Goal: Task Accomplishment & Management: Manage account settings

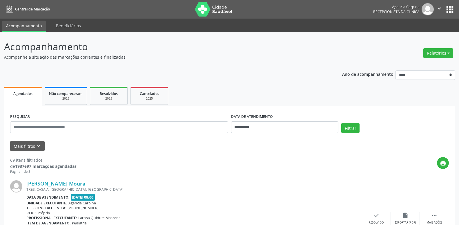
scroll to position [30, 0]
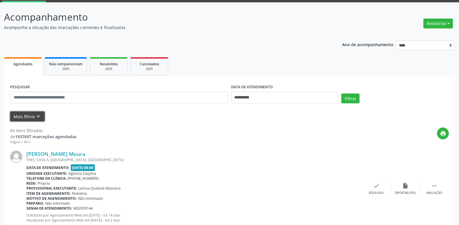
click at [38, 114] on icon "keyboard_arrow_down" at bounding box center [38, 116] width 6 height 6
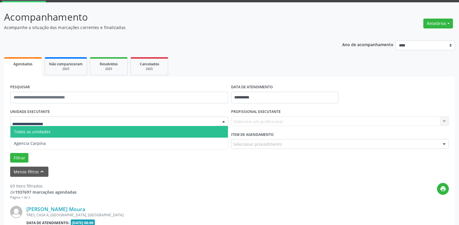
click at [224, 123] on div at bounding box center [223, 122] width 9 height 10
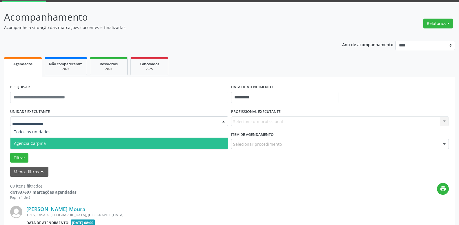
click at [88, 146] on span "Agencia Carpina" at bounding box center [119, 143] width 218 height 12
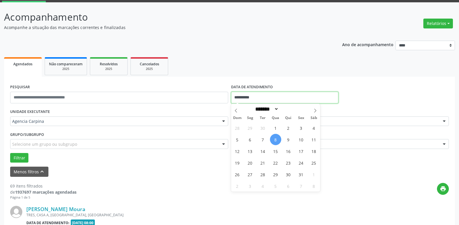
click at [264, 96] on input "**********" at bounding box center [285, 98] width 108 height 12
click at [250, 140] on span "6" at bounding box center [249, 139] width 11 height 11
type input "**********"
click at [250, 140] on span "6" at bounding box center [249, 139] width 11 height 11
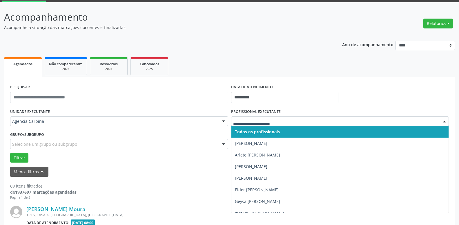
click at [445, 122] on div at bounding box center [444, 122] width 9 height 10
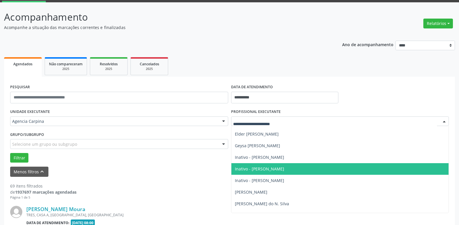
scroll to position [66, 0]
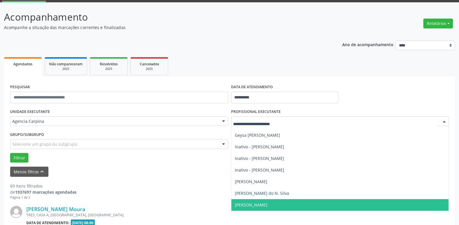
click at [295, 204] on span "[PERSON_NAME]" at bounding box center [340, 205] width 218 height 12
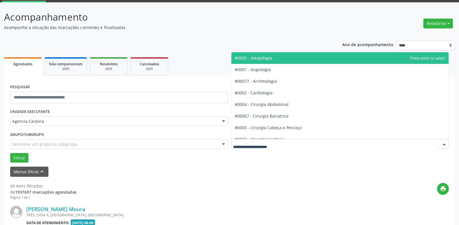
click at [445, 144] on div at bounding box center [444, 144] width 9 height 10
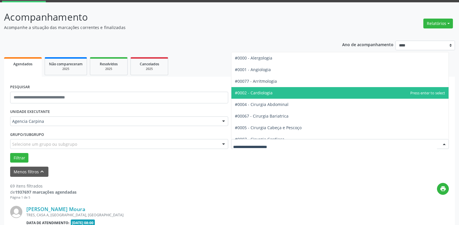
click at [365, 88] on span "#0002 - Cardiologia" at bounding box center [340, 93] width 218 height 12
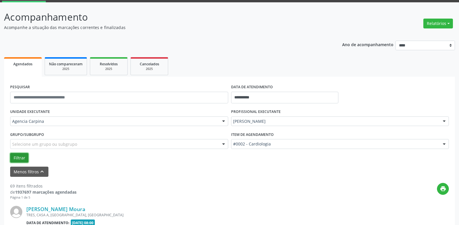
click at [14, 157] on button "Filtrar" at bounding box center [19, 158] width 18 height 10
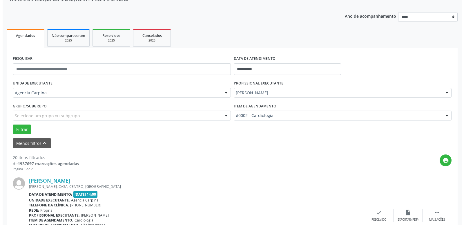
scroll to position [88, 0]
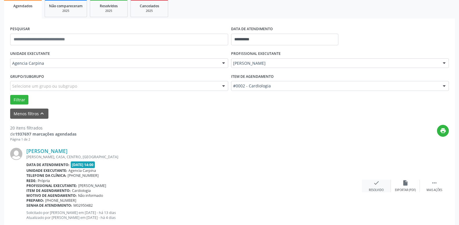
click at [377, 184] on icon "check" at bounding box center [376, 183] width 6 height 6
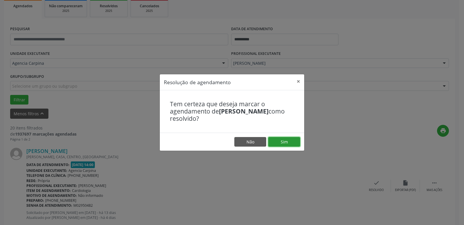
click at [277, 140] on button "Sim" at bounding box center [284, 142] width 32 height 10
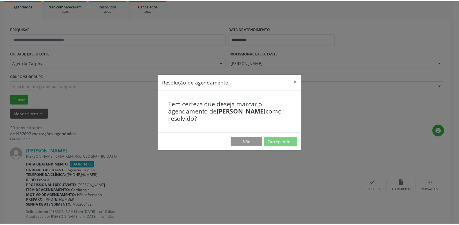
scroll to position [22, 0]
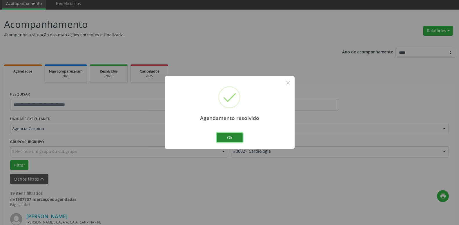
click at [240, 139] on button "Ok" at bounding box center [230, 138] width 26 height 10
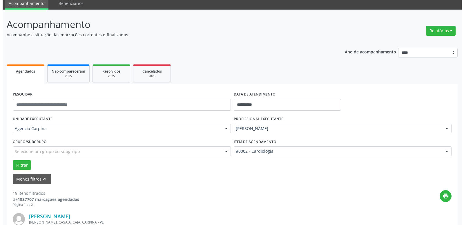
scroll to position [81, 0]
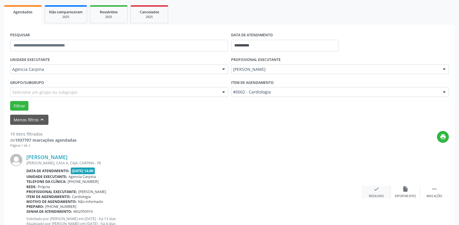
click at [375, 191] on icon "check" at bounding box center [376, 189] width 6 height 6
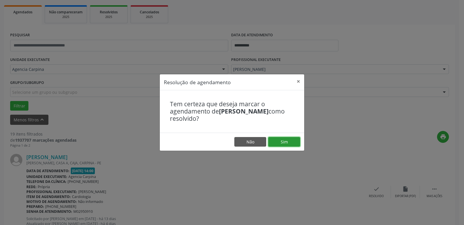
click at [291, 142] on button "Sim" at bounding box center [284, 142] width 32 height 10
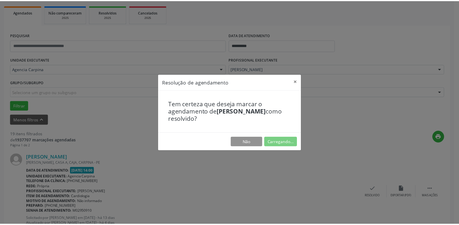
scroll to position [22, 0]
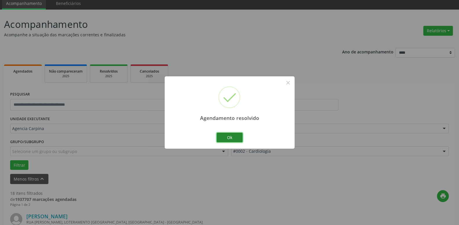
click at [238, 137] on button "Ok" at bounding box center [230, 138] width 26 height 10
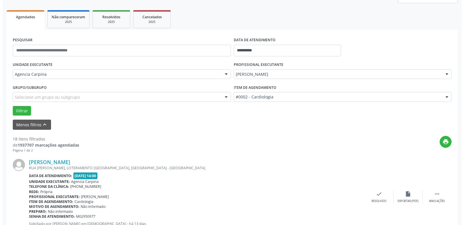
scroll to position [81, 0]
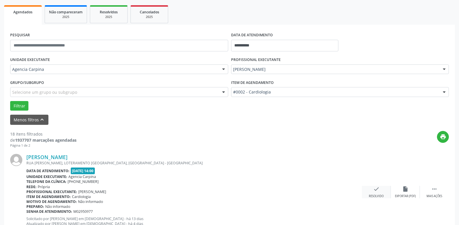
click at [375, 190] on icon "check" at bounding box center [376, 189] width 6 height 6
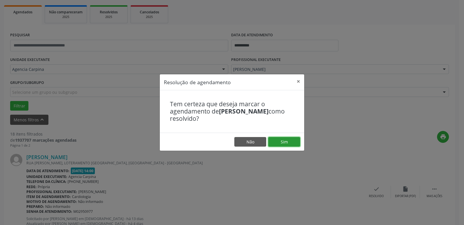
click at [285, 142] on button "Sim" at bounding box center [284, 142] width 32 height 10
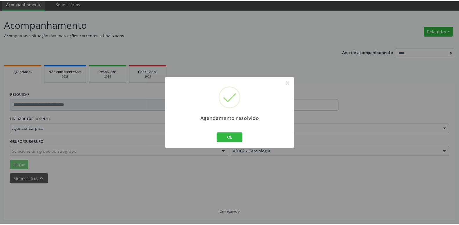
scroll to position [22, 0]
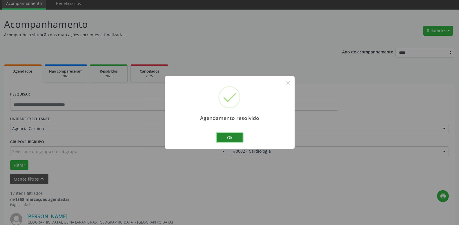
click at [235, 137] on button "Ok" at bounding box center [230, 138] width 26 height 10
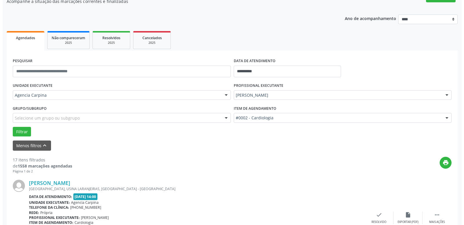
scroll to position [81, 0]
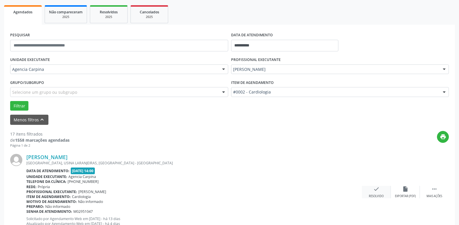
click at [373, 192] on div "check Resolvido" at bounding box center [376, 192] width 29 height 12
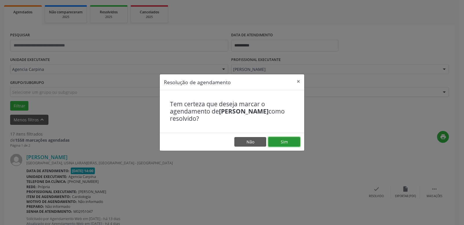
click at [291, 144] on button "Sim" at bounding box center [284, 142] width 32 height 10
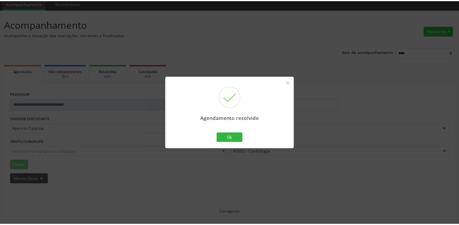
scroll to position [22, 0]
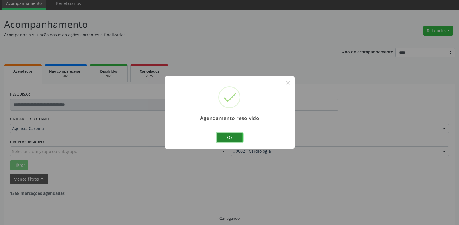
click at [226, 136] on button "Ok" at bounding box center [230, 138] width 26 height 10
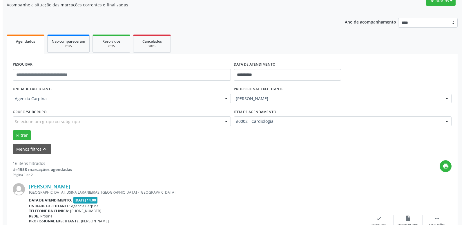
scroll to position [81, 0]
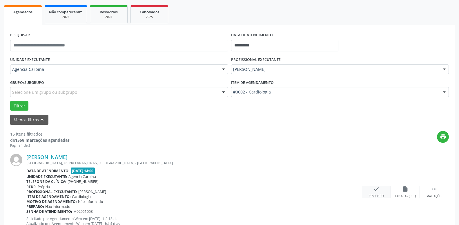
click at [373, 192] on icon "check" at bounding box center [376, 189] width 6 height 6
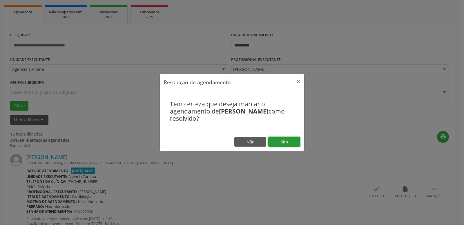
click at [291, 144] on button "Sim" at bounding box center [284, 142] width 32 height 10
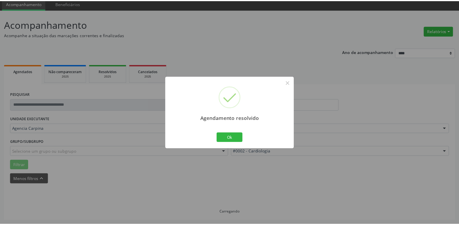
scroll to position [22, 0]
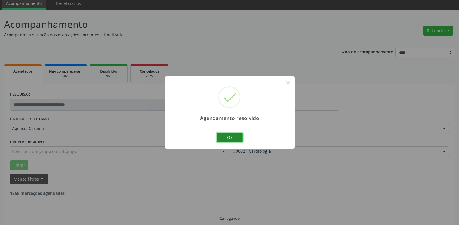
click at [229, 137] on button "Ok" at bounding box center [230, 138] width 26 height 10
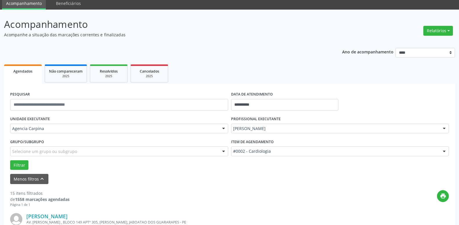
scroll to position [81, 0]
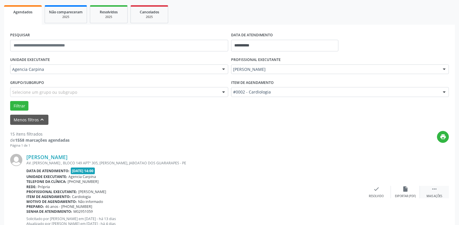
click at [433, 192] on icon "" at bounding box center [434, 189] width 6 height 6
click at [403, 191] on icon "alarm_off" at bounding box center [405, 189] width 6 height 6
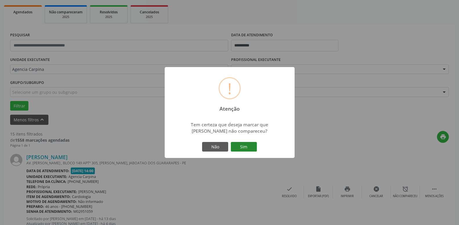
click at [246, 147] on button "Sim" at bounding box center [244, 147] width 26 height 10
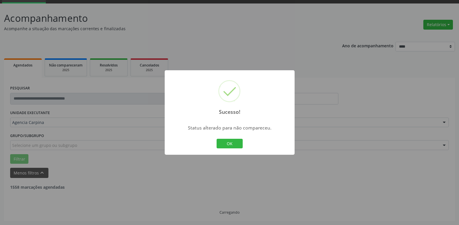
scroll to position [28, 0]
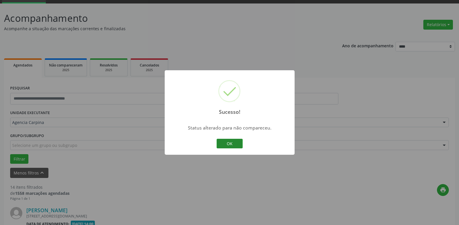
click at [234, 144] on button "OK" at bounding box center [230, 144] width 26 height 10
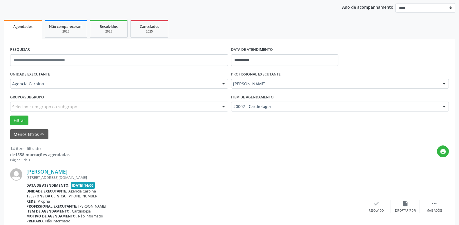
scroll to position [117, 0]
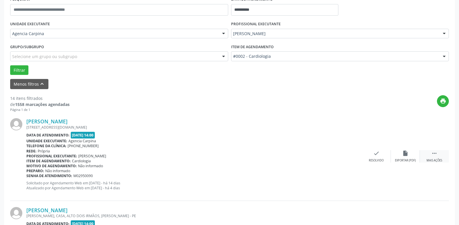
click at [434, 154] on icon "" at bounding box center [434, 153] width 6 height 6
click at [403, 156] on icon "alarm_off" at bounding box center [405, 153] width 6 height 6
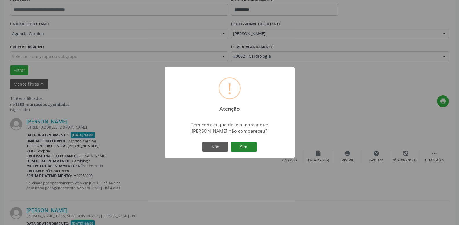
click at [239, 151] on button "Sim" at bounding box center [244, 147] width 26 height 10
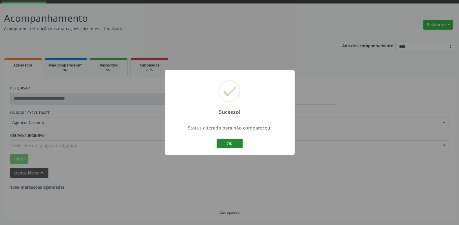
scroll to position [28, 0]
click at [232, 143] on button "OK" at bounding box center [230, 144] width 26 height 10
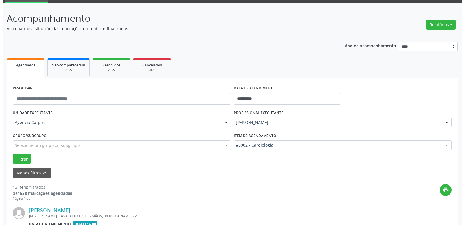
scroll to position [117, 0]
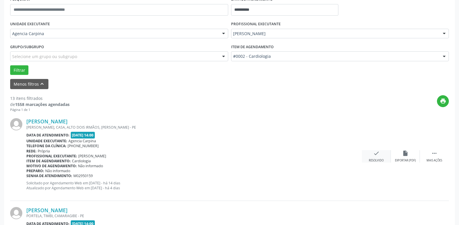
click at [372, 160] on div "Resolvido" at bounding box center [376, 160] width 15 height 4
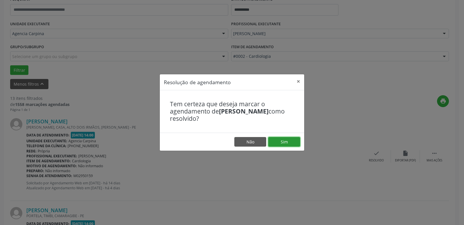
click at [284, 142] on button "Sim" at bounding box center [284, 142] width 32 height 10
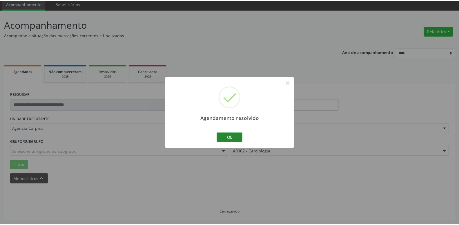
scroll to position [22, 0]
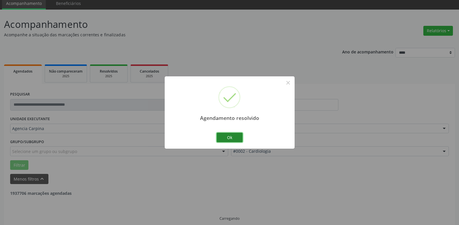
click at [235, 135] on button "Ok" at bounding box center [230, 138] width 26 height 10
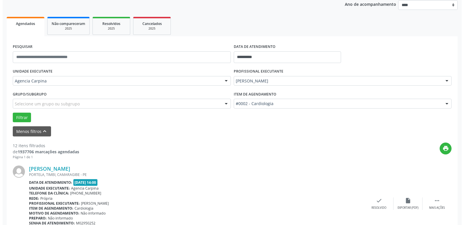
scroll to position [111, 0]
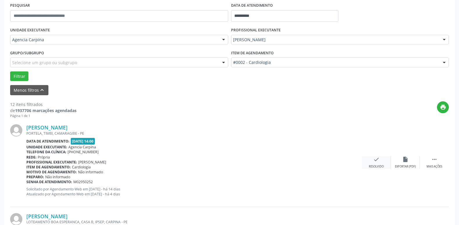
click at [377, 165] on div "Resolvido" at bounding box center [376, 166] width 15 height 4
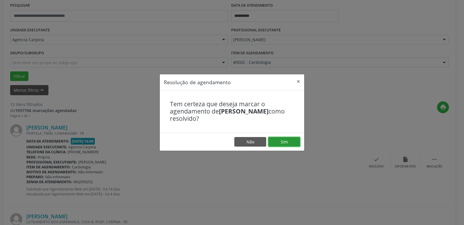
click at [284, 139] on button "Sim" at bounding box center [284, 142] width 32 height 10
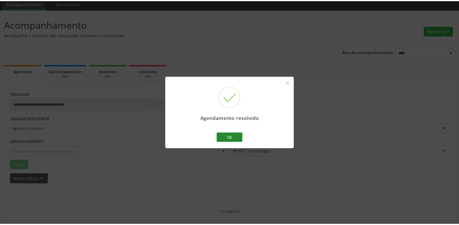
scroll to position [22, 0]
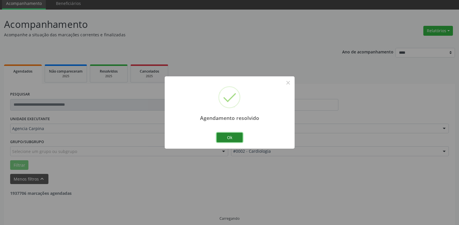
click at [234, 137] on button "Ok" at bounding box center [230, 138] width 26 height 10
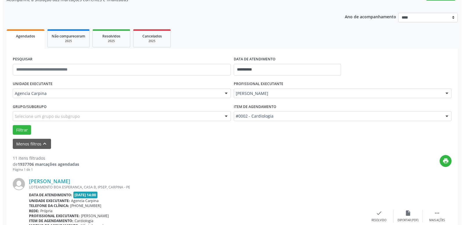
scroll to position [81, 0]
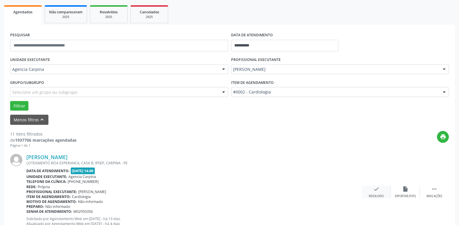
click at [373, 188] on div "check Resolvido" at bounding box center [376, 192] width 29 height 12
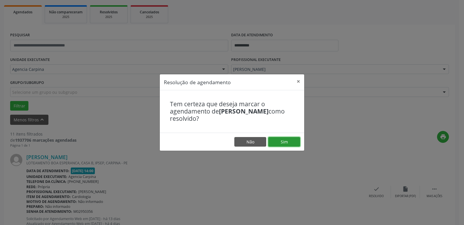
click at [288, 142] on button "Sim" at bounding box center [284, 142] width 32 height 10
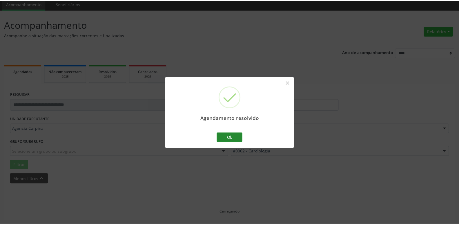
scroll to position [22, 0]
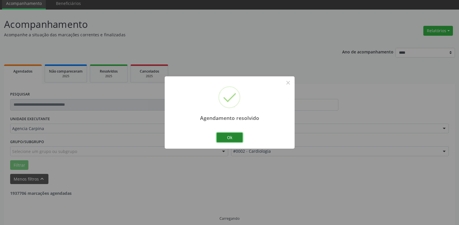
click at [229, 137] on button "Ok" at bounding box center [230, 138] width 26 height 10
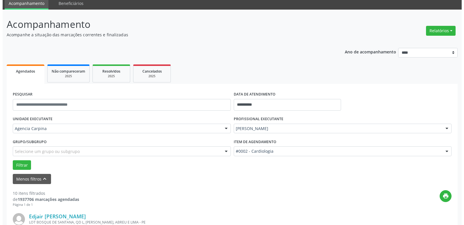
scroll to position [111, 0]
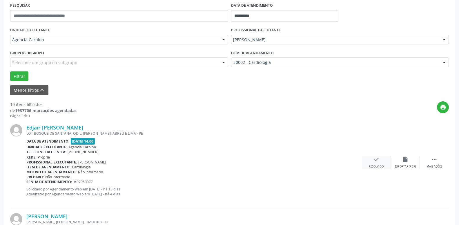
click at [372, 162] on div "check Resolvido" at bounding box center [376, 162] width 29 height 12
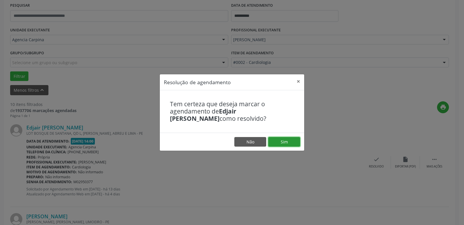
click at [289, 140] on button "Sim" at bounding box center [284, 142] width 32 height 10
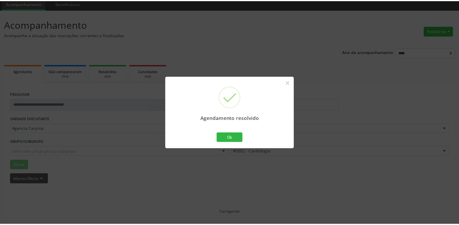
scroll to position [22, 0]
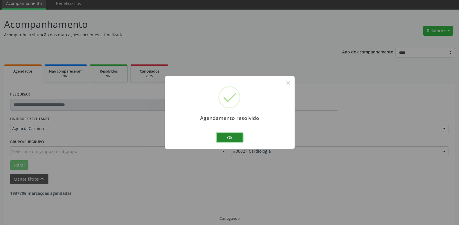
click at [234, 136] on button "Ok" at bounding box center [230, 138] width 26 height 10
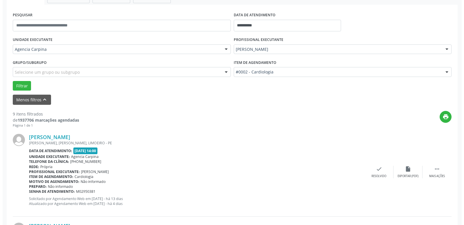
scroll to position [111, 0]
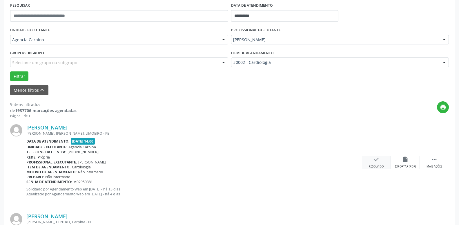
click at [375, 162] on icon "check" at bounding box center [376, 159] width 6 height 6
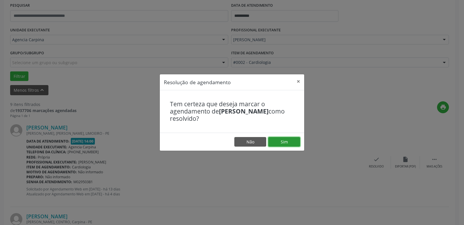
click at [283, 139] on button "Sim" at bounding box center [284, 142] width 32 height 10
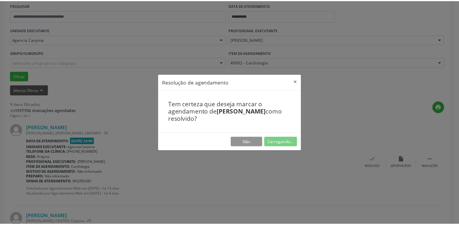
scroll to position [22, 0]
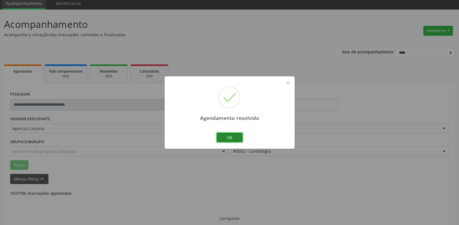
click at [236, 138] on button "Ok" at bounding box center [230, 138] width 26 height 10
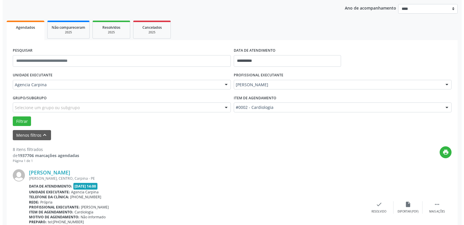
scroll to position [111, 0]
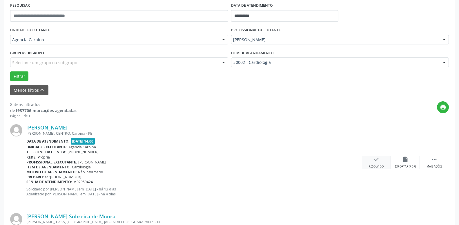
click at [376, 159] on icon "check" at bounding box center [376, 159] width 6 height 6
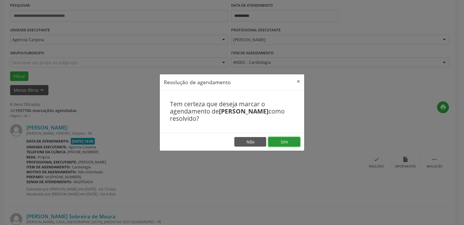
click at [291, 142] on button "Sim" at bounding box center [284, 142] width 32 height 10
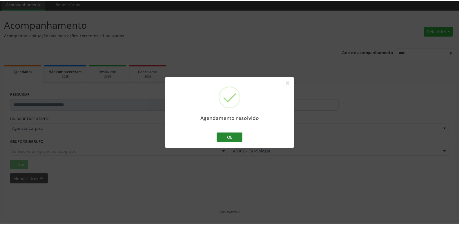
scroll to position [22, 0]
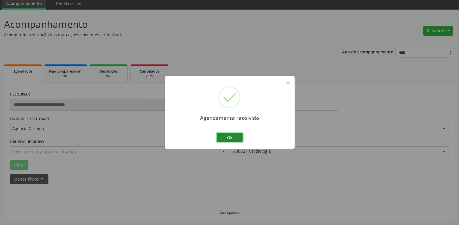
click at [233, 139] on button "Ok" at bounding box center [230, 138] width 26 height 10
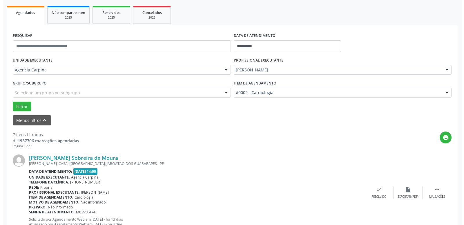
scroll to position [81, 0]
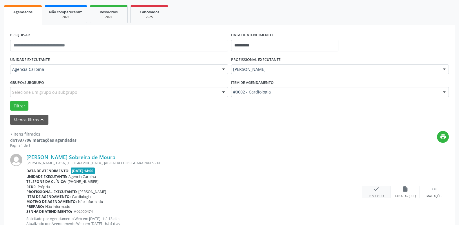
click at [374, 194] on div "check Resolvido" at bounding box center [376, 192] width 29 height 12
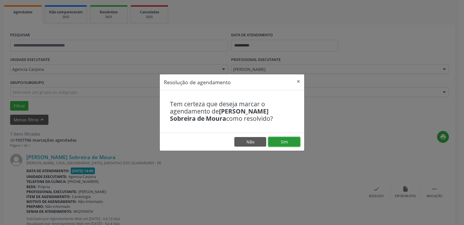
click at [287, 144] on button "Sim" at bounding box center [284, 142] width 32 height 10
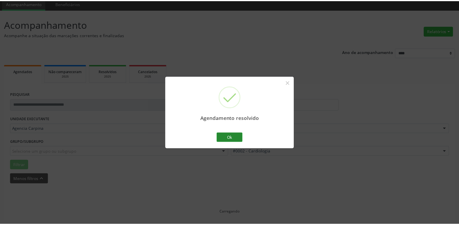
scroll to position [22, 0]
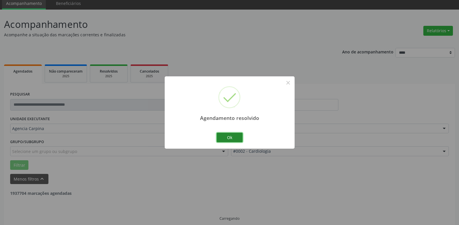
click at [231, 138] on button "Ok" at bounding box center [230, 138] width 26 height 10
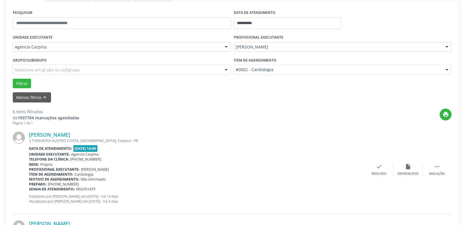
scroll to position [111, 0]
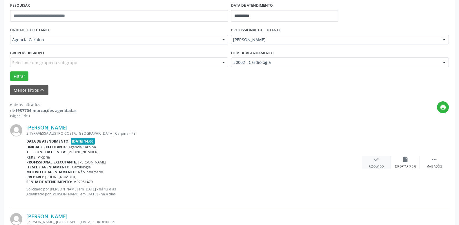
click at [378, 162] on icon "check" at bounding box center [376, 159] width 6 height 6
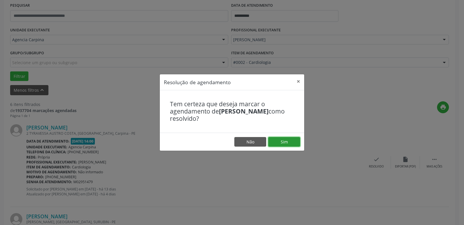
click at [289, 141] on button "Sim" at bounding box center [284, 142] width 32 height 10
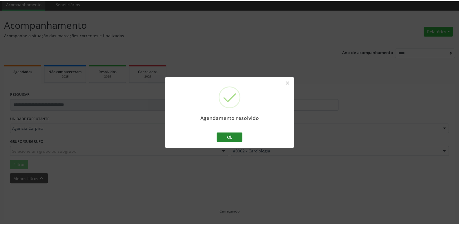
scroll to position [22, 0]
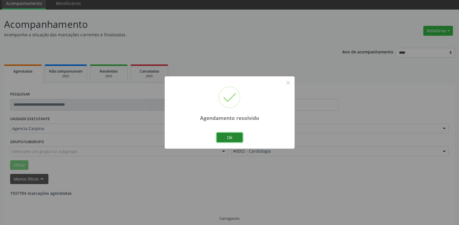
click at [231, 137] on button "Ok" at bounding box center [230, 138] width 26 height 10
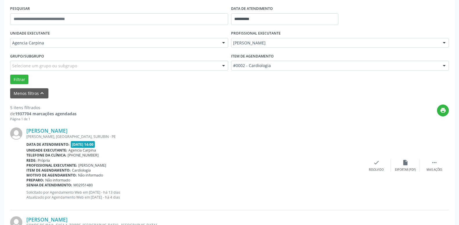
scroll to position [111, 0]
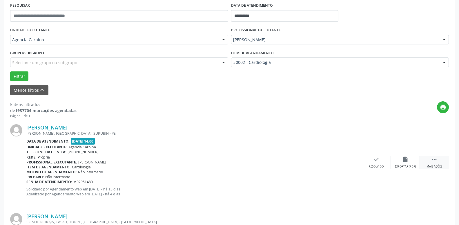
click at [435, 162] on icon "" at bounding box center [434, 159] width 6 height 6
click at [404, 161] on icon "alarm_off" at bounding box center [405, 159] width 6 height 6
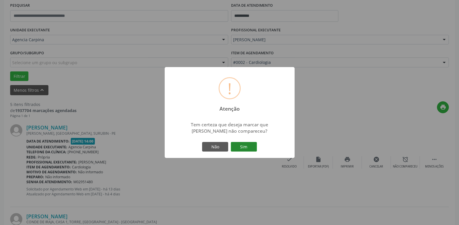
click at [245, 146] on button "Sim" at bounding box center [244, 147] width 26 height 10
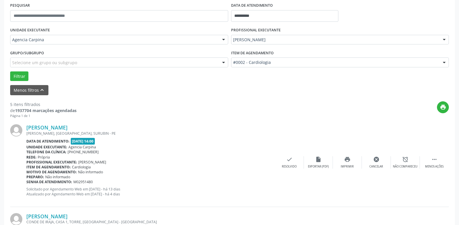
scroll to position [28, 0]
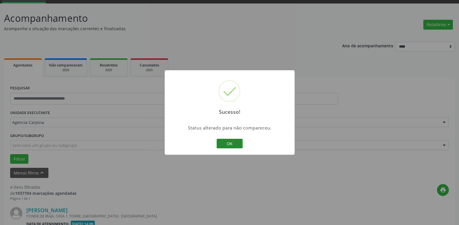
click at [230, 145] on button "OK" at bounding box center [230, 144] width 26 height 10
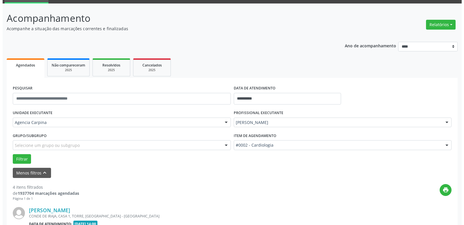
scroll to position [88, 0]
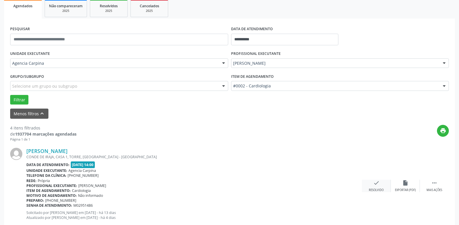
click at [377, 186] on icon "check" at bounding box center [376, 183] width 6 height 6
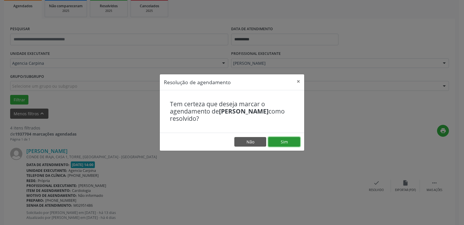
click at [276, 140] on button "Sim" at bounding box center [284, 142] width 32 height 10
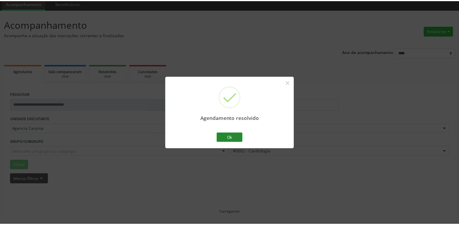
scroll to position [22, 0]
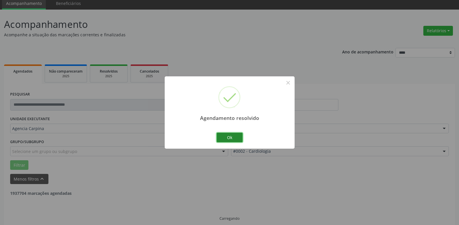
click at [234, 137] on button "Ok" at bounding box center [230, 138] width 26 height 10
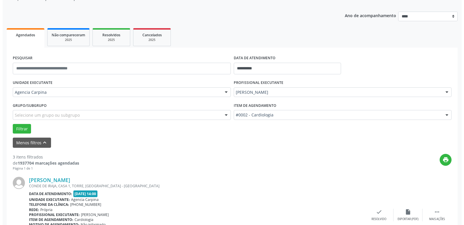
scroll to position [111, 0]
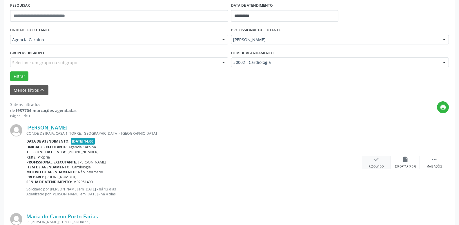
click at [374, 162] on icon "check" at bounding box center [376, 159] width 6 height 6
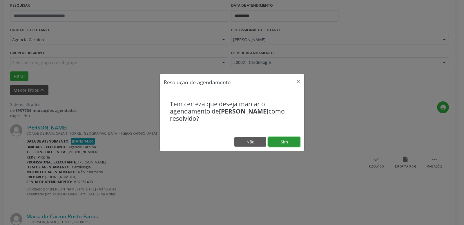
click at [289, 140] on button "Sim" at bounding box center [284, 142] width 32 height 10
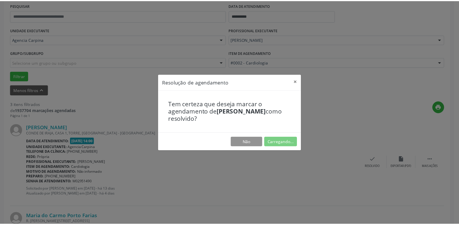
scroll to position [22, 0]
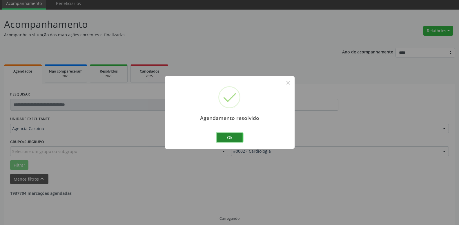
click at [238, 137] on button "Ok" at bounding box center [230, 138] width 26 height 10
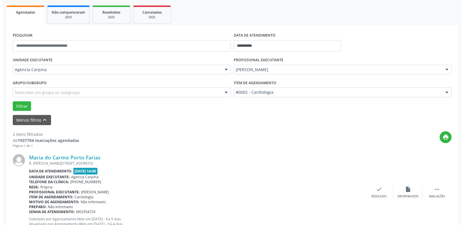
scroll to position [81, 0]
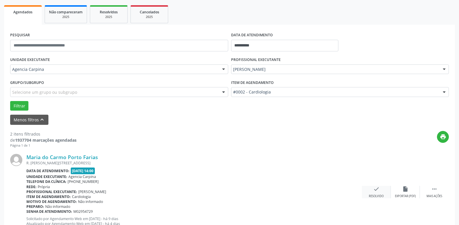
click at [376, 192] on icon "check" at bounding box center [376, 189] width 6 height 6
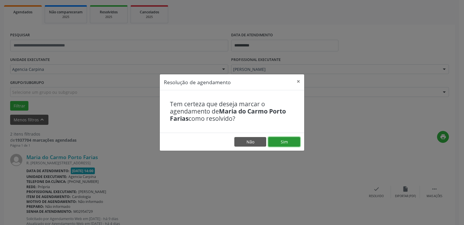
click at [275, 144] on button "Sim" at bounding box center [284, 142] width 32 height 10
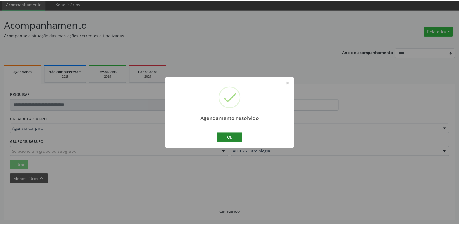
scroll to position [22, 0]
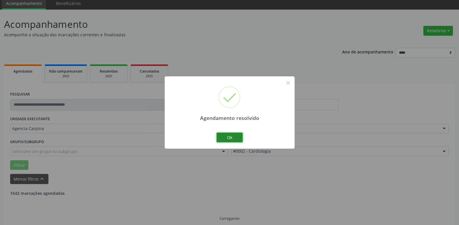
click at [223, 137] on button "Ok" at bounding box center [230, 138] width 26 height 10
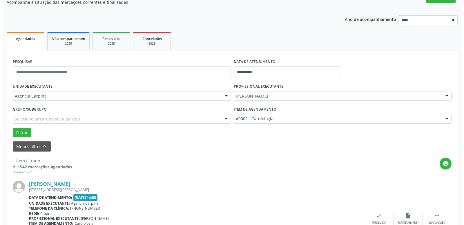
scroll to position [81, 0]
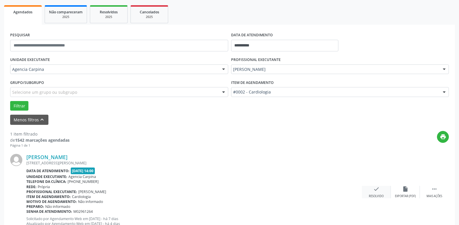
click at [373, 192] on icon "check" at bounding box center [376, 189] width 6 height 6
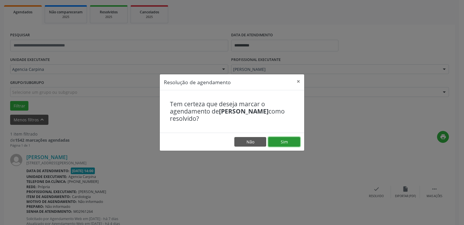
click at [290, 144] on button "Sim" at bounding box center [284, 142] width 32 height 10
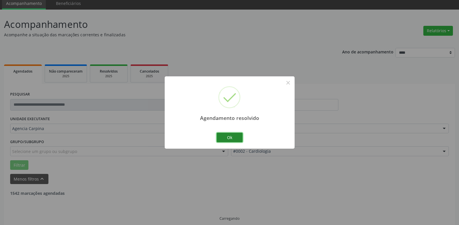
click at [233, 139] on button "Ok" at bounding box center [230, 138] width 26 height 10
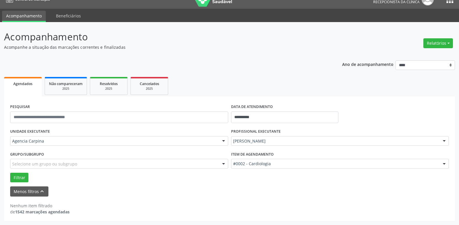
scroll to position [10, 0]
click at [257, 116] on input "**********" at bounding box center [285, 117] width 108 height 12
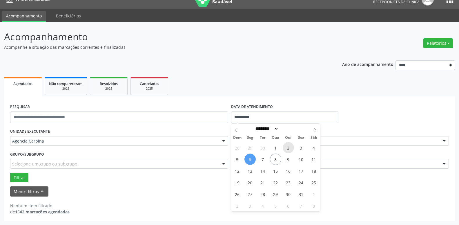
click at [289, 147] on span "2" at bounding box center [288, 147] width 11 height 11
type input "**********"
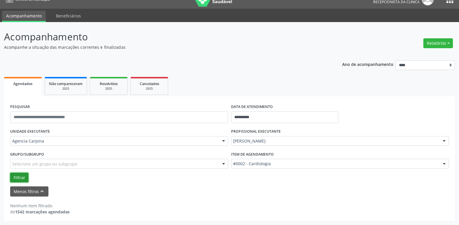
click at [21, 177] on button "Filtrar" at bounding box center [19, 178] width 18 height 10
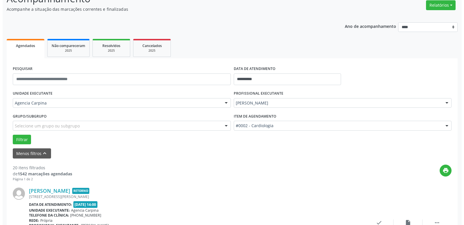
scroll to position [99, 0]
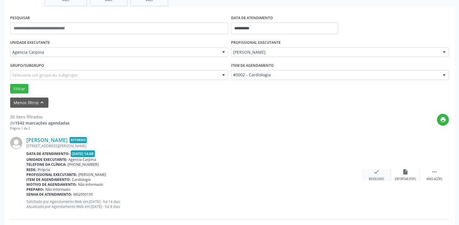
click at [374, 175] on icon "check" at bounding box center [376, 172] width 6 height 6
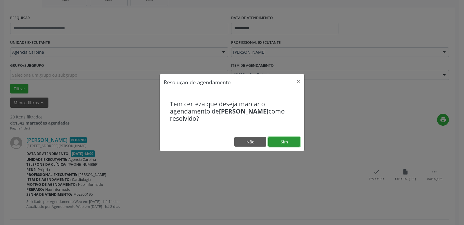
click at [285, 143] on button "Sim" at bounding box center [284, 142] width 32 height 10
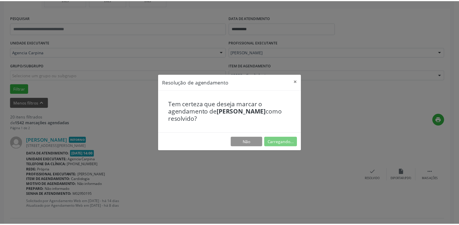
scroll to position [22, 0]
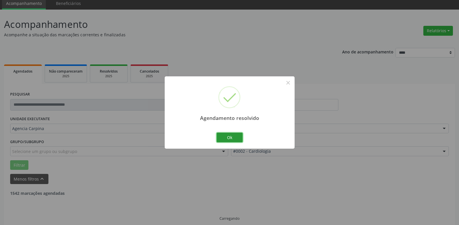
click at [232, 137] on button "Ok" at bounding box center [230, 138] width 26 height 10
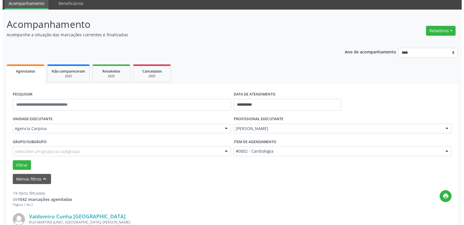
scroll to position [81, 0]
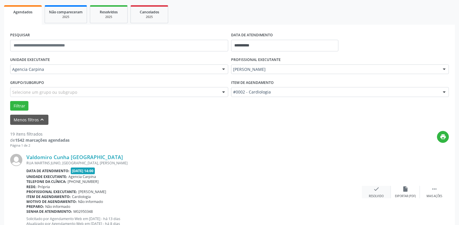
click at [377, 192] on icon "check" at bounding box center [376, 189] width 6 height 6
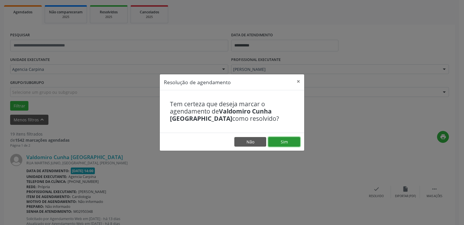
click at [291, 144] on button "Sim" at bounding box center [284, 142] width 32 height 10
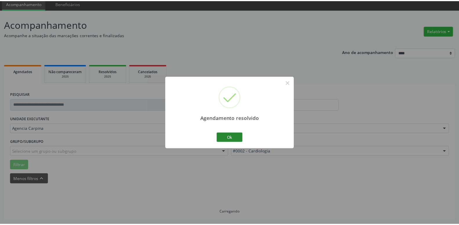
scroll to position [22, 0]
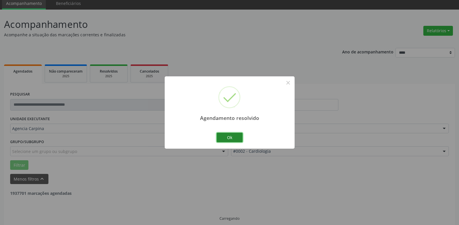
click at [228, 137] on button "Ok" at bounding box center [230, 138] width 26 height 10
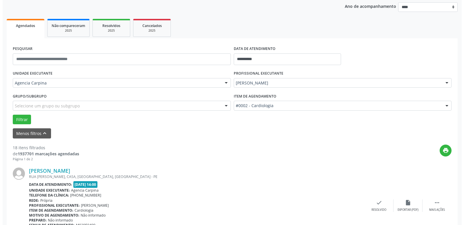
scroll to position [111, 0]
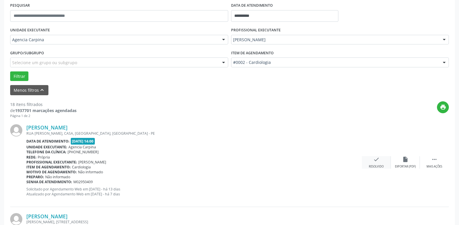
click at [378, 161] on icon "check" at bounding box center [376, 159] width 6 height 6
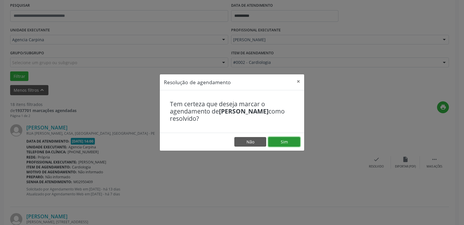
click at [286, 142] on button "Sim" at bounding box center [284, 142] width 32 height 10
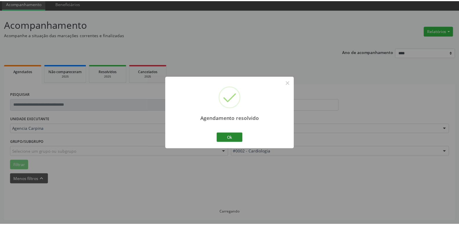
scroll to position [22, 0]
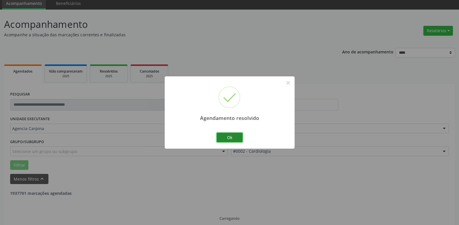
click at [234, 134] on button "Ok" at bounding box center [230, 138] width 26 height 10
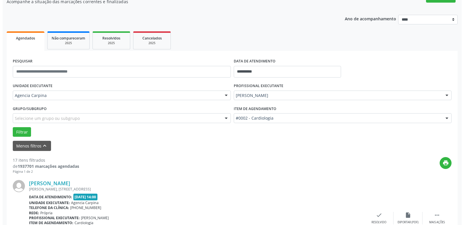
scroll to position [81, 0]
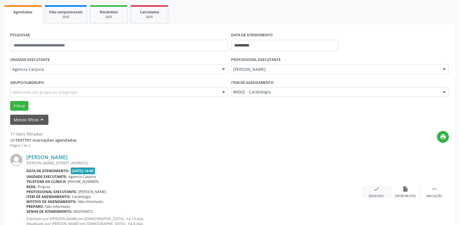
click at [371, 193] on div "check Resolvido" at bounding box center [376, 192] width 29 height 12
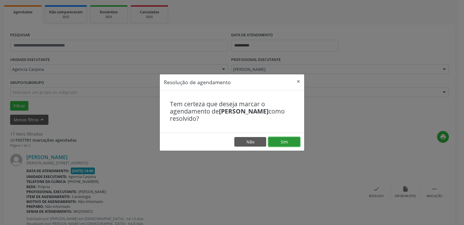
click at [274, 142] on button "Sim" at bounding box center [284, 142] width 32 height 10
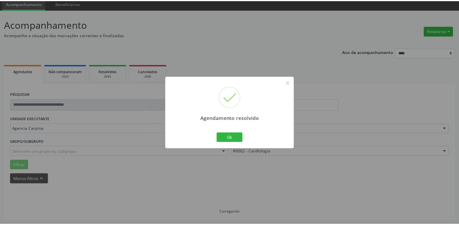
scroll to position [22, 0]
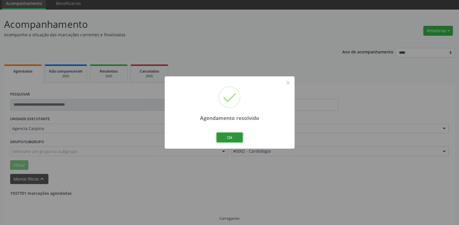
click at [230, 140] on button "Ok" at bounding box center [230, 138] width 26 height 10
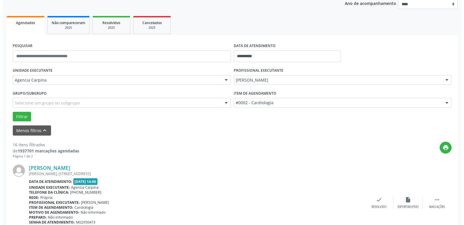
scroll to position [111, 0]
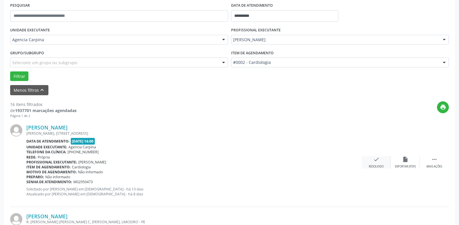
click at [374, 162] on icon "check" at bounding box center [376, 159] width 6 height 6
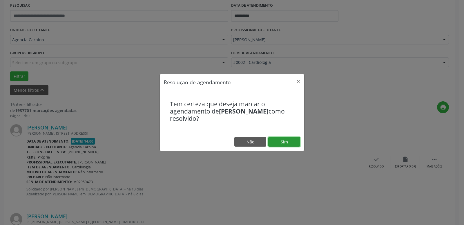
click at [291, 145] on button "Sim" at bounding box center [284, 142] width 32 height 10
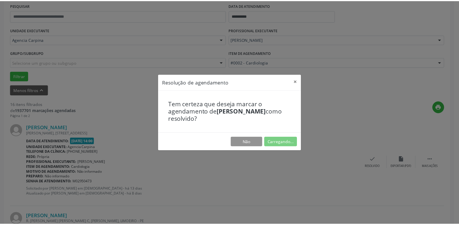
scroll to position [22, 0]
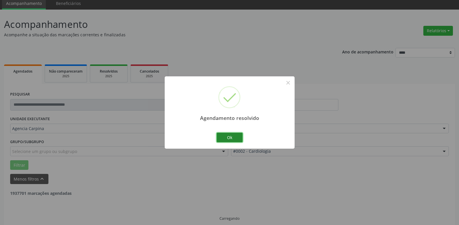
click at [235, 140] on button "Ok" at bounding box center [230, 138] width 26 height 10
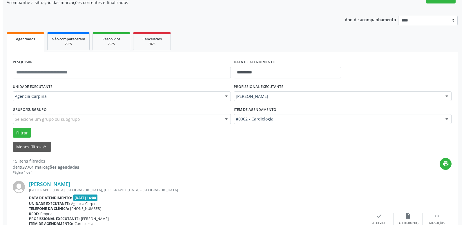
scroll to position [111, 0]
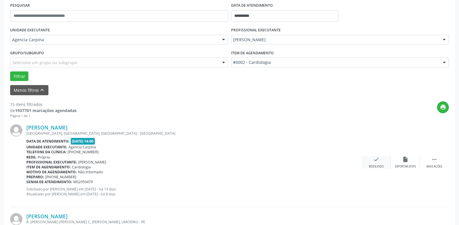
click at [374, 162] on icon "check" at bounding box center [376, 159] width 6 height 6
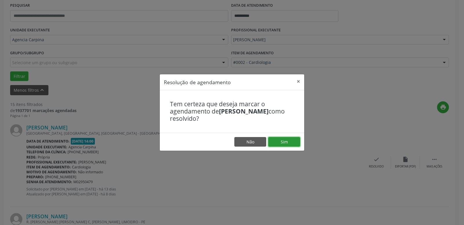
click at [289, 140] on button "Sim" at bounding box center [284, 142] width 32 height 10
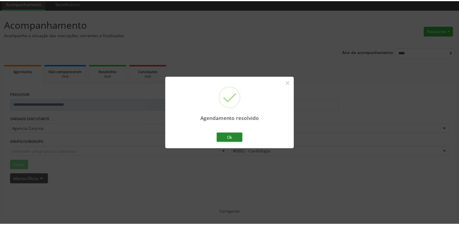
scroll to position [22, 0]
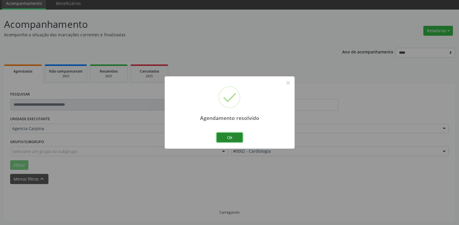
click at [235, 139] on button "Ok" at bounding box center [230, 138] width 26 height 10
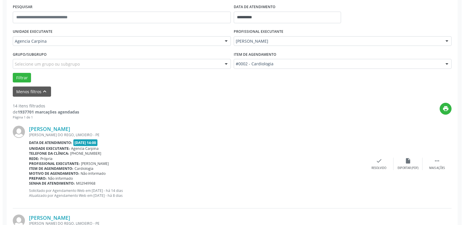
scroll to position [111, 0]
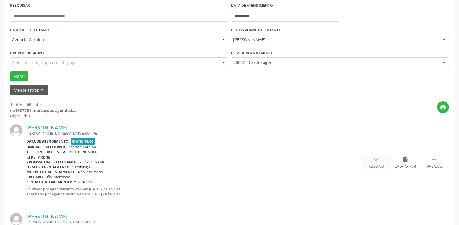
click at [371, 159] on div "check Resolvido" at bounding box center [376, 162] width 29 height 12
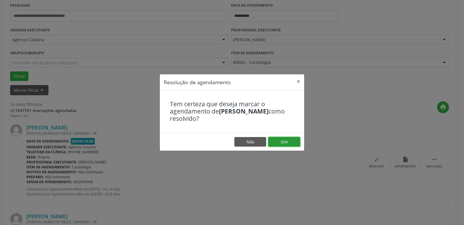
click at [288, 144] on button "Sim" at bounding box center [284, 142] width 32 height 10
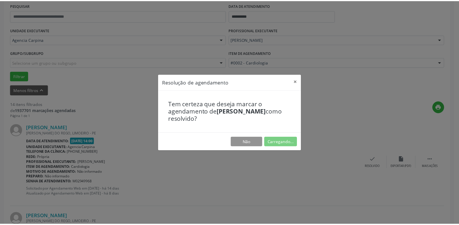
scroll to position [22, 0]
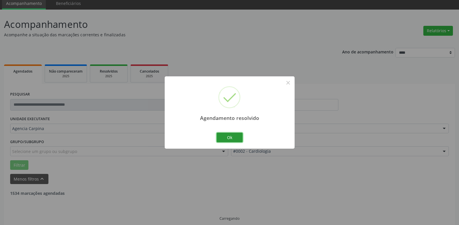
click at [226, 138] on button "Ok" at bounding box center [230, 138] width 26 height 10
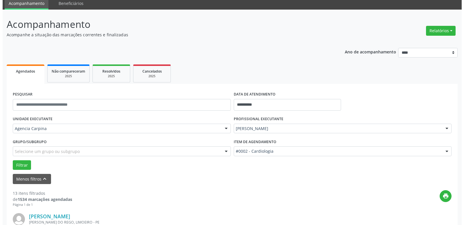
scroll to position [81, 0]
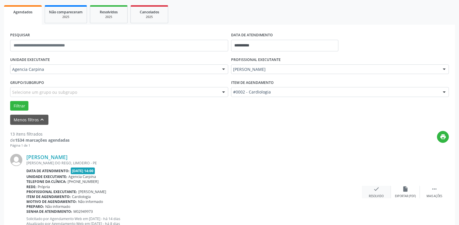
click at [376, 192] on icon "check" at bounding box center [376, 189] width 6 height 6
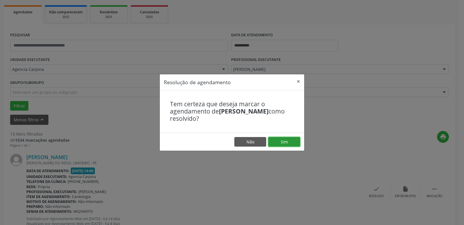
click at [290, 142] on button "Sim" at bounding box center [284, 142] width 32 height 10
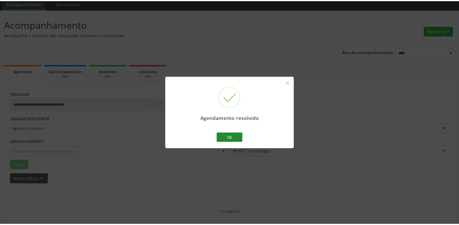
scroll to position [22, 0]
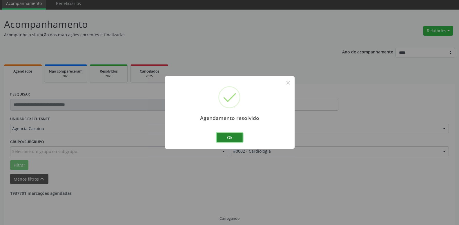
click at [237, 137] on button "Ok" at bounding box center [230, 138] width 26 height 10
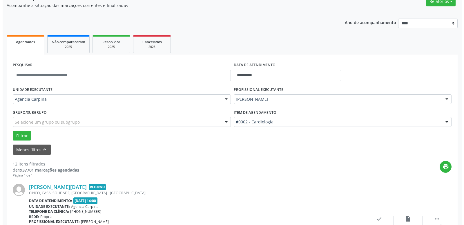
scroll to position [111, 0]
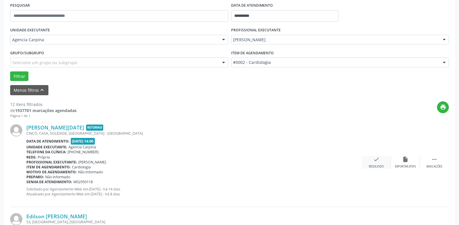
click at [375, 166] on div "Resolvido" at bounding box center [376, 166] width 15 height 4
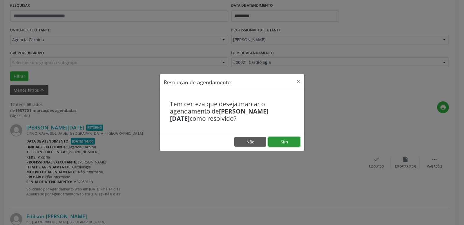
click at [294, 143] on button "Sim" at bounding box center [284, 142] width 32 height 10
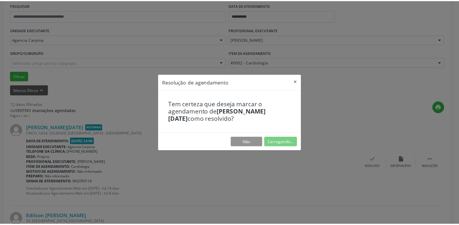
scroll to position [22, 0]
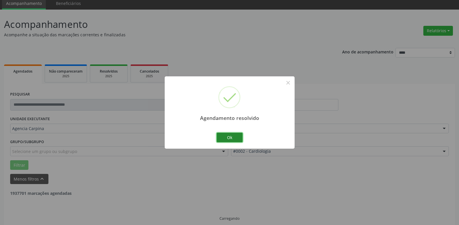
click at [232, 139] on button "Ok" at bounding box center [230, 138] width 26 height 10
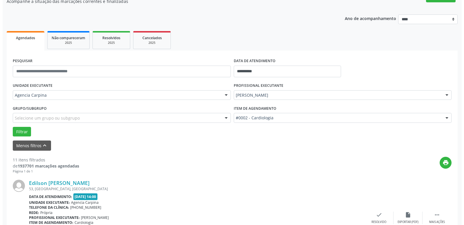
scroll to position [81, 0]
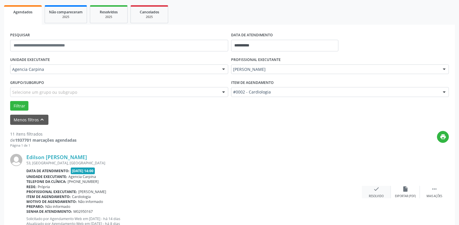
click at [374, 190] on icon "check" at bounding box center [376, 189] width 6 height 6
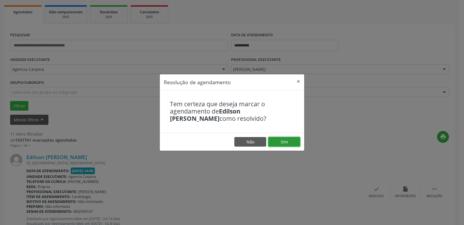
click at [282, 143] on button "Sim" at bounding box center [284, 142] width 32 height 10
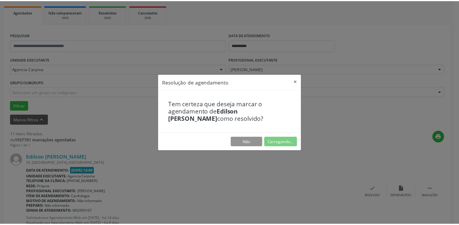
scroll to position [22, 0]
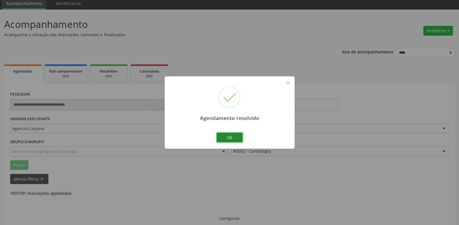
click at [223, 139] on button "Ok" at bounding box center [230, 138] width 26 height 10
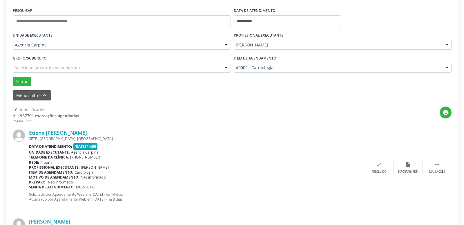
scroll to position [111, 0]
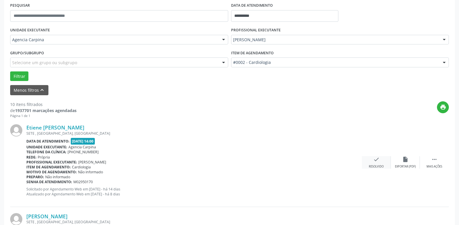
click at [374, 162] on icon "check" at bounding box center [376, 159] width 6 height 6
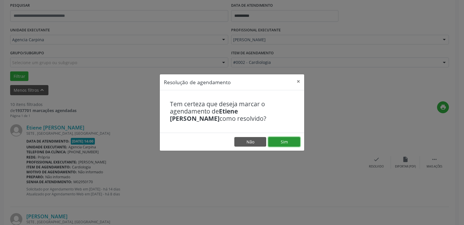
click at [289, 143] on button "Sim" at bounding box center [284, 142] width 32 height 10
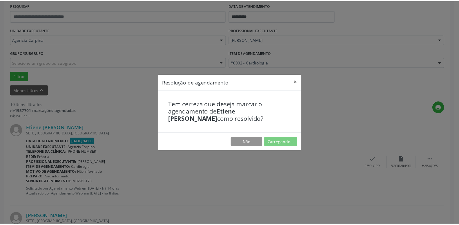
scroll to position [22, 0]
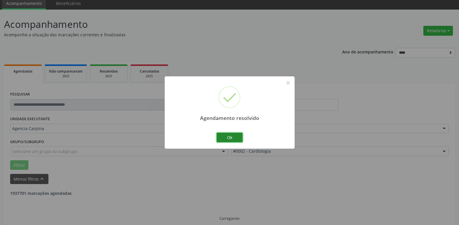
click at [229, 136] on button "Ok" at bounding box center [230, 138] width 26 height 10
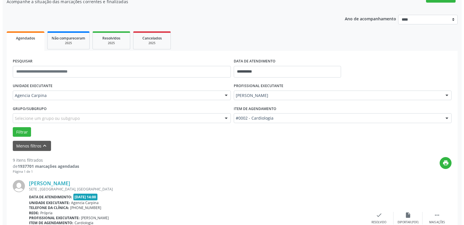
scroll to position [111, 0]
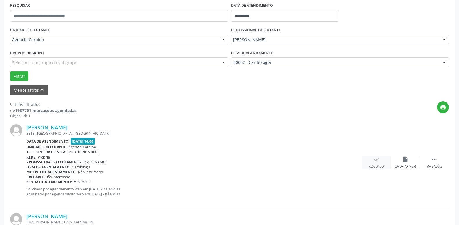
click at [374, 167] on div "Resolvido" at bounding box center [376, 166] width 15 height 4
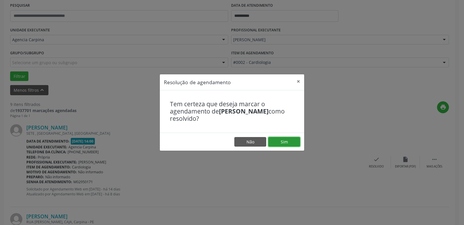
click at [291, 141] on button "Sim" at bounding box center [284, 142] width 32 height 10
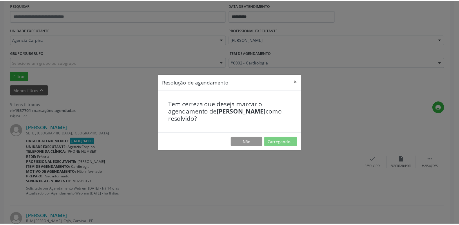
scroll to position [22, 0]
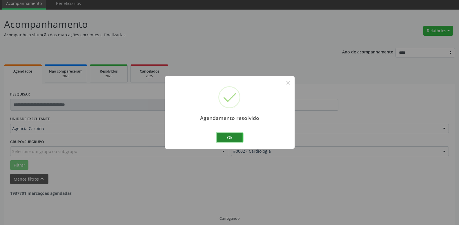
click at [239, 135] on button "Ok" at bounding box center [230, 138] width 26 height 10
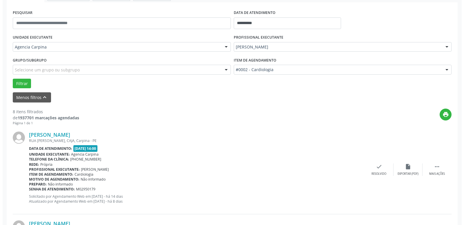
scroll to position [111, 0]
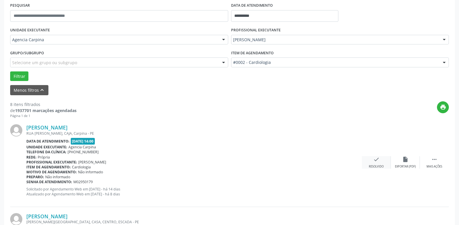
click at [374, 160] on icon "check" at bounding box center [376, 159] width 6 height 6
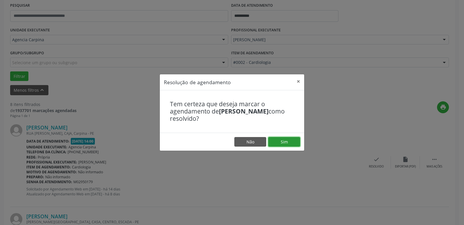
click at [291, 143] on button "Sim" at bounding box center [284, 142] width 32 height 10
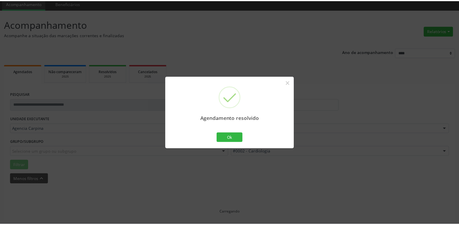
scroll to position [22, 0]
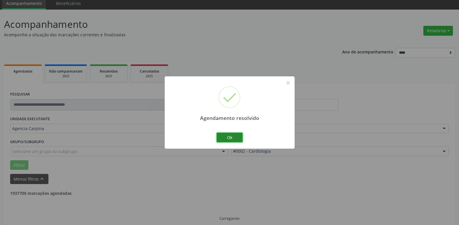
click at [235, 138] on button "Ok" at bounding box center [230, 138] width 26 height 10
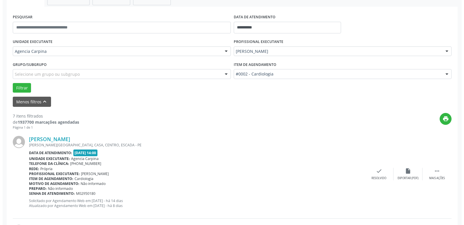
scroll to position [111, 0]
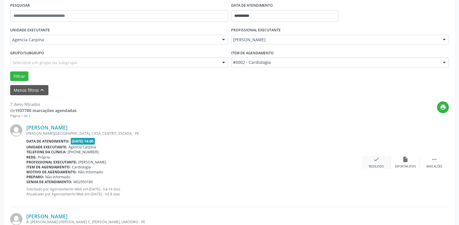
click at [374, 162] on icon "check" at bounding box center [376, 159] width 6 height 6
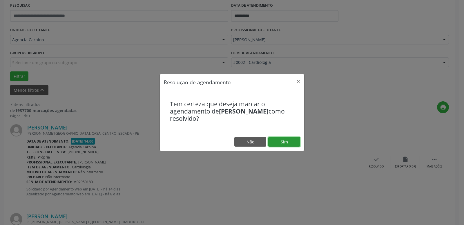
click at [288, 142] on button "Sim" at bounding box center [284, 142] width 32 height 10
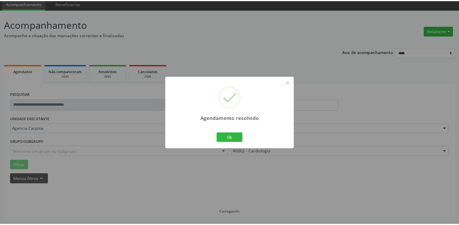
scroll to position [22, 0]
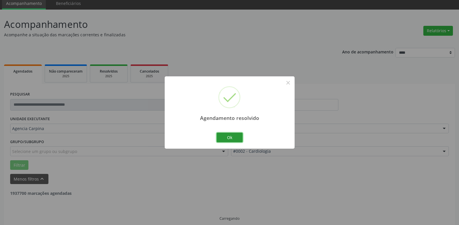
click at [226, 135] on button "Ok" at bounding box center [230, 138] width 26 height 10
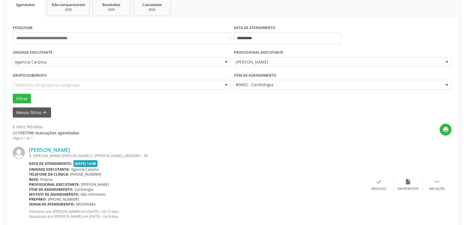
scroll to position [177, 0]
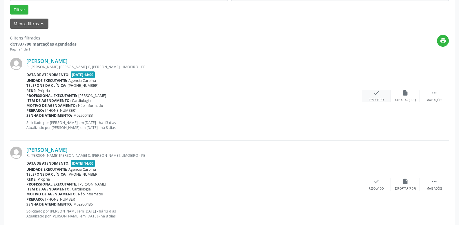
click at [373, 96] on icon "check" at bounding box center [376, 93] width 6 height 6
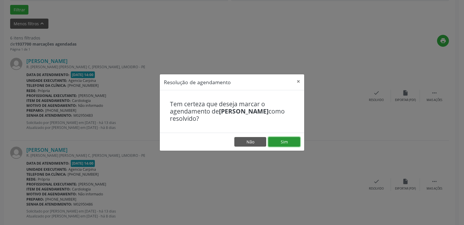
click at [282, 141] on button "Sim" at bounding box center [284, 142] width 32 height 10
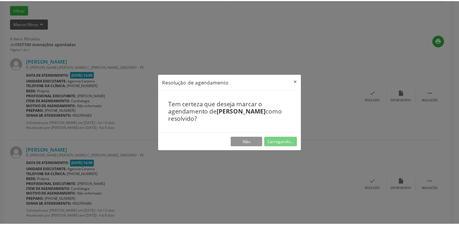
scroll to position [22, 0]
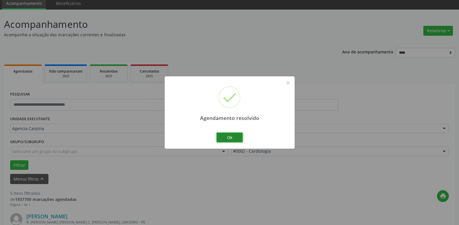
click at [229, 139] on button "Ok" at bounding box center [230, 138] width 26 height 10
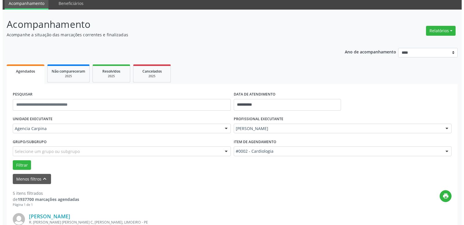
scroll to position [111, 0]
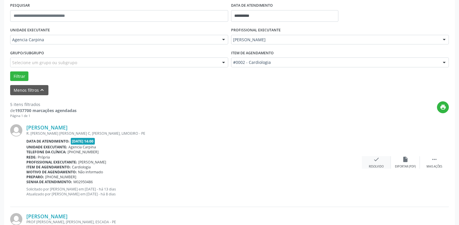
click at [377, 162] on icon "check" at bounding box center [376, 159] width 6 height 6
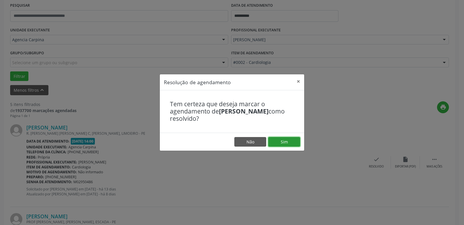
click at [278, 142] on button "Sim" at bounding box center [284, 142] width 32 height 10
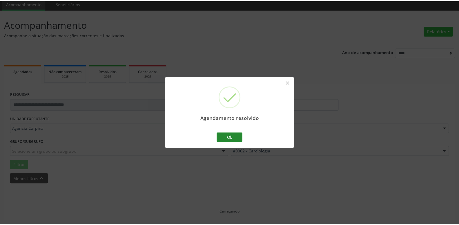
scroll to position [22, 0]
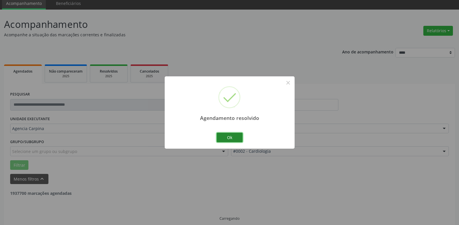
click at [223, 138] on button "Ok" at bounding box center [230, 138] width 26 height 10
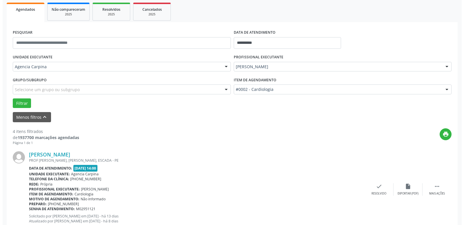
scroll to position [111, 0]
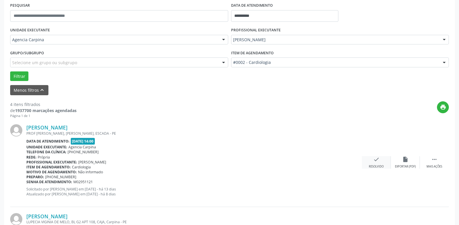
click at [371, 162] on div "check Resolvido" at bounding box center [376, 162] width 29 height 12
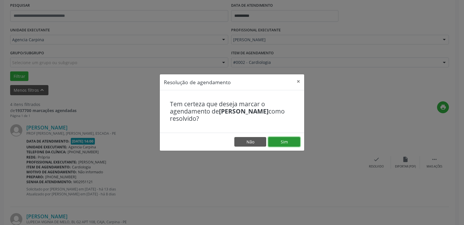
click at [286, 144] on button "Sim" at bounding box center [284, 142] width 32 height 10
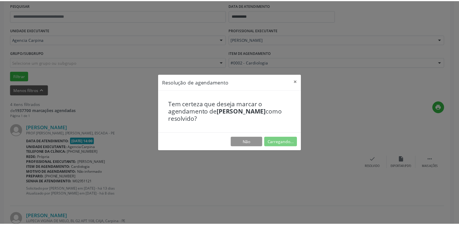
scroll to position [22, 0]
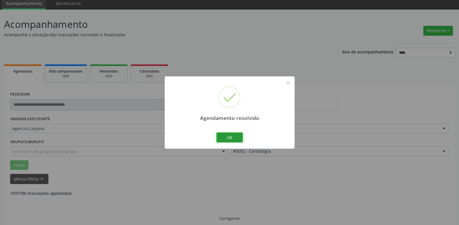
click at [229, 138] on button "Ok" at bounding box center [230, 138] width 26 height 10
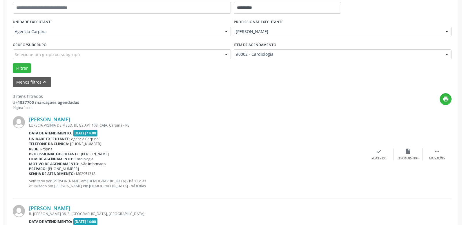
scroll to position [148, 0]
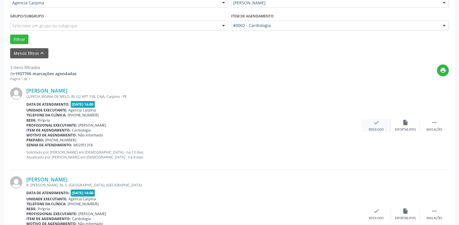
click at [374, 126] on icon "check" at bounding box center [376, 122] width 6 height 6
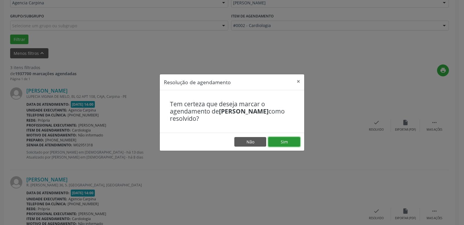
click at [288, 142] on button "Sim" at bounding box center [284, 142] width 32 height 10
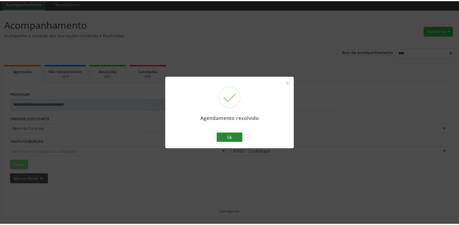
scroll to position [22, 0]
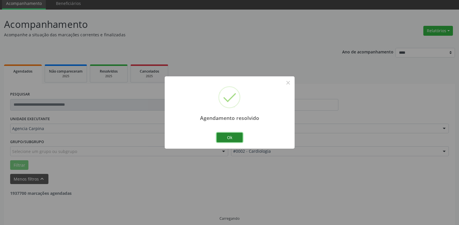
click at [231, 138] on button "Ok" at bounding box center [230, 138] width 26 height 10
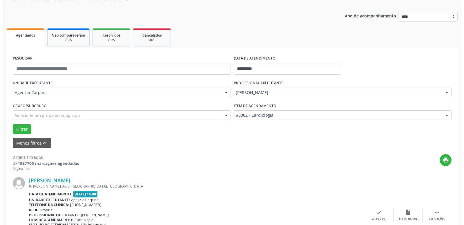
scroll to position [81, 0]
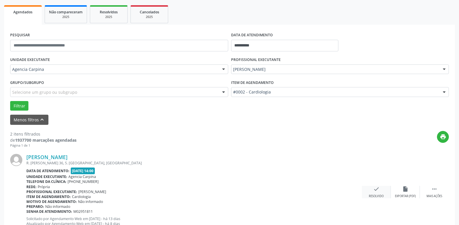
click at [377, 192] on icon "check" at bounding box center [376, 189] width 6 height 6
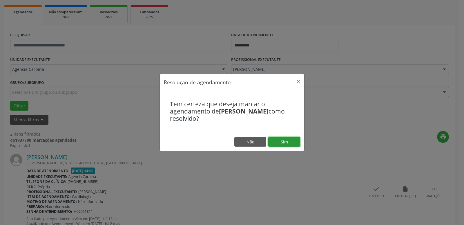
click at [288, 142] on button "Sim" at bounding box center [284, 142] width 32 height 10
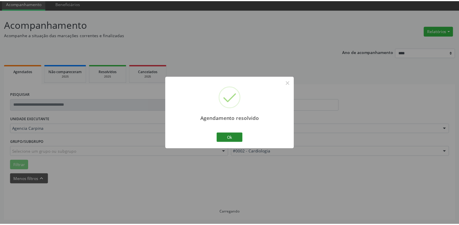
scroll to position [22, 0]
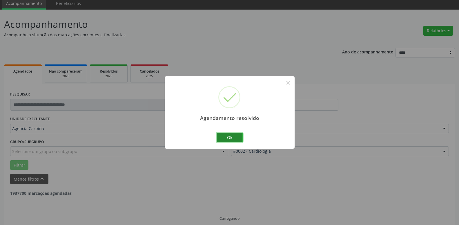
click at [234, 138] on button "Ok" at bounding box center [230, 138] width 26 height 10
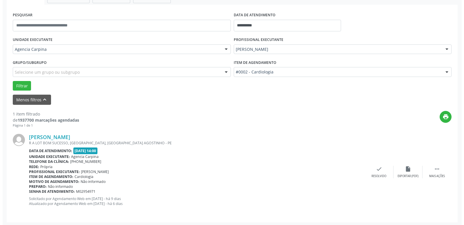
scroll to position [103, 0]
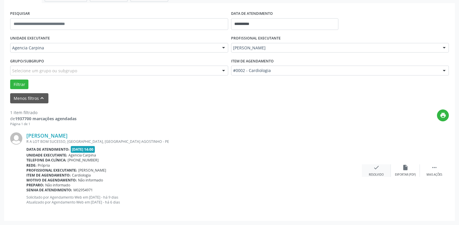
click at [372, 169] on div "check Resolvido" at bounding box center [376, 170] width 29 height 12
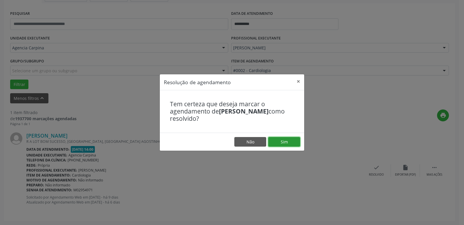
click at [295, 143] on button "Sim" at bounding box center [284, 142] width 32 height 10
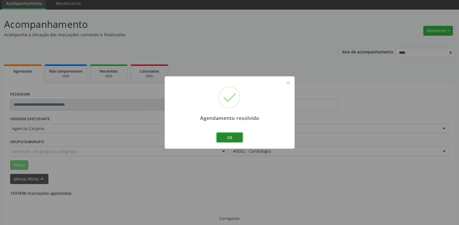
click at [235, 138] on button "Ok" at bounding box center [230, 138] width 26 height 10
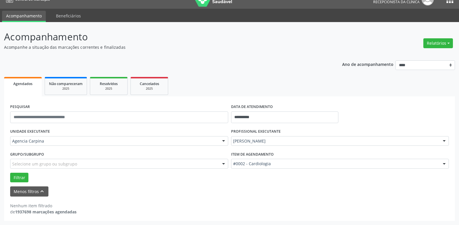
scroll to position [66, 0]
click at [443, 143] on div at bounding box center [444, 141] width 9 height 10
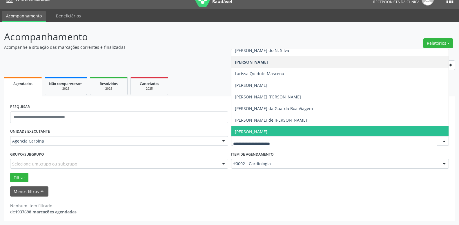
scroll to position [157, 0]
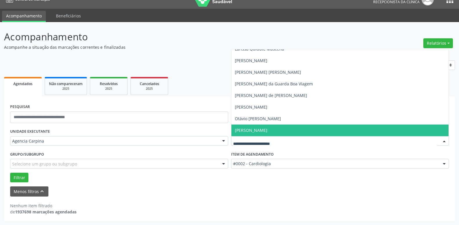
click at [336, 128] on span "[PERSON_NAME]" at bounding box center [340, 130] width 218 height 12
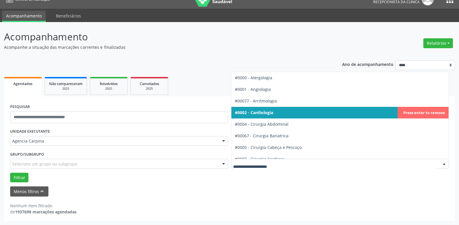
click at [446, 164] on div at bounding box center [444, 164] width 9 height 10
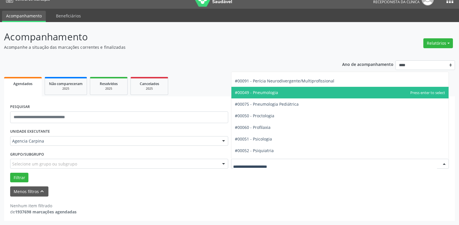
scroll to position [959, 0]
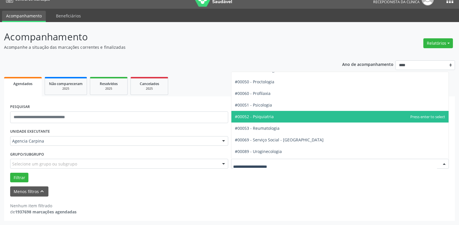
click at [329, 114] on span "#00052 - Psiquiatria" at bounding box center [340, 117] width 218 height 12
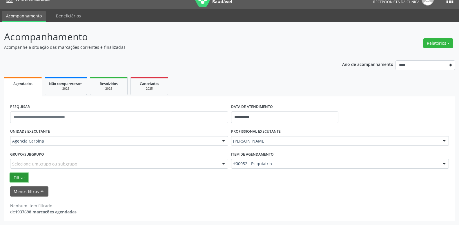
click at [20, 175] on button "Filtrar" at bounding box center [19, 178] width 18 height 10
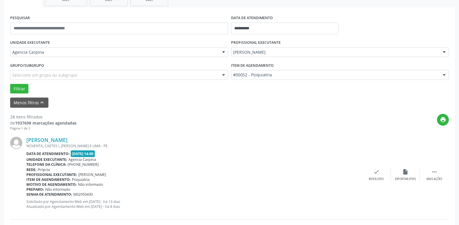
scroll to position [187, 0]
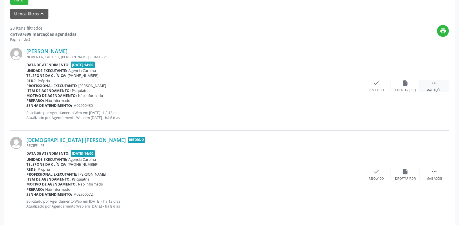
click at [433, 84] on icon "" at bounding box center [434, 83] width 6 height 6
click at [406, 84] on icon "alarm_off" at bounding box center [405, 83] width 6 height 6
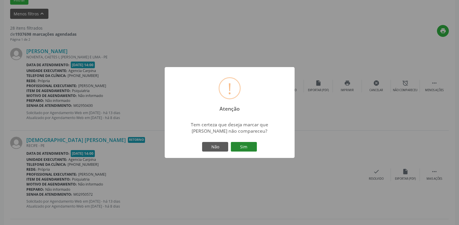
click at [250, 144] on button "Sim" at bounding box center [244, 147] width 26 height 10
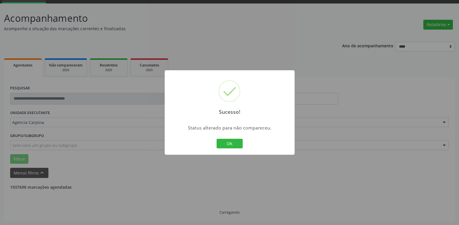
scroll to position [28, 0]
click at [235, 142] on button "OK" at bounding box center [230, 144] width 26 height 10
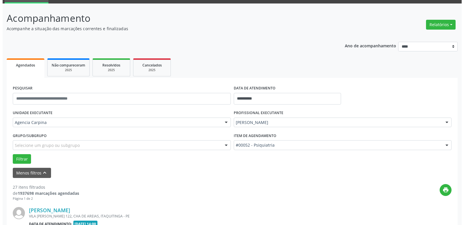
scroll to position [88, 0]
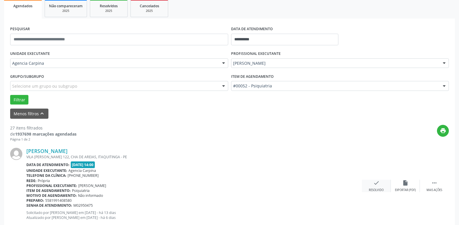
click at [376, 184] on icon "check" at bounding box center [376, 183] width 6 height 6
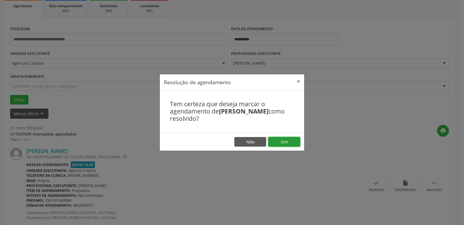
click at [292, 142] on button "Sim" at bounding box center [284, 142] width 32 height 10
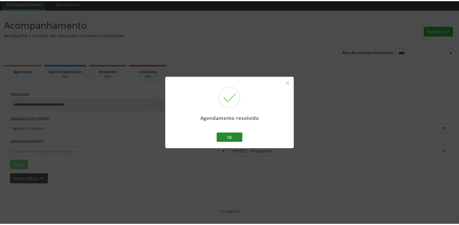
scroll to position [22, 0]
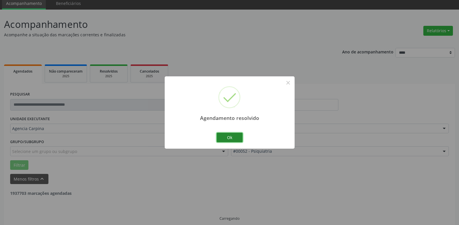
click at [239, 137] on button "Ok" at bounding box center [230, 138] width 26 height 10
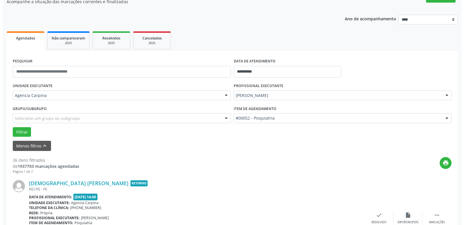
scroll to position [81, 0]
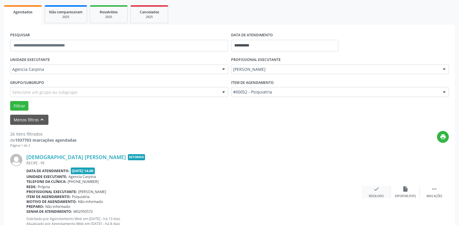
click at [374, 195] on div "Resolvido" at bounding box center [376, 196] width 15 height 4
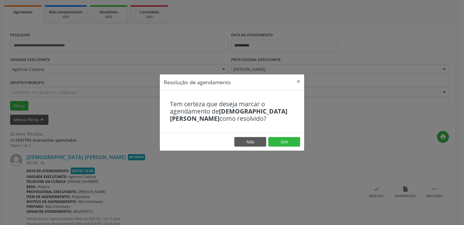
click at [287, 135] on footer "Não Sim" at bounding box center [232, 142] width 144 height 18
click at [285, 142] on button "Sim" at bounding box center [284, 142] width 32 height 10
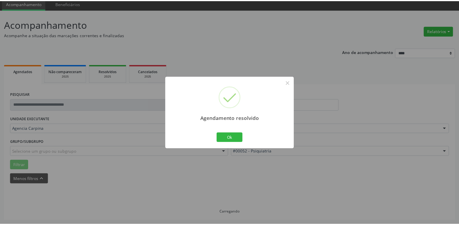
scroll to position [22, 0]
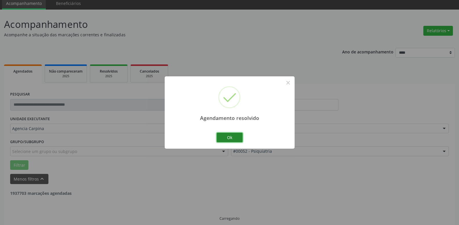
click at [231, 140] on button "Ok" at bounding box center [230, 138] width 26 height 10
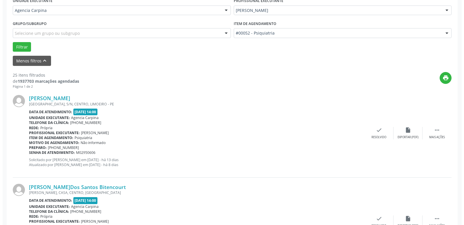
scroll to position [141, 0]
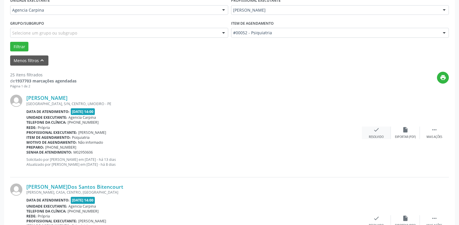
click at [373, 131] on div "check Resolvido" at bounding box center [376, 132] width 29 height 12
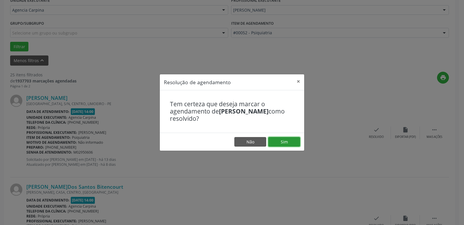
click at [289, 144] on button "Sim" at bounding box center [284, 142] width 32 height 10
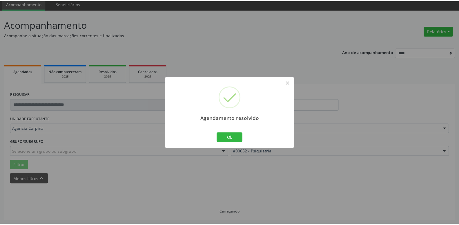
scroll to position [22, 0]
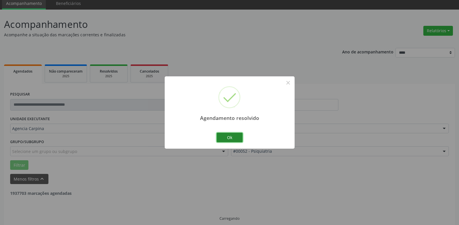
click at [231, 136] on button "Ok" at bounding box center [230, 138] width 26 height 10
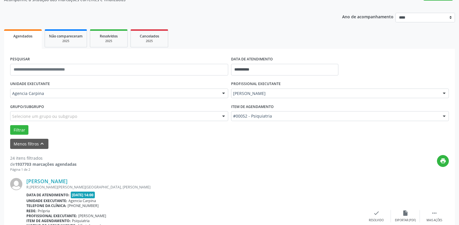
scroll to position [81, 0]
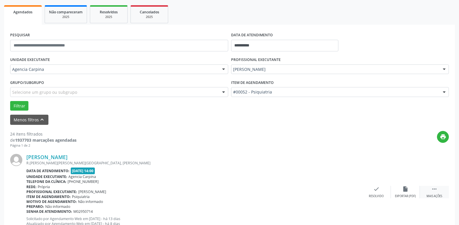
click at [431, 190] on div " Mais ações" at bounding box center [434, 192] width 29 height 12
click at [405, 187] on icon "alarm_off" at bounding box center [405, 189] width 6 height 6
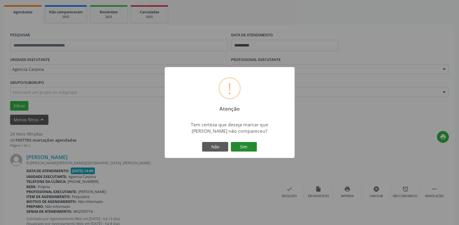
click at [247, 149] on button "Sim" at bounding box center [244, 147] width 26 height 10
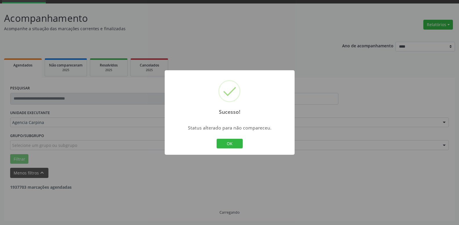
scroll to position [28, 0]
click at [228, 143] on button "OK" at bounding box center [230, 144] width 26 height 10
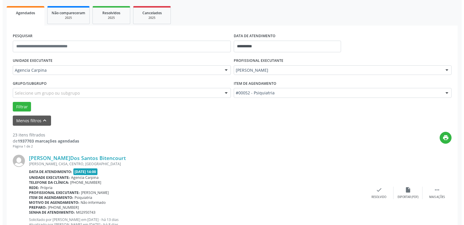
scroll to position [88, 0]
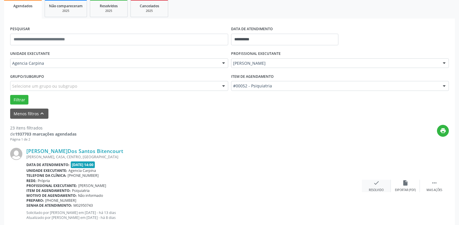
click at [377, 184] on icon "check" at bounding box center [376, 183] width 6 height 6
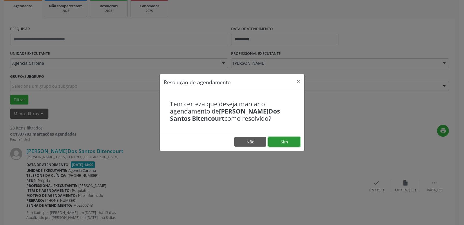
click at [295, 145] on button "Sim" at bounding box center [284, 142] width 32 height 10
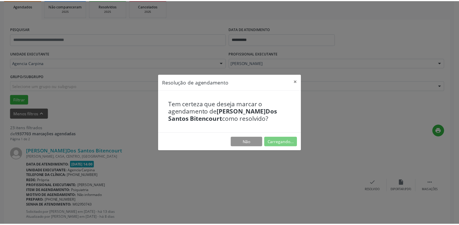
scroll to position [22, 0]
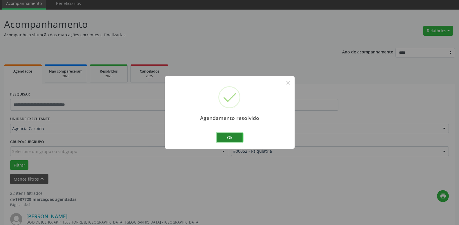
click at [237, 137] on button "Ok" at bounding box center [230, 138] width 26 height 10
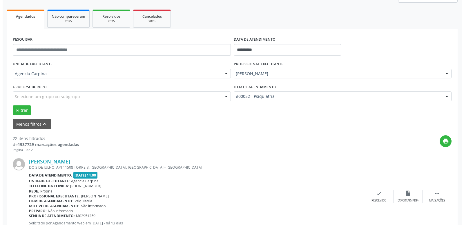
scroll to position [111, 0]
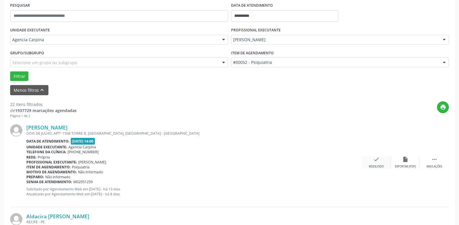
click at [374, 165] on div "Resolvido" at bounding box center [376, 166] width 15 height 4
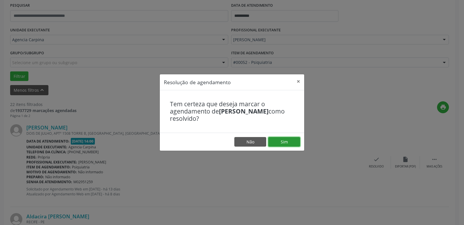
click at [287, 144] on button "Sim" at bounding box center [284, 142] width 32 height 10
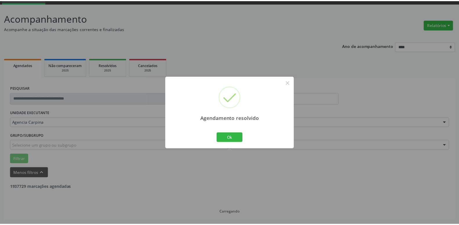
scroll to position [22, 0]
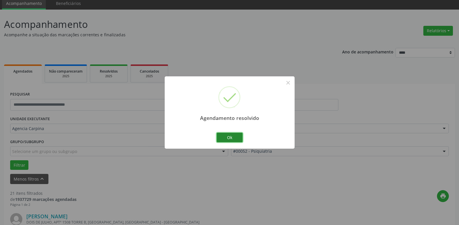
click at [226, 135] on button "Ok" at bounding box center [230, 138] width 26 height 10
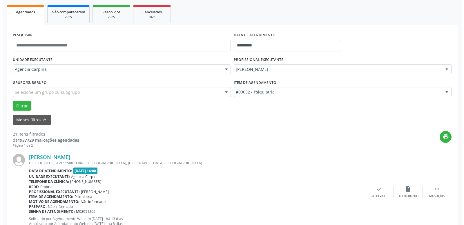
scroll to position [141, 0]
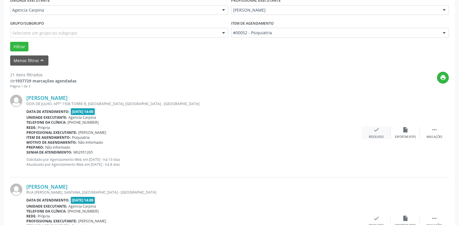
click at [373, 135] on div "check Resolvido" at bounding box center [376, 132] width 29 height 12
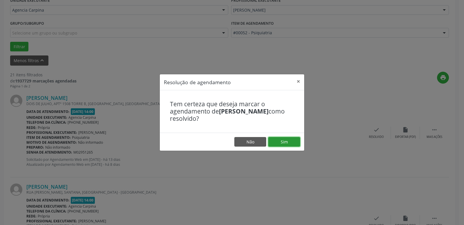
click at [286, 143] on button "Sim" at bounding box center [284, 142] width 32 height 10
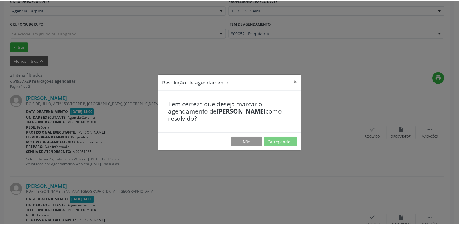
scroll to position [22, 0]
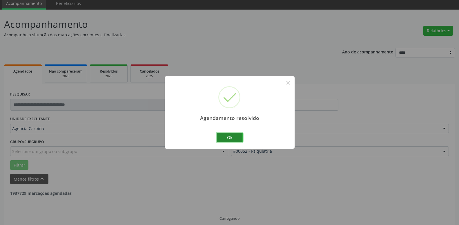
click at [225, 137] on button "Ok" at bounding box center [230, 138] width 26 height 10
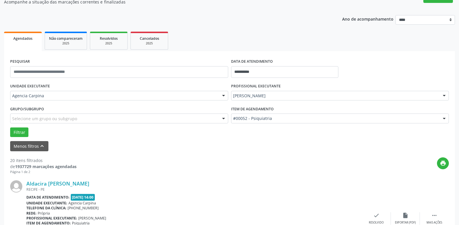
scroll to position [81, 0]
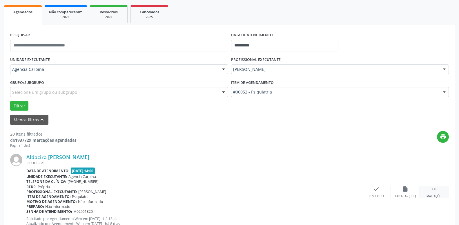
click at [437, 190] on icon "" at bounding box center [434, 189] width 6 height 6
click at [401, 190] on div "alarm_off Não compareceu" at bounding box center [405, 192] width 29 height 12
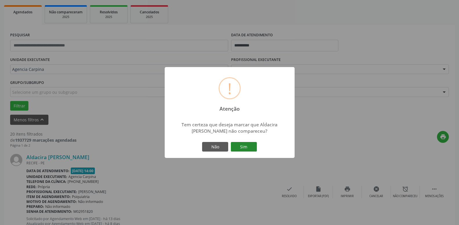
click at [248, 146] on button "Sim" at bounding box center [244, 147] width 26 height 10
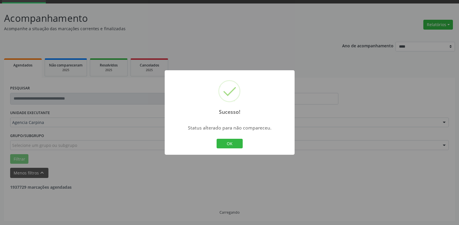
scroll to position [28, 0]
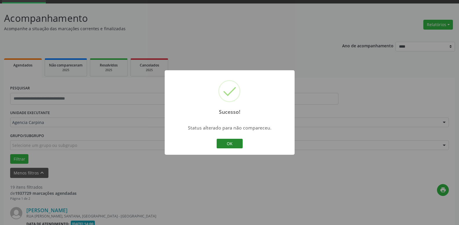
click at [229, 140] on button "OK" at bounding box center [230, 144] width 26 height 10
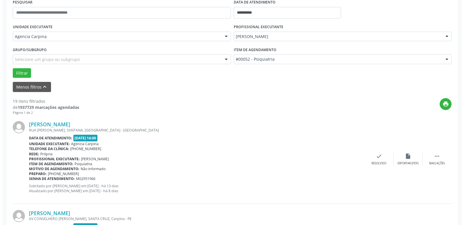
scroll to position [117, 0]
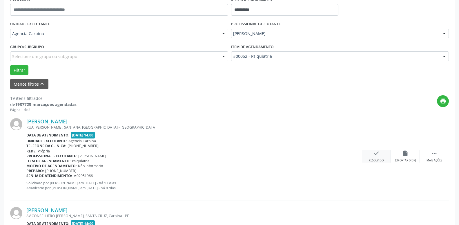
click at [376, 156] on icon "check" at bounding box center [376, 153] width 6 height 6
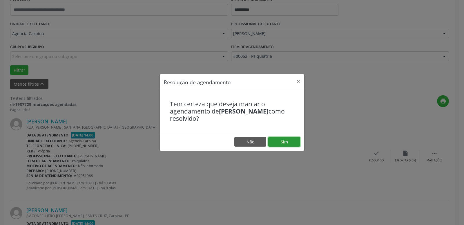
click at [280, 141] on button "Sim" at bounding box center [284, 142] width 32 height 10
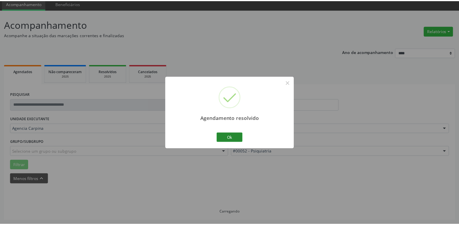
scroll to position [22, 0]
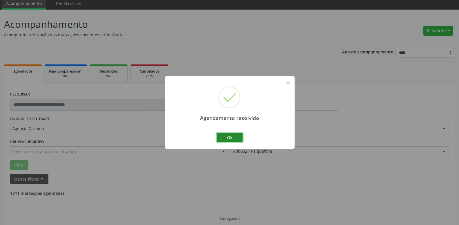
click at [224, 138] on button "Ok" at bounding box center [230, 138] width 26 height 10
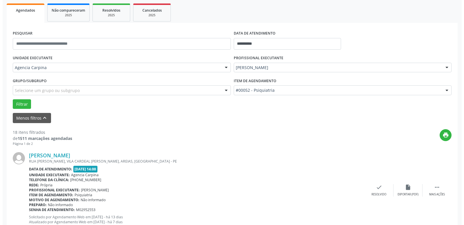
scroll to position [111, 0]
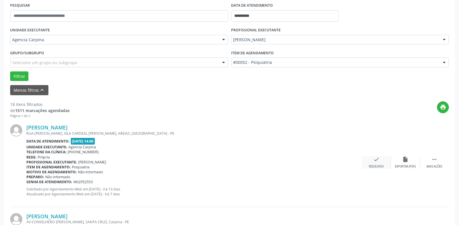
click at [376, 162] on icon "check" at bounding box center [376, 159] width 6 height 6
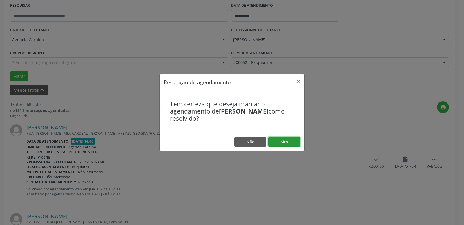
click at [280, 142] on button "Sim" at bounding box center [284, 142] width 32 height 10
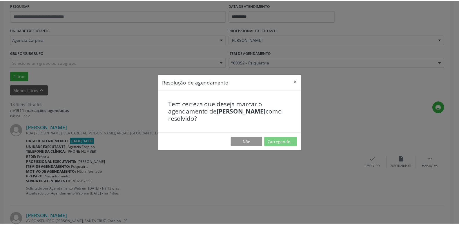
scroll to position [22, 0]
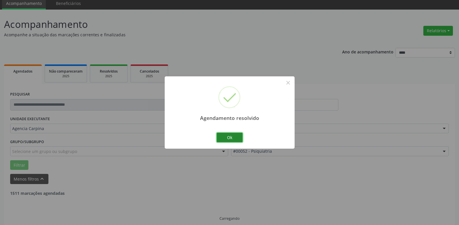
click at [233, 136] on button "Ok" at bounding box center [230, 138] width 26 height 10
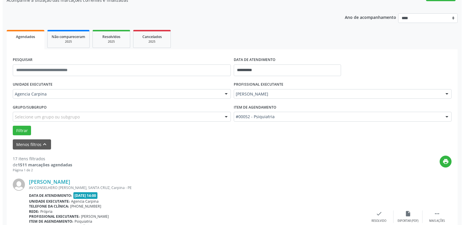
scroll to position [81, 0]
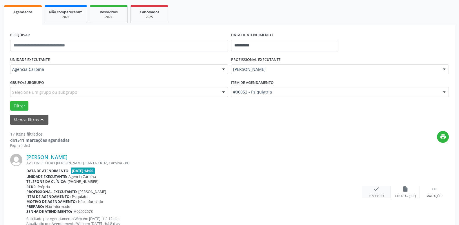
click at [375, 189] on icon "check" at bounding box center [376, 189] width 6 height 6
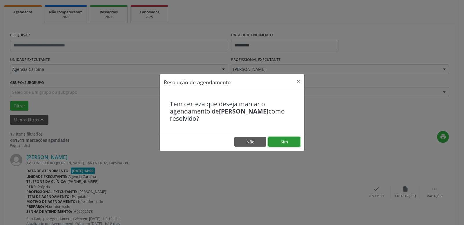
click at [280, 140] on button "Sim" at bounding box center [284, 142] width 32 height 10
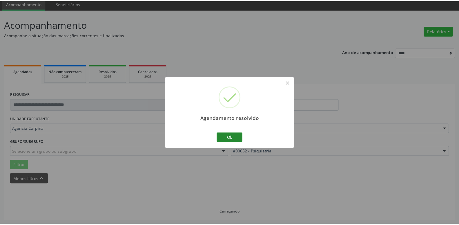
scroll to position [22, 0]
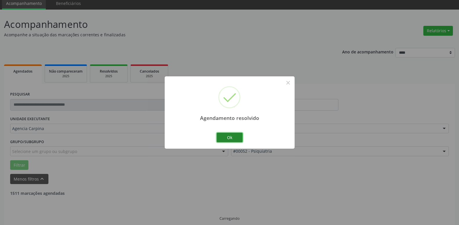
click at [226, 137] on button "Ok" at bounding box center [230, 138] width 26 height 10
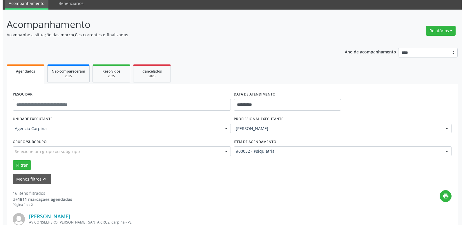
scroll to position [81, 0]
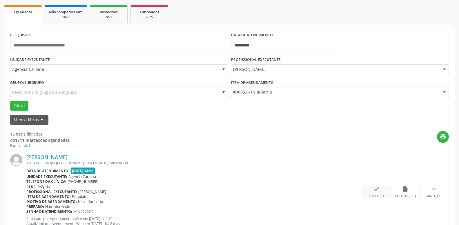
click at [375, 192] on icon "check" at bounding box center [376, 189] width 6 height 6
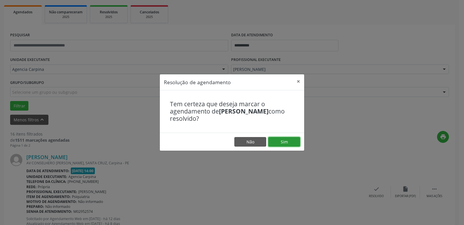
click at [288, 145] on button "Sim" at bounding box center [284, 142] width 32 height 10
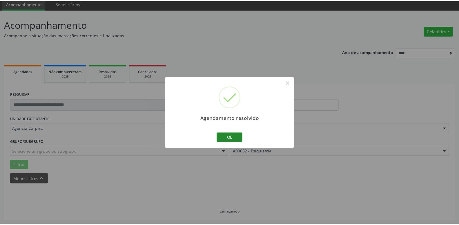
scroll to position [22, 0]
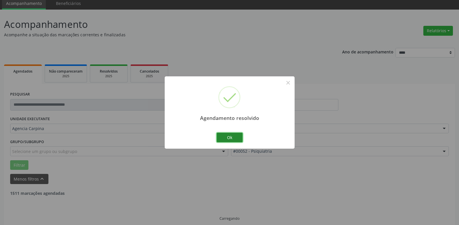
click at [237, 136] on button "Ok" at bounding box center [230, 138] width 26 height 10
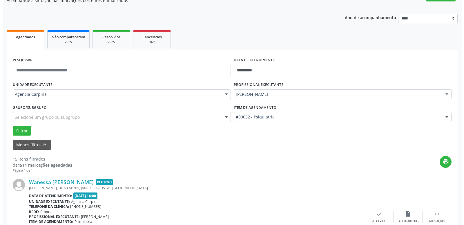
scroll to position [81, 0]
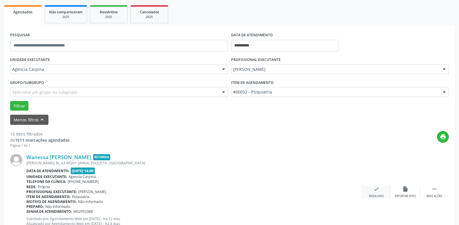
click at [375, 191] on icon "check" at bounding box center [376, 189] width 6 height 6
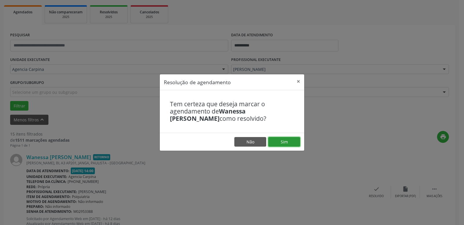
click at [288, 140] on button "Sim" at bounding box center [284, 142] width 32 height 10
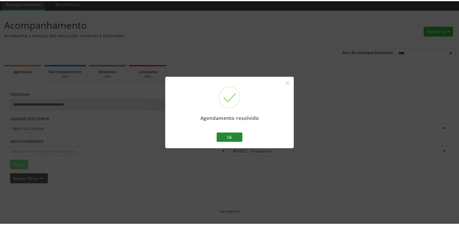
scroll to position [22, 0]
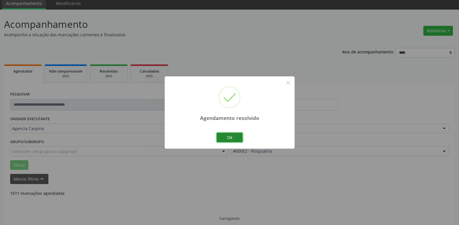
click at [237, 139] on button "Ok" at bounding box center [230, 138] width 26 height 10
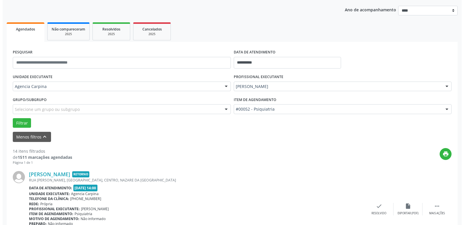
scroll to position [111, 0]
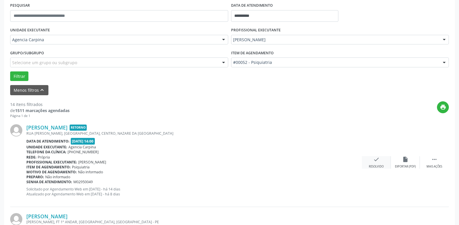
click at [375, 162] on icon "check" at bounding box center [376, 159] width 6 height 6
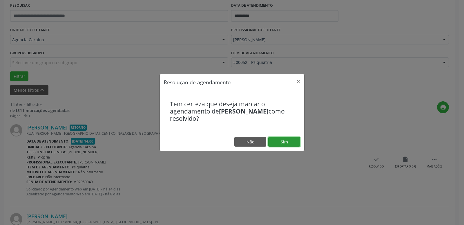
click at [289, 140] on button "Sim" at bounding box center [284, 142] width 32 height 10
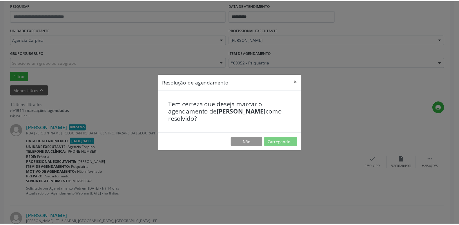
scroll to position [22, 0]
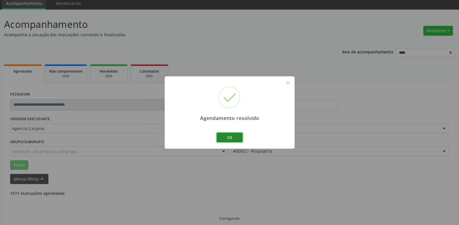
click at [230, 136] on button "Ok" at bounding box center [230, 138] width 26 height 10
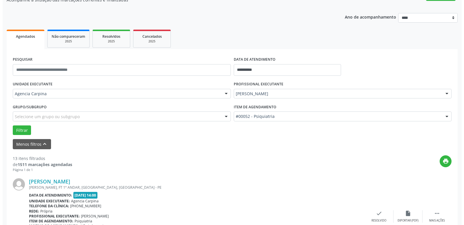
scroll to position [81, 0]
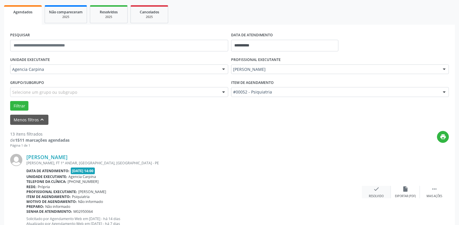
click at [373, 195] on div "Resolvido" at bounding box center [376, 196] width 15 height 4
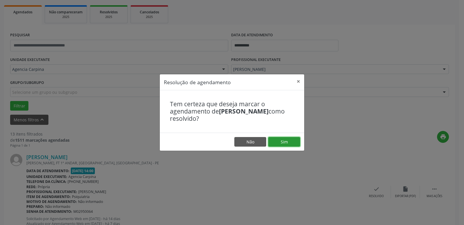
click at [288, 137] on button "Sim" at bounding box center [284, 142] width 32 height 10
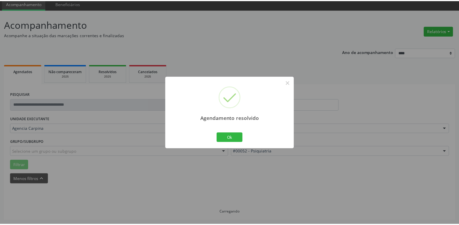
scroll to position [22, 0]
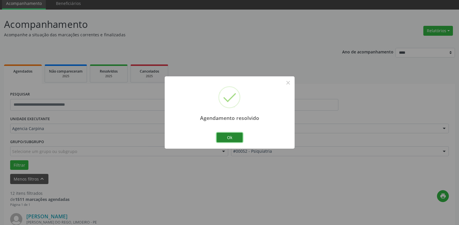
click at [229, 140] on button "Ok" at bounding box center [230, 138] width 26 height 10
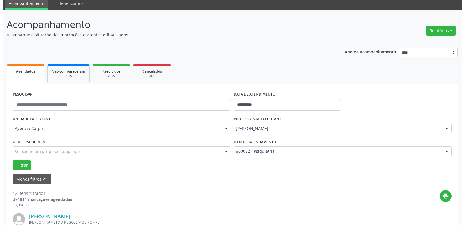
scroll to position [81, 0]
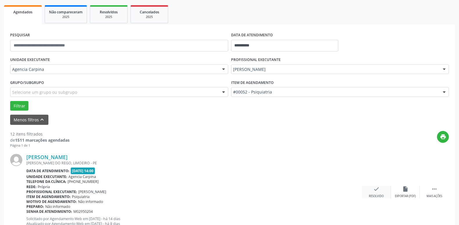
click at [375, 190] on icon "check" at bounding box center [376, 189] width 6 height 6
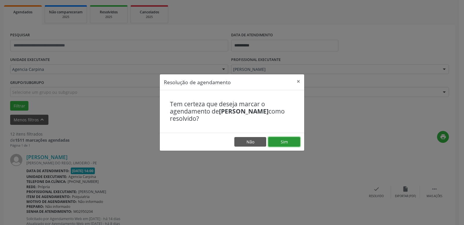
click at [287, 140] on button "Sim" at bounding box center [284, 142] width 32 height 10
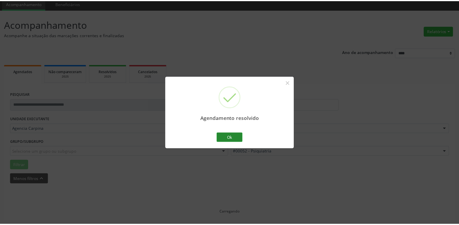
scroll to position [22, 0]
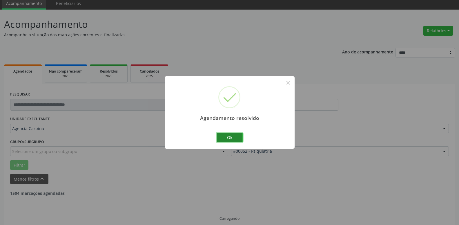
click at [231, 135] on button "Ok" at bounding box center [230, 138] width 26 height 10
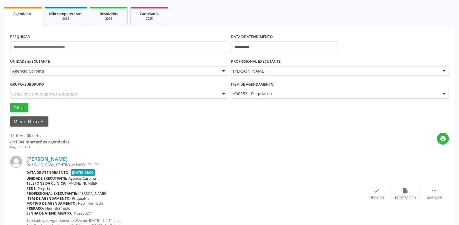
scroll to position [81, 0]
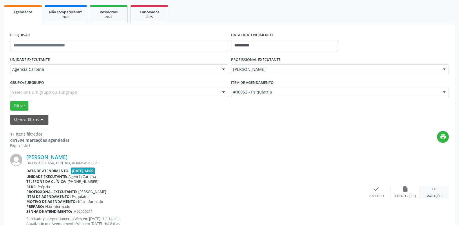
click at [432, 189] on icon "" at bounding box center [434, 189] width 6 height 6
click at [406, 192] on icon "alarm_off" at bounding box center [405, 189] width 6 height 6
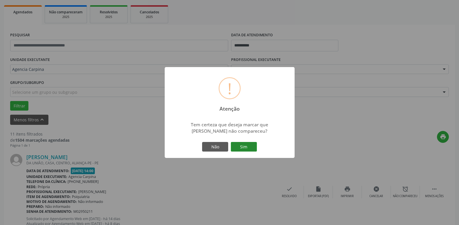
click at [246, 143] on button "Sim" at bounding box center [244, 147] width 26 height 10
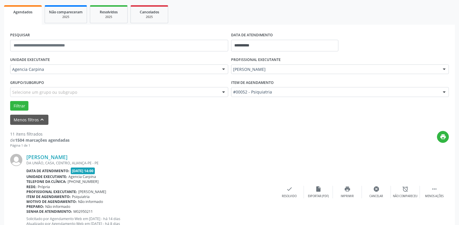
scroll to position [28, 0]
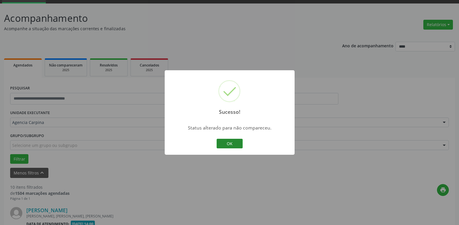
click at [236, 147] on button "OK" at bounding box center [230, 144] width 26 height 10
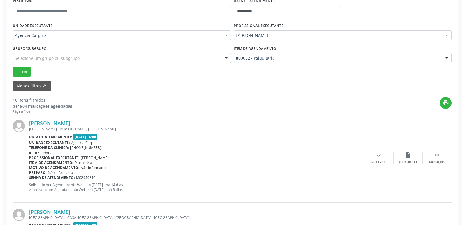
scroll to position [117, 0]
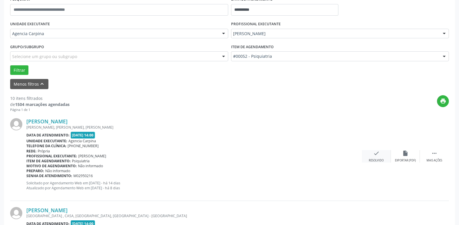
click at [374, 156] on icon "check" at bounding box center [376, 153] width 6 height 6
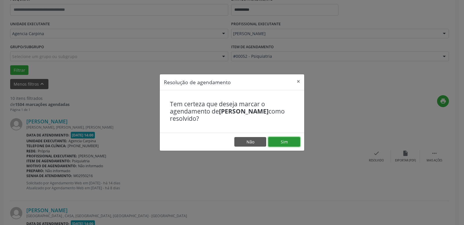
click at [281, 145] on button "Sim" at bounding box center [284, 142] width 32 height 10
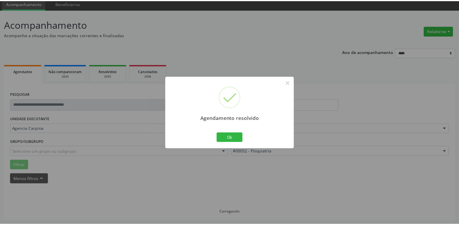
scroll to position [22, 0]
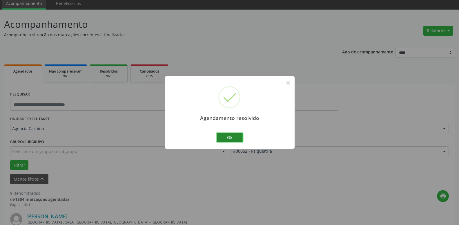
click at [236, 137] on button "Ok" at bounding box center [230, 138] width 26 height 10
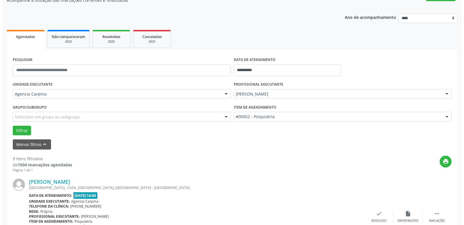
scroll to position [81, 0]
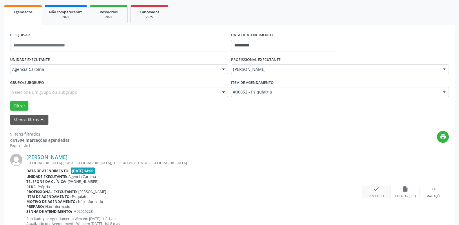
click at [374, 190] on icon "check" at bounding box center [376, 189] width 6 height 6
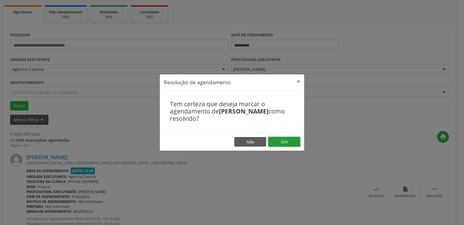
click at [276, 142] on button "Sim" at bounding box center [284, 142] width 32 height 10
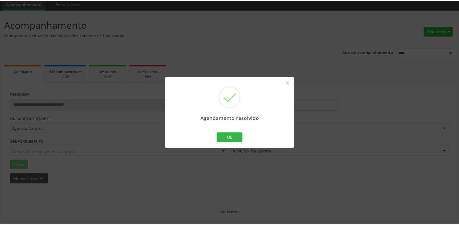
scroll to position [22, 0]
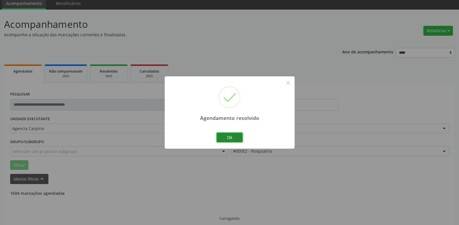
click at [230, 140] on button "Ok" at bounding box center [230, 138] width 26 height 10
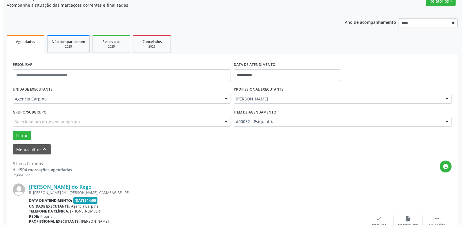
scroll to position [111, 0]
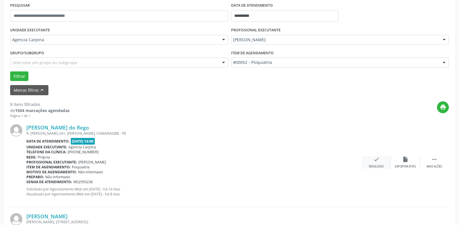
click at [377, 164] on div "check Resolvido" at bounding box center [376, 162] width 29 height 12
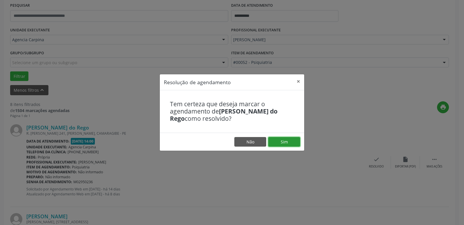
click at [283, 141] on button "Sim" at bounding box center [284, 142] width 32 height 10
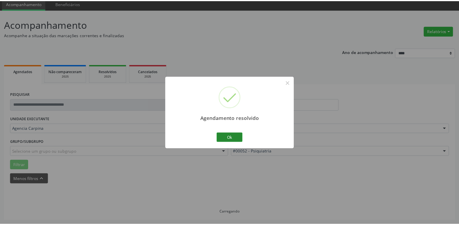
scroll to position [22, 0]
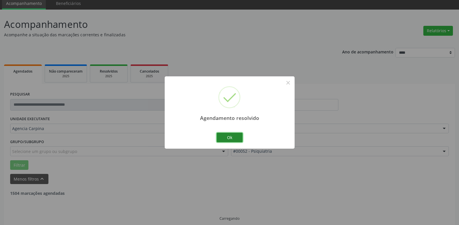
click at [239, 138] on button "Ok" at bounding box center [230, 138] width 26 height 10
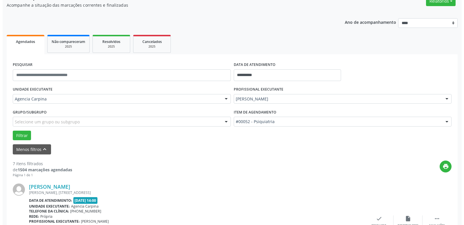
scroll to position [141, 0]
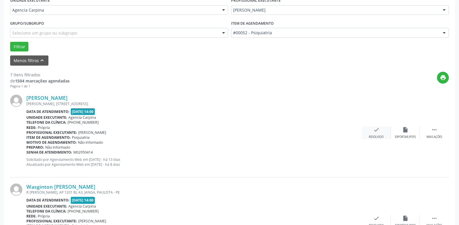
click at [376, 130] on icon "check" at bounding box center [376, 129] width 6 height 6
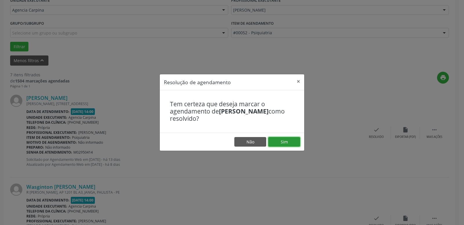
click at [284, 143] on button "Sim" at bounding box center [284, 142] width 32 height 10
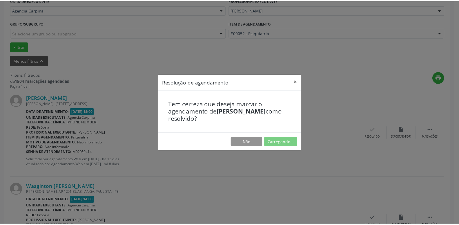
scroll to position [22, 0]
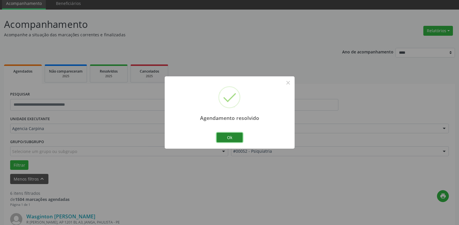
click at [228, 138] on button "Ok" at bounding box center [230, 138] width 26 height 10
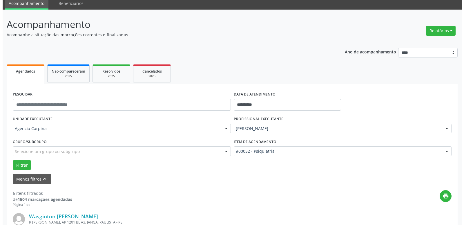
scroll to position [81, 0]
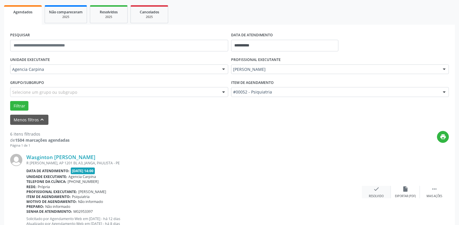
click at [375, 187] on icon "check" at bounding box center [376, 189] width 6 height 6
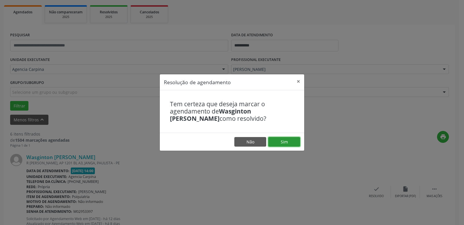
click at [287, 141] on button "Sim" at bounding box center [284, 142] width 32 height 10
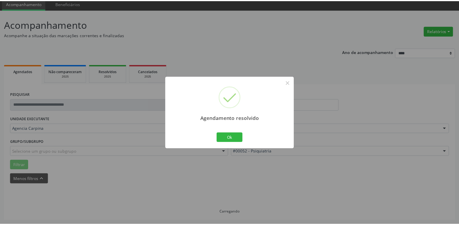
scroll to position [22, 0]
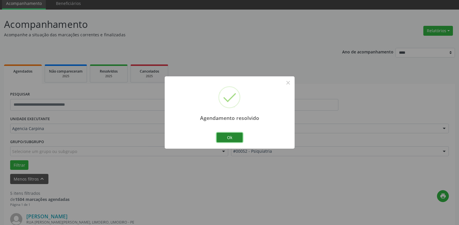
click at [232, 138] on button "Ok" at bounding box center [230, 138] width 26 height 10
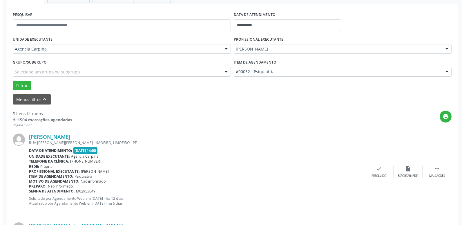
scroll to position [111, 0]
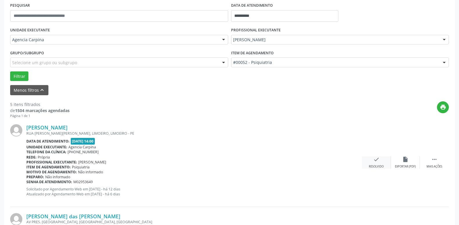
click at [376, 164] on div "check Resolvido" at bounding box center [376, 162] width 29 height 12
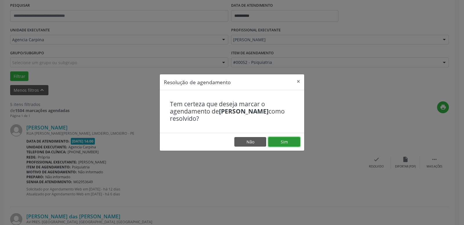
click at [289, 138] on button "Sim" at bounding box center [284, 142] width 32 height 10
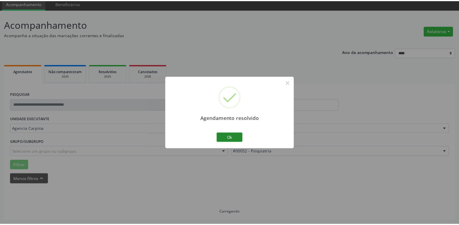
scroll to position [22, 0]
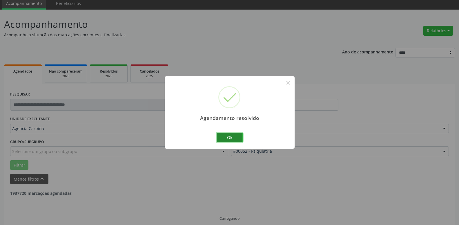
click at [234, 136] on button "Ok" at bounding box center [230, 138] width 26 height 10
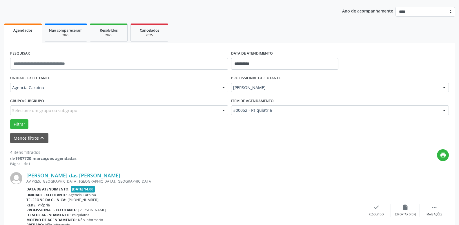
scroll to position [111, 0]
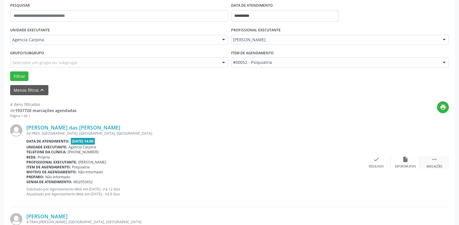
click at [432, 158] on icon "" at bounding box center [434, 159] width 6 height 6
click at [401, 165] on div "Não compareceu" at bounding box center [405, 166] width 25 height 4
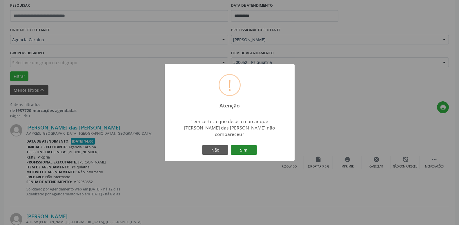
click at [240, 148] on button "Sim" at bounding box center [244, 150] width 26 height 10
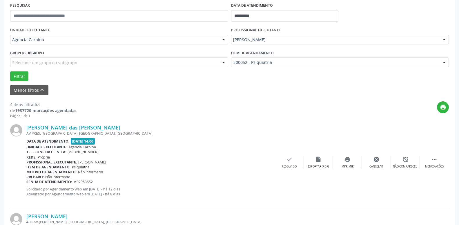
scroll to position [28, 0]
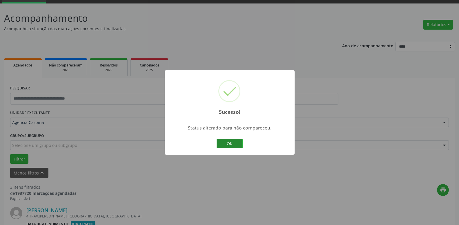
click at [232, 143] on button "OK" at bounding box center [230, 144] width 26 height 10
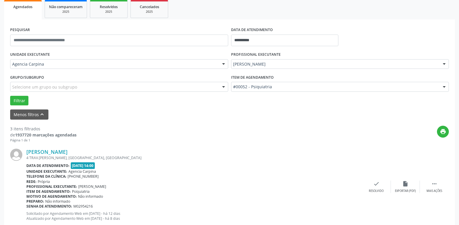
scroll to position [88, 0]
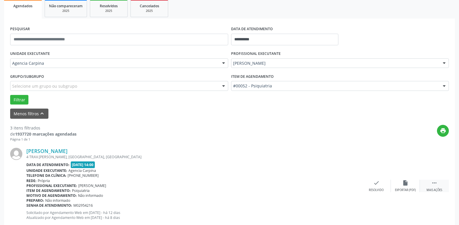
click at [433, 183] on icon "" at bounding box center [434, 183] width 6 height 6
click at [405, 184] on icon "alarm_off" at bounding box center [405, 183] width 6 height 6
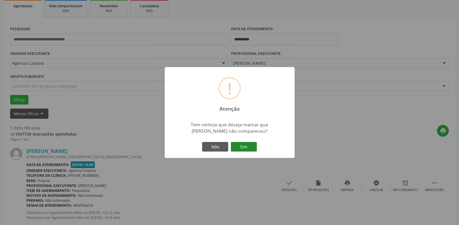
click at [249, 149] on button "Sim" at bounding box center [244, 147] width 26 height 10
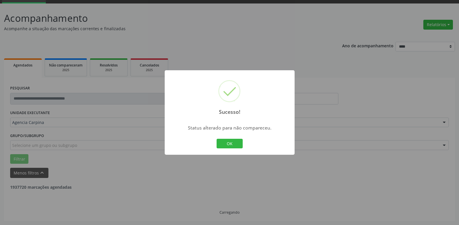
scroll to position [28, 0]
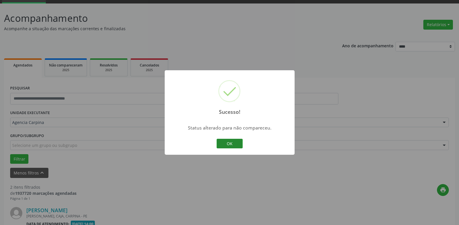
click at [234, 142] on button "OK" at bounding box center [230, 144] width 26 height 10
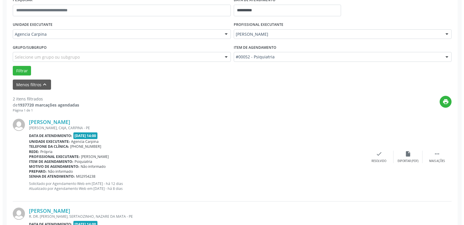
scroll to position [117, 0]
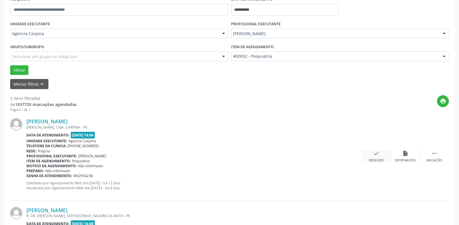
click at [376, 156] on icon "check" at bounding box center [376, 153] width 6 height 6
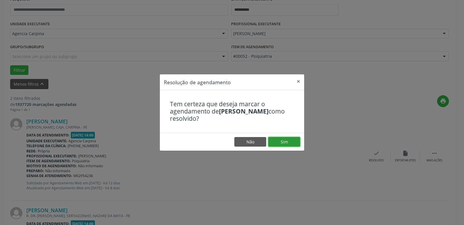
click at [292, 142] on button "Sim" at bounding box center [284, 142] width 32 height 10
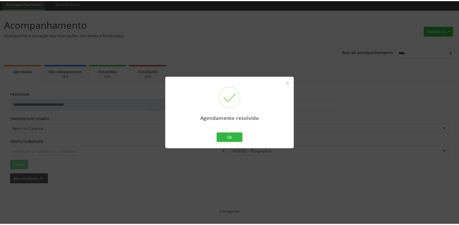
scroll to position [22, 0]
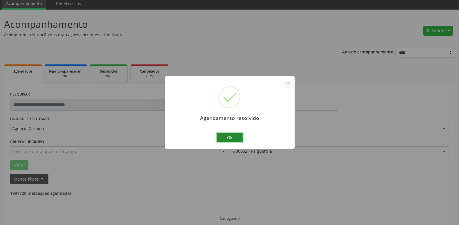
click at [225, 138] on button "Ok" at bounding box center [230, 138] width 26 height 10
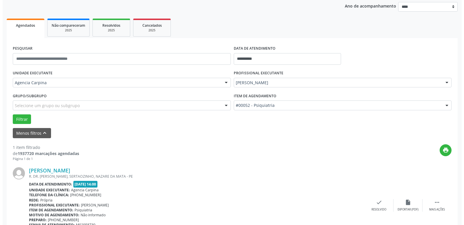
scroll to position [103, 0]
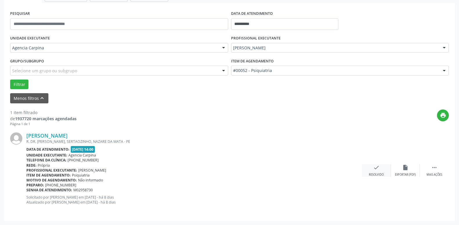
click at [374, 170] on icon "check" at bounding box center [376, 167] width 6 height 6
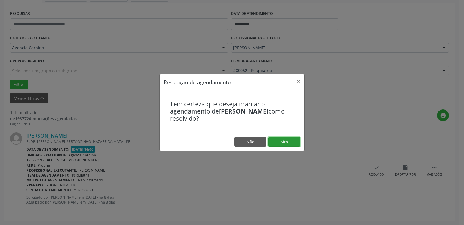
click at [285, 139] on button "Sim" at bounding box center [284, 142] width 32 height 10
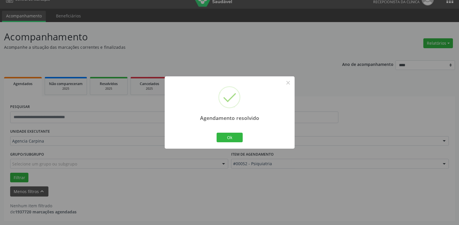
scroll to position [10, 0]
click at [236, 137] on button "Ok" at bounding box center [230, 138] width 26 height 10
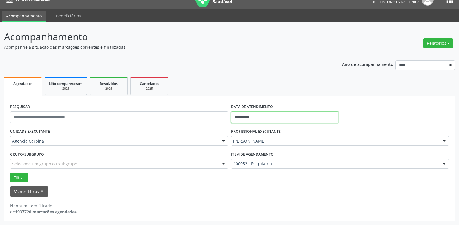
click at [253, 118] on input "**********" at bounding box center [285, 117] width 108 height 12
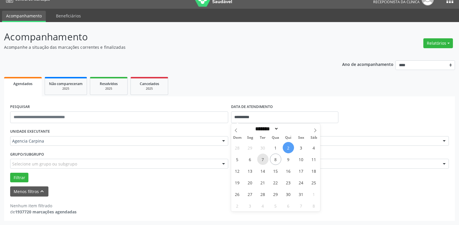
click at [265, 160] on span "7" at bounding box center [262, 158] width 11 height 11
type input "**********"
click at [265, 160] on span "7" at bounding box center [262, 158] width 11 height 11
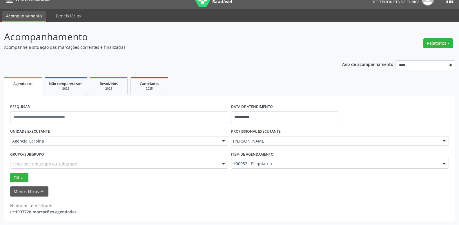
click at [445, 141] on div at bounding box center [444, 141] width 9 height 10
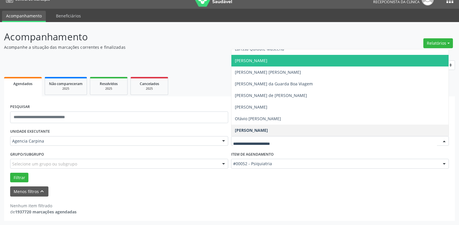
click at [347, 62] on span "[PERSON_NAME]" at bounding box center [340, 61] width 218 height 12
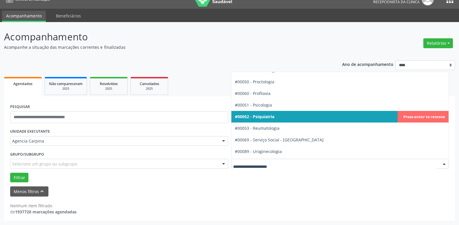
click at [445, 163] on div at bounding box center [444, 164] width 9 height 10
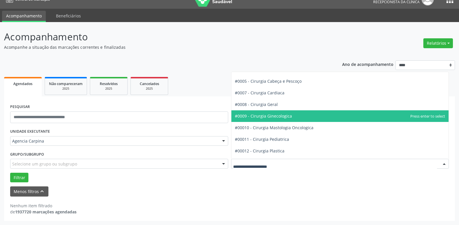
scroll to position [165, 0]
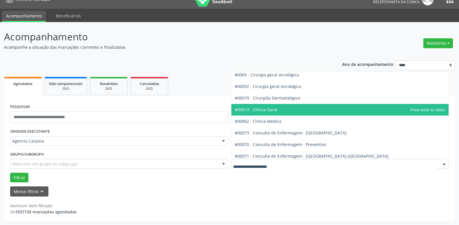
click at [295, 110] on span "#00013 - Clinica Geral" at bounding box center [340, 110] width 218 height 12
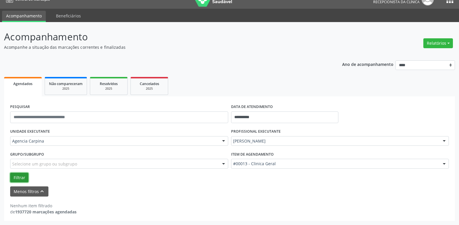
click at [20, 180] on button "Filtrar" at bounding box center [19, 178] width 18 height 10
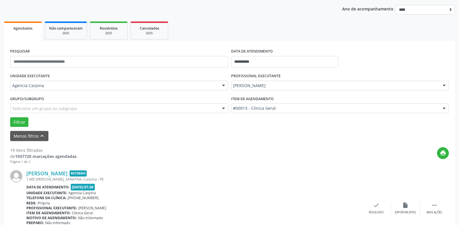
scroll to position [99, 0]
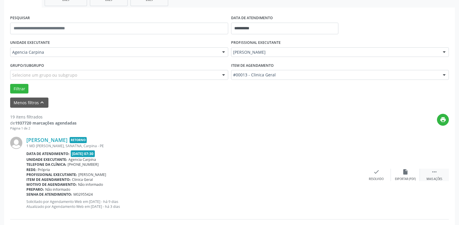
click at [436, 173] on icon "" at bounding box center [434, 172] width 6 height 6
click at [407, 175] on icon "alarm_off" at bounding box center [405, 172] width 6 height 6
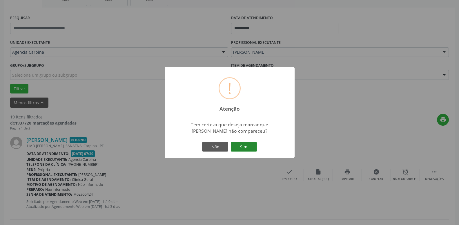
click at [236, 148] on button "Sim" at bounding box center [244, 147] width 26 height 10
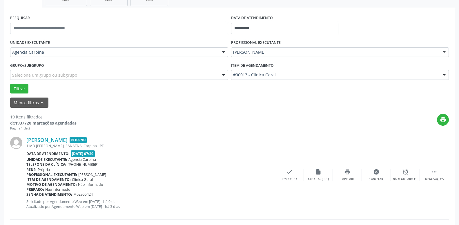
scroll to position [28, 0]
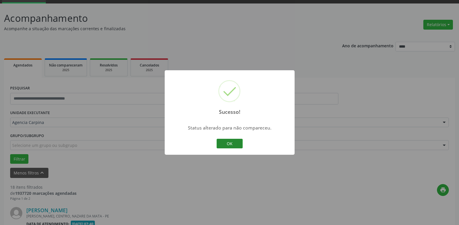
click at [233, 141] on button "OK" at bounding box center [230, 144] width 26 height 10
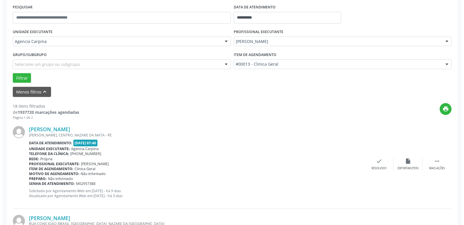
scroll to position [117, 0]
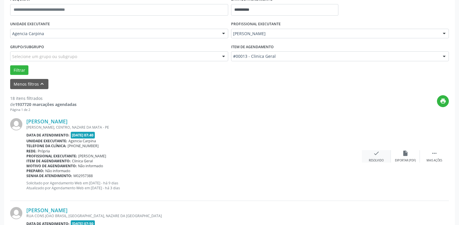
click at [374, 158] on div "check Resolvido" at bounding box center [376, 156] width 29 height 12
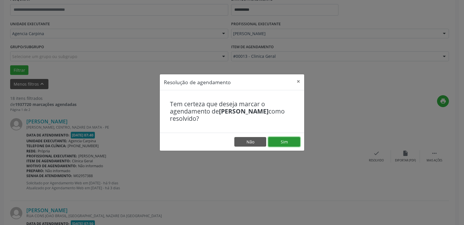
click at [297, 142] on button "Sim" at bounding box center [284, 142] width 32 height 10
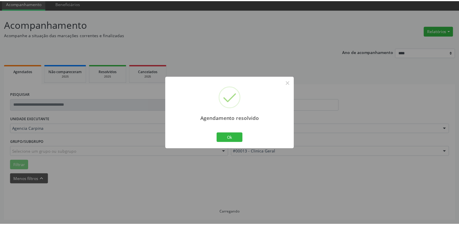
scroll to position [22, 0]
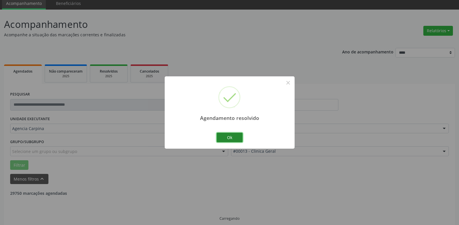
click at [230, 134] on button "Ok" at bounding box center [230, 138] width 26 height 10
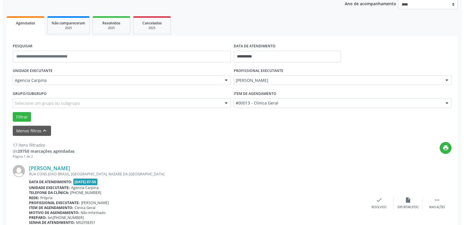
scroll to position [81, 0]
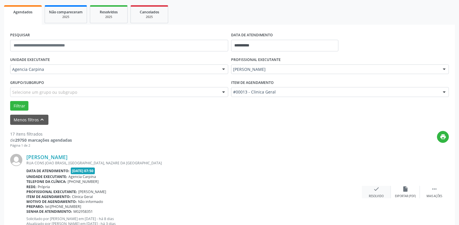
click at [372, 192] on div "check Resolvido" at bounding box center [376, 192] width 29 height 12
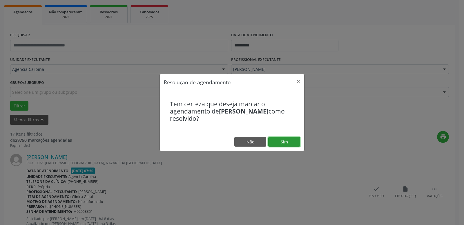
click at [292, 140] on button "Sim" at bounding box center [284, 142] width 32 height 10
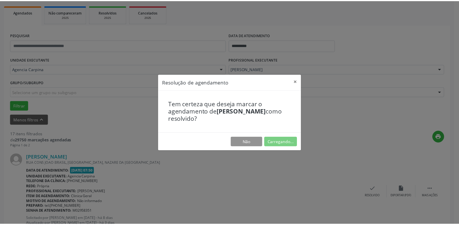
scroll to position [22, 0]
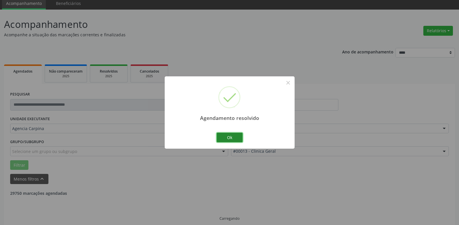
click at [230, 138] on button "Ok" at bounding box center [230, 138] width 26 height 10
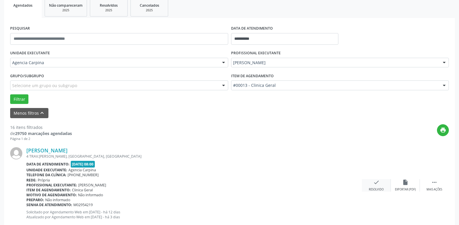
scroll to position [111, 0]
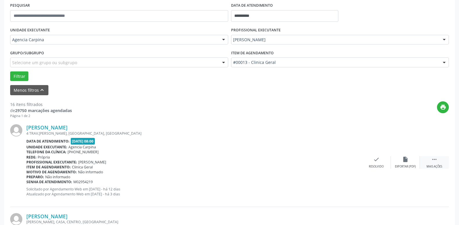
click at [426, 160] on div " Mais ações" at bounding box center [434, 162] width 29 height 12
click at [402, 160] on icon "alarm_off" at bounding box center [405, 159] width 6 height 6
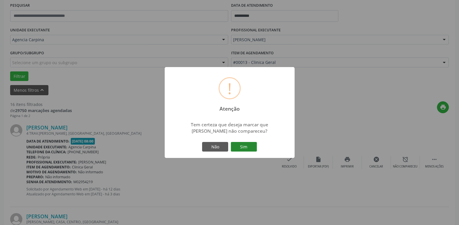
click at [243, 146] on button "Sim" at bounding box center [244, 147] width 26 height 10
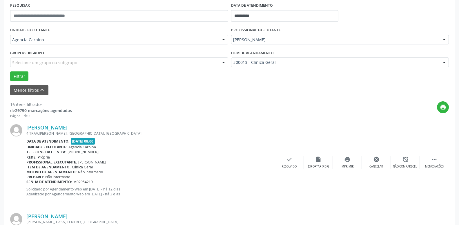
scroll to position [28, 0]
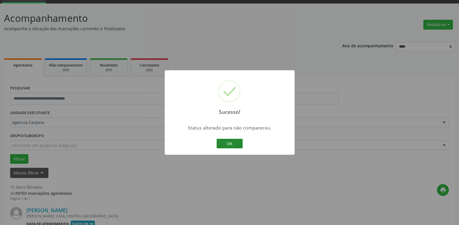
click at [224, 142] on button "OK" at bounding box center [230, 144] width 26 height 10
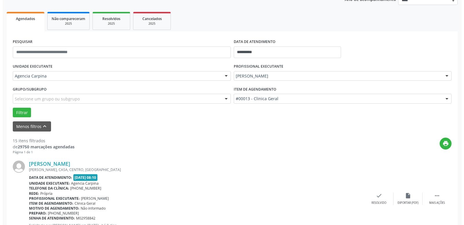
scroll to position [117, 0]
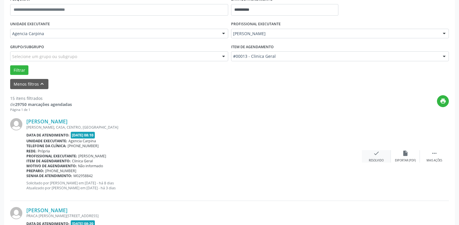
click at [376, 156] on icon "check" at bounding box center [376, 153] width 6 height 6
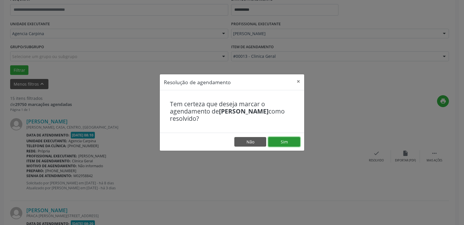
click at [286, 142] on button "Sim" at bounding box center [284, 142] width 32 height 10
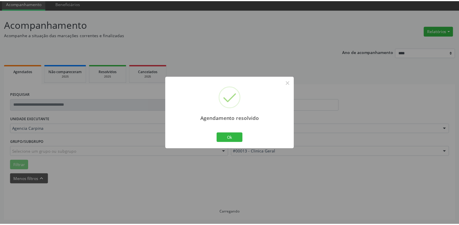
scroll to position [22, 0]
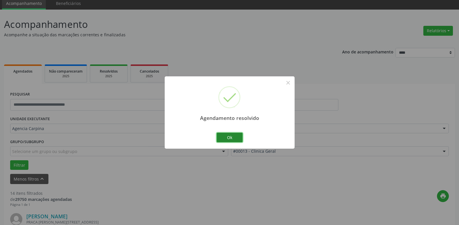
click at [235, 133] on button "Ok" at bounding box center [230, 138] width 26 height 10
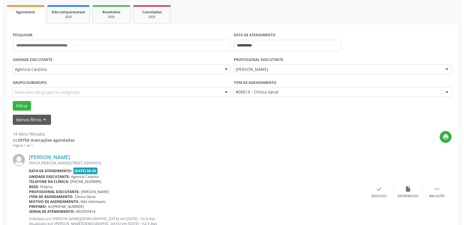
scroll to position [141, 0]
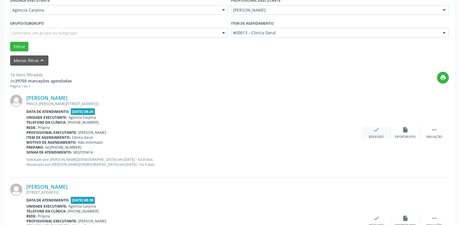
click at [372, 133] on div "check Resolvido" at bounding box center [376, 132] width 29 height 12
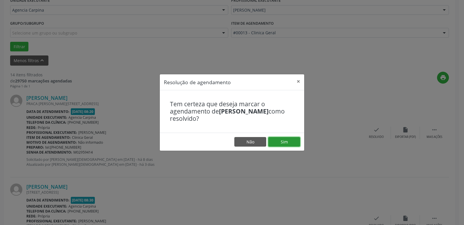
click at [292, 145] on button "Sim" at bounding box center [284, 142] width 32 height 10
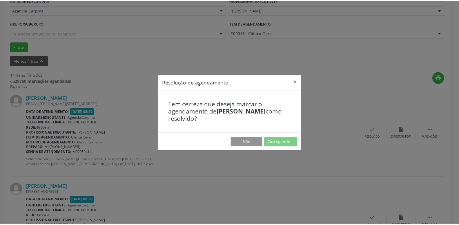
scroll to position [22, 0]
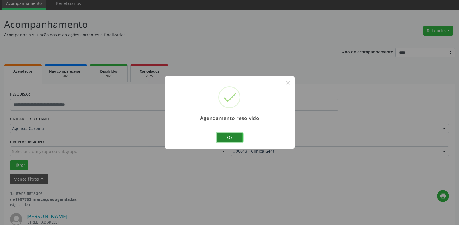
click at [230, 138] on button "Ok" at bounding box center [230, 138] width 26 height 10
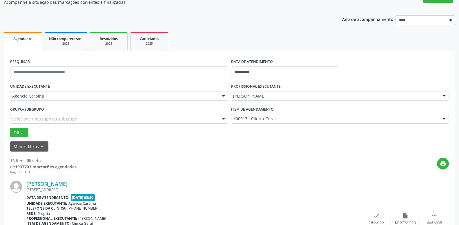
scroll to position [81, 0]
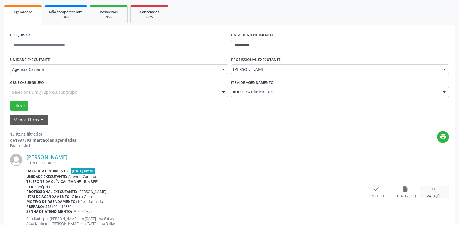
click at [435, 191] on icon "" at bounding box center [434, 189] width 6 height 6
click at [404, 188] on icon "alarm_off" at bounding box center [405, 189] width 6 height 6
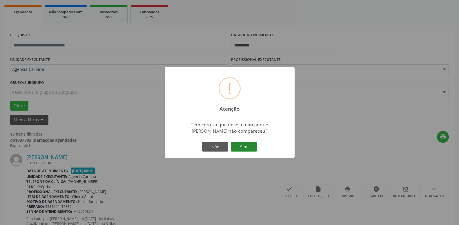
click at [236, 148] on button "Sim" at bounding box center [244, 147] width 26 height 10
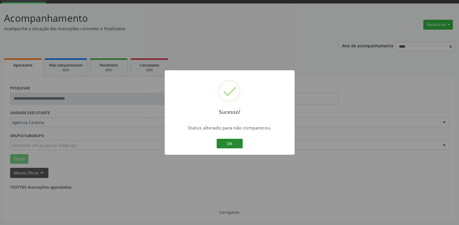
scroll to position [28, 0]
click at [225, 145] on button "OK" at bounding box center [230, 144] width 26 height 10
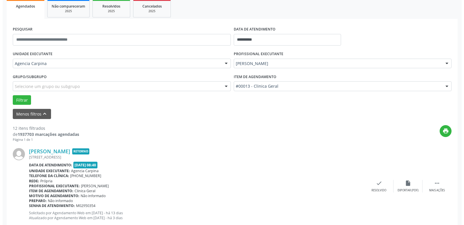
scroll to position [88, 0]
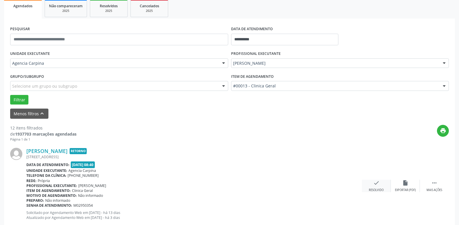
click at [375, 184] on icon "check" at bounding box center [376, 183] width 6 height 6
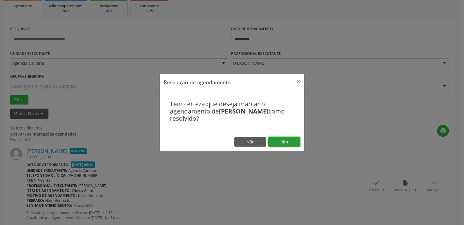
click at [290, 143] on button "Sim" at bounding box center [284, 142] width 32 height 10
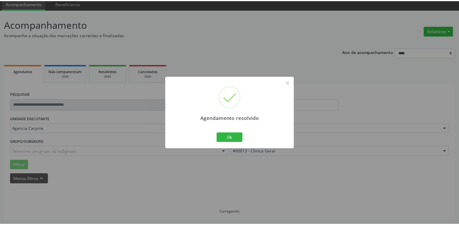
scroll to position [22, 0]
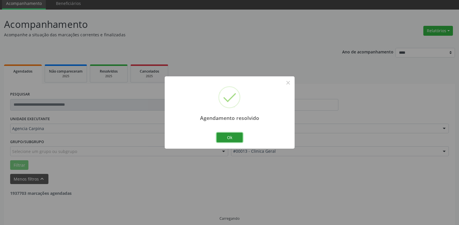
click at [231, 135] on button "Ok" at bounding box center [230, 138] width 26 height 10
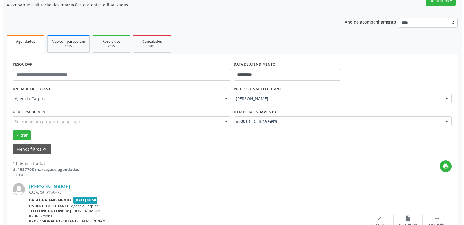
scroll to position [111, 0]
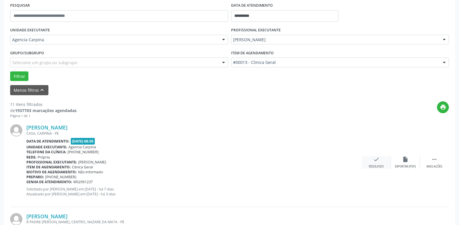
click at [376, 165] on div "Resolvido" at bounding box center [376, 166] width 15 height 4
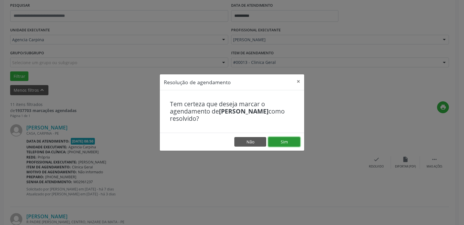
click at [296, 142] on button "Sim" at bounding box center [284, 142] width 32 height 10
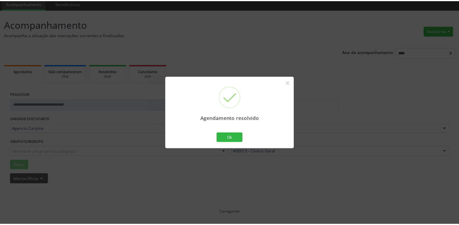
scroll to position [22, 0]
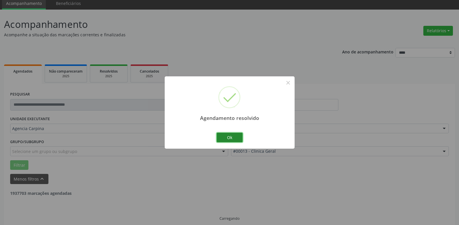
click at [236, 137] on button "Ok" at bounding box center [230, 138] width 26 height 10
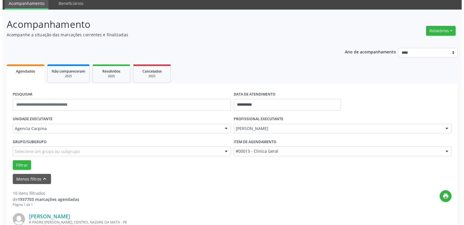
scroll to position [111, 0]
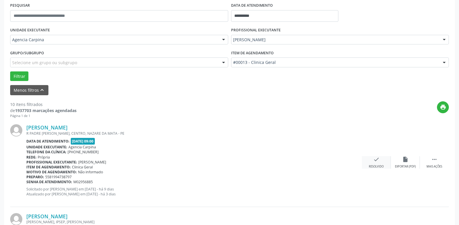
click at [373, 161] on div "check Resolvido" at bounding box center [376, 162] width 29 height 12
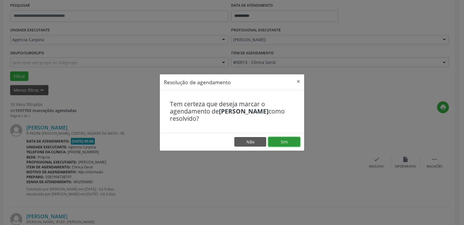
click at [290, 140] on button "Sim" at bounding box center [284, 142] width 32 height 10
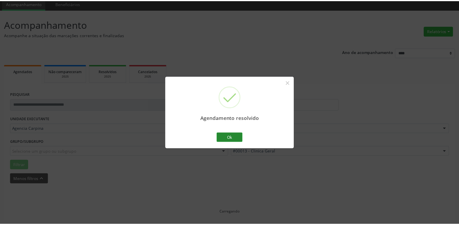
scroll to position [22, 0]
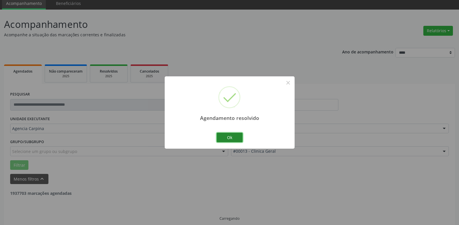
click at [225, 134] on button "Ok" at bounding box center [230, 138] width 26 height 10
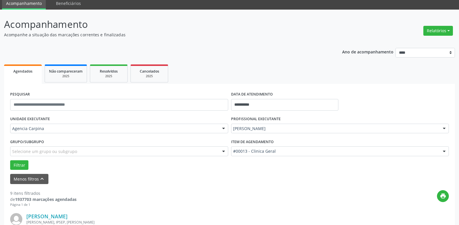
scroll to position [81, 0]
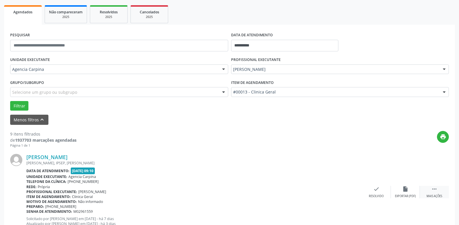
click at [435, 190] on icon "" at bounding box center [434, 189] width 6 height 6
click at [405, 190] on icon "alarm_off" at bounding box center [405, 189] width 6 height 6
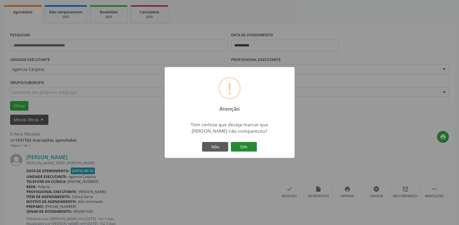
click at [247, 148] on button "Sim" at bounding box center [244, 147] width 26 height 10
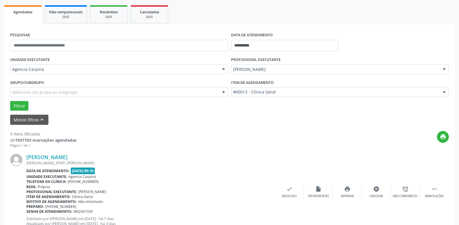
scroll to position [28, 0]
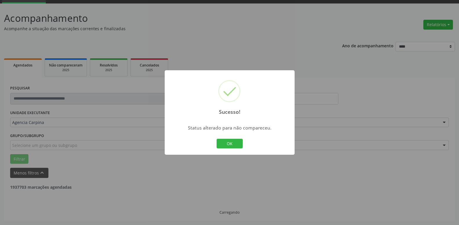
click at [229, 142] on button "OK" at bounding box center [230, 144] width 26 height 10
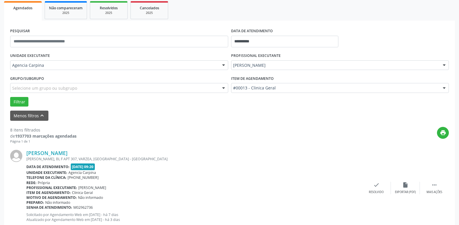
scroll to position [88, 0]
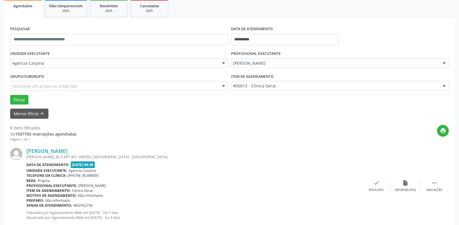
click at [435, 186] on icon "" at bounding box center [434, 183] width 6 height 6
click at [404, 186] on icon "alarm_off" at bounding box center [405, 183] width 6 height 6
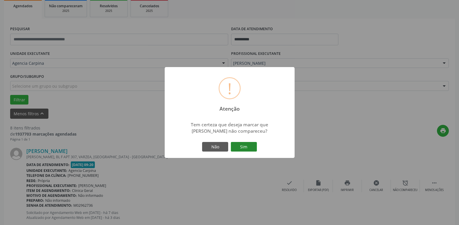
click at [248, 150] on button "Sim" at bounding box center [244, 147] width 26 height 10
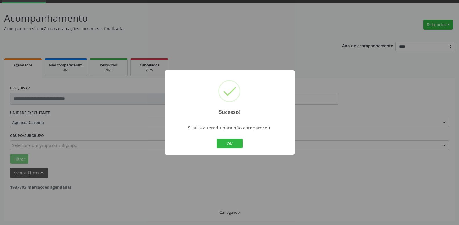
scroll to position [28, 0]
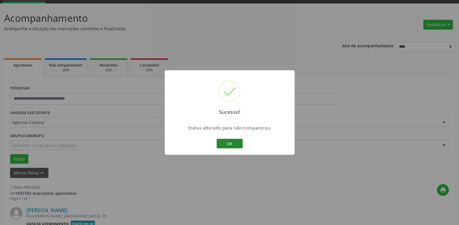
click at [224, 147] on button "OK" at bounding box center [230, 144] width 26 height 10
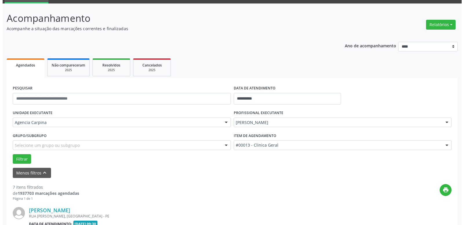
scroll to position [117, 0]
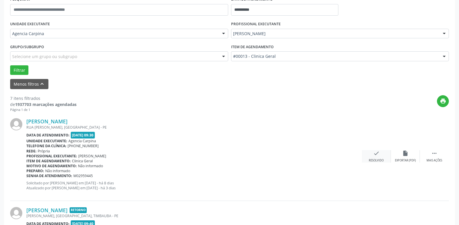
click at [377, 156] on icon "check" at bounding box center [376, 153] width 6 height 6
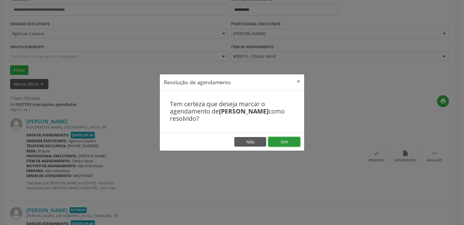
click at [291, 139] on button "Sim" at bounding box center [284, 142] width 32 height 10
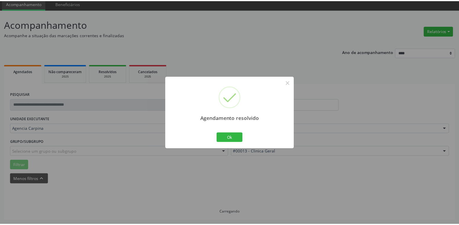
scroll to position [22, 0]
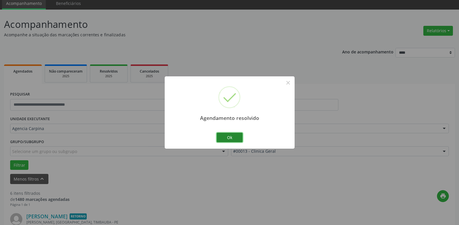
click at [230, 141] on button "Ok" at bounding box center [230, 138] width 26 height 10
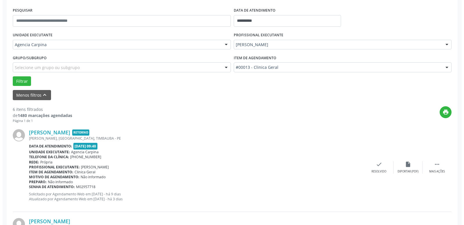
scroll to position [111, 0]
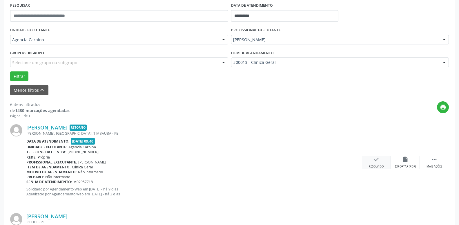
click at [376, 162] on icon "check" at bounding box center [376, 159] width 6 height 6
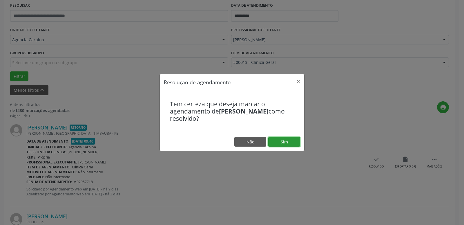
click at [287, 144] on button "Sim" at bounding box center [284, 142] width 32 height 10
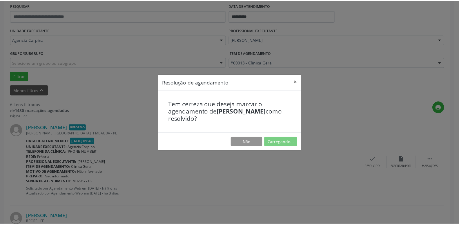
scroll to position [22, 0]
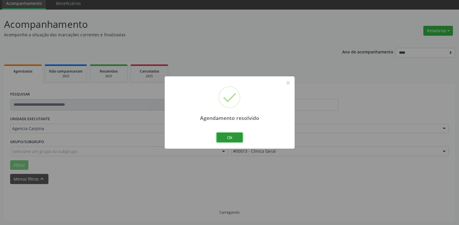
click at [229, 137] on button "Ok" at bounding box center [230, 138] width 26 height 10
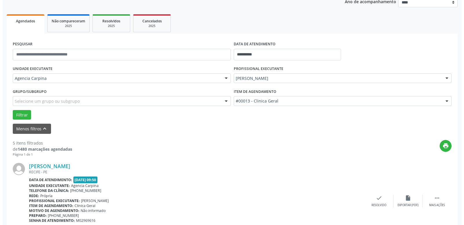
scroll to position [81, 0]
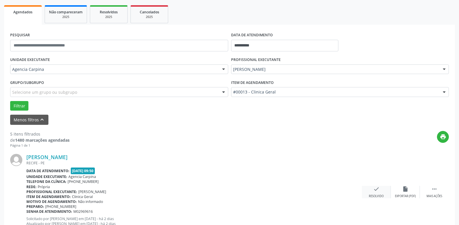
click at [374, 191] on icon "check" at bounding box center [376, 189] width 6 height 6
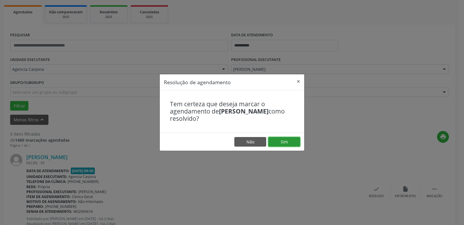
drag, startPoint x: 270, startPoint y: 137, endPoint x: 274, endPoint y: 133, distance: 5.5
click at [271, 137] on button "Sim" at bounding box center [284, 142] width 32 height 10
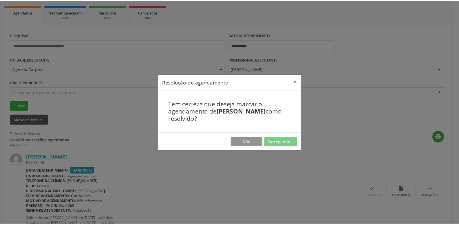
scroll to position [22, 0]
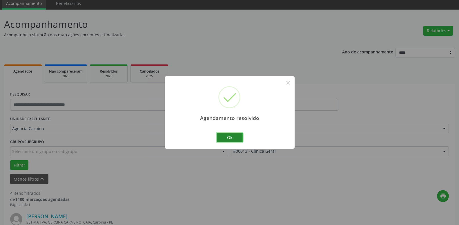
click at [234, 138] on button "Ok" at bounding box center [230, 138] width 26 height 10
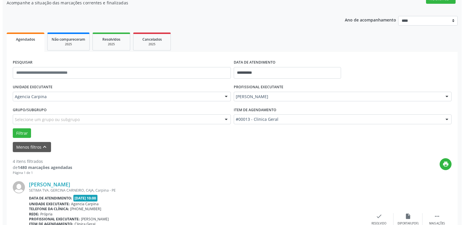
scroll to position [111, 0]
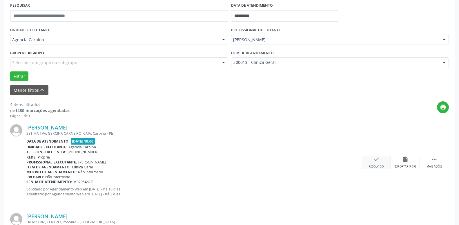
click at [372, 162] on div "check Resolvido" at bounding box center [376, 162] width 29 height 12
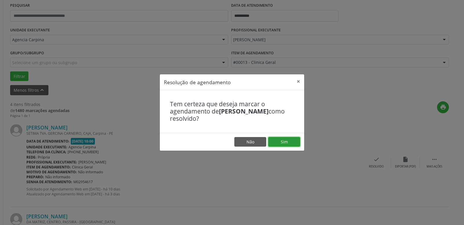
click at [285, 138] on button "Sim" at bounding box center [284, 142] width 32 height 10
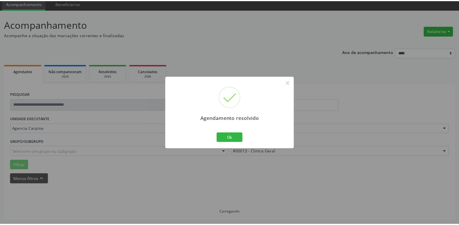
scroll to position [22, 0]
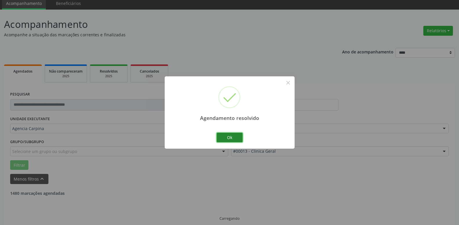
click at [229, 138] on button "Ok" at bounding box center [230, 138] width 26 height 10
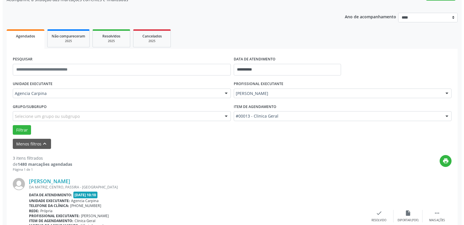
scroll to position [81, 0]
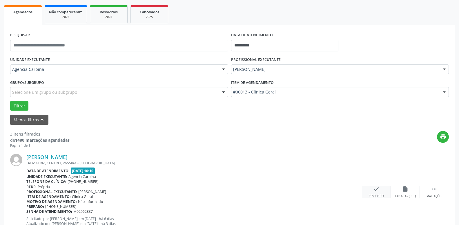
click at [375, 192] on icon "check" at bounding box center [376, 189] width 6 height 6
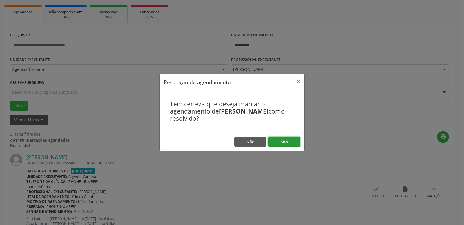
click at [295, 142] on button "Sim" at bounding box center [284, 142] width 32 height 10
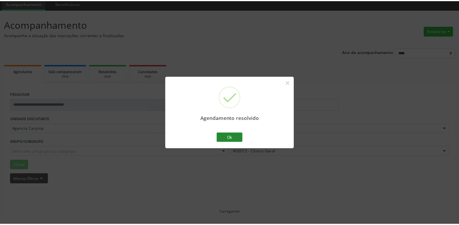
scroll to position [22, 0]
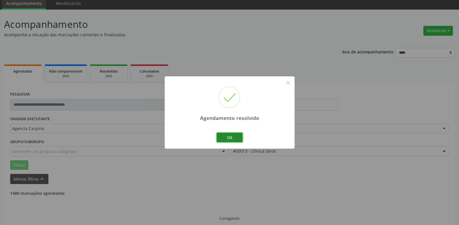
click at [236, 137] on button "Ok" at bounding box center [230, 138] width 26 height 10
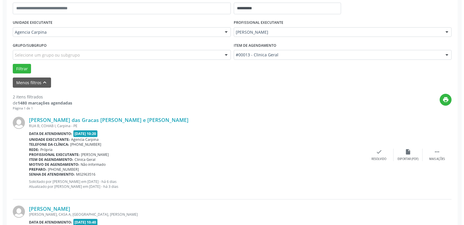
scroll to position [141, 0]
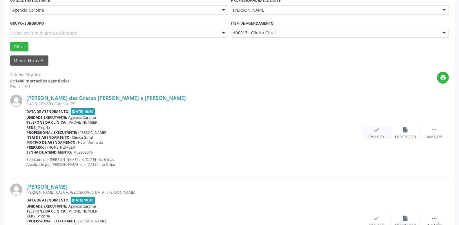
click at [374, 131] on icon "check" at bounding box center [376, 129] width 6 height 6
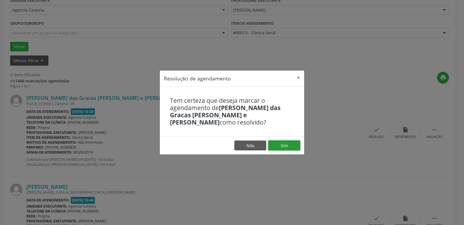
click at [278, 145] on button "Sim" at bounding box center [284, 145] width 32 height 10
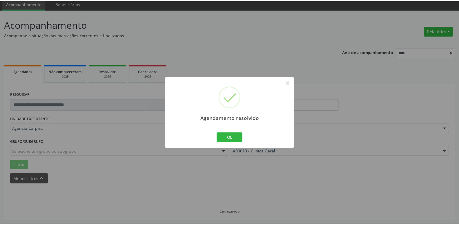
scroll to position [22, 0]
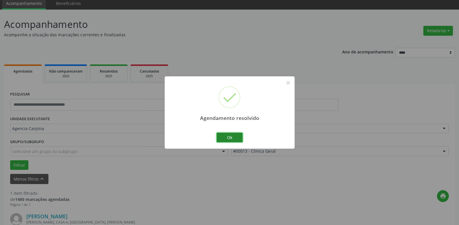
click at [235, 137] on button "Ok" at bounding box center [230, 138] width 26 height 10
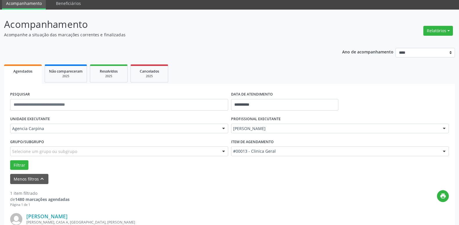
scroll to position [81, 0]
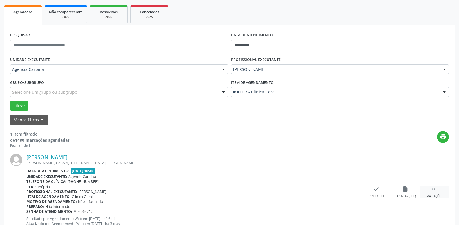
click at [434, 188] on icon "" at bounding box center [434, 189] width 6 height 6
click at [400, 194] on div "alarm_off Não compareceu" at bounding box center [405, 192] width 29 height 12
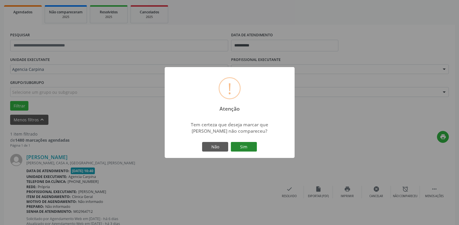
click at [236, 149] on button "Sim" at bounding box center [244, 147] width 26 height 10
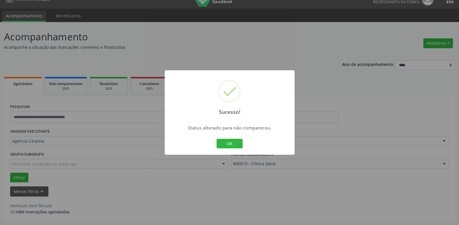
scroll to position [10, 0]
click at [227, 151] on div "Sucesso! × Status alterado para não compareceu. OK Cancel" at bounding box center [230, 112] width 130 height 85
click at [230, 143] on button "OK" at bounding box center [230, 144] width 26 height 10
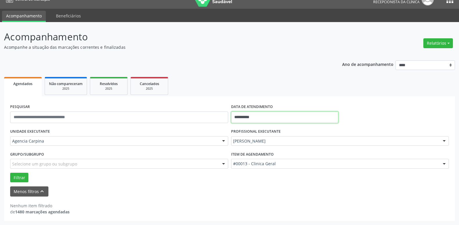
click at [259, 117] on input "**********" at bounding box center [285, 117] width 108 height 12
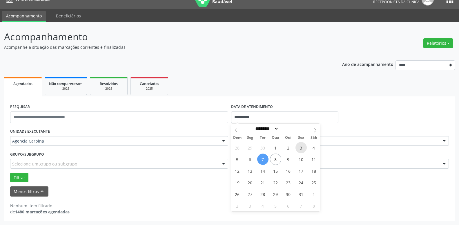
click at [302, 149] on span "3" at bounding box center [301, 147] width 11 height 11
type input "**********"
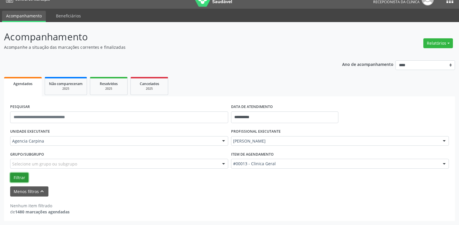
click at [14, 179] on button "Filtrar" at bounding box center [19, 178] width 18 height 10
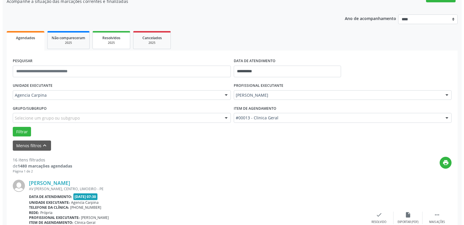
scroll to position [69, 0]
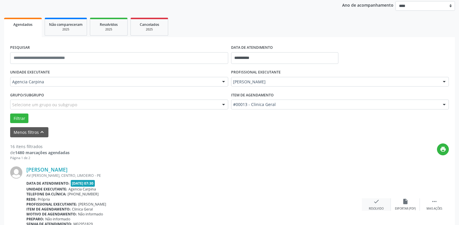
click at [374, 206] on div "check Resolvido" at bounding box center [376, 204] width 29 height 12
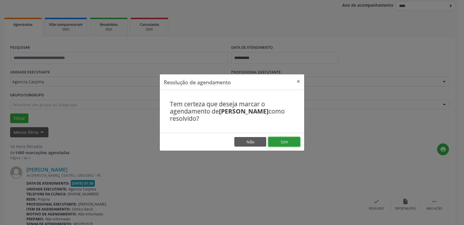
click at [290, 146] on button "Sim" at bounding box center [284, 142] width 32 height 10
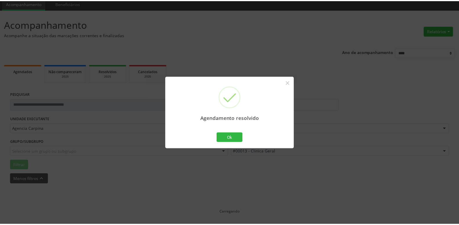
scroll to position [22, 0]
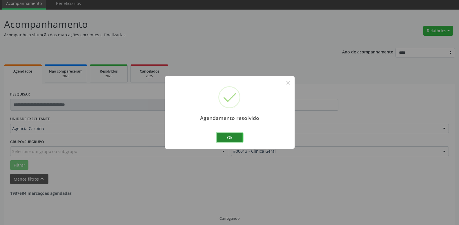
drag, startPoint x: 227, startPoint y: 138, endPoint x: 230, endPoint y: 135, distance: 4.5
click at [228, 137] on button "Ok" at bounding box center [230, 138] width 26 height 10
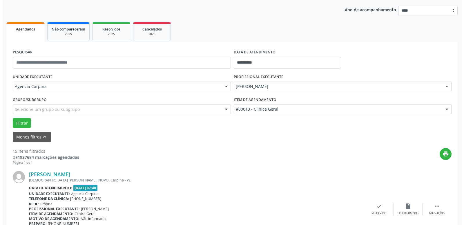
scroll to position [111, 0]
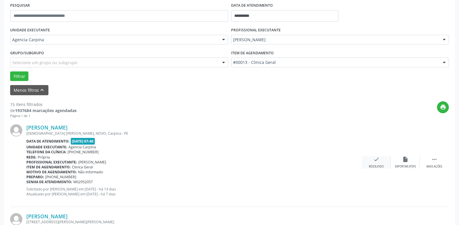
click at [374, 159] on icon "check" at bounding box center [376, 159] width 6 height 6
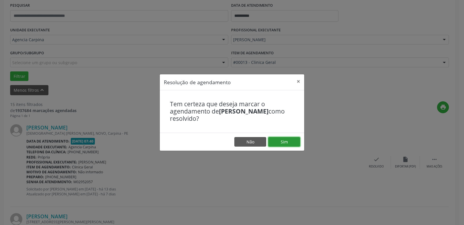
click at [283, 142] on button "Sim" at bounding box center [284, 142] width 32 height 10
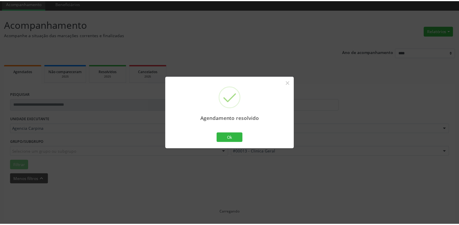
scroll to position [22, 0]
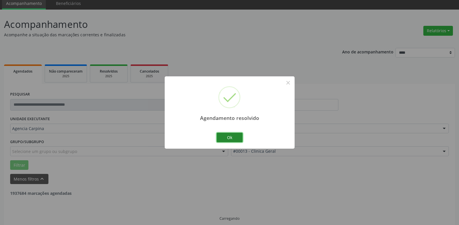
click at [229, 135] on button "Ok" at bounding box center [230, 138] width 26 height 10
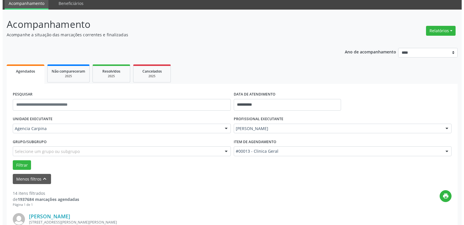
scroll to position [141, 0]
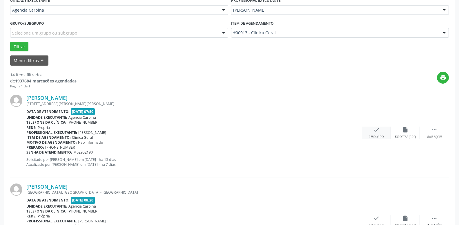
click at [377, 133] on icon "check" at bounding box center [376, 129] width 6 height 6
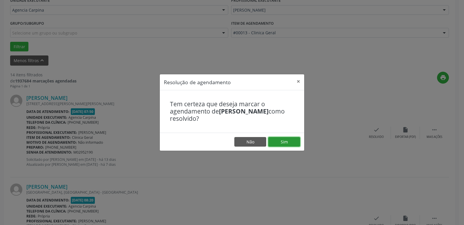
click at [289, 140] on button "Sim" at bounding box center [284, 142] width 32 height 10
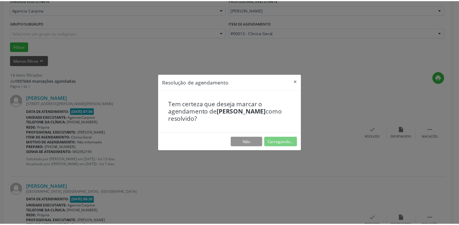
scroll to position [22, 0]
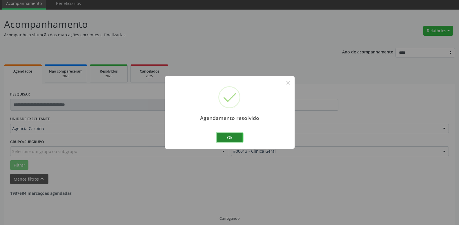
click at [225, 138] on button "Ok" at bounding box center [230, 138] width 26 height 10
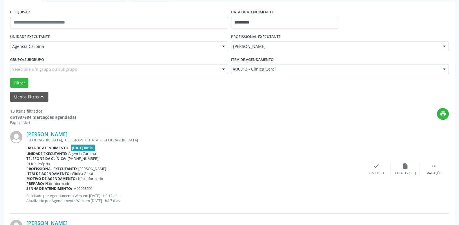
scroll to position [111, 0]
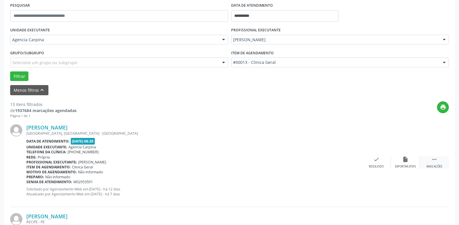
click at [433, 162] on icon "" at bounding box center [434, 159] width 6 height 6
click at [401, 163] on div "alarm_off Não compareceu" at bounding box center [405, 162] width 29 height 12
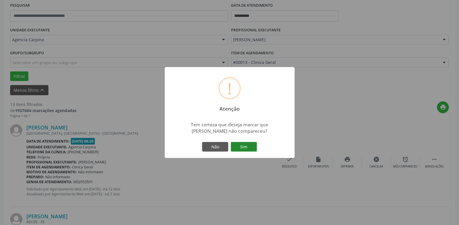
click at [240, 147] on button "Sim" at bounding box center [244, 147] width 26 height 10
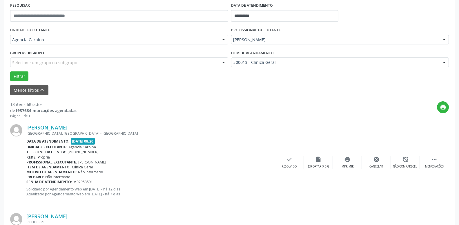
scroll to position [28, 0]
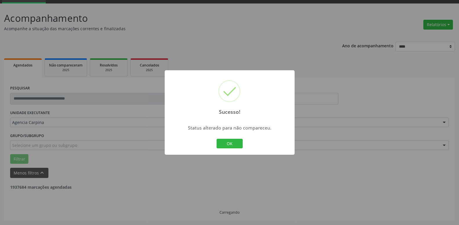
click at [222, 141] on button "OK" at bounding box center [230, 144] width 26 height 10
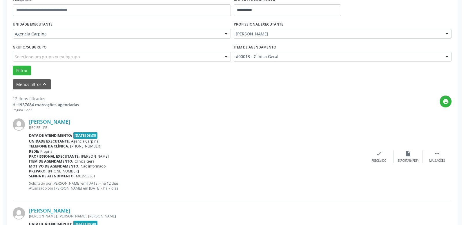
scroll to position [117, 0]
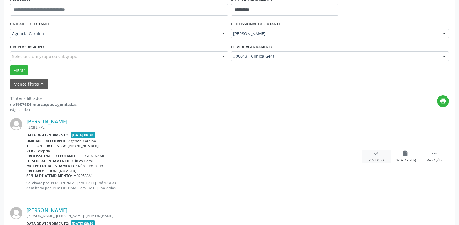
click at [380, 151] on div "check Resolvido" at bounding box center [376, 156] width 29 height 12
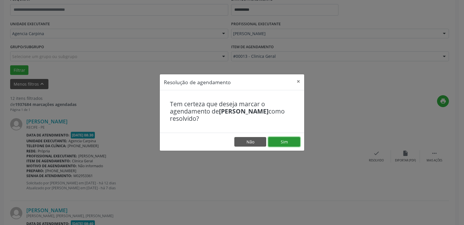
click at [290, 141] on button "Sim" at bounding box center [284, 142] width 32 height 10
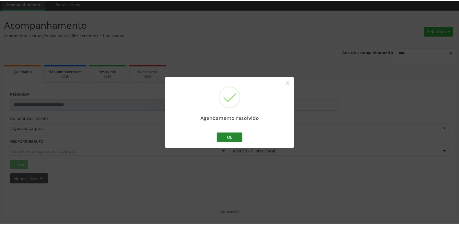
scroll to position [22, 0]
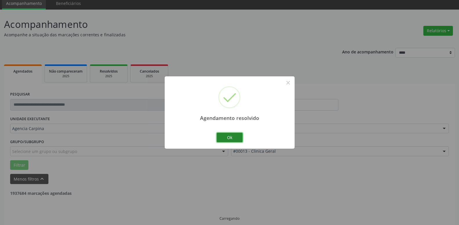
click at [237, 135] on button "Ok" at bounding box center [230, 138] width 26 height 10
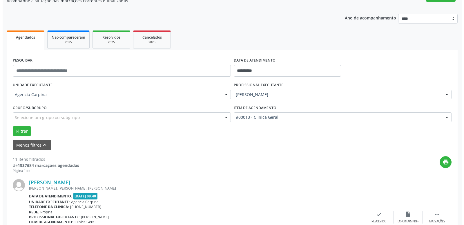
scroll to position [81, 0]
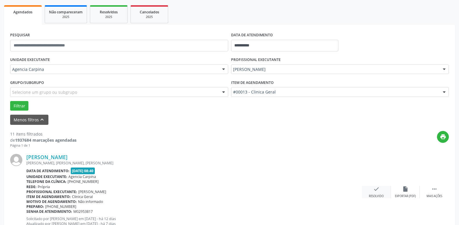
click at [373, 190] on div "check Resolvido" at bounding box center [376, 192] width 29 height 12
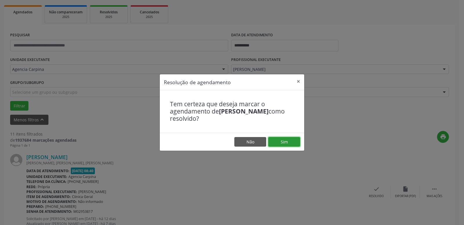
click at [278, 142] on button "Sim" at bounding box center [284, 142] width 32 height 10
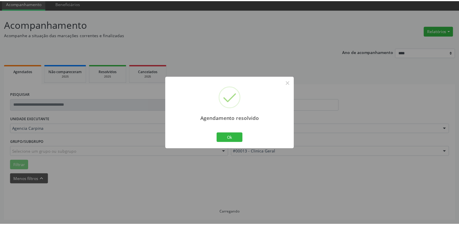
scroll to position [22, 0]
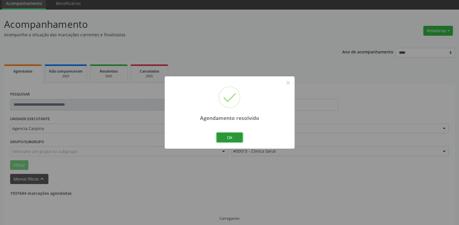
click at [236, 139] on button "Ok" at bounding box center [230, 138] width 26 height 10
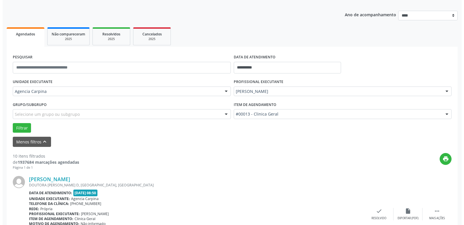
scroll to position [81, 0]
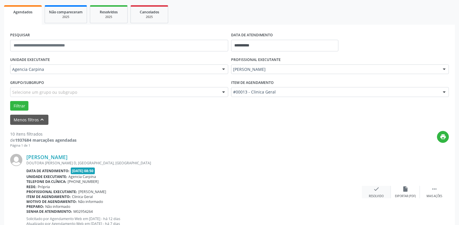
click at [374, 192] on icon "check" at bounding box center [376, 189] width 6 height 6
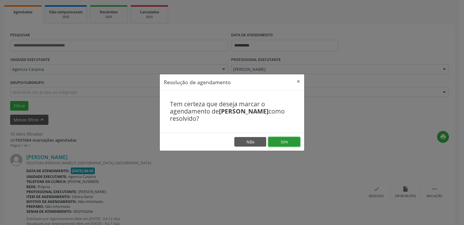
click at [285, 142] on button "Sim" at bounding box center [284, 142] width 32 height 10
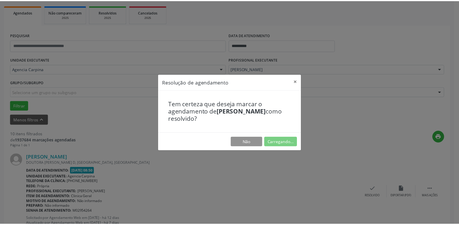
scroll to position [22, 0]
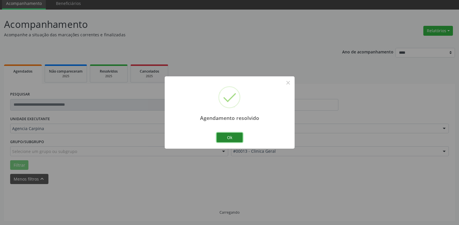
click at [230, 137] on button "Ok" at bounding box center [230, 138] width 26 height 10
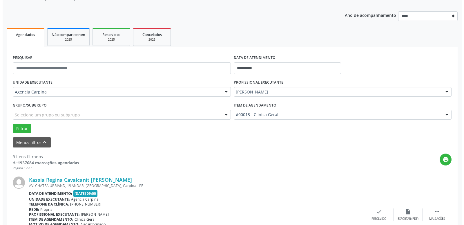
scroll to position [111, 0]
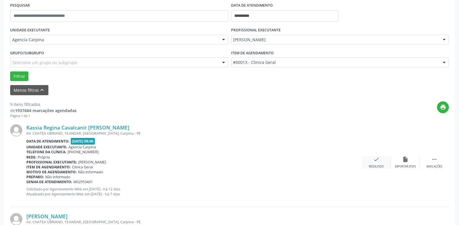
click at [373, 162] on icon "check" at bounding box center [376, 159] width 6 height 6
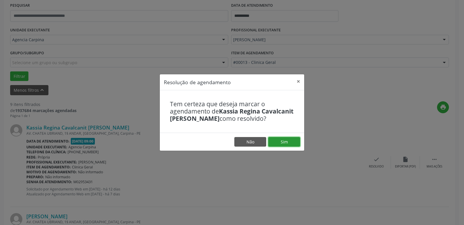
click at [288, 146] on button "Sim" at bounding box center [284, 142] width 32 height 10
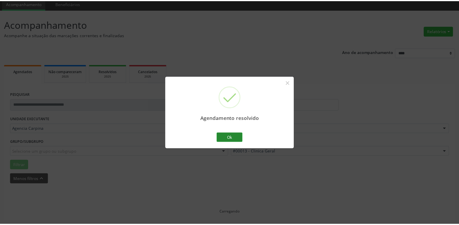
scroll to position [22, 0]
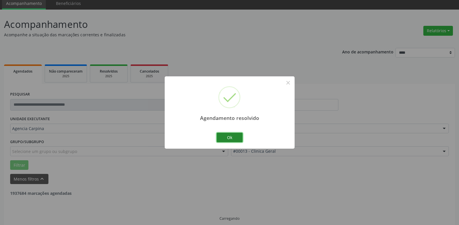
click at [231, 139] on button "Ok" at bounding box center [230, 138] width 26 height 10
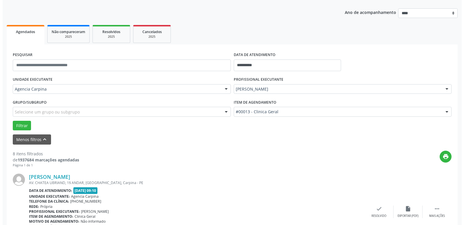
scroll to position [81, 0]
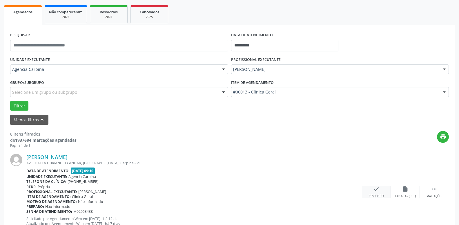
click at [375, 194] on div "check Resolvido" at bounding box center [376, 192] width 29 height 12
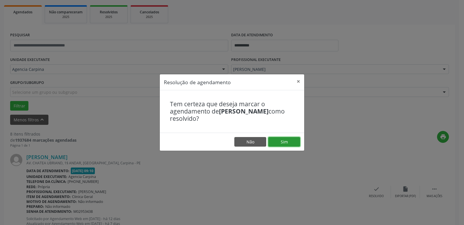
click at [293, 140] on button "Sim" at bounding box center [284, 142] width 32 height 10
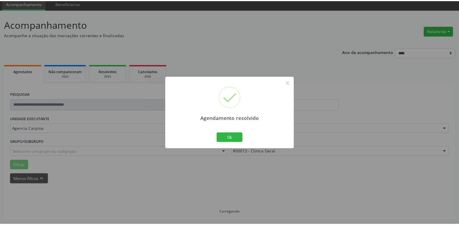
scroll to position [22, 0]
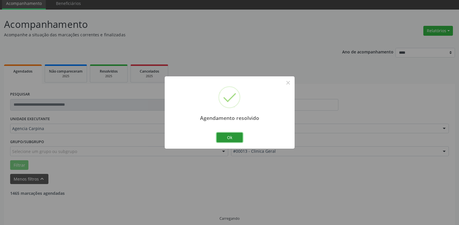
click at [233, 137] on button "Ok" at bounding box center [230, 138] width 26 height 10
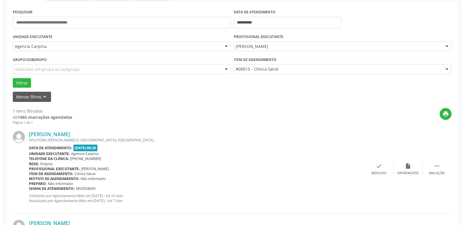
scroll to position [111, 0]
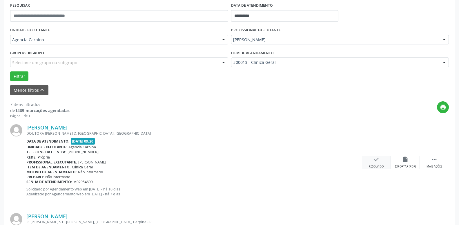
click at [374, 160] on icon "check" at bounding box center [376, 159] width 6 height 6
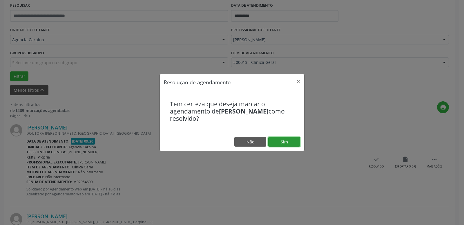
click at [275, 141] on button "Sim" at bounding box center [284, 142] width 32 height 10
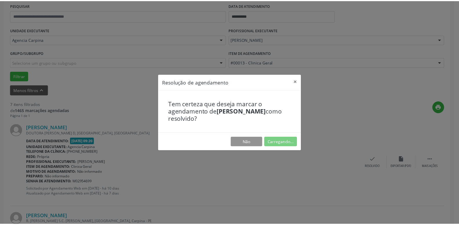
scroll to position [22, 0]
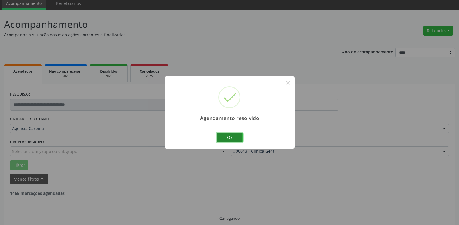
click at [235, 139] on button "Ok" at bounding box center [230, 138] width 26 height 10
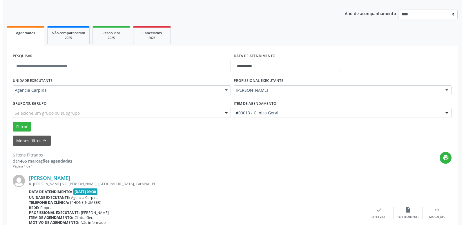
scroll to position [81, 0]
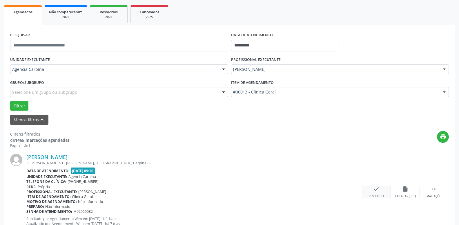
click at [374, 195] on div "Resolvido" at bounding box center [376, 196] width 15 height 4
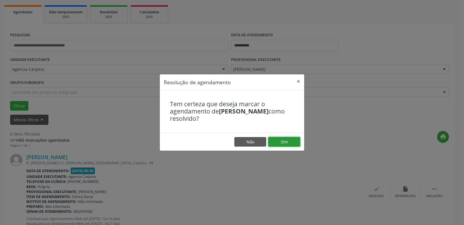
click at [287, 144] on button "Sim" at bounding box center [284, 142] width 32 height 10
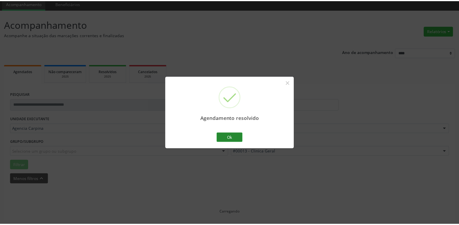
scroll to position [22, 0]
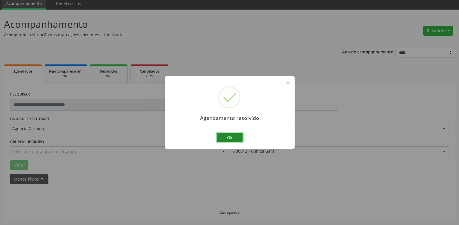
click at [224, 140] on button "Ok" at bounding box center [230, 138] width 26 height 10
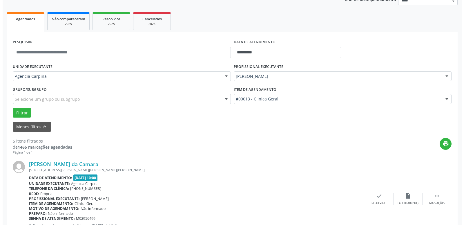
scroll to position [111, 0]
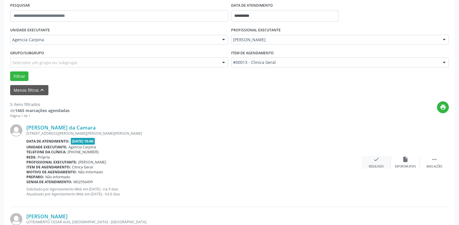
click at [376, 162] on icon "check" at bounding box center [376, 159] width 6 height 6
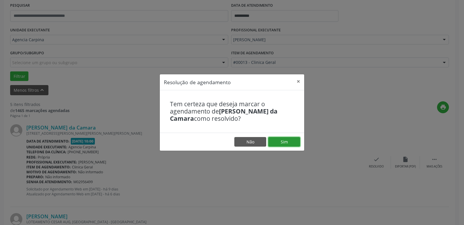
click at [289, 142] on button "Sim" at bounding box center [284, 142] width 32 height 10
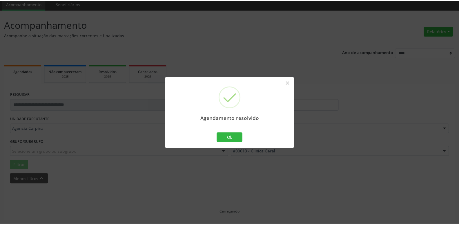
scroll to position [22, 0]
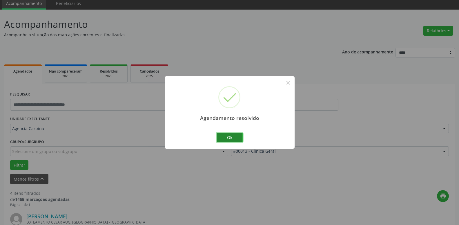
click at [235, 135] on button "Ok" at bounding box center [230, 138] width 26 height 10
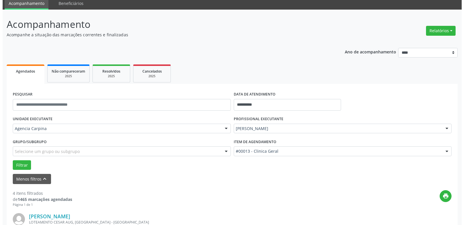
scroll to position [111, 0]
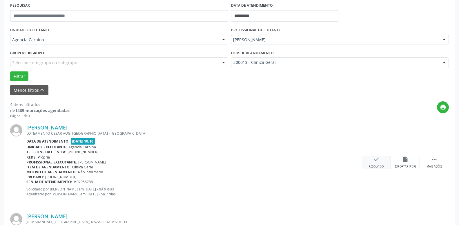
click at [373, 163] on div "check Resolvido" at bounding box center [376, 162] width 29 height 12
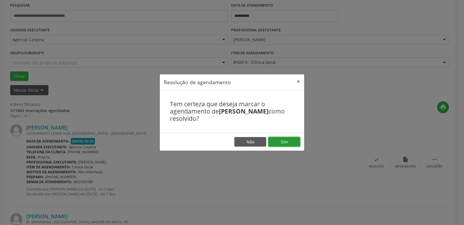
click at [281, 141] on button "Sim" at bounding box center [284, 142] width 32 height 10
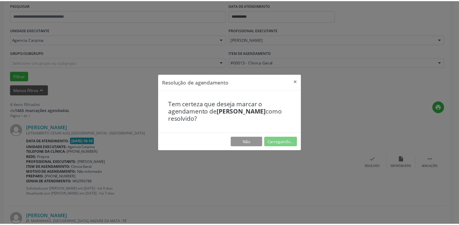
scroll to position [22, 0]
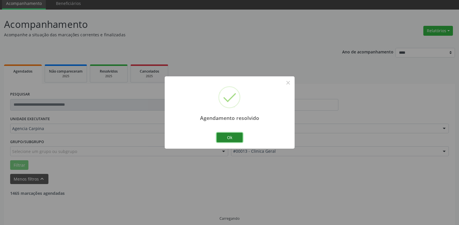
click at [222, 135] on button "Ok" at bounding box center [230, 138] width 26 height 10
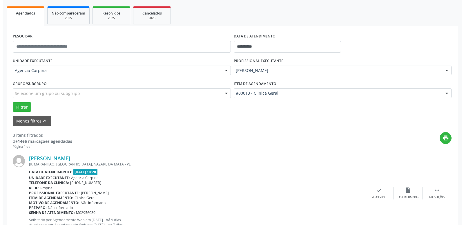
scroll to position [81, 0]
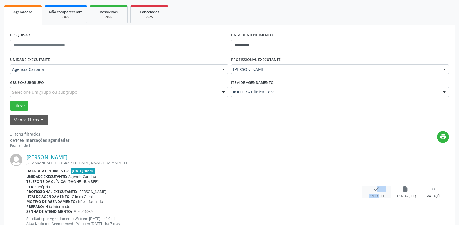
click at [374, 190] on div "check Resolvido" at bounding box center [376, 192] width 29 height 12
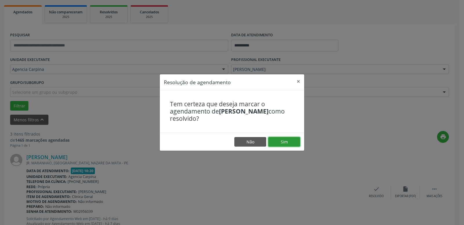
click at [278, 143] on button "Sim" at bounding box center [284, 142] width 32 height 10
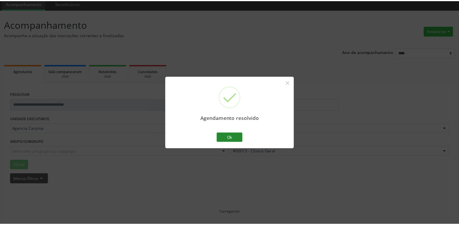
scroll to position [22, 0]
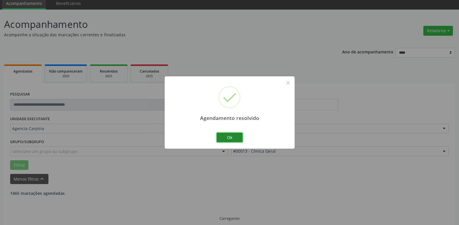
click at [233, 137] on button "Ok" at bounding box center [230, 138] width 26 height 10
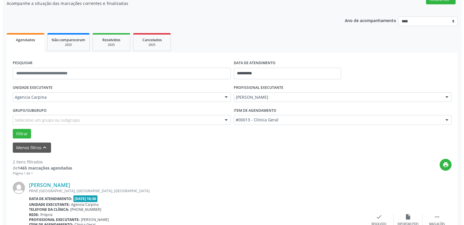
scroll to position [111, 0]
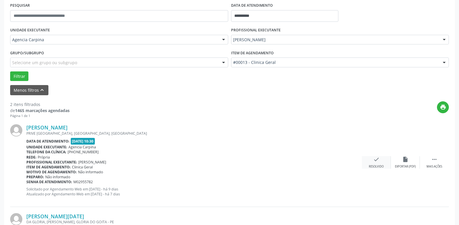
click at [374, 160] on icon "check" at bounding box center [376, 159] width 6 height 6
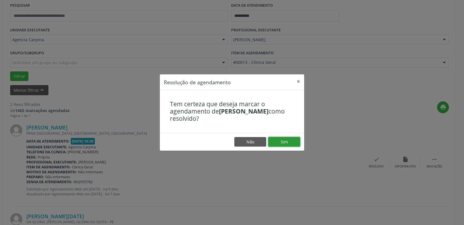
click at [289, 140] on button "Sim" at bounding box center [284, 142] width 32 height 10
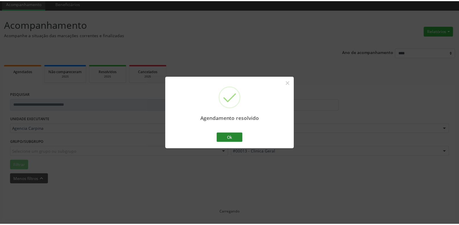
scroll to position [22, 0]
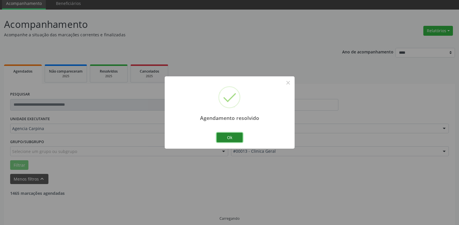
click at [228, 134] on button "Ok" at bounding box center [230, 138] width 26 height 10
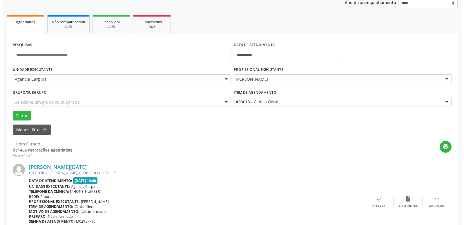
scroll to position [103, 0]
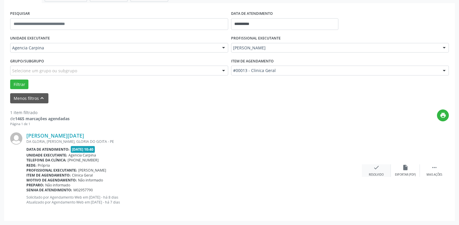
click at [374, 171] on icon "check" at bounding box center [376, 167] width 6 height 6
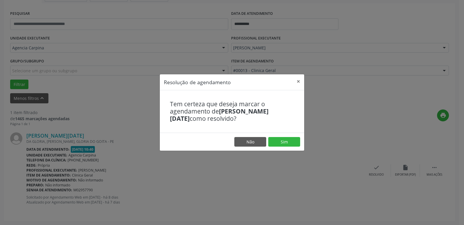
click at [287, 147] on footer "Não Sim" at bounding box center [232, 142] width 144 height 18
click at [280, 145] on button "Sim" at bounding box center [284, 142] width 32 height 10
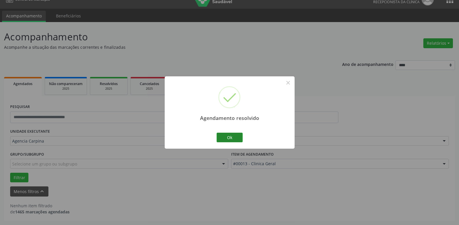
scroll to position [10, 0]
click at [224, 140] on button "Ok" at bounding box center [230, 138] width 26 height 10
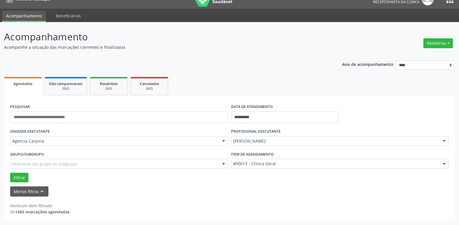
scroll to position [0, 0]
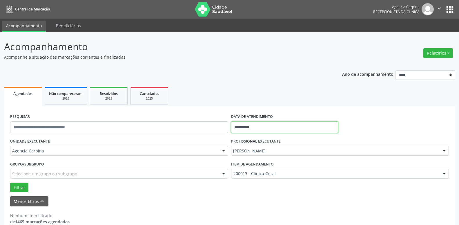
click at [247, 124] on input "**********" at bounding box center [285, 127] width 108 height 12
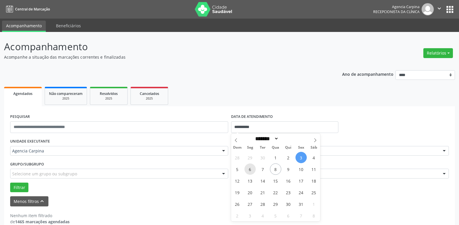
click at [252, 167] on span "6" at bounding box center [249, 168] width 11 height 11
type input "**********"
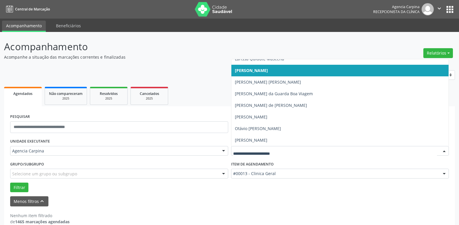
scroll to position [157, 0]
click at [442, 150] on div at bounding box center [444, 151] width 9 height 10
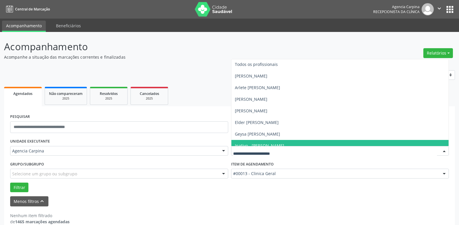
scroll to position [0, 0]
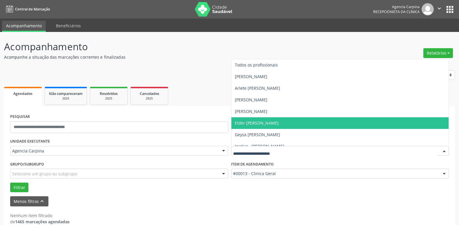
click at [319, 123] on span "Elder [PERSON_NAME]" at bounding box center [340, 123] width 218 height 12
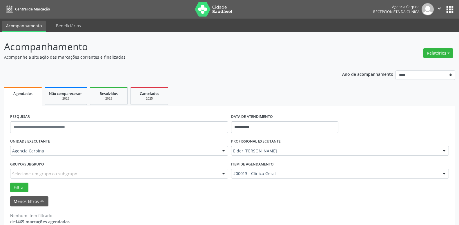
click at [444, 175] on div at bounding box center [444, 174] width 9 height 10
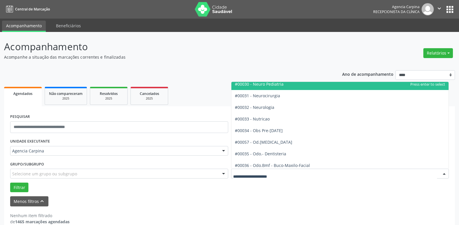
scroll to position [562, 0]
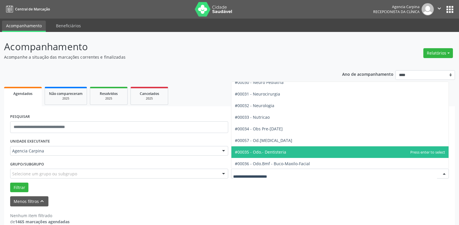
click at [351, 150] on span "#00035 - Odo.- Dentisteria" at bounding box center [340, 152] width 218 height 12
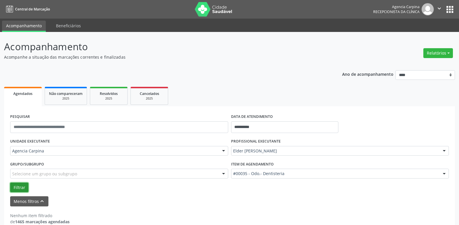
click at [17, 183] on button "Filtrar" at bounding box center [19, 187] width 18 height 10
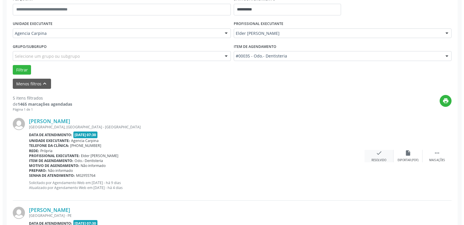
scroll to position [118, 0]
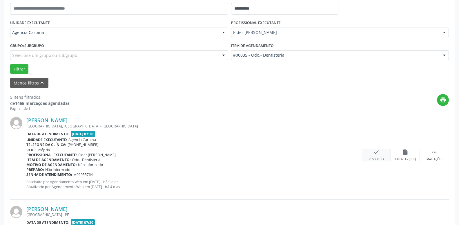
click at [375, 155] on icon "check" at bounding box center [376, 152] width 6 height 6
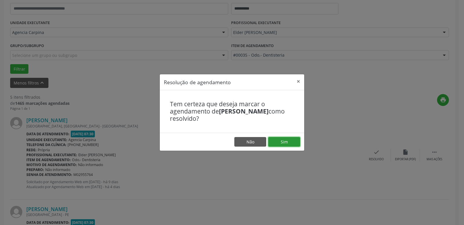
click at [288, 141] on button "Sim" at bounding box center [284, 142] width 32 height 10
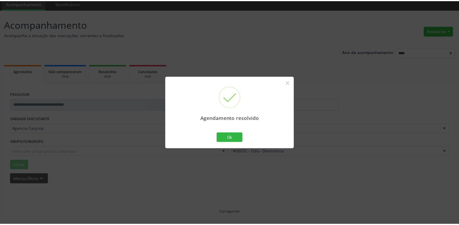
scroll to position [22, 0]
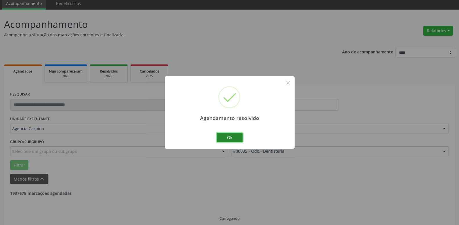
click at [234, 137] on button "Ok" at bounding box center [230, 138] width 26 height 10
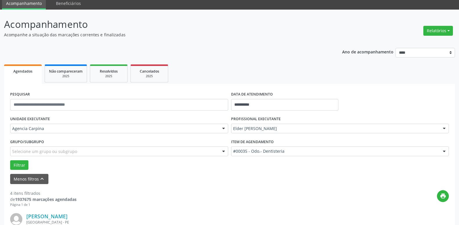
scroll to position [81, 0]
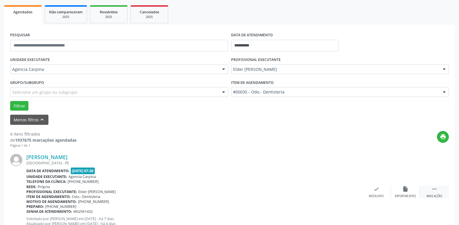
click at [434, 191] on icon "" at bounding box center [434, 189] width 6 height 6
click at [400, 190] on div "alarm_off Não compareceu" at bounding box center [405, 192] width 29 height 12
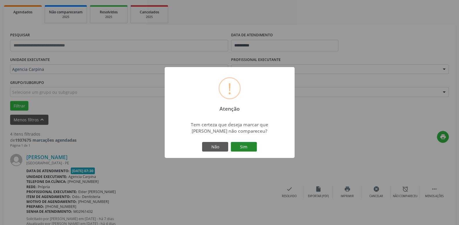
click at [246, 148] on button "Sim" at bounding box center [244, 147] width 26 height 10
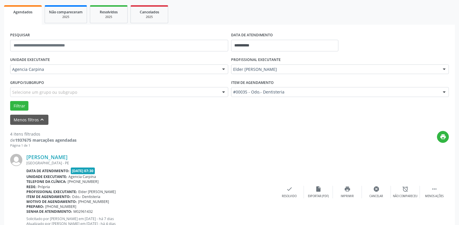
scroll to position [28, 0]
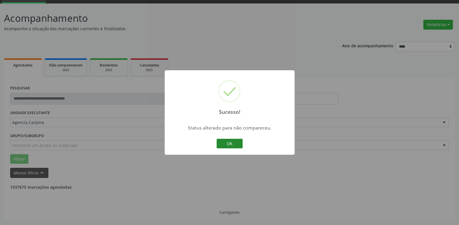
click at [238, 144] on button "OK" at bounding box center [230, 144] width 26 height 10
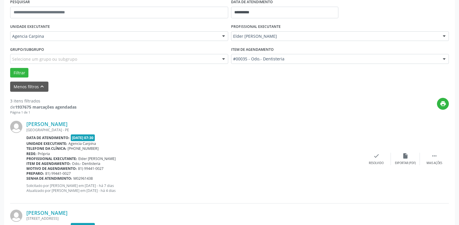
scroll to position [117, 0]
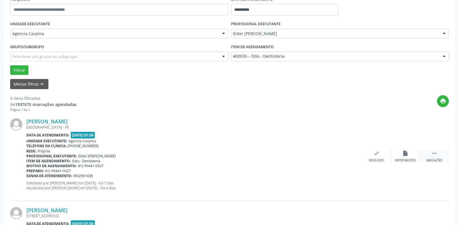
click at [436, 156] on icon "" at bounding box center [434, 153] width 6 height 6
click at [405, 159] on div "Não compareceu" at bounding box center [405, 160] width 25 height 4
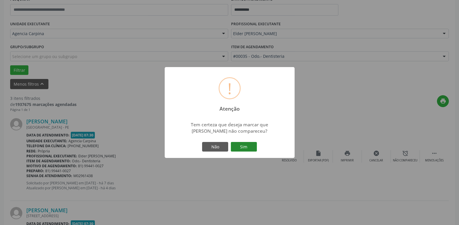
click at [242, 145] on button "Sim" at bounding box center [244, 147] width 26 height 10
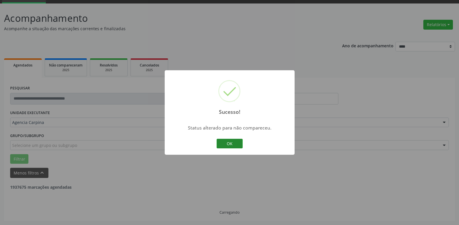
scroll to position [28, 0]
click at [229, 142] on button "OK" at bounding box center [230, 144] width 26 height 10
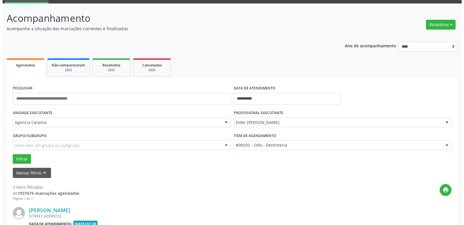
scroll to position [88, 0]
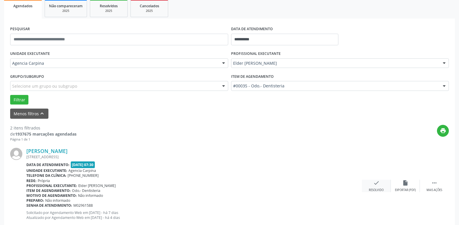
click at [375, 183] on icon "check" at bounding box center [376, 183] width 6 height 6
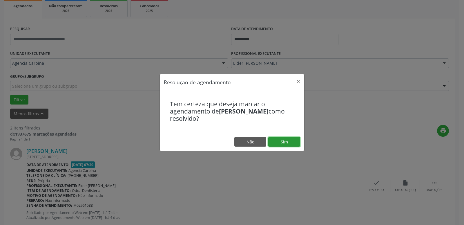
click at [287, 141] on button "Sim" at bounding box center [284, 142] width 32 height 10
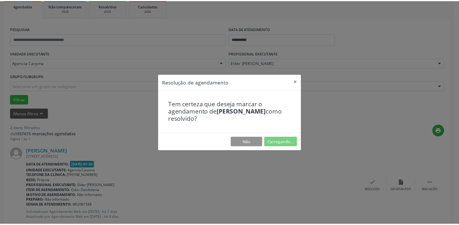
scroll to position [22, 0]
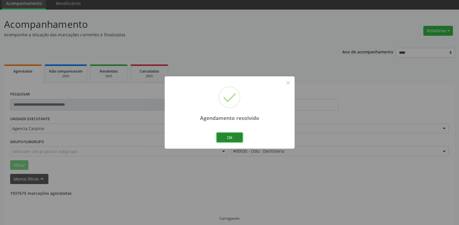
click at [236, 136] on button "Ok" at bounding box center [230, 138] width 26 height 10
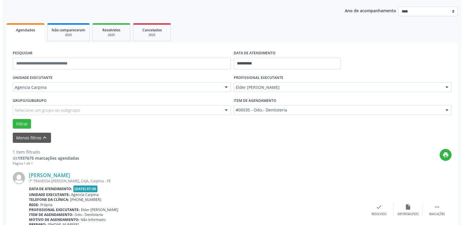
scroll to position [103, 0]
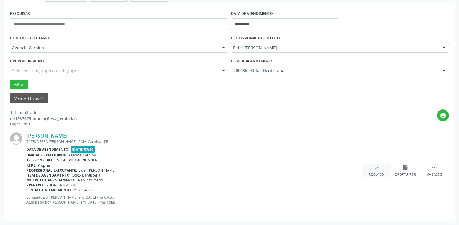
click at [377, 171] on icon "check" at bounding box center [376, 167] width 6 height 6
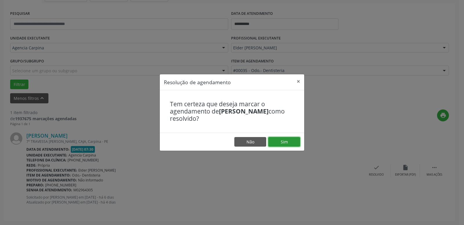
click at [285, 139] on button "Sim" at bounding box center [284, 142] width 32 height 10
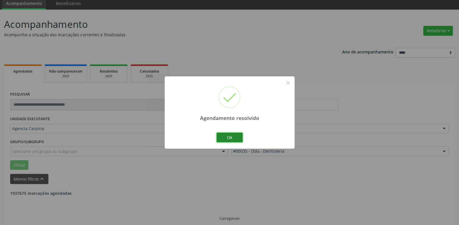
scroll to position [10, 0]
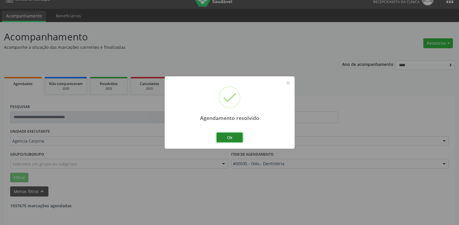
click at [225, 135] on button "Ok" at bounding box center [230, 138] width 26 height 10
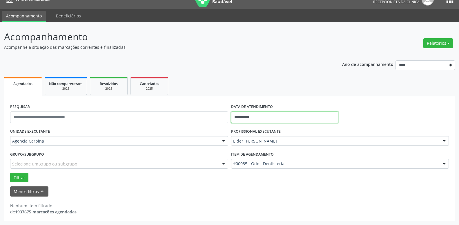
click at [254, 115] on input "**********" at bounding box center [285, 117] width 108 height 12
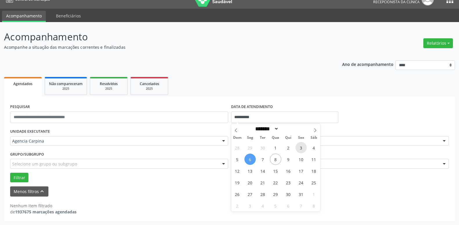
click at [301, 150] on span "3" at bounding box center [301, 147] width 11 height 11
type input "**********"
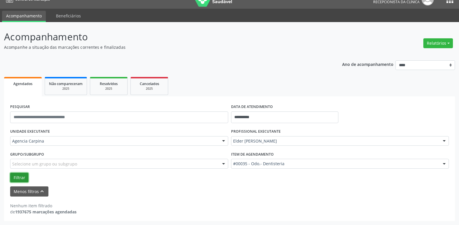
click at [21, 176] on button "Filtrar" at bounding box center [19, 178] width 18 height 10
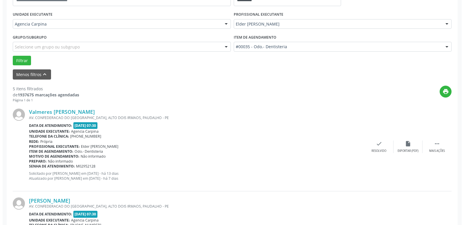
scroll to position [128, 0]
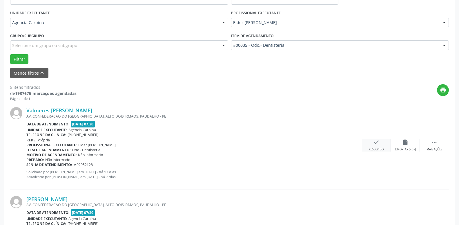
click at [376, 144] on icon "check" at bounding box center [376, 142] width 6 height 6
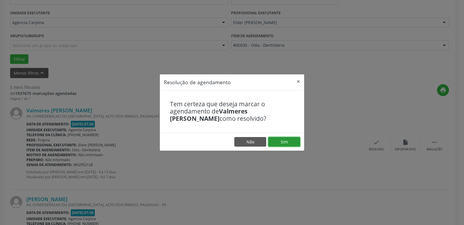
click at [276, 142] on button "Sim" at bounding box center [284, 142] width 32 height 10
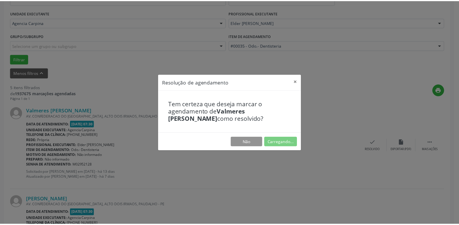
scroll to position [22, 0]
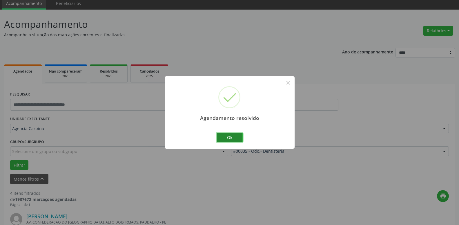
click at [223, 138] on button "Ok" at bounding box center [230, 138] width 26 height 10
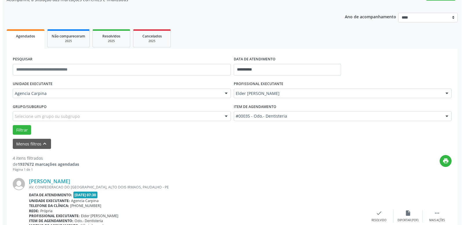
scroll to position [81, 0]
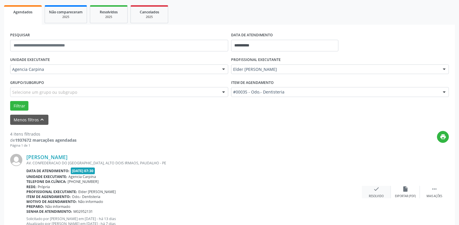
click at [374, 188] on icon "check" at bounding box center [376, 189] width 6 height 6
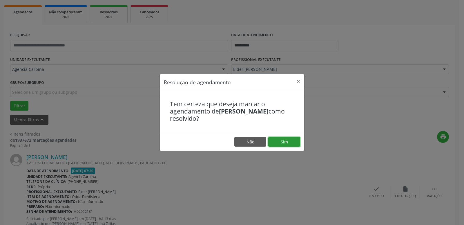
click at [291, 141] on button "Sim" at bounding box center [284, 142] width 32 height 10
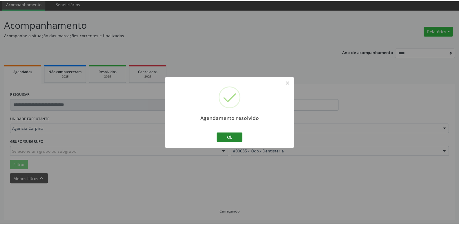
scroll to position [22, 0]
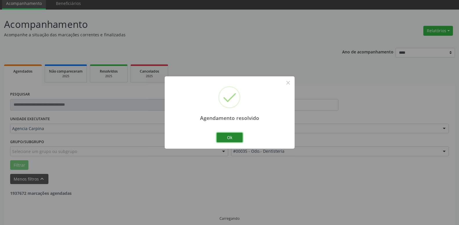
click at [234, 138] on button "Ok" at bounding box center [230, 138] width 26 height 10
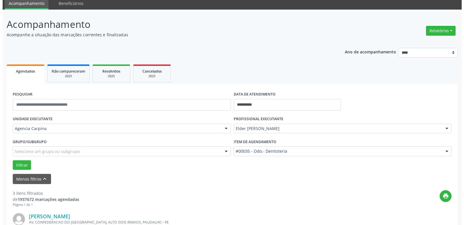
scroll to position [111, 0]
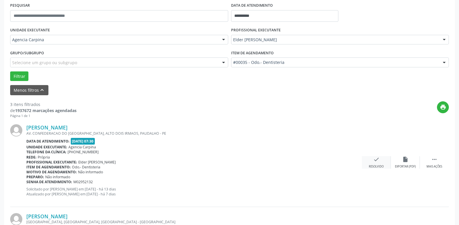
click at [375, 164] on div "check Resolvido" at bounding box center [376, 162] width 29 height 12
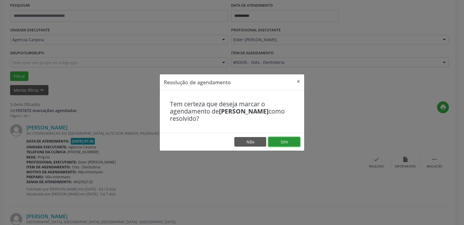
click at [278, 142] on button "Sim" at bounding box center [284, 142] width 32 height 10
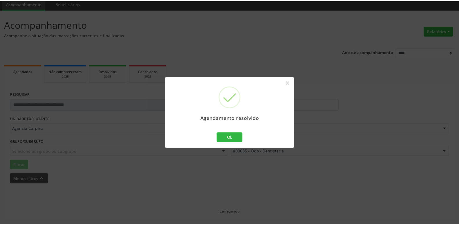
scroll to position [22, 0]
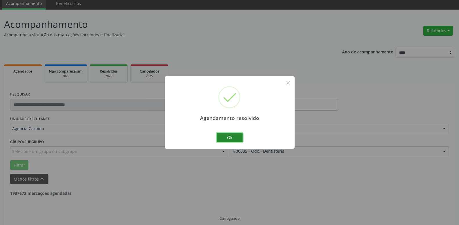
click at [237, 135] on button "Ok" at bounding box center [230, 138] width 26 height 10
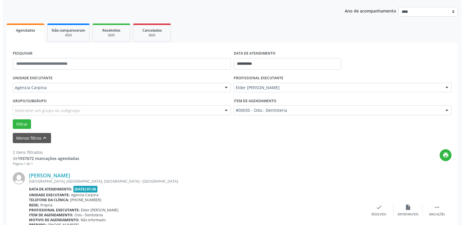
scroll to position [111, 0]
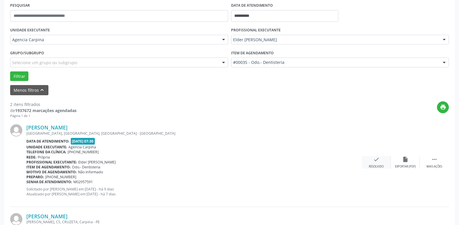
click at [371, 162] on div "check Resolvido" at bounding box center [376, 162] width 29 height 12
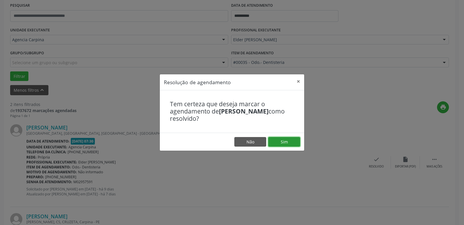
click at [289, 141] on button "Sim" at bounding box center [284, 142] width 32 height 10
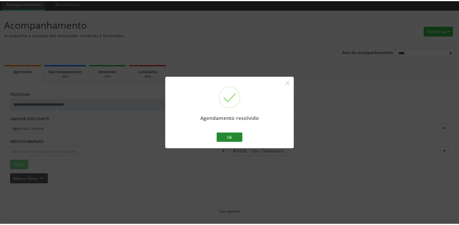
scroll to position [22, 0]
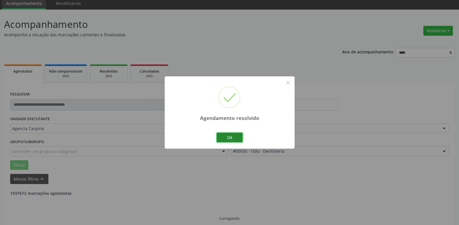
click at [233, 136] on button "Ok" at bounding box center [230, 138] width 26 height 10
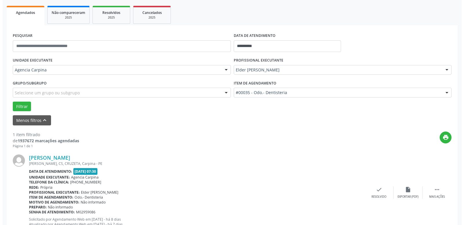
scroll to position [81, 0]
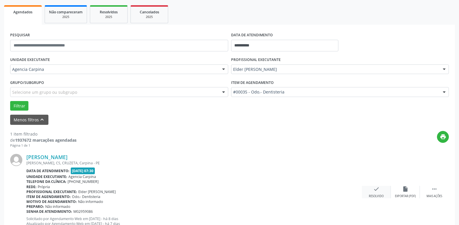
click at [372, 190] on div "check Resolvido" at bounding box center [376, 192] width 29 height 12
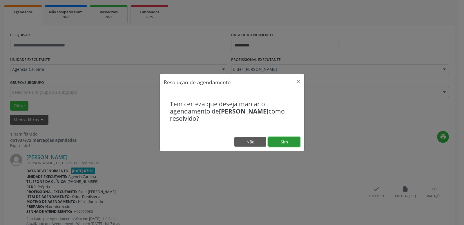
click at [276, 142] on button "Sim" at bounding box center [284, 142] width 32 height 10
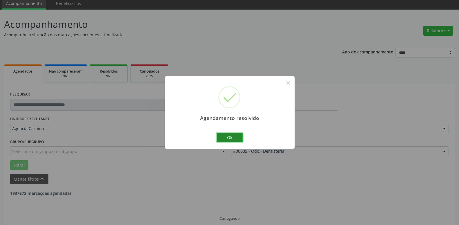
click at [233, 139] on button "Ok" at bounding box center [230, 138] width 26 height 10
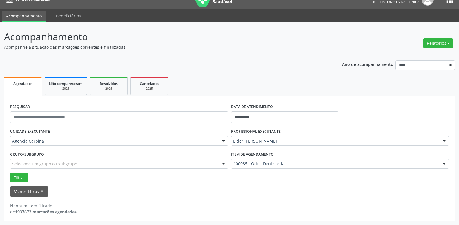
scroll to position [10, 0]
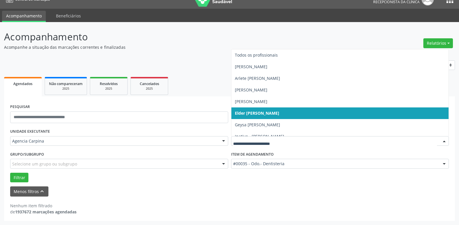
click at [444, 142] on div at bounding box center [444, 141] width 9 height 10
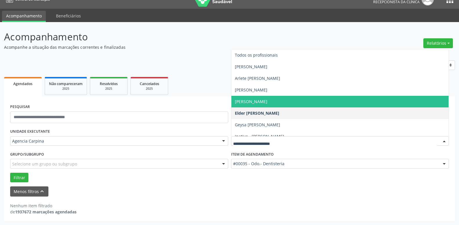
click at [298, 97] on span "[PERSON_NAME]" at bounding box center [340, 102] width 218 height 12
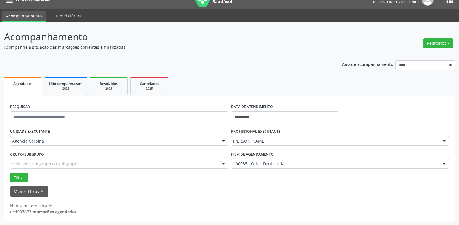
click at [443, 163] on div at bounding box center [444, 164] width 9 height 10
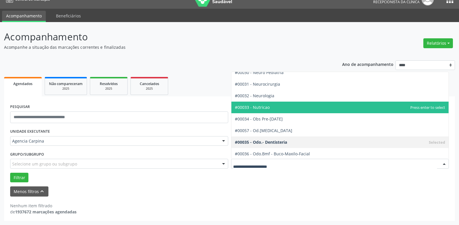
click at [311, 104] on span "#00033 - Nutricao" at bounding box center [340, 108] width 218 height 12
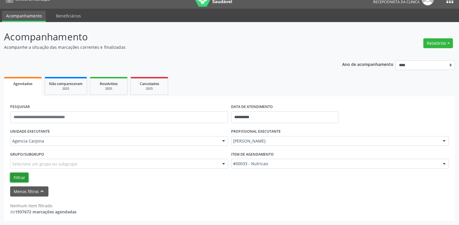
click at [25, 178] on button "Filtrar" at bounding box center [19, 178] width 18 height 10
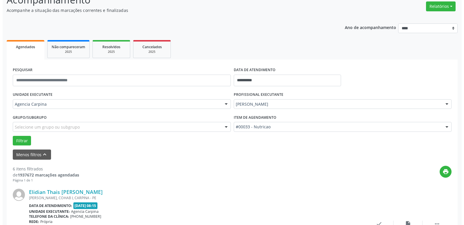
scroll to position [99, 0]
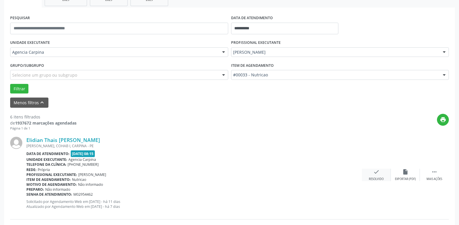
click at [375, 172] on icon "check" at bounding box center [376, 172] width 6 height 6
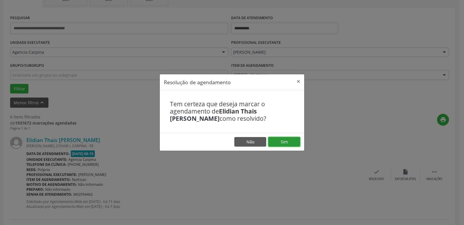
click at [283, 142] on button "Sim" at bounding box center [284, 142] width 32 height 10
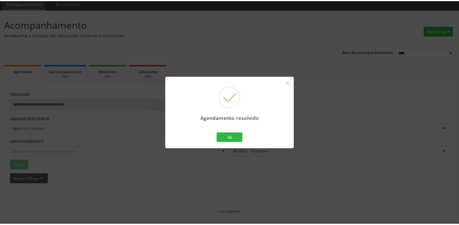
scroll to position [22, 0]
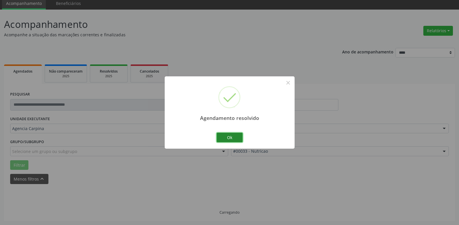
click at [238, 138] on button "Ok" at bounding box center [230, 138] width 26 height 10
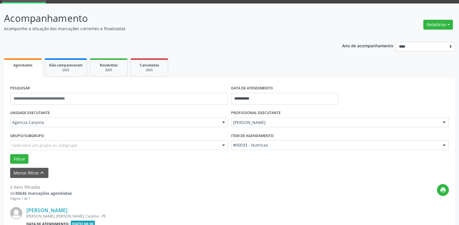
scroll to position [88, 0]
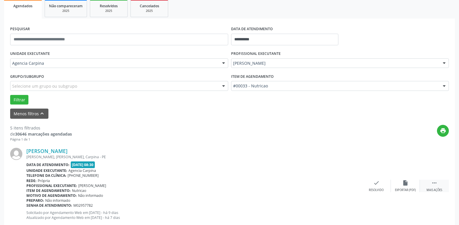
click at [436, 185] on icon "" at bounding box center [434, 183] width 6 height 6
click at [405, 183] on icon "alarm_off" at bounding box center [405, 183] width 6 height 6
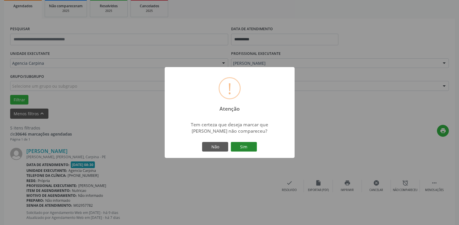
click at [251, 149] on button "Sim" at bounding box center [244, 147] width 26 height 10
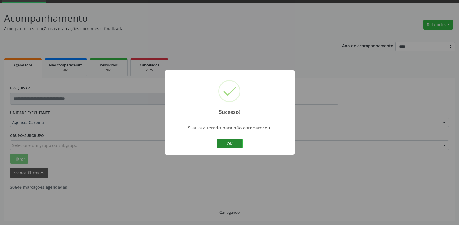
scroll to position [28, 0]
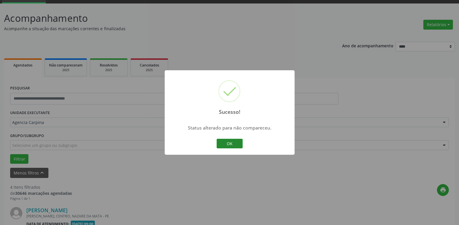
click at [232, 144] on button "OK" at bounding box center [230, 144] width 26 height 10
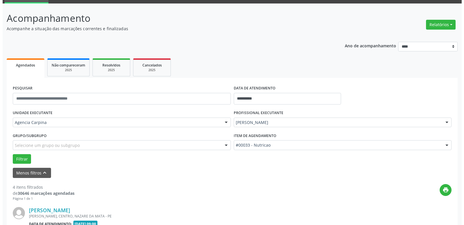
scroll to position [117, 0]
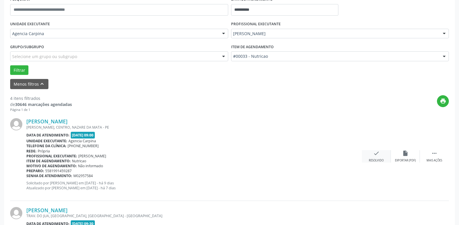
click at [371, 153] on div "check Resolvido" at bounding box center [376, 156] width 29 height 12
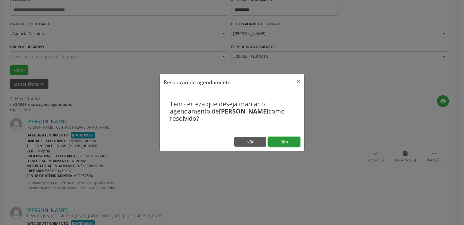
click at [294, 142] on button "Sim" at bounding box center [284, 142] width 32 height 10
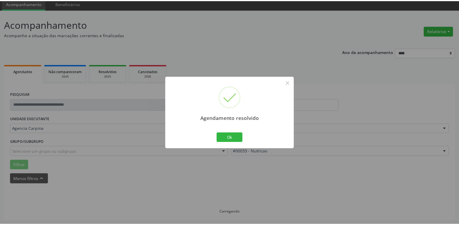
scroll to position [22, 0]
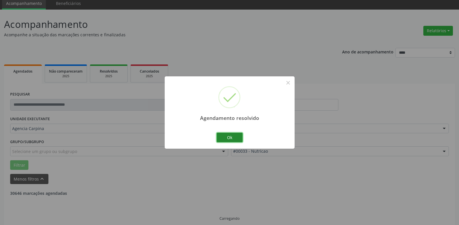
click at [224, 137] on button "Ok" at bounding box center [230, 138] width 26 height 10
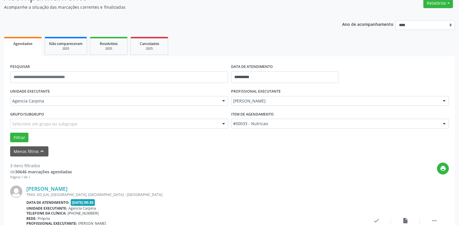
scroll to position [81, 0]
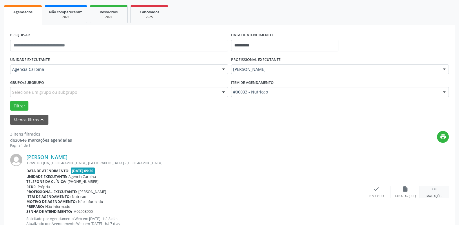
click at [433, 188] on icon "" at bounding box center [434, 189] width 6 height 6
click at [404, 191] on icon "alarm_off" at bounding box center [405, 189] width 6 height 6
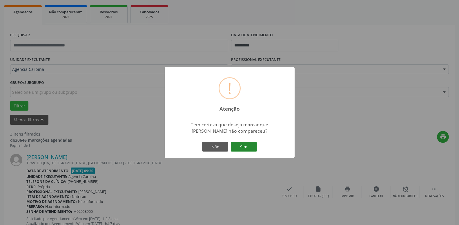
click at [242, 147] on button "Sim" at bounding box center [244, 147] width 26 height 10
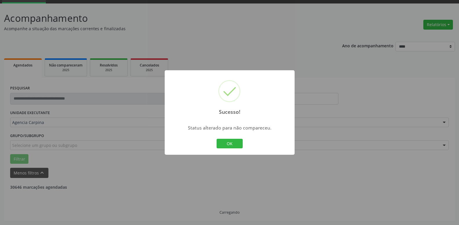
scroll to position [28, 0]
click at [224, 144] on button "OK" at bounding box center [230, 144] width 26 height 10
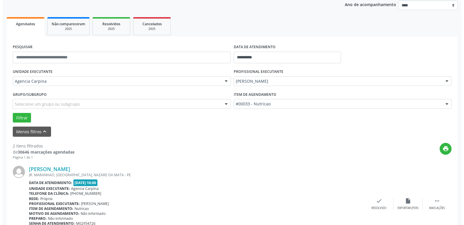
scroll to position [117, 0]
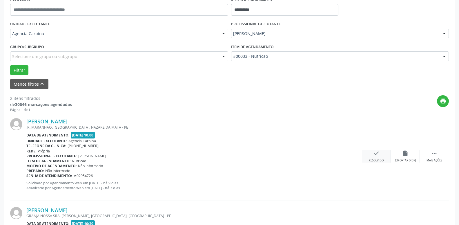
click at [374, 156] on icon "check" at bounding box center [376, 153] width 6 height 6
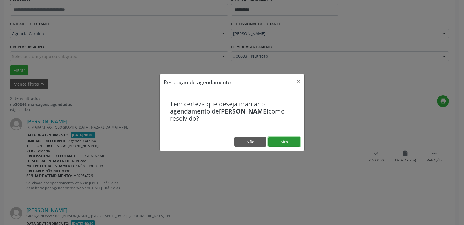
click at [289, 144] on button "Sim" at bounding box center [284, 142] width 32 height 10
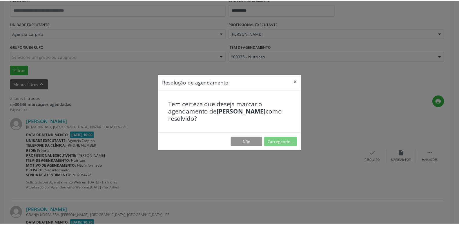
scroll to position [22, 0]
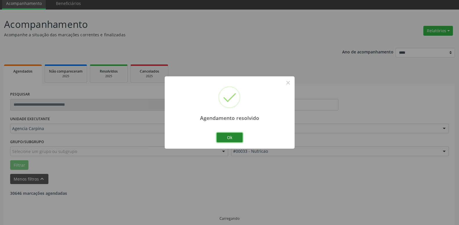
click at [237, 136] on button "Ok" at bounding box center [230, 138] width 26 height 10
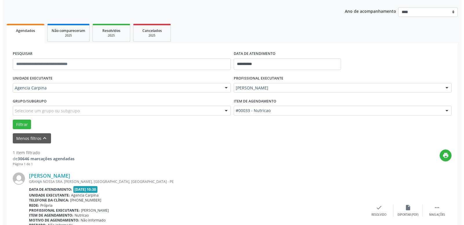
scroll to position [103, 0]
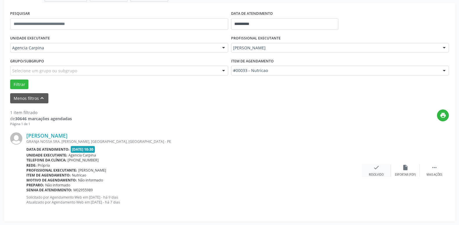
click at [375, 168] on icon "check" at bounding box center [376, 167] width 6 height 6
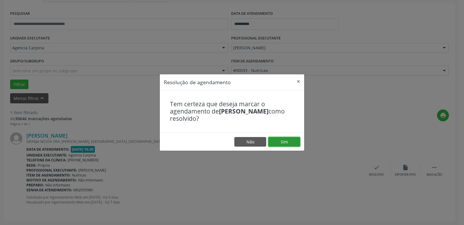
click at [280, 141] on button "Sim" at bounding box center [284, 142] width 32 height 10
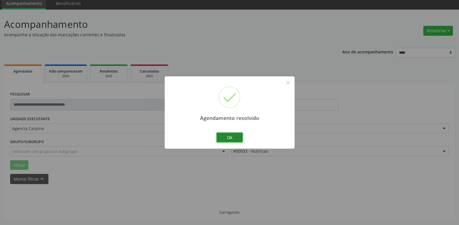
click at [227, 139] on button "Ok" at bounding box center [230, 138] width 26 height 10
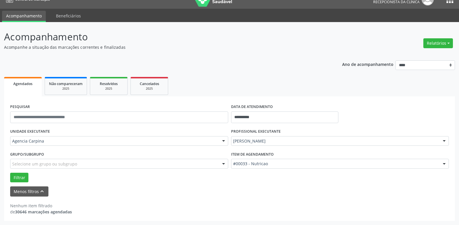
scroll to position [10, 0]
click at [272, 114] on input "**********" at bounding box center [285, 117] width 108 height 12
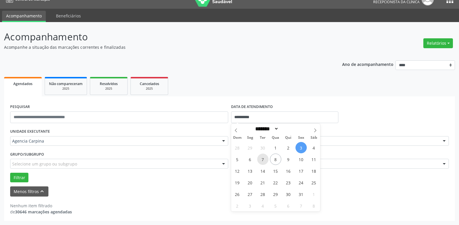
click at [264, 157] on span "7" at bounding box center [262, 158] width 11 height 11
type input "**********"
click at [264, 157] on span "7" at bounding box center [262, 158] width 11 height 11
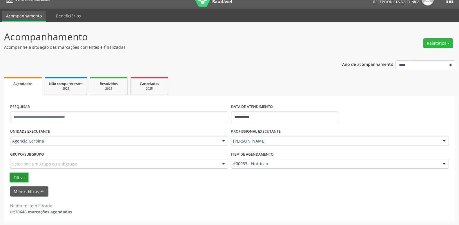
click at [19, 178] on button "Filtrar" at bounding box center [19, 178] width 18 height 10
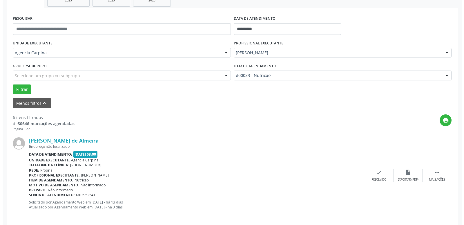
scroll to position [99, 0]
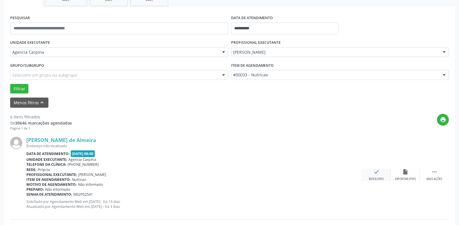
click at [377, 172] on icon "check" at bounding box center [376, 172] width 6 height 6
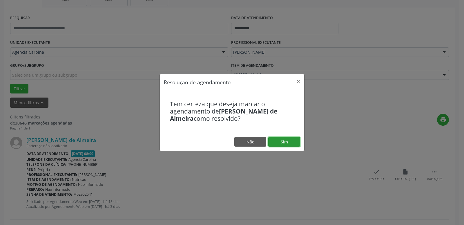
click at [289, 142] on button "Sim" at bounding box center [284, 142] width 32 height 10
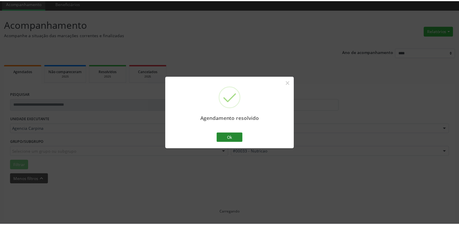
scroll to position [22, 0]
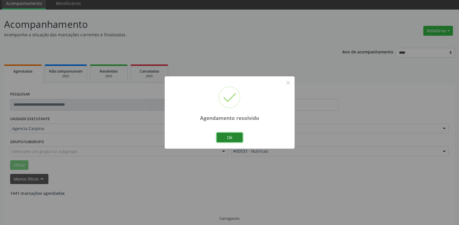
click at [232, 136] on button "Ok" at bounding box center [230, 138] width 26 height 10
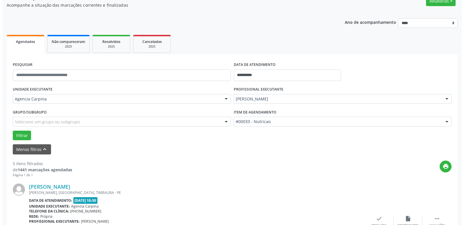
scroll to position [111, 0]
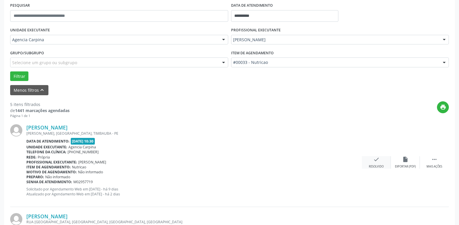
click at [378, 161] on icon "check" at bounding box center [376, 159] width 6 height 6
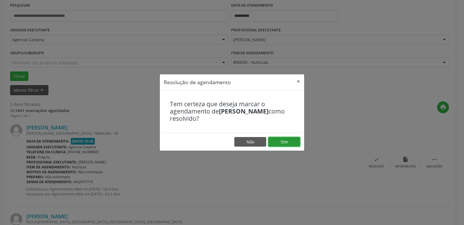
click at [289, 144] on button "Sim" at bounding box center [284, 142] width 32 height 10
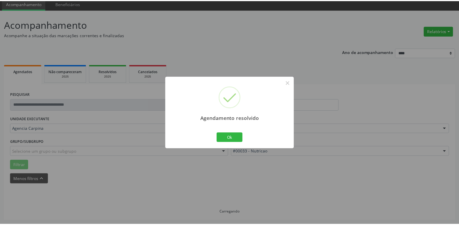
scroll to position [22, 0]
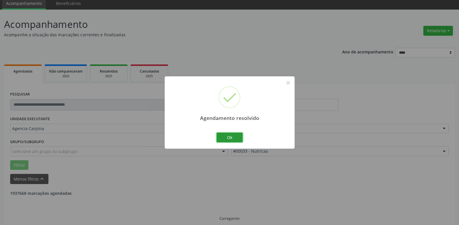
click at [233, 135] on button "Ok" at bounding box center [230, 138] width 26 height 10
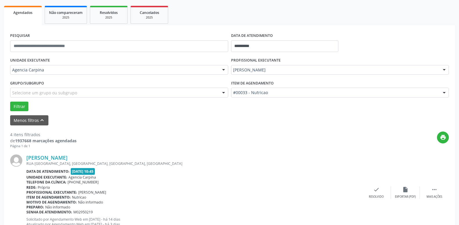
scroll to position [81, 0]
click at [434, 187] on icon "" at bounding box center [434, 189] width 6 height 6
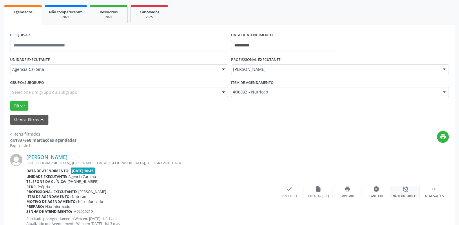
click at [408, 191] on icon "alarm_off" at bounding box center [405, 189] width 6 height 6
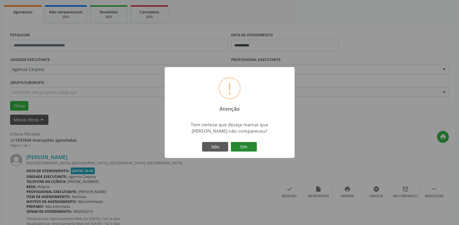
click at [243, 145] on button "Sim" at bounding box center [244, 147] width 26 height 10
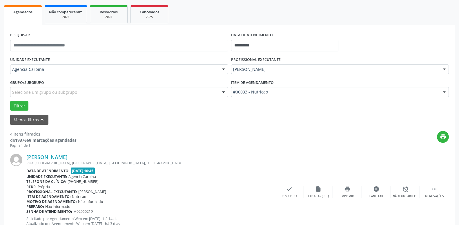
scroll to position [28, 0]
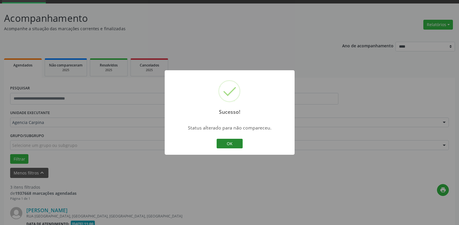
click at [233, 141] on button "OK" at bounding box center [230, 144] width 26 height 10
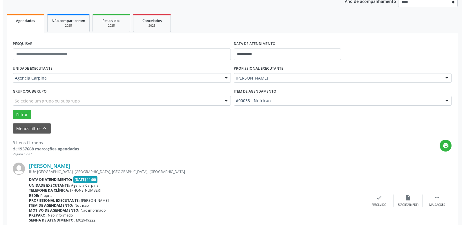
scroll to position [117, 0]
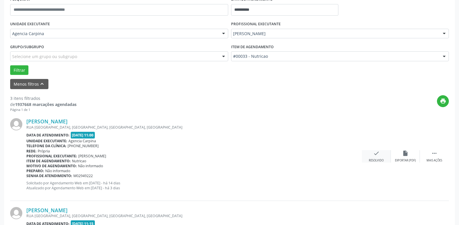
click at [375, 156] on icon "check" at bounding box center [376, 153] width 6 height 6
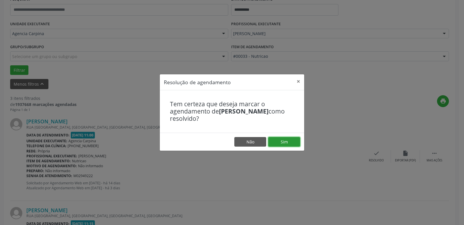
click at [291, 140] on button "Sim" at bounding box center [284, 142] width 32 height 10
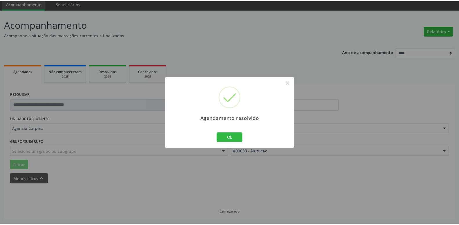
scroll to position [22, 0]
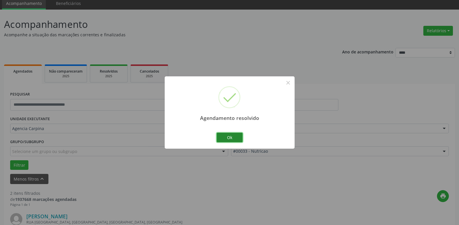
click at [230, 138] on button "Ok" at bounding box center [230, 138] width 26 height 10
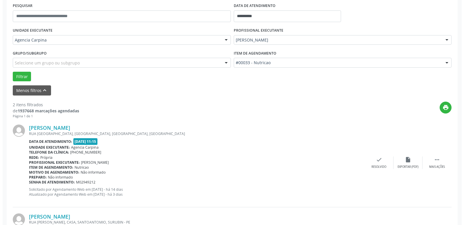
scroll to position [111, 0]
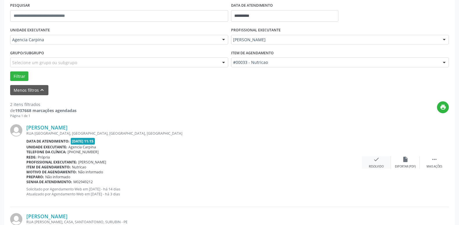
click at [373, 165] on div "Resolvido" at bounding box center [376, 166] width 15 height 4
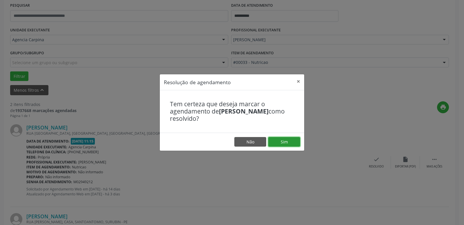
click at [291, 140] on button "Sim" at bounding box center [284, 142] width 32 height 10
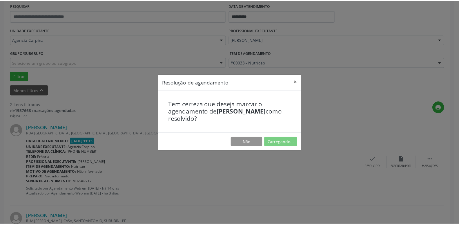
scroll to position [22, 0]
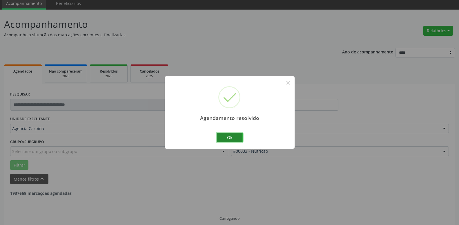
click at [232, 138] on button "Ok" at bounding box center [230, 138] width 26 height 10
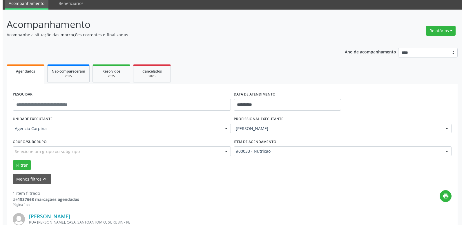
scroll to position [103, 0]
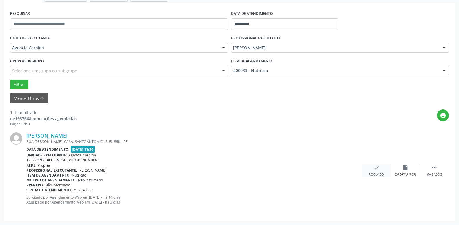
click at [377, 170] on icon "check" at bounding box center [376, 167] width 6 height 6
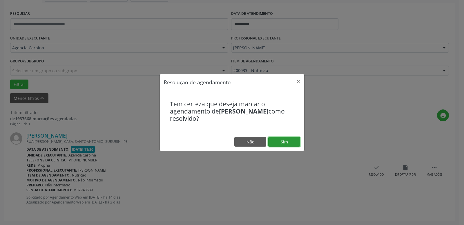
click at [290, 143] on button "Sim" at bounding box center [284, 142] width 32 height 10
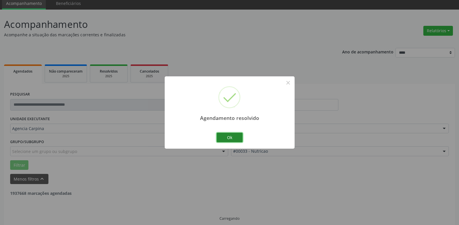
click at [227, 137] on button "Ok" at bounding box center [230, 138] width 26 height 10
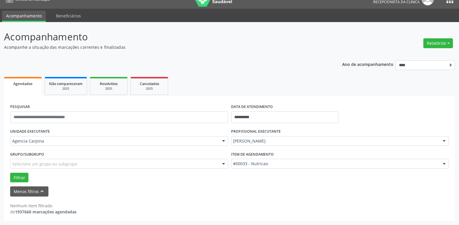
scroll to position [10, 0]
click at [278, 115] on input "**********" at bounding box center [285, 117] width 108 height 12
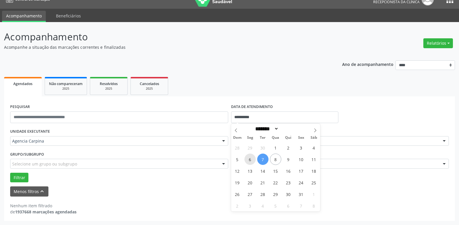
click at [249, 157] on span "6" at bounding box center [249, 158] width 11 height 11
type input "**********"
click at [249, 157] on span "6" at bounding box center [249, 158] width 11 height 11
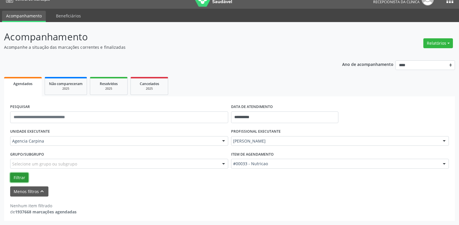
click at [15, 177] on button "Filtrar" at bounding box center [19, 178] width 18 height 10
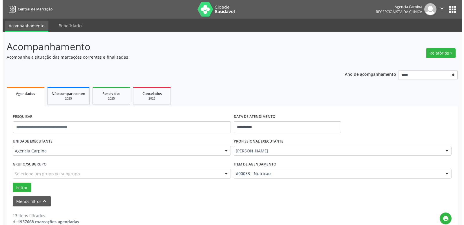
scroll to position [89, 0]
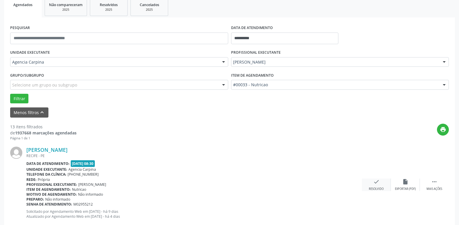
click at [374, 184] on icon "check" at bounding box center [376, 181] width 6 height 6
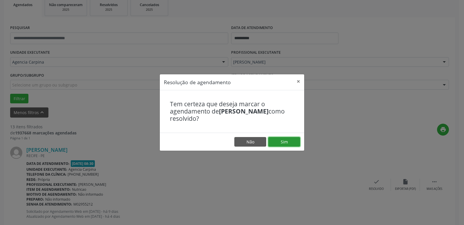
click at [287, 140] on button "Sim" at bounding box center [284, 142] width 32 height 10
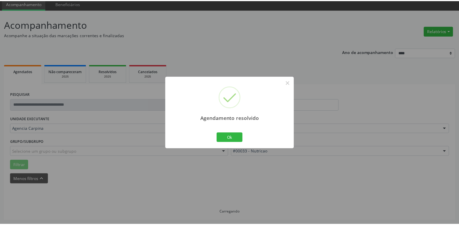
scroll to position [22, 0]
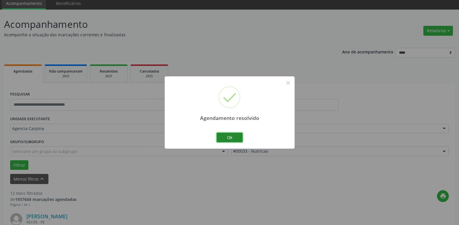
click at [224, 137] on button "Ok" at bounding box center [230, 138] width 26 height 10
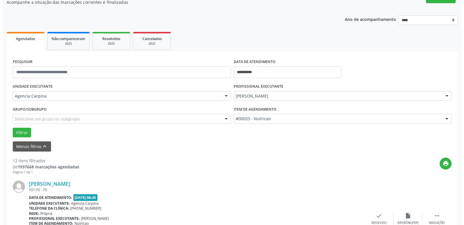
scroll to position [81, 0]
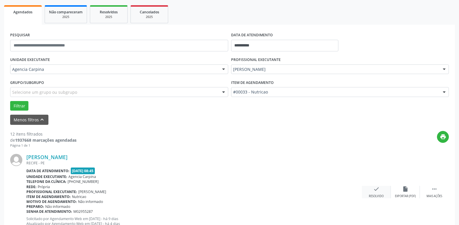
click at [374, 186] on icon "check" at bounding box center [376, 189] width 6 height 6
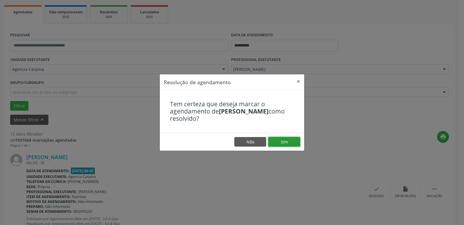
click at [278, 143] on button "Sim" at bounding box center [284, 142] width 32 height 10
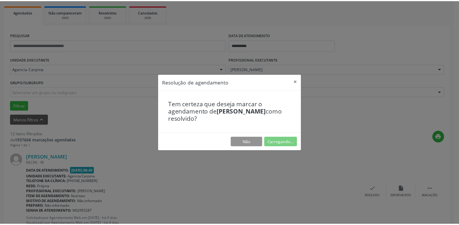
scroll to position [22, 0]
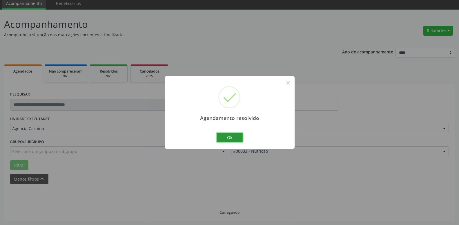
click at [232, 135] on button "Ok" at bounding box center [230, 138] width 26 height 10
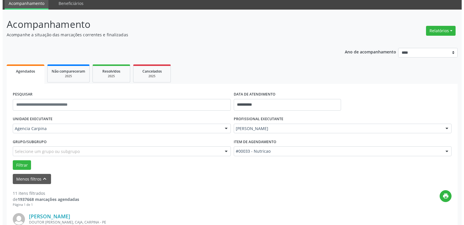
scroll to position [111, 0]
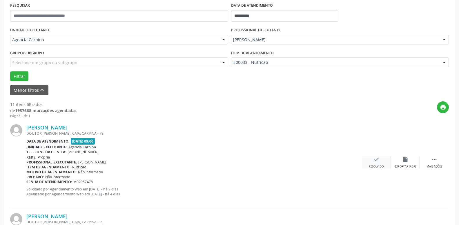
click at [375, 161] on icon "check" at bounding box center [376, 159] width 6 height 6
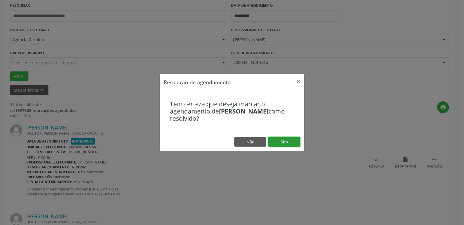
click at [284, 141] on button "Sim" at bounding box center [284, 142] width 32 height 10
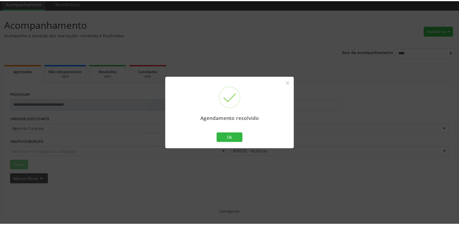
scroll to position [22, 0]
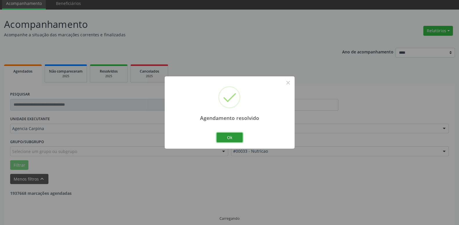
click at [232, 139] on button "Ok" at bounding box center [230, 138] width 26 height 10
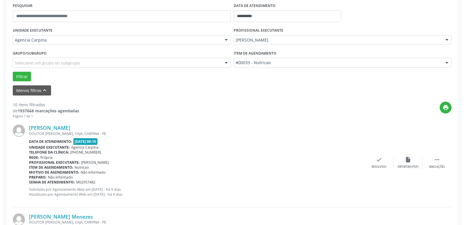
scroll to position [111, 0]
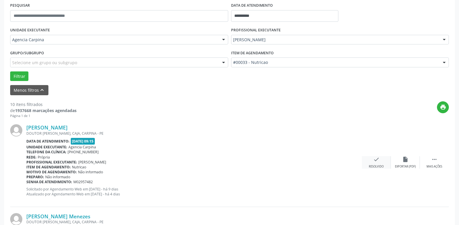
click at [372, 162] on div "check Resolvido" at bounding box center [376, 162] width 29 height 12
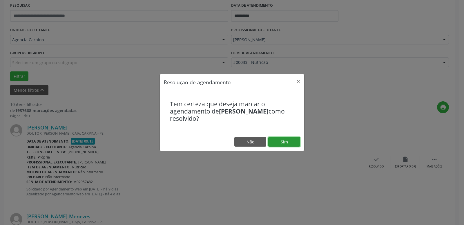
click at [287, 143] on button "Sim" at bounding box center [284, 142] width 32 height 10
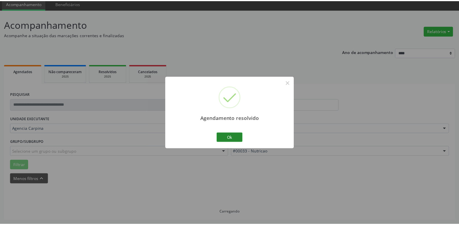
scroll to position [22, 0]
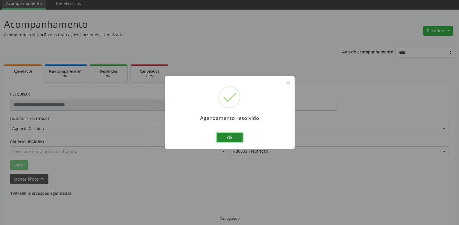
click at [232, 137] on button "Ok" at bounding box center [230, 138] width 26 height 10
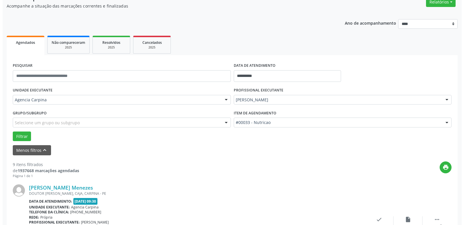
scroll to position [81, 0]
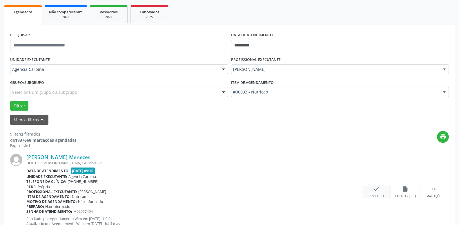
click at [375, 192] on icon "check" at bounding box center [376, 189] width 6 height 6
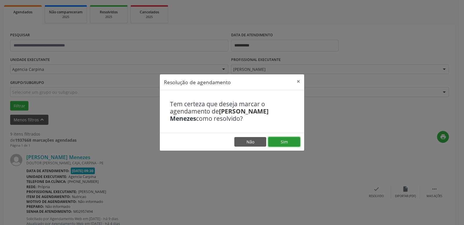
click at [282, 140] on button "Sim" at bounding box center [284, 142] width 32 height 10
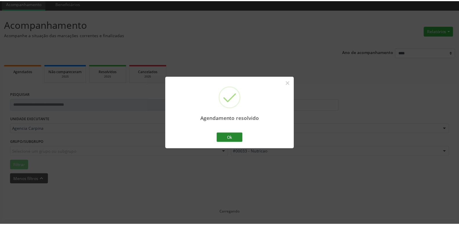
scroll to position [22, 0]
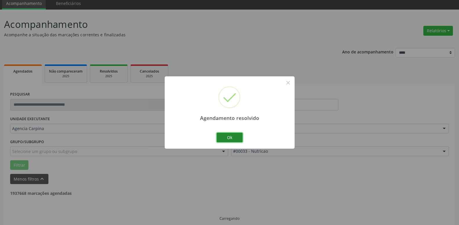
click at [231, 138] on button "Ok" at bounding box center [230, 138] width 26 height 10
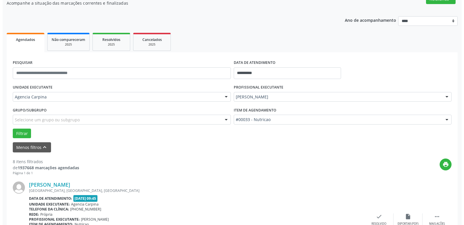
scroll to position [111, 0]
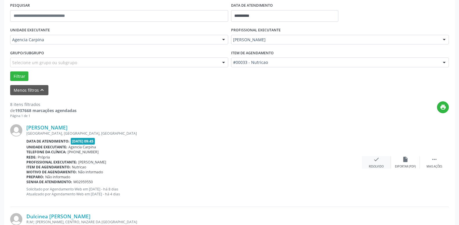
click at [374, 162] on icon "check" at bounding box center [376, 159] width 6 height 6
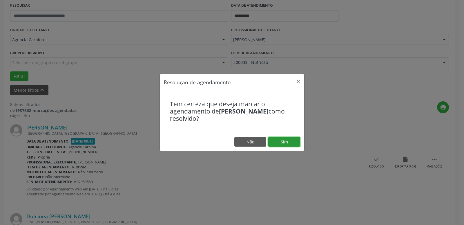
click at [285, 144] on button "Sim" at bounding box center [284, 142] width 32 height 10
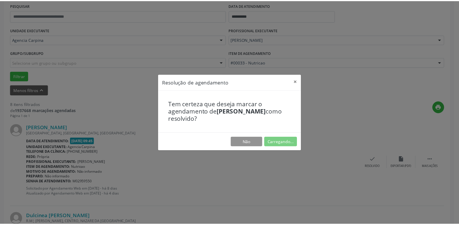
scroll to position [22, 0]
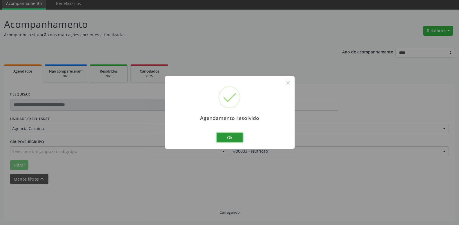
click at [224, 137] on button "Ok" at bounding box center [230, 138] width 26 height 10
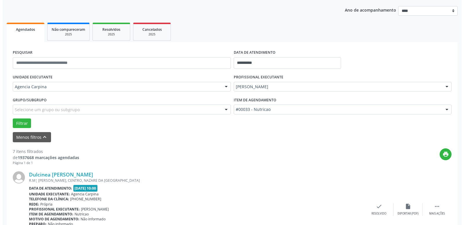
scroll to position [111, 0]
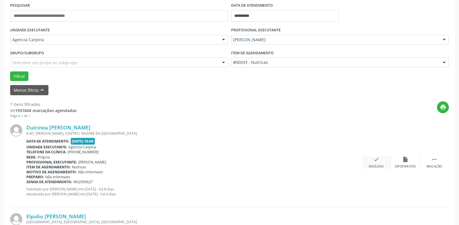
click at [376, 160] on icon "check" at bounding box center [376, 159] width 6 height 6
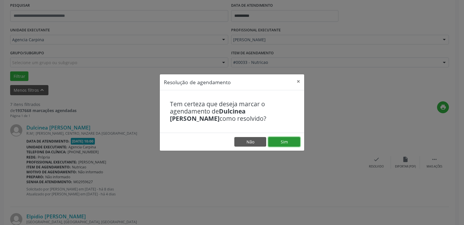
click at [286, 141] on button "Sim" at bounding box center [284, 142] width 32 height 10
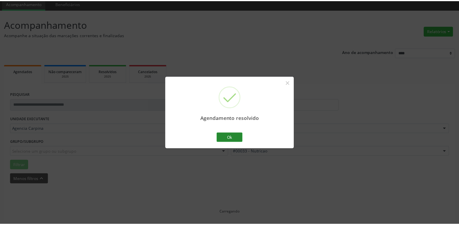
scroll to position [22, 0]
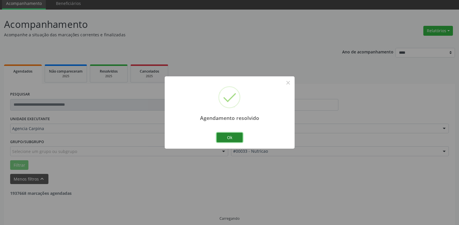
click at [231, 142] on button "Ok" at bounding box center [230, 138] width 26 height 10
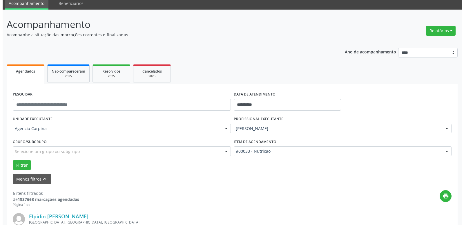
scroll to position [111, 0]
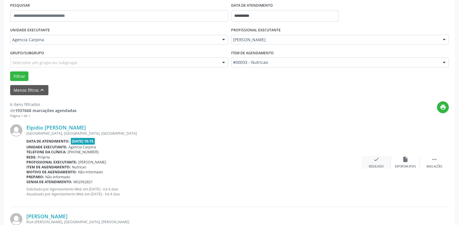
click at [375, 160] on icon "check" at bounding box center [376, 159] width 6 height 6
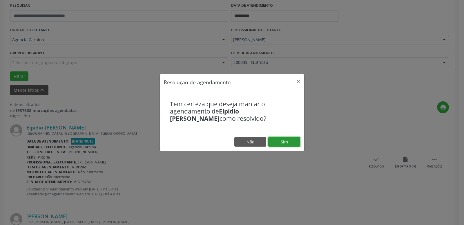
click at [290, 141] on button "Sim" at bounding box center [284, 142] width 32 height 10
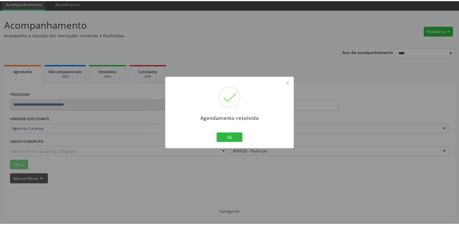
scroll to position [22, 0]
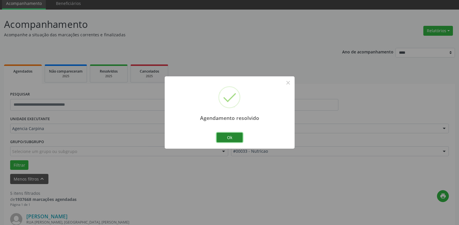
click at [228, 135] on button "Ok" at bounding box center [230, 138] width 26 height 10
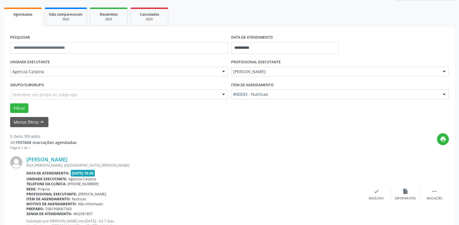
scroll to position [81, 0]
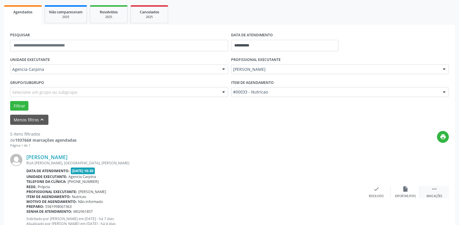
click at [436, 192] on icon "" at bounding box center [434, 189] width 6 height 6
click at [406, 190] on icon "alarm_off" at bounding box center [405, 189] width 6 height 6
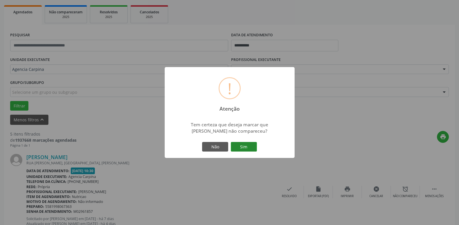
click at [247, 144] on button "Sim" at bounding box center [244, 147] width 26 height 10
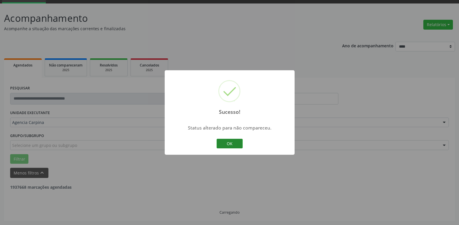
scroll to position [28, 0]
click at [227, 140] on button "OK" at bounding box center [230, 144] width 26 height 10
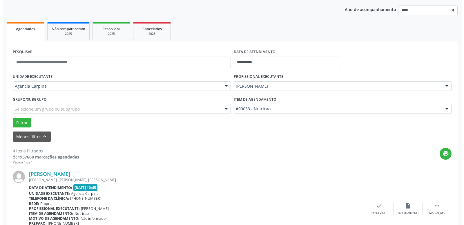
scroll to position [88, 0]
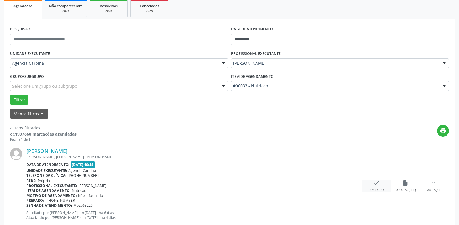
click at [376, 182] on icon "check" at bounding box center [376, 183] width 6 height 6
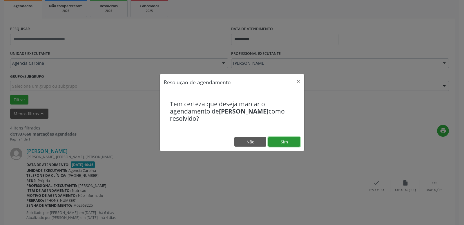
click at [288, 140] on button "Sim" at bounding box center [284, 142] width 32 height 10
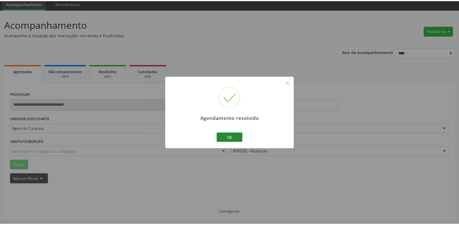
scroll to position [22, 0]
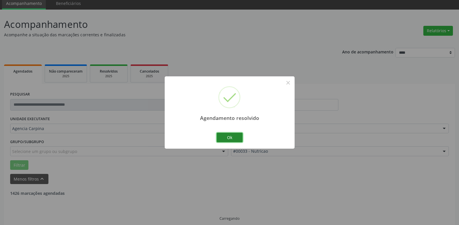
click at [237, 136] on button "Ok" at bounding box center [230, 138] width 26 height 10
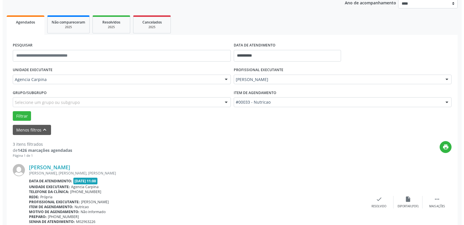
scroll to position [111, 0]
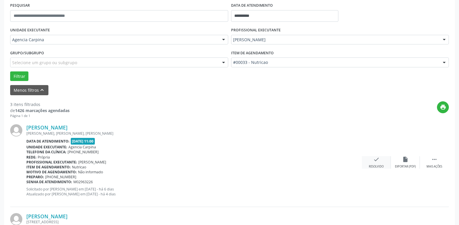
click at [377, 159] on icon "check" at bounding box center [376, 159] width 6 height 6
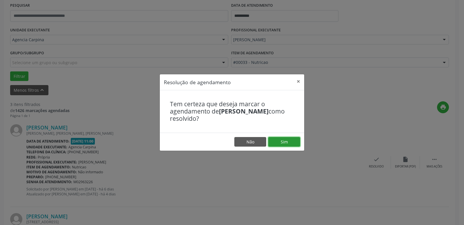
click at [281, 144] on button "Sim" at bounding box center [284, 142] width 32 height 10
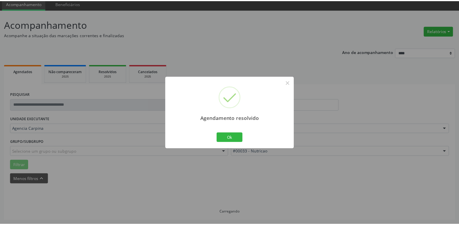
scroll to position [22, 0]
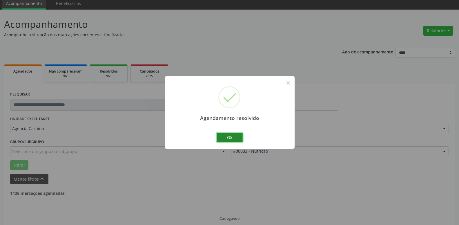
click at [239, 137] on button "Ok" at bounding box center [230, 138] width 26 height 10
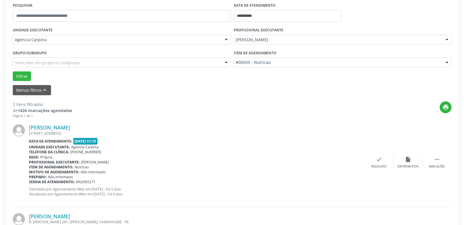
scroll to position [191, 0]
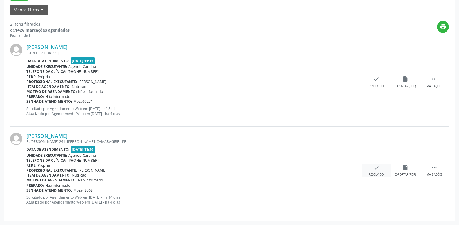
click at [374, 170] on icon "check" at bounding box center [376, 167] width 6 height 6
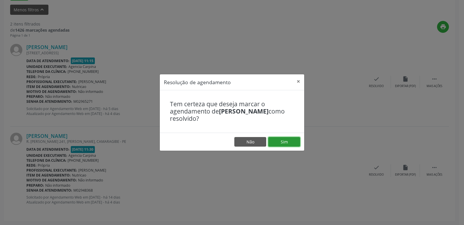
click at [293, 142] on button "Sim" at bounding box center [284, 142] width 32 height 10
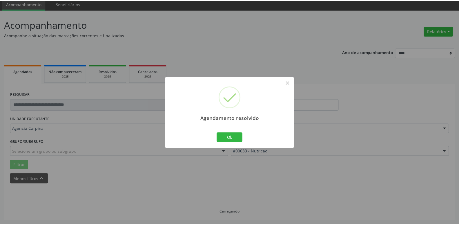
scroll to position [22, 0]
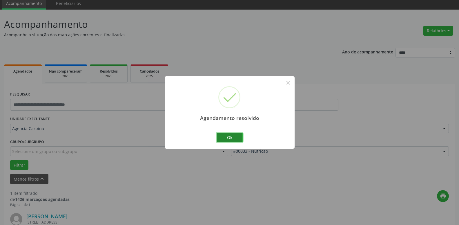
click at [234, 140] on button "Ok" at bounding box center [230, 138] width 26 height 10
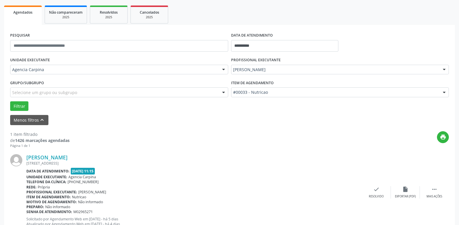
scroll to position [81, 0]
click at [436, 188] on icon "" at bounding box center [434, 189] width 6 height 6
click at [402, 189] on div "alarm_off Não compareceu" at bounding box center [405, 192] width 29 height 12
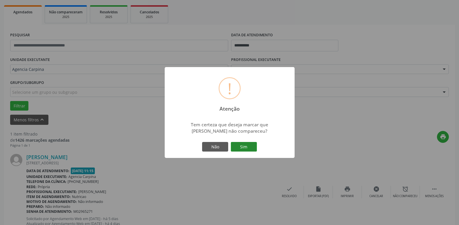
click at [244, 151] on button "Sim" at bounding box center [244, 147] width 26 height 10
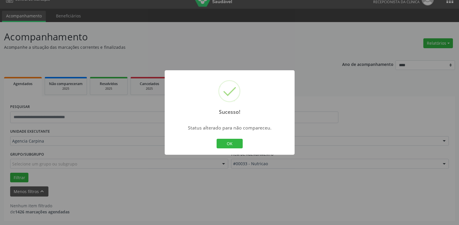
scroll to position [10, 0]
click at [230, 146] on button "OK" at bounding box center [230, 144] width 26 height 10
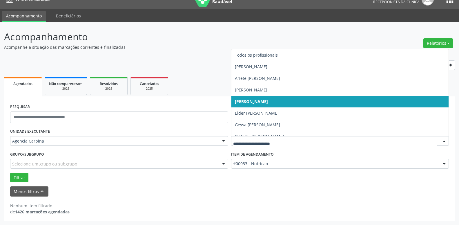
click at [448, 142] on div at bounding box center [444, 141] width 9 height 10
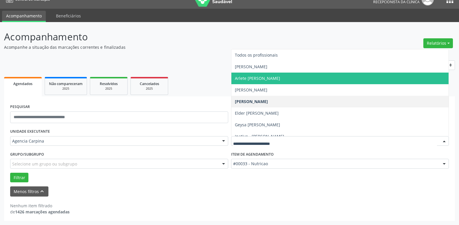
click at [332, 73] on span "Arlete [PERSON_NAME]" at bounding box center [340, 79] width 218 height 12
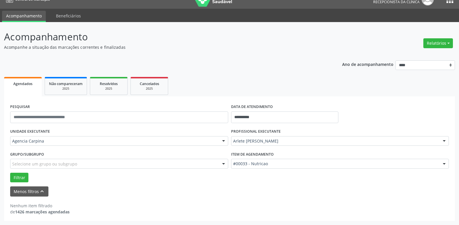
click at [445, 166] on div at bounding box center [444, 164] width 9 height 10
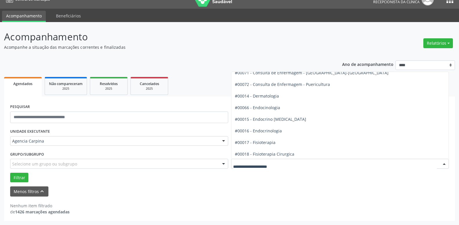
scroll to position [265, 0]
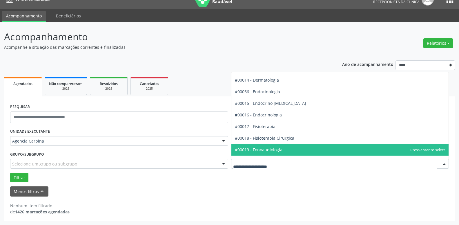
click at [286, 149] on span "#00019 - Fonoaudiologia" at bounding box center [340, 150] width 218 height 12
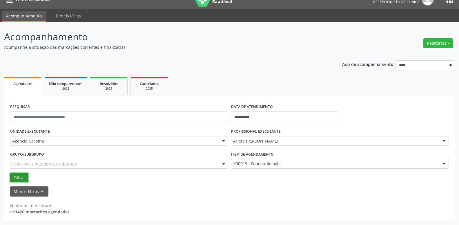
click at [19, 177] on button "Filtrar" at bounding box center [19, 178] width 18 height 10
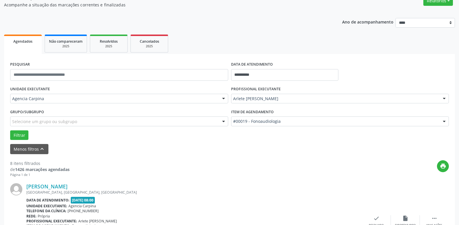
scroll to position [69, 0]
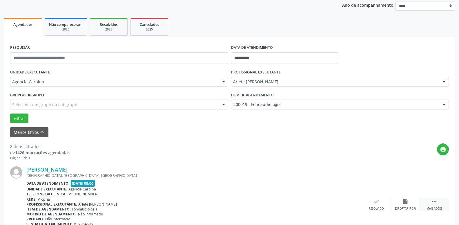
click at [436, 204] on icon "" at bounding box center [434, 201] width 6 height 6
click at [405, 202] on icon "alarm_off" at bounding box center [405, 201] width 6 height 6
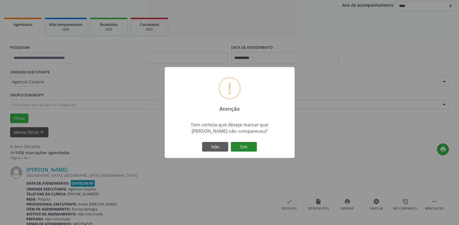
click at [245, 146] on button "Sim" at bounding box center [244, 147] width 26 height 10
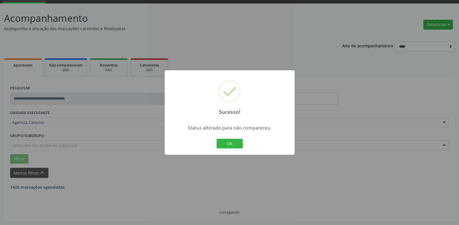
scroll to position [28, 0]
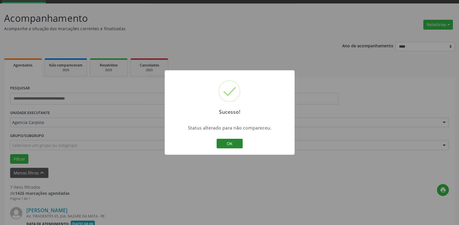
click at [232, 143] on button "OK" at bounding box center [230, 144] width 26 height 10
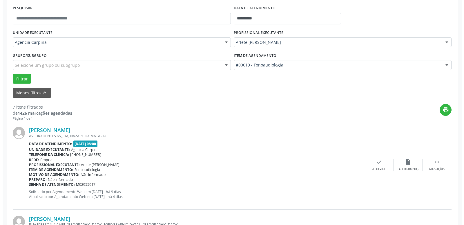
scroll to position [117, 0]
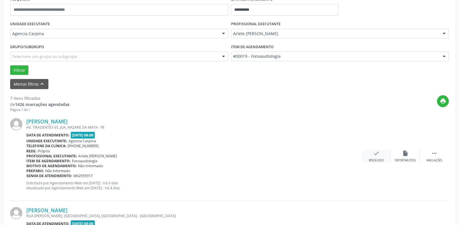
click at [370, 155] on div "check Resolvido" at bounding box center [376, 156] width 29 height 12
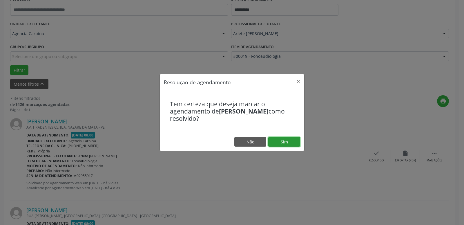
click at [290, 142] on button "Sim" at bounding box center [284, 142] width 32 height 10
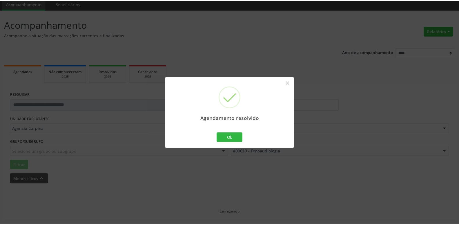
scroll to position [22, 0]
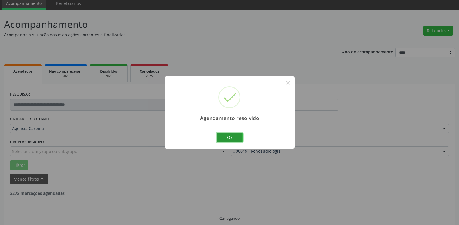
click at [235, 140] on button "Ok" at bounding box center [230, 138] width 26 height 10
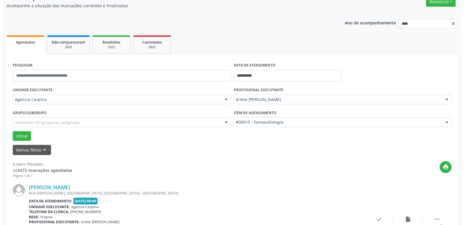
scroll to position [81, 0]
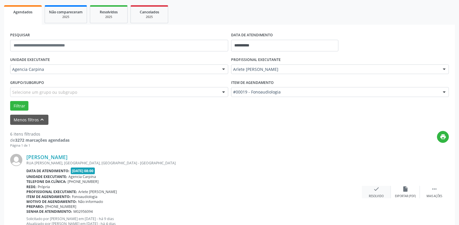
click at [373, 191] on div "check Resolvido" at bounding box center [376, 192] width 29 height 12
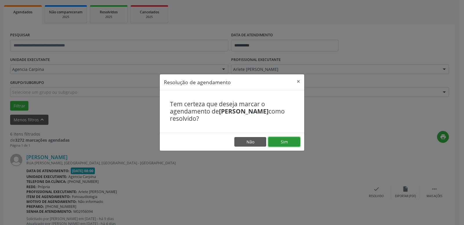
click at [289, 140] on button "Sim" at bounding box center [284, 142] width 32 height 10
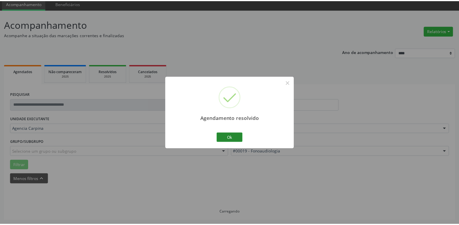
scroll to position [22, 0]
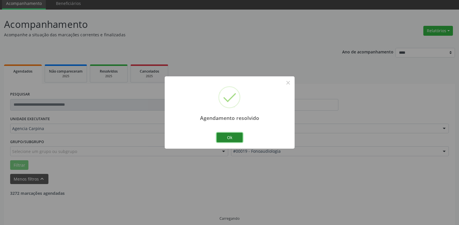
click at [229, 135] on button "Ok" at bounding box center [230, 138] width 26 height 10
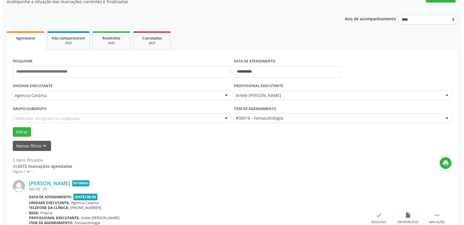
scroll to position [81, 0]
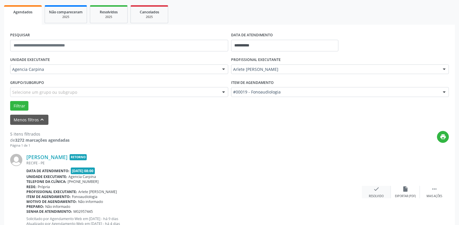
click at [374, 194] on div "check Resolvido" at bounding box center [376, 192] width 29 height 12
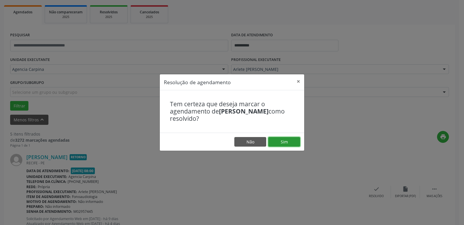
click at [287, 139] on button "Sim" at bounding box center [284, 142] width 32 height 10
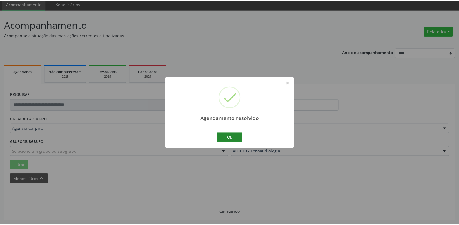
scroll to position [22, 0]
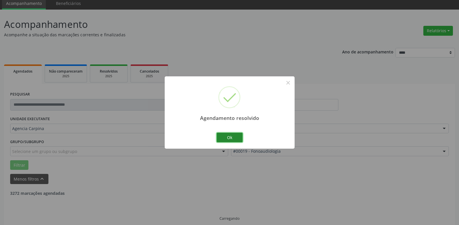
click at [234, 140] on button "Ok" at bounding box center [230, 138] width 26 height 10
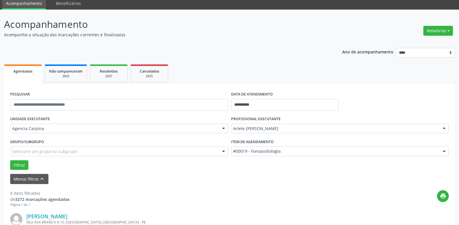
scroll to position [111, 0]
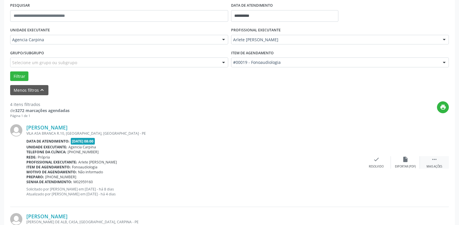
click at [436, 158] on icon "" at bounding box center [434, 159] width 6 height 6
click at [407, 162] on icon "alarm_off" at bounding box center [405, 159] width 6 height 6
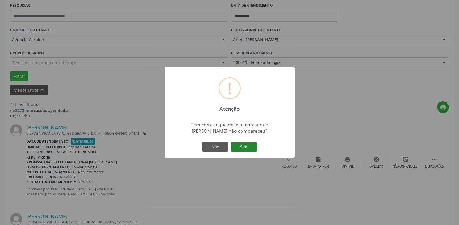
click at [247, 151] on button "Sim" at bounding box center [244, 147] width 26 height 10
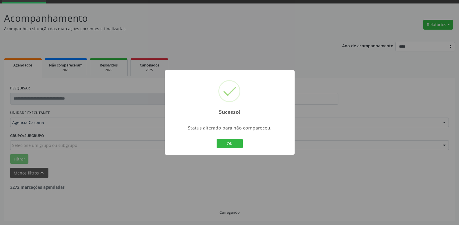
scroll to position [28, 0]
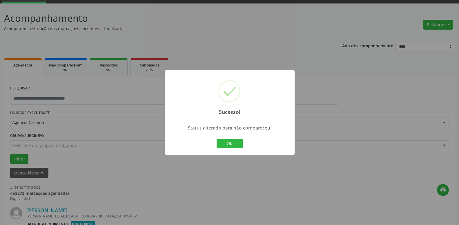
click at [242, 143] on button "OK" at bounding box center [230, 144] width 26 height 10
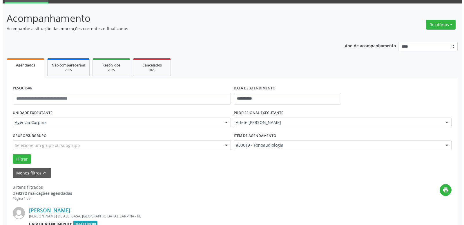
scroll to position [88, 0]
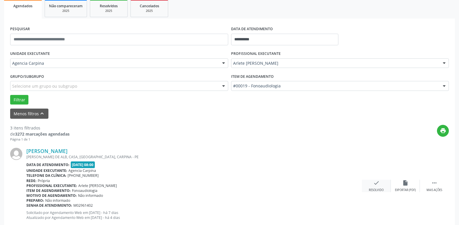
click at [373, 186] on icon "check" at bounding box center [376, 183] width 6 height 6
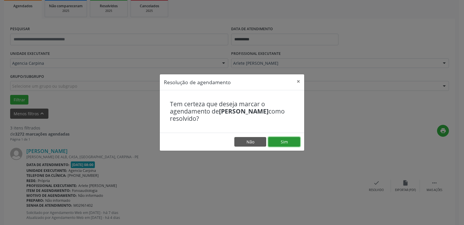
click at [295, 142] on button "Sim" at bounding box center [284, 142] width 32 height 10
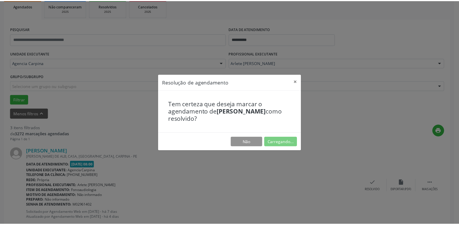
scroll to position [22, 0]
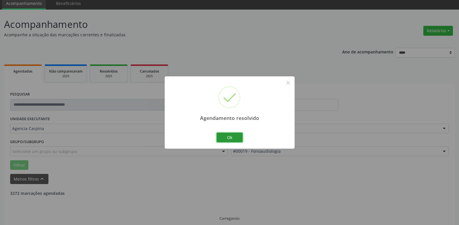
click at [240, 139] on button "Ok" at bounding box center [230, 138] width 26 height 10
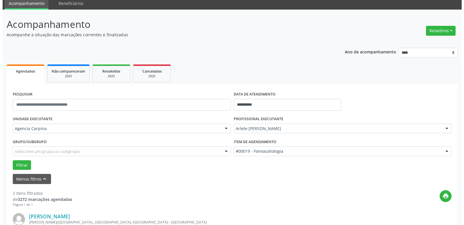
scroll to position [111, 0]
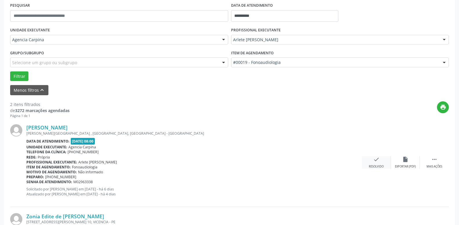
click at [373, 162] on div "check Resolvido" at bounding box center [376, 162] width 29 height 12
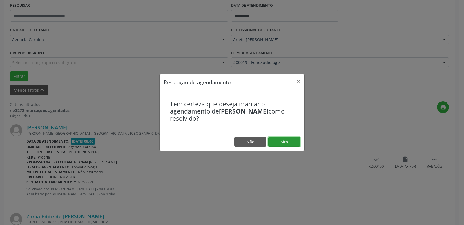
click at [293, 141] on button "Sim" at bounding box center [284, 142] width 32 height 10
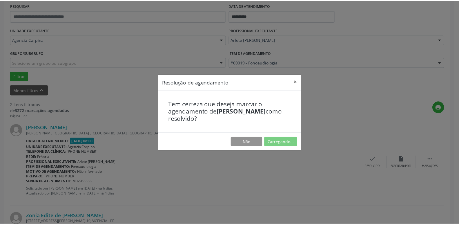
scroll to position [22, 0]
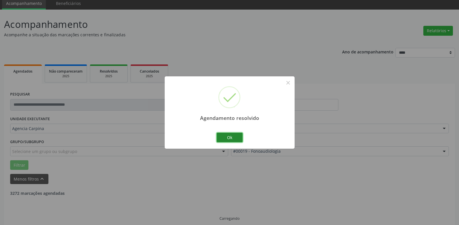
click at [226, 137] on button "Ok" at bounding box center [230, 138] width 26 height 10
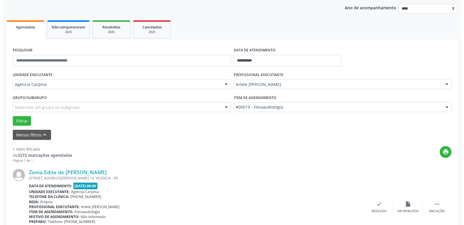
scroll to position [81, 0]
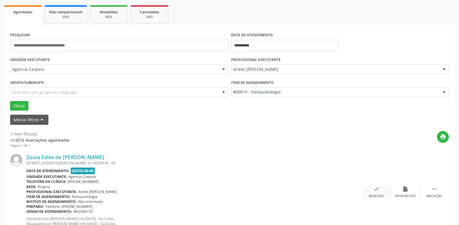
click at [378, 194] on div "check Resolvido" at bounding box center [376, 192] width 29 height 12
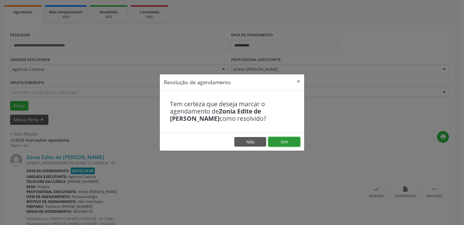
click at [294, 144] on button "Sim" at bounding box center [284, 142] width 32 height 10
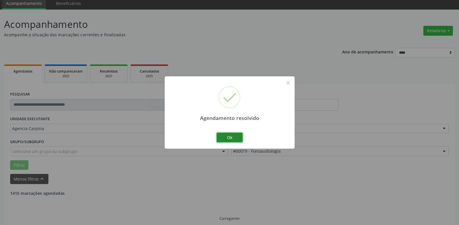
click at [231, 134] on button "Ok" at bounding box center [230, 138] width 26 height 10
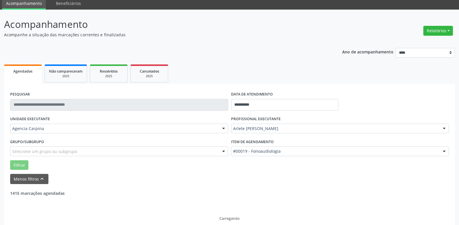
scroll to position [10, 0]
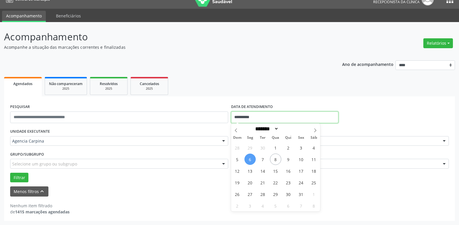
click at [253, 117] on input "**********" at bounding box center [285, 117] width 108 height 12
click at [288, 146] on span "2" at bounding box center [288, 147] width 11 height 11
type input "**********"
click at [288, 146] on span "2" at bounding box center [288, 147] width 11 height 11
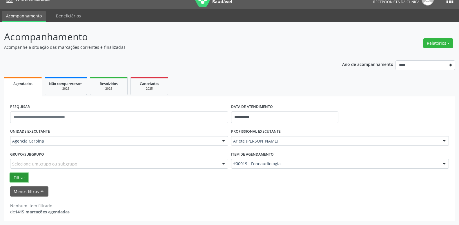
click at [19, 179] on button "Filtrar" at bounding box center [19, 178] width 18 height 10
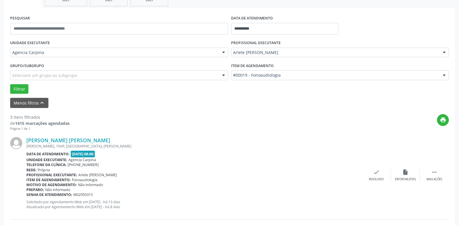
scroll to position [99, 0]
click at [430, 175] on div " Mais ações" at bounding box center [434, 175] width 29 height 12
click at [401, 175] on div "alarm_off Não compareceu" at bounding box center [405, 175] width 29 height 12
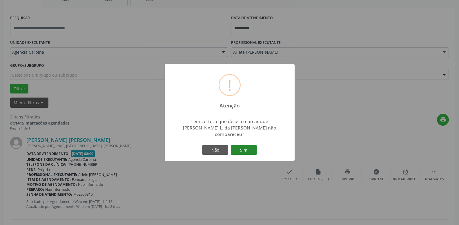
click at [245, 148] on button "Sim" at bounding box center [244, 150] width 26 height 10
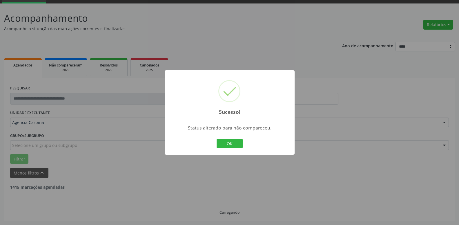
scroll to position [28, 0]
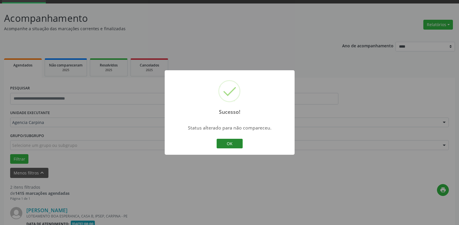
click at [235, 140] on button "OK" at bounding box center [230, 144] width 26 height 10
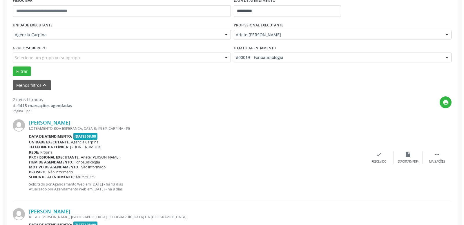
scroll to position [117, 0]
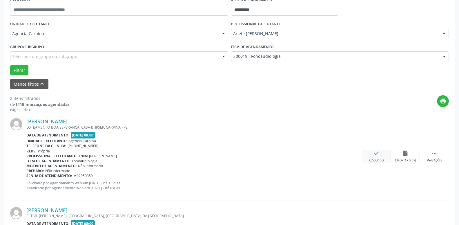
click at [377, 155] on icon "check" at bounding box center [376, 153] width 6 height 6
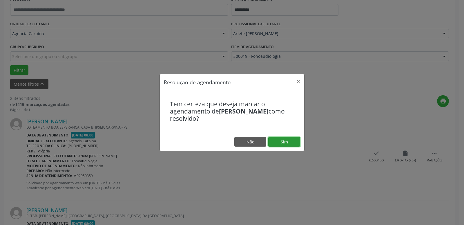
click at [289, 142] on button "Sim" at bounding box center [284, 142] width 32 height 10
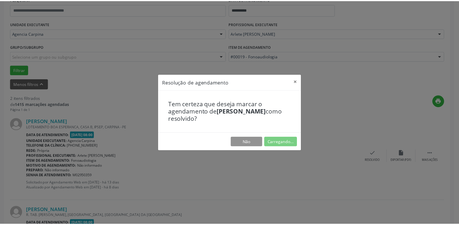
scroll to position [22, 0]
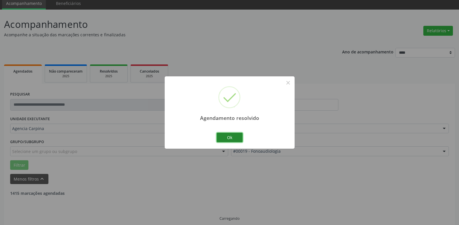
click at [240, 137] on button "Ok" at bounding box center [230, 138] width 26 height 10
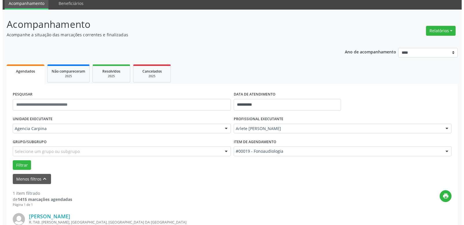
scroll to position [81, 0]
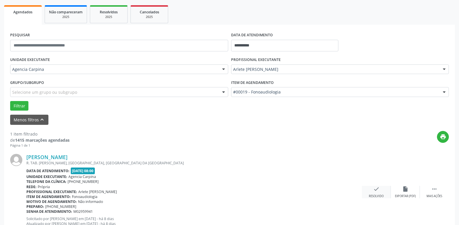
click at [376, 188] on icon "check" at bounding box center [376, 189] width 6 height 6
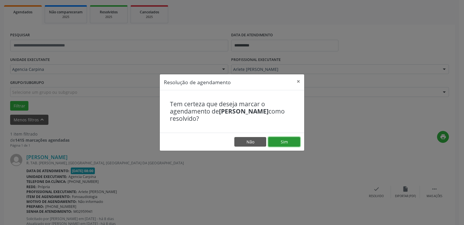
click at [275, 143] on button "Sim" at bounding box center [284, 142] width 32 height 10
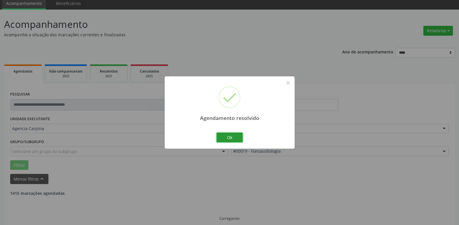
click at [228, 139] on button "Ok" at bounding box center [230, 138] width 26 height 10
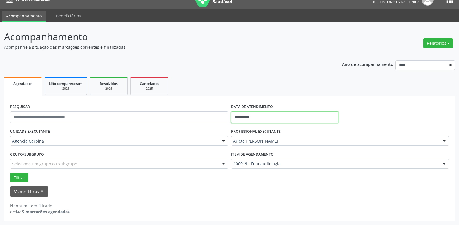
click at [271, 118] on input "**********" at bounding box center [285, 117] width 108 height 12
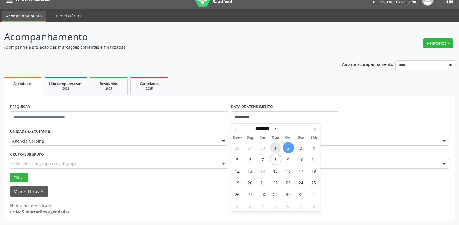
click at [276, 147] on span "1" at bounding box center [275, 147] width 11 height 11
type input "**********"
click at [276, 147] on span "1" at bounding box center [275, 147] width 11 height 11
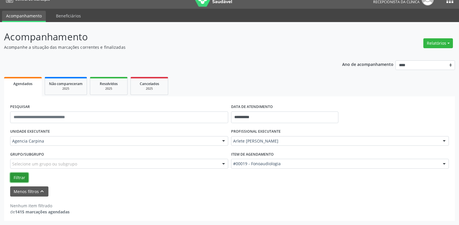
click at [16, 177] on button "Filtrar" at bounding box center [19, 178] width 18 height 10
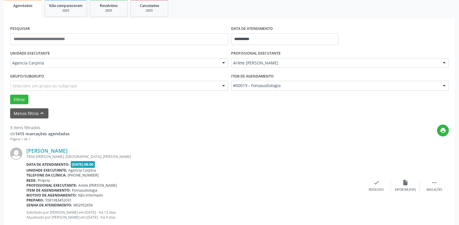
scroll to position [99, 0]
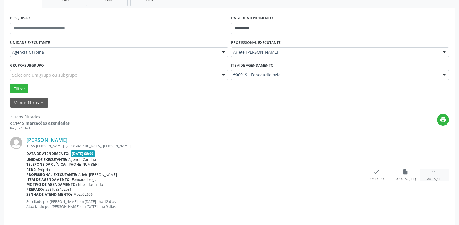
click at [432, 175] on icon "" at bounding box center [434, 172] width 6 height 6
click at [403, 173] on icon "alarm_off" at bounding box center [405, 172] width 6 height 6
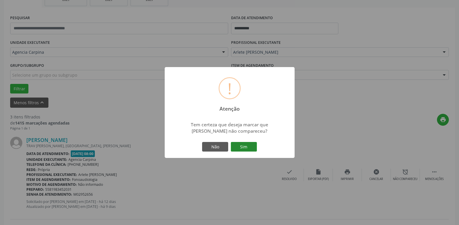
click at [237, 147] on button "Sim" at bounding box center [244, 147] width 26 height 10
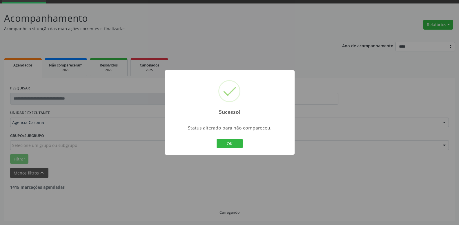
scroll to position [28, 0]
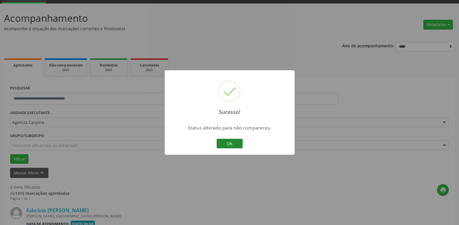
click at [224, 142] on button "OK" at bounding box center [230, 144] width 26 height 10
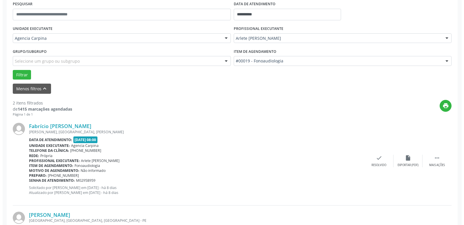
scroll to position [117, 0]
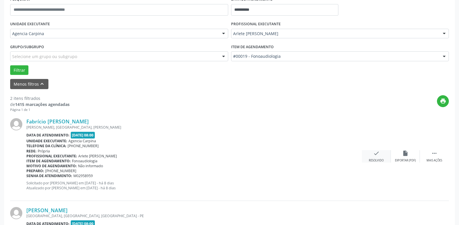
click at [376, 154] on icon "check" at bounding box center [376, 153] width 6 height 6
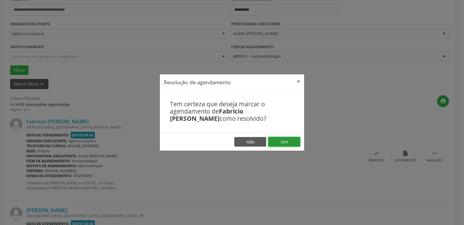
click at [285, 140] on button "Sim" at bounding box center [284, 142] width 32 height 10
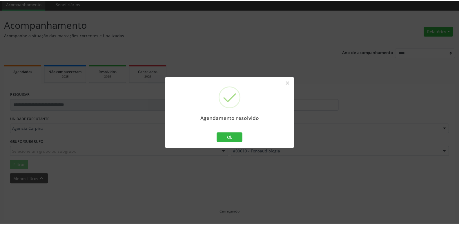
scroll to position [22, 0]
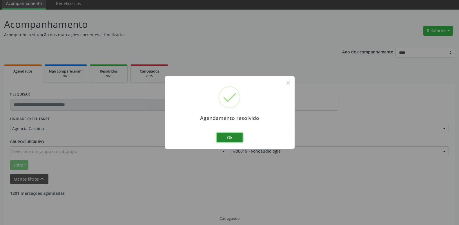
click at [234, 137] on button "Ok" at bounding box center [230, 138] width 26 height 10
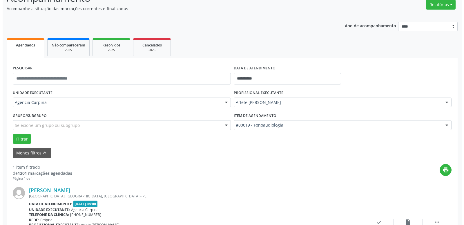
scroll to position [81, 0]
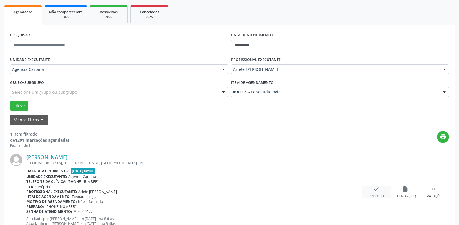
click at [376, 194] on div "check Resolvido" at bounding box center [376, 192] width 29 height 12
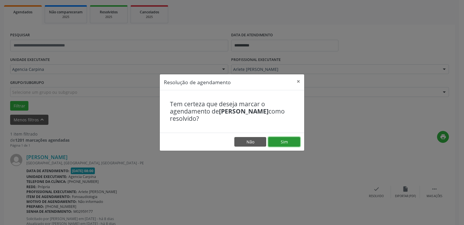
click at [289, 139] on button "Sim" at bounding box center [284, 142] width 32 height 10
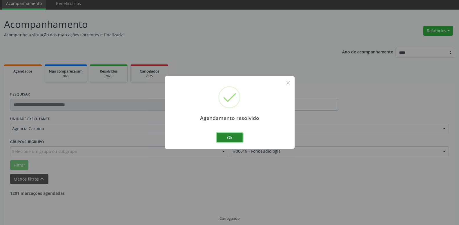
click at [238, 138] on button "Ok" at bounding box center [230, 138] width 26 height 10
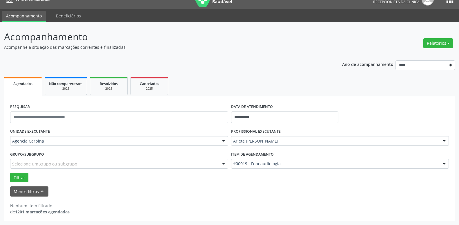
scroll to position [10, 0]
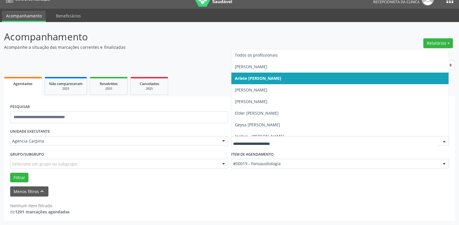
click at [444, 142] on div at bounding box center [444, 141] width 9 height 10
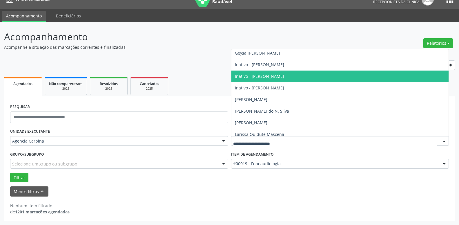
scroll to position [99, 0]
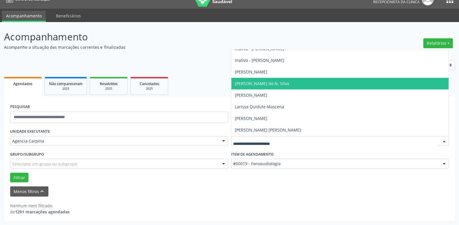
click at [313, 79] on span "[PERSON_NAME] do N. Silva" at bounding box center [340, 84] width 218 height 12
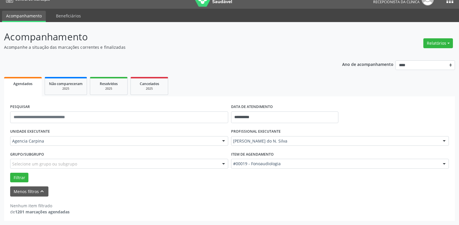
click at [445, 165] on div at bounding box center [444, 164] width 9 height 10
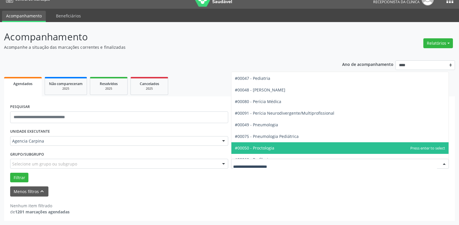
scroll to position [926, 0]
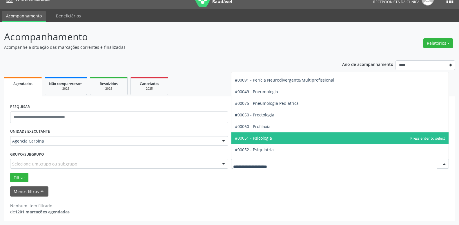
click at [325, 138] on span "#00051 - Psicologia" at bounding box center [340, 138] width 218 height 12
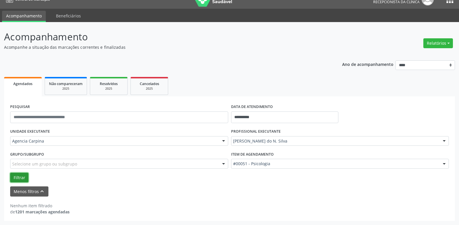
click at [23, 176] on button "Filtrar" at bounding box center [19, 178] width 18 height 10
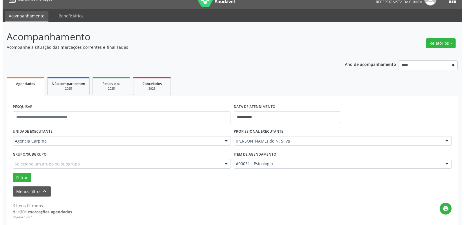
scroll to position [99, 0]
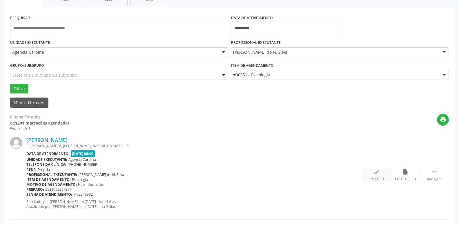
click at [377, 173] on icon "check" at bounding box center [376, 172] width 6 height 6
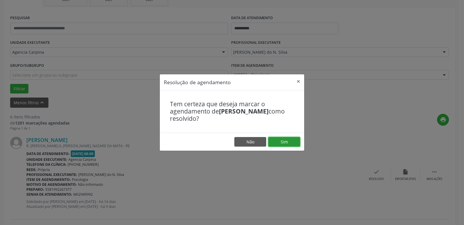
click at [290, 140] on button "Sim" at bounding box center [284, 142] width 32 height 10
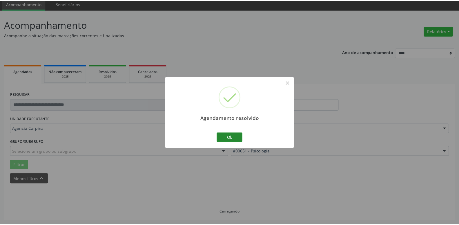
scroll to position [22, 0]
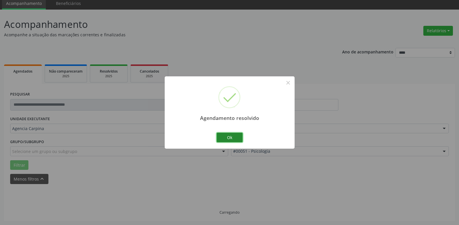
click at [231, 139] on button "Ok" at bounding box center [230, 138] width 26 height 10
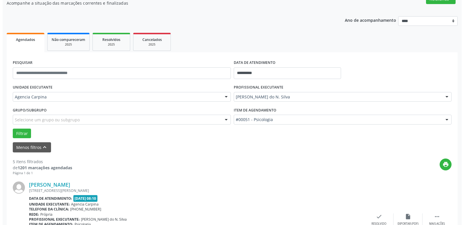
scroll to position [81, 0]
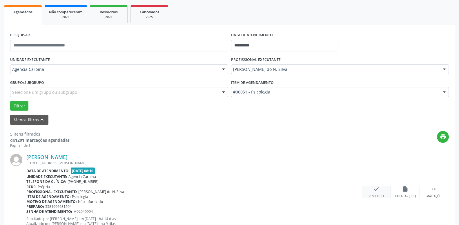
click at [375, 190] on icon "check" at bounding box center [376, 189] width 6 height 6
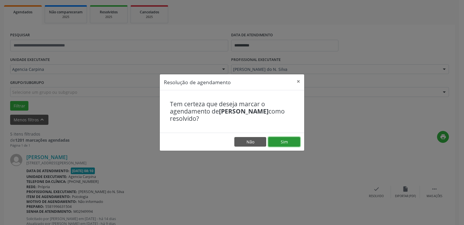
click at [286, 140] on button "Sim" at bounding box center [284, 142] width 32 height 10
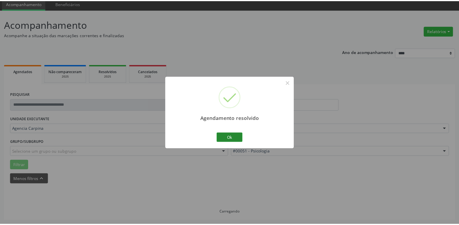
scroll to position [22, 0]
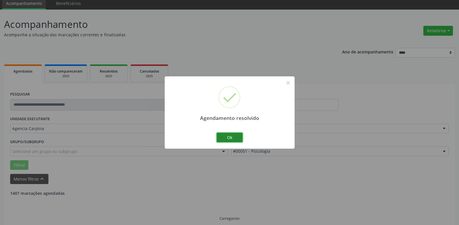
click at [231, 139] on button "Ok" at bounding box center [230, 138] width 26 height 10
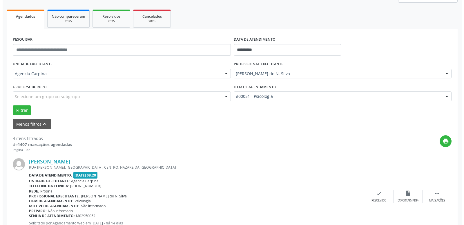
scroll to position [111, 0]
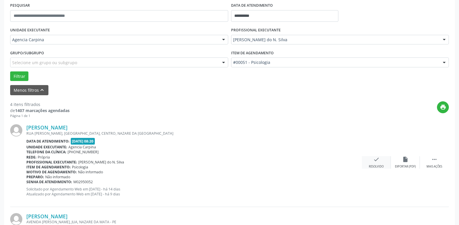
click at [374, 160] on icon "check" at bounding box center [376, 159] width 6 height 6
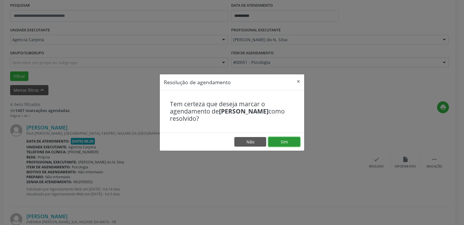
click at [282, 140] on button "Sim" at bounding box center [284, 142] width 32 height 10
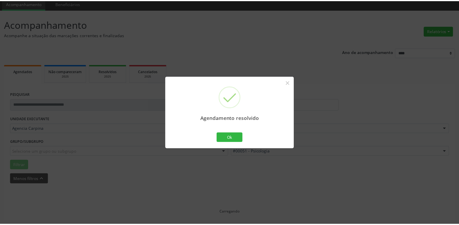
scroll to position [22, 0]
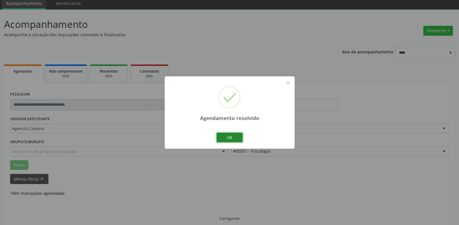
click at [231, 137] on button "Ok" at bounding box center [230, 138] width 26 height 10
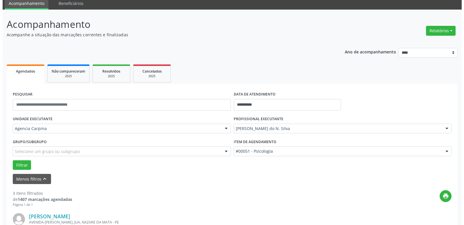
scroll to position [81, 0]
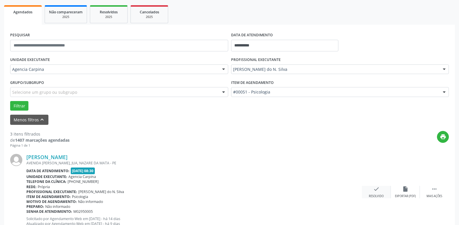
click at [377, 192] on icon "check" at bounding box center [376, 189] width 6 height 6
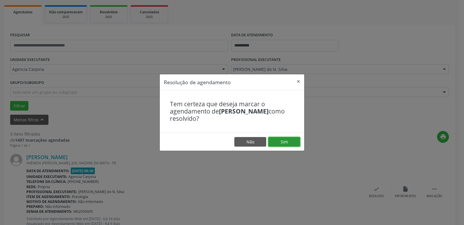
click at [287, 143] on button "Sim" at bounding box center [284, 142] width 32 height 10
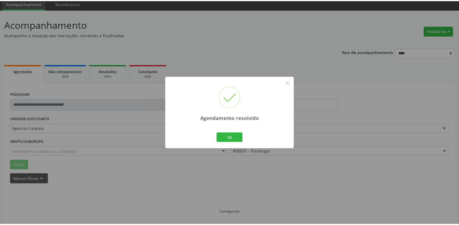
scroll to position [22, 0]
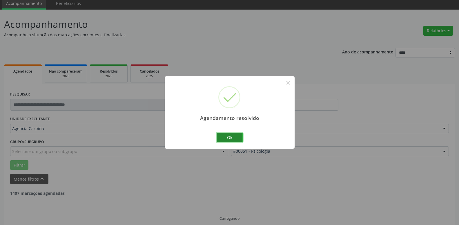
click at [238, 139] on button "Ok" at bounding box center [230, 138] width 26 height 10
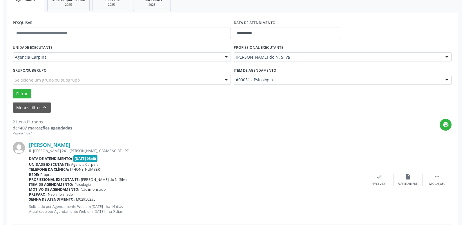
scroll to position [111, 0]
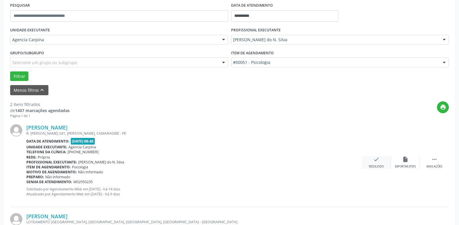
click at [372, 161] on div "check Resolvido" at bounding box center [376, 162] width 29 height 12
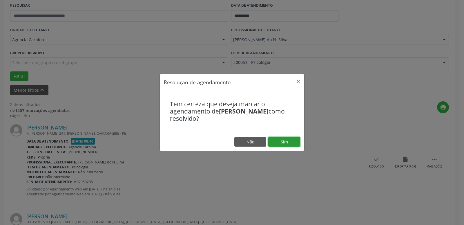
click at [294, 144] on button "Sim" at bounding box center [284, 142] width 32 height 10
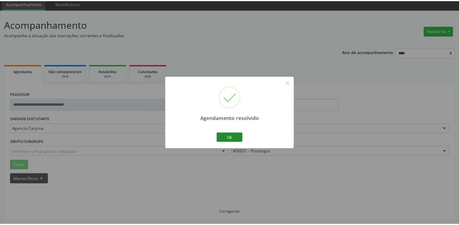
scroll to position [22, 0]
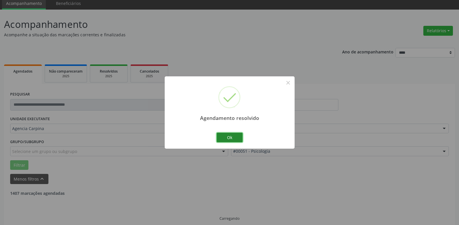
click at [225, 135] on button "Ok" at bounding box center [230, 138] width 26 height 10
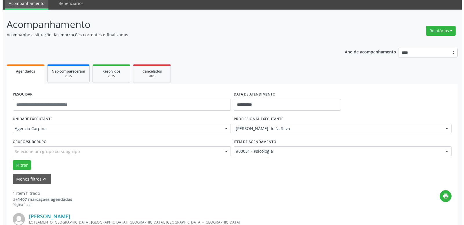
scroll to position [81, 0]
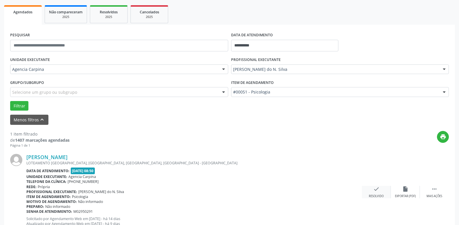
click at [377, 192] on icon "check" at bounding box center [376, 189] width 6 height 6
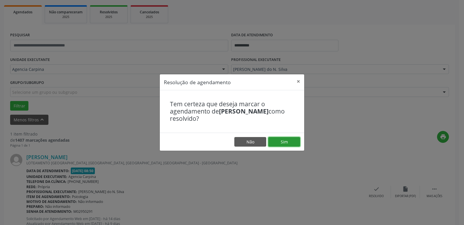
click at [289, 142] on button "Sim" at bounding box center [284, 142] width 32 height 10
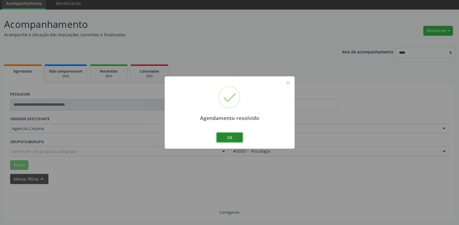
click at [229, 137] on button "Ok" at bounding box center [230, 138] width 26 height 10
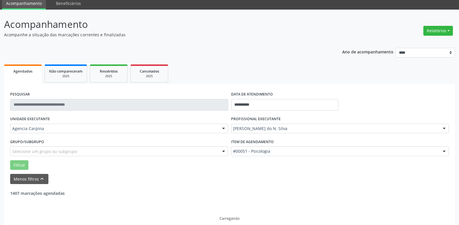
scroll to position [10, 0]
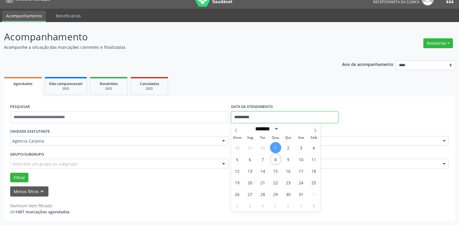
click at [261, 117] on input "**********" at bounding box center [285, 117] width 108 height 12
click at [264, 160] on span "7" at bounding box center [262, 158] width 11 height 11
type input "**********"
click at [264, 160] on span "7" at bounding box center [262, 158] width 11 height 11
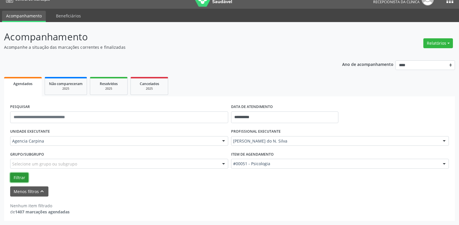
click at [23, 175] on button "Filtrar" at bounding box center [19, 178] width 18 height 10
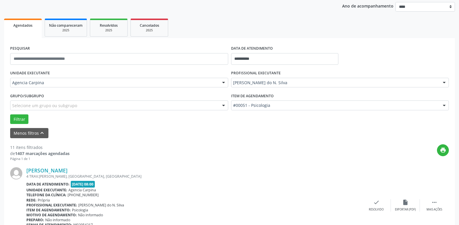
scroll to position [69, 0]
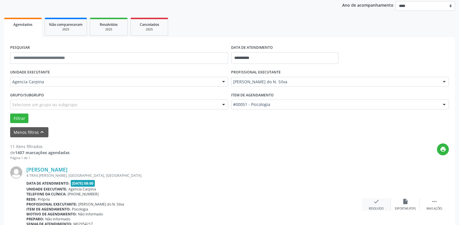
click at [375, 201] on icon "check" at bounding box center [376, 201] width 6 height 6
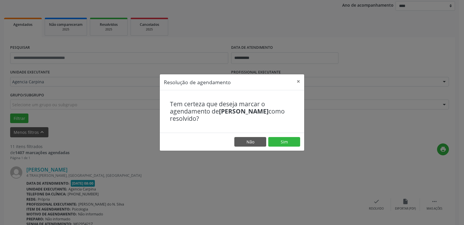
click at [258, 172] on div "Resolução de agendamento × Tem certeza que deseja marcar o agendamento de [PERS…" at bounding box center [232, 112] width 464 height 225
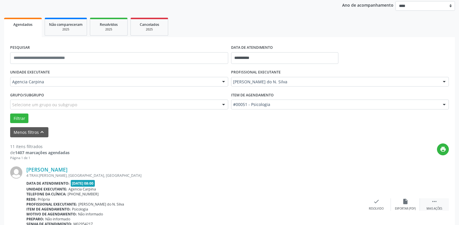
click at [434, 204] on icon "" at bounding box center [434, 201] width 6 height 6
click at [406, 202] on icon "alarm_off" at bounding box center [405, 201] width 6 height 6
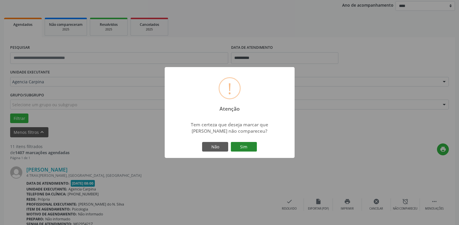
click at [244, 147] on button "Sim" at bounding box center [244, 147] width 26 height 10
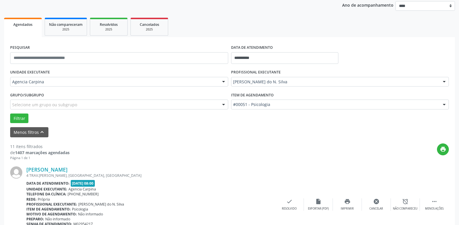
scroll to position [28, 0]
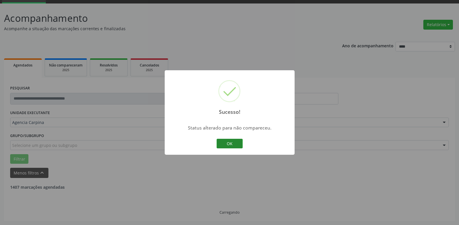
click at [233, 144] on button "OK" at bounding box center [230, 144] width 26 height 10
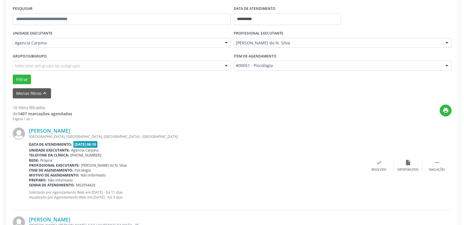
scroll to position [117, 0]
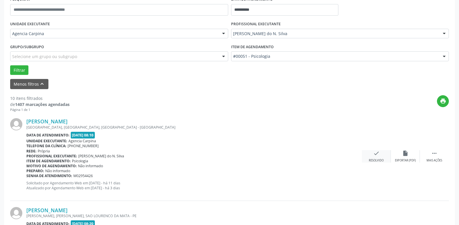
click at [376, 156] on icon "check" at bounding box center [376, 153] width 6 height 6
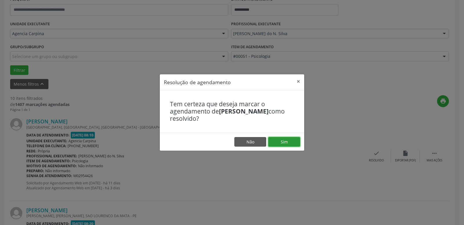
click at [293, 142] on button "Sim" at bounding box center [284, 142] width 32 height 10
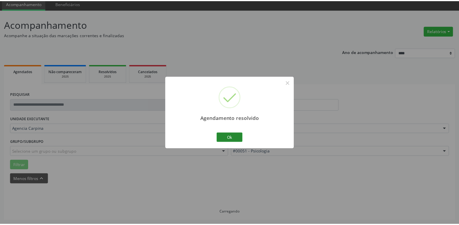
scroll to position [22, 0]
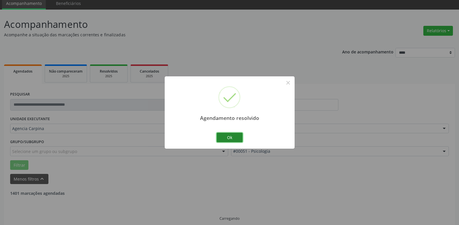
click at [229, 137] on button "Ok" at bounding box center [230, 138] width 26 height 10
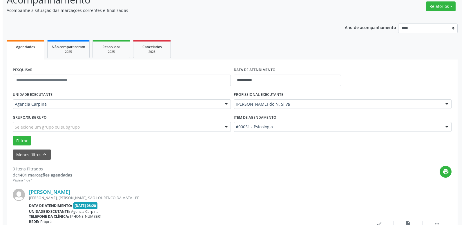
scroll to position [81, 0]
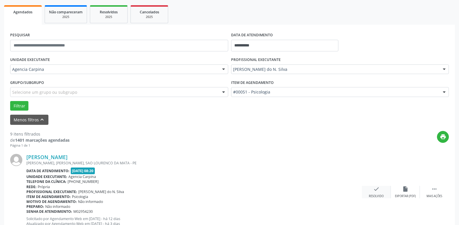
click at [372, 195] on div "Resolvido" at bounding box center [376, 196] width 15 height 4
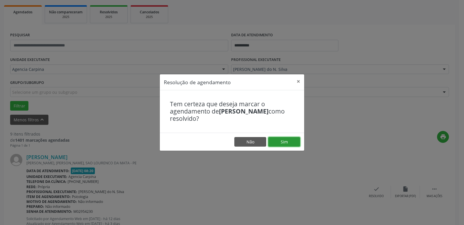
click at [284, 141] on button "Sim" at bounding box center [284, 142] width 32 height 10
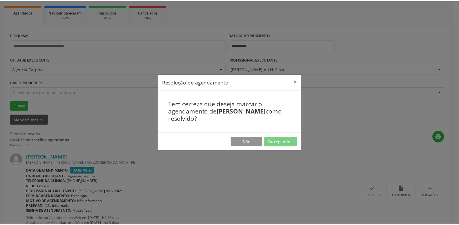
scroll to position [22, 0]
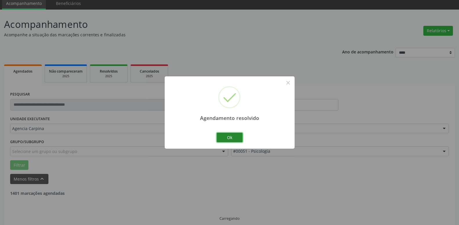
click at [232, 138] on button "Ok" at bounding box center [230, 138] width 26 height 10
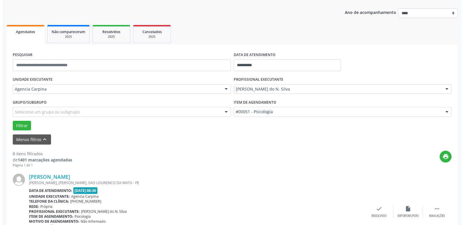
scroll to position [111, 0]
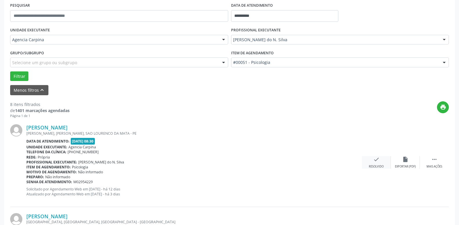
click at [372, 163] on div "check Resolvido" at bounding box center [376, 162] width 29 height 12
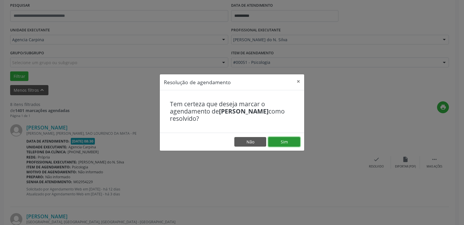
click at [274, 141] on button "Sim" at bounding box center [284, 142] width 32 height 10
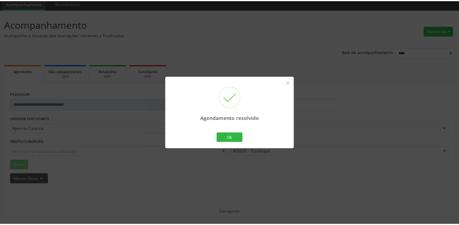
scroll to position [22, 0]
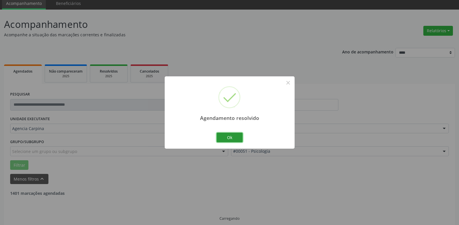
click at [227, 135] on button "Ok" at bounding box center [230, 138] width 26 height 10
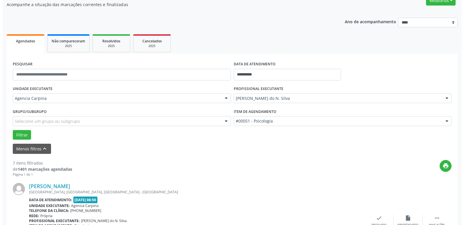
scroll to position [81, 0]
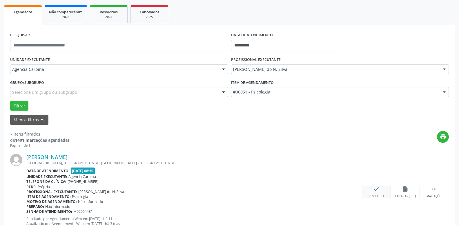
click at [373, 187] on div "check Resolvido" at bounding box center [376, 192] width 29 height 12
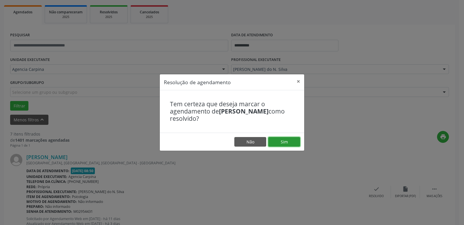
click at [288, 140] on button "Sim" at bounding box center [284, 142] width 32 height 10
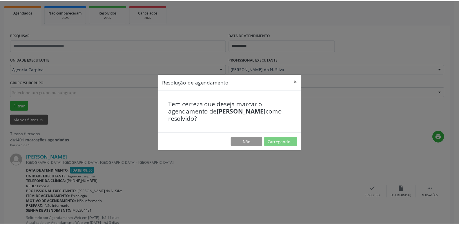
scroll to position [22, 0]
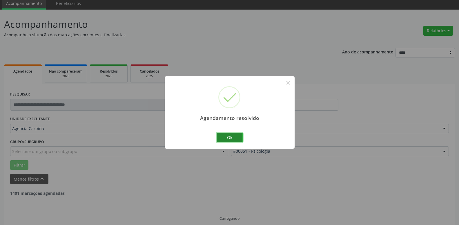
click at [226, 135] on button "Ok" at bounding box center [230, 138] width 26 height 10
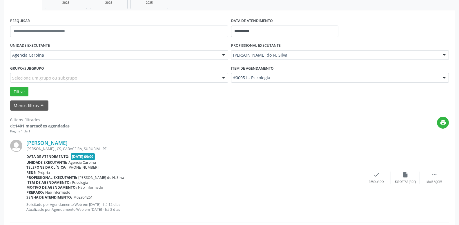
scroll to position [148, 0]
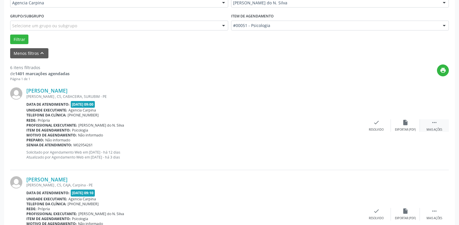
click at [432, 122] on icon "" at bounding box center [434, 122] width 6 height 6
click at [401, 125] on div "alarm_off Não compareceu" at bounding box center [405, 125] width 29 height 12
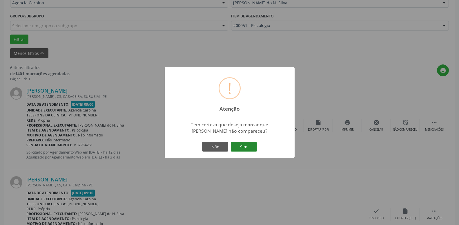
click at [248, 145] on button "Sim" at bounding box center [244, 147] width 26 height 10
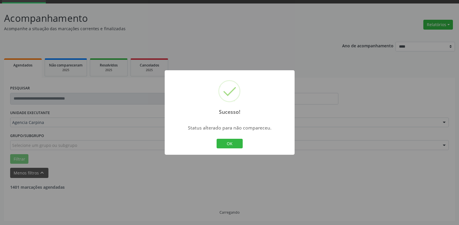
scroll to position [28, 0]
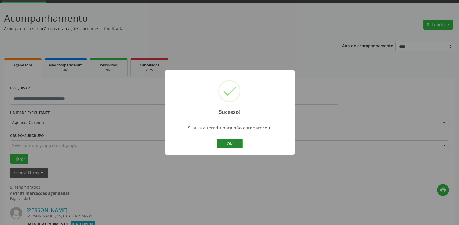
click at [233, 143] on button "OK" at bounding box center [230, 144] width 26 height 10
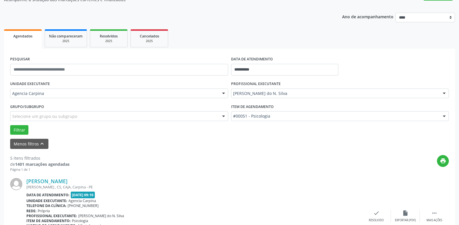
scroll to position [88, 0]
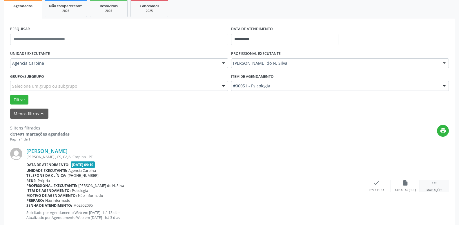
click at [432, 186] on icon "" at bounding box center [434, 183] width 6 height 6
click at [397, 186] on div "alarm_off Não compareceu" at bounding box center [405, 186] width 29 height 12
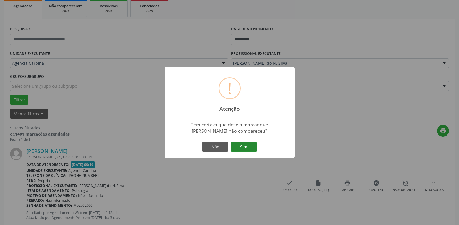
click at [236, 144] on button "Sim" at bounding box center [244, 147] width 26 height 10
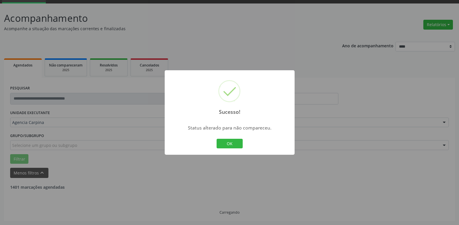
scroll to position [28, 0]
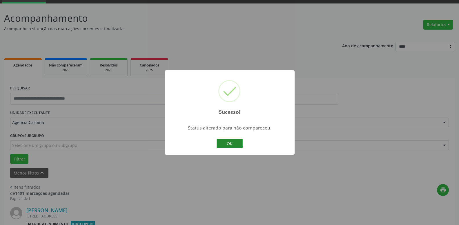
click at [229, 145] on button "OK" at bounding box center [230, 144] width 26 height 10
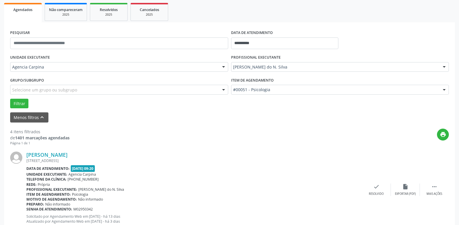
scroll to position [88, 0]
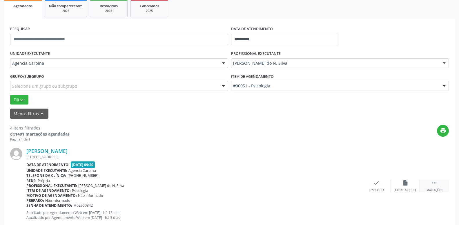
click at [433, 186] on icon "" at bounding box center [434, 183] width 6 height 6
click at [402, 186] on icon "alarm_off" at bounding box center [405, 183] width 6 height 6
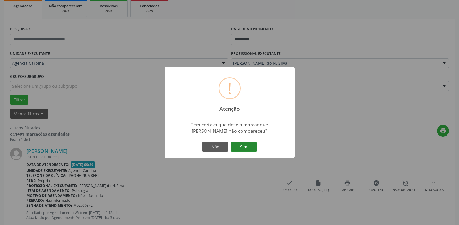
click at [239, 146] on button "Sim" at bounding box center [244, 147] width 26 height 10
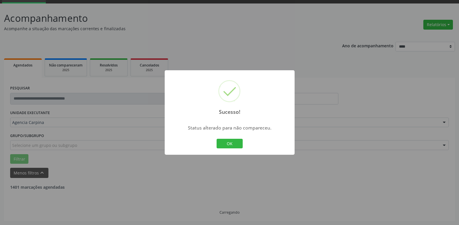
scroll to position [28, 0]
click at [235, 147] on button "OK" at bounding box center [230, 144] width 26 height 10
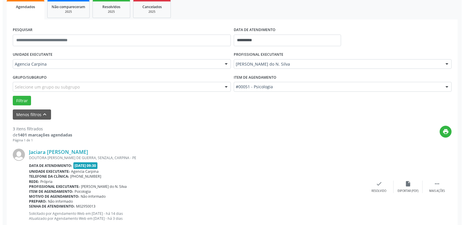
scroll to position [88, 0]
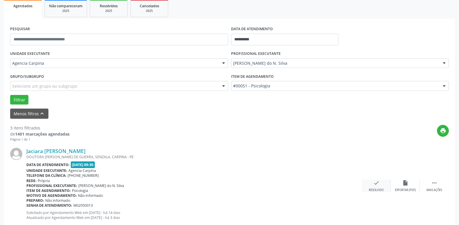
click at [378, 188] on div "check Resolvido" at bounding box center [376, 186] width 29 height 12
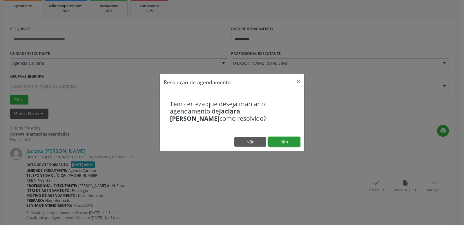
click at [294, 141] on button "Sim" at bounding box center [284, 142] width 32 height 10
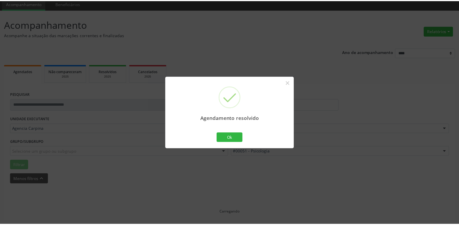
scroll to position [22, 0]
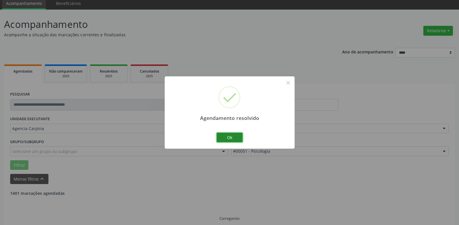
click at [239, 137] on button "Ok" at bounding box center [230, 138] width 26 height 10
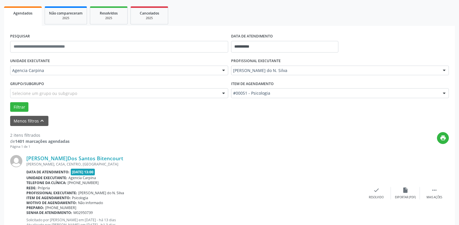
scroll to position [81, 0]
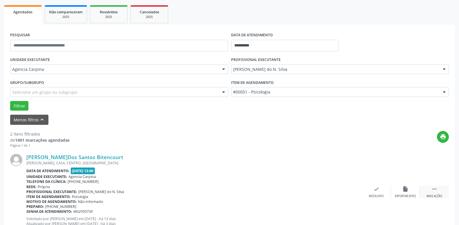
click at [434, 191] on icon "" at bounding box center [434, 189] width 6 height 6
click at [405, 189] on icon "alarm_off" at bounding box center [405, 189] width 6 height 6
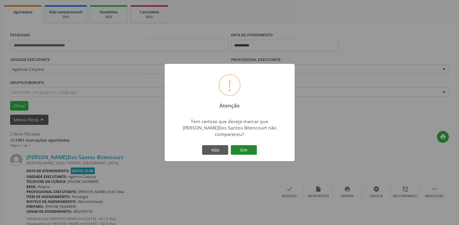
click at [240, 149] on button "Sim" at bounding box center [244, 150] width 26 height 10
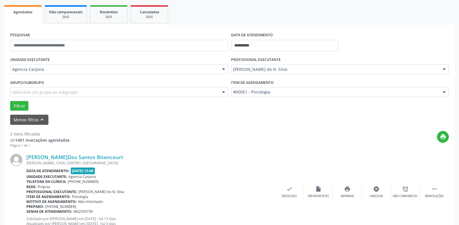
scroll to position [28, 0]
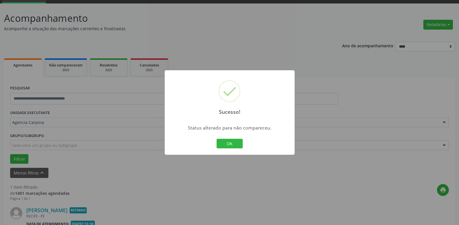
click at [229, 148] on button "OK" at bounding box center [230, 144] width 26 height 10
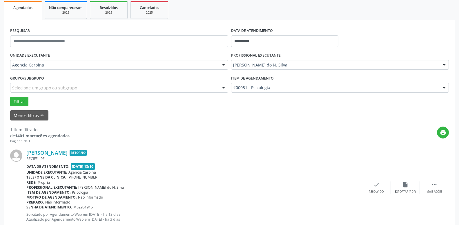
scroll to position [88, 0]
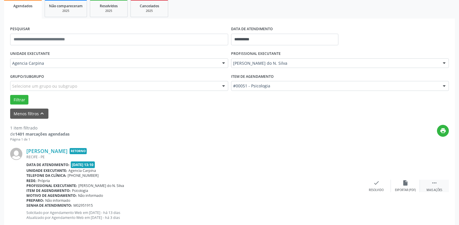
click at [435, 186] on icon "" at bounding box center [434, 183] width 6 height 6
click at [403, 186] on icon "alarm_off" at bounding box center [405, 183] width 6 height 6
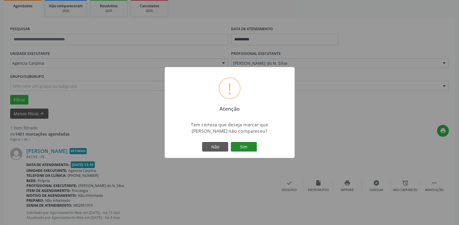
click at [247, 146] on button "Sim" at bounding box center [244, 147] width 26 height 10
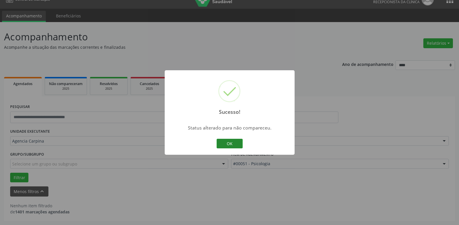
scroll to position [10, 0]
click at [228, 145] on button "OK" at bounding box center [230, 144] width 26 height 10
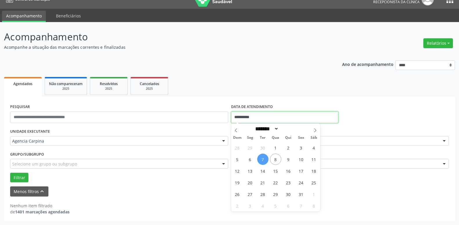
click at [259, 115] on input "**********" at bounding box center [285, 117] width 108 height 12
click at [250, 160] on span "6" at bounding box center [249, 158] width 11 height 11
type input "**********"
click at [250, 160] on span "6" at bounding box center [249, 158] width 11 height 11
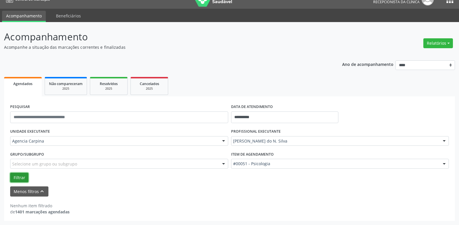
click at [20, 179] on button "Filtrar" at bounding box center [19, 178] width 18 height 10
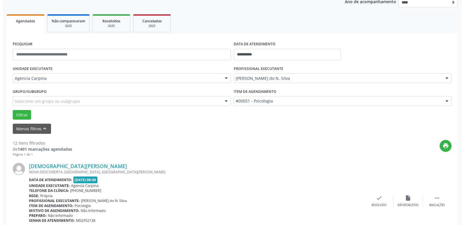
scroll to position [99, 0]
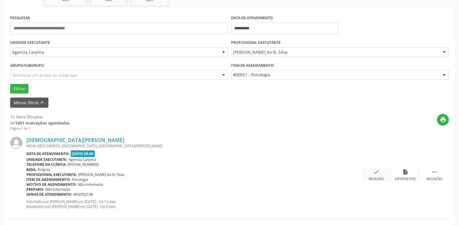
click at [374, 174] on icon "check" at bounding box center [376, 172] width 6 height 6
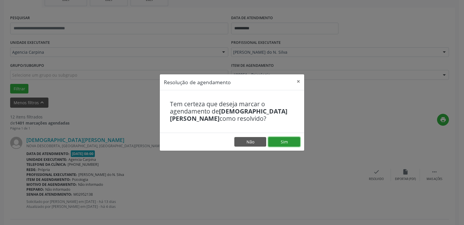
click at [290, 139] on button "Sim" at bounding box center [284, 142] width 32 height 10
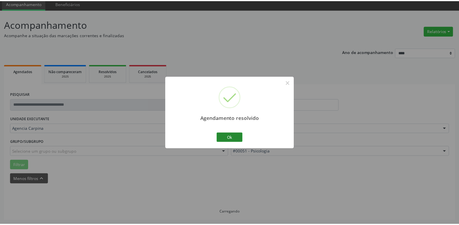
scroll to position [22, 0]
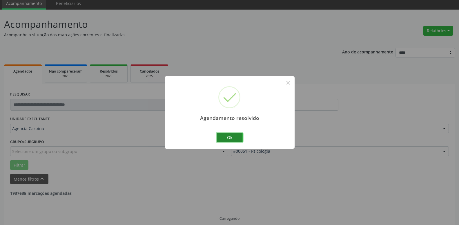
click at [229, 137] on button "Ok" at bounding box center [230, 138] width 26 height 10
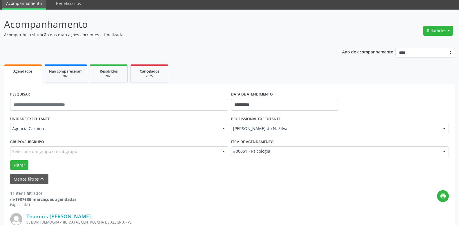
scroll to position [81, 0]
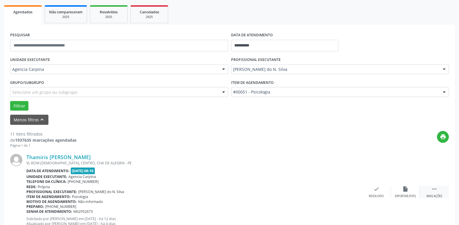
click at [433, 192] on icon "" at bounding box center [434, 189] width 6 height 6
click at [406, 192] on icon "alarm_off" at bounding box center [405, 189] width 6 height 6
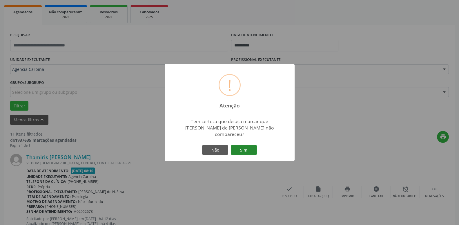
click at [245, 149] on button "Sim" at bounding box center [244, 150] width 26 height 10
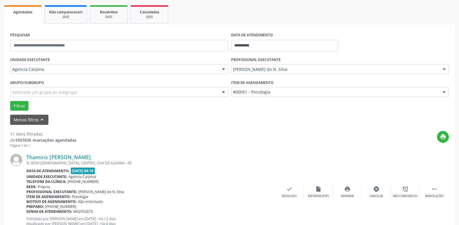
scroll to position [28, 0]
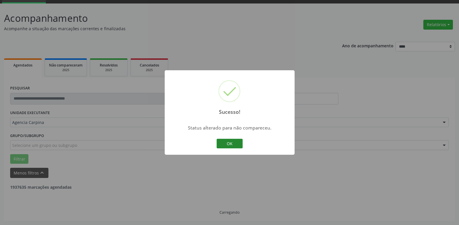
click at [238, 145] on button "OK" at bounding box center [230, 144] width 26 height 10
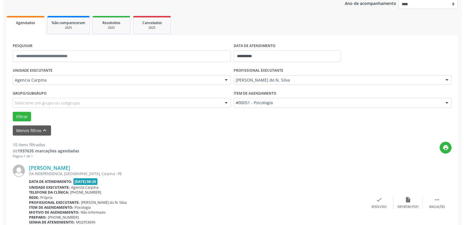
scroll to position [117, 0]
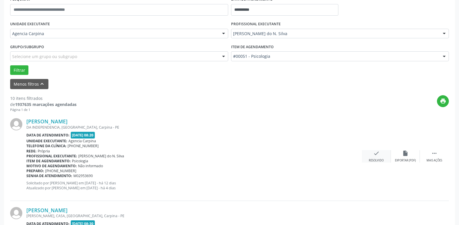
click at [376, 155] on icon "check" at bounding box center [376, 153] width 6 height 6
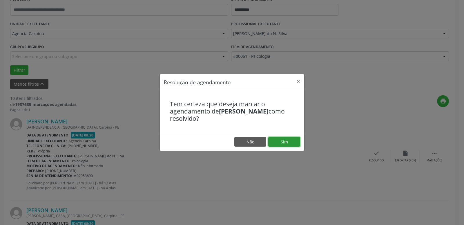
click at [293, 143] on button "Sim" at bounding box center [284, 142] width 32 height 10
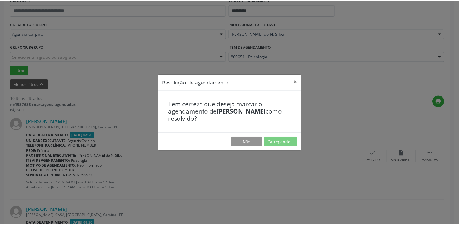
scroll to position [22, 0]
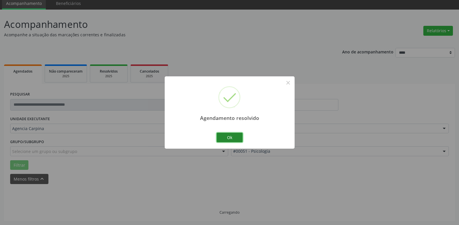
click at [237, 137] on button "Ok" at bounding box center [230, 138] width 26 height 10
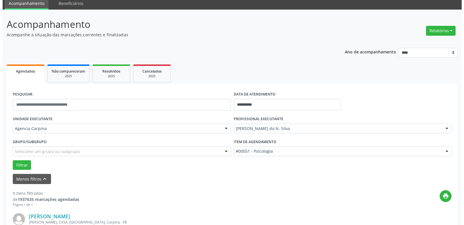
scroll to position [111, 0]
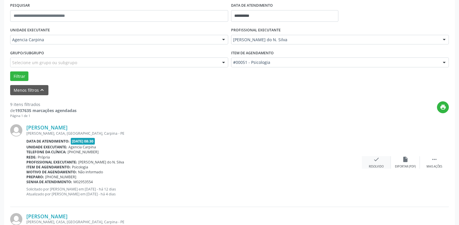
click at [380, 162] on div "check Resolvido" at bounding box center [376, 162] width 29 height 12
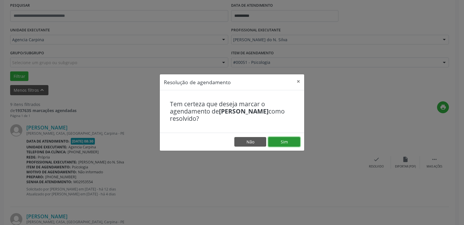
click at [295, 144] on button "Sim" at bounding box center [284, 142] width 32 height 10
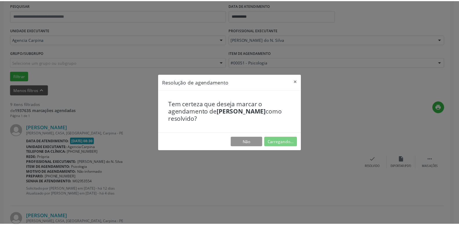
scroll to position [22, 0]
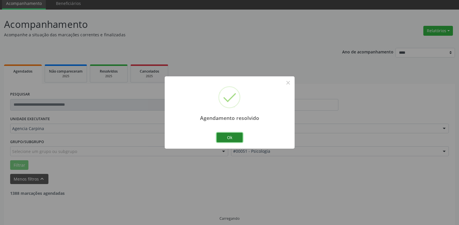
click at [241, 138] on button "Ok" at bounding box center [230, 138] width 26 height 10
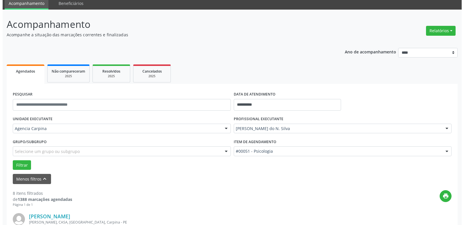
scroll to position [111, 0]
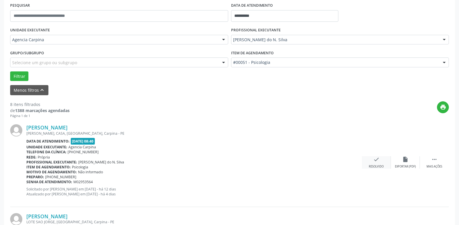
click at [373, 161] on icon "check" at bounding box center [376, 159] width 6 height 6
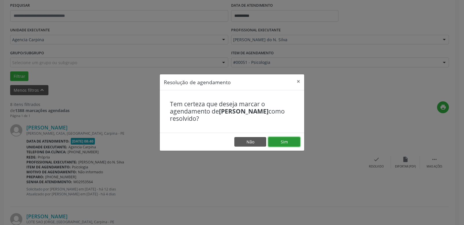
click at [287, 139] on button "Sim" at bounding box center [284, 142] width 32 height 10
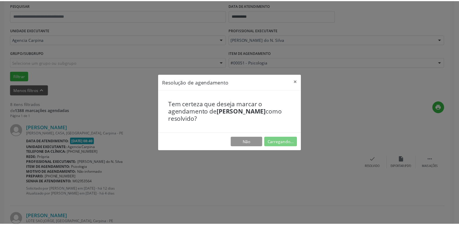
scroll to position [22, 0]
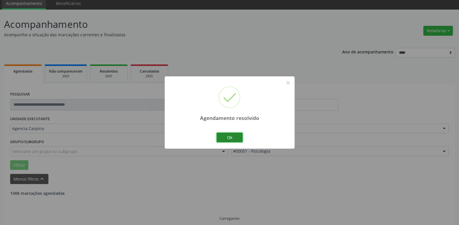
click at [230, 138] on button "Ok" at bounding box center [230, 138] width 26 height 10
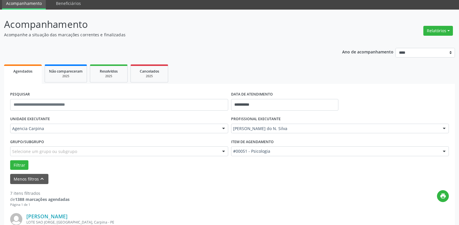
scroll to position [81, 0]
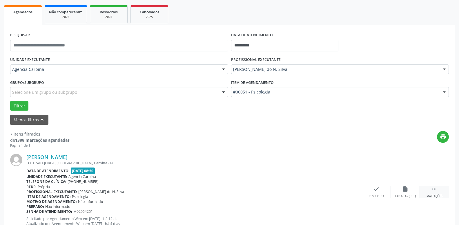
click at [432, 191] on icon "" at bounding box center [434, 189] width 6 height 6
click at [403, 192] on icon "alarm_off" at bounding box center [405, 189] width 6 height 6
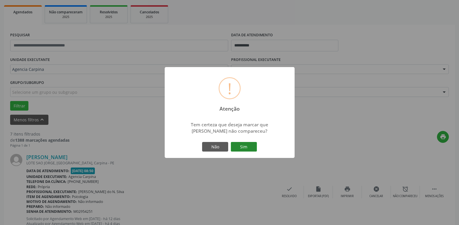
click at [238, 146] on button "Sim" at bounding box center [244, 147] width 26 height 10
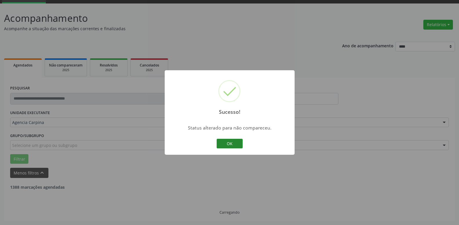
scroll to position [28, 0]
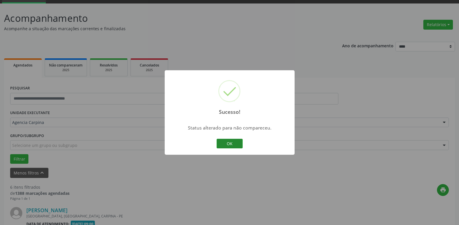
click at [232, 140] on button "OK" at bounding box center [230, 144] width 26 height 10
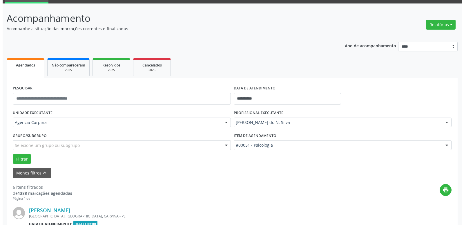
scroll to position [117, 0]
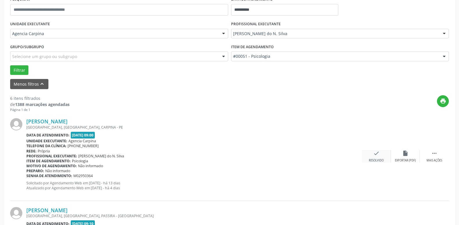
click at [376, 153] on icon "check" at bounding box center [376, 153] width 6 height 6
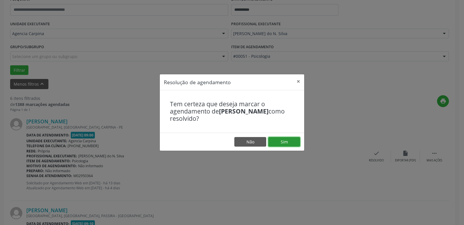
click at [288, 143] on button "Sim" at bounding box center [284, 142] width 32 height 10
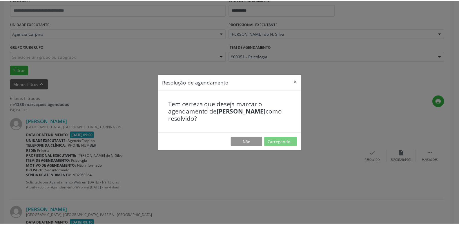
scroll to position [22, 0]
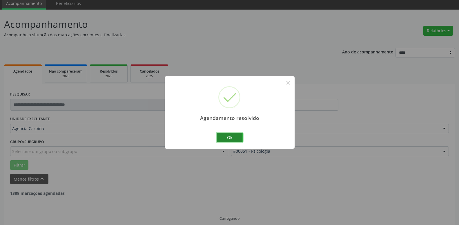
click at [235, 136] on button "Ok" at bounding box center [230, 138] width 26 height 10
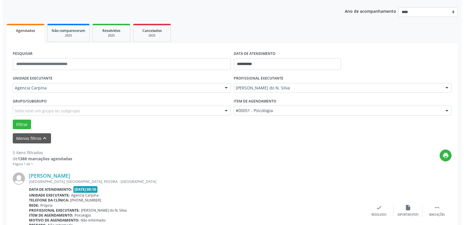
scroll to position [81, 0]
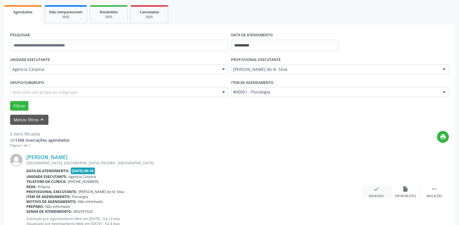
click at [371, 190] on div "check Resolvido" at bounding box center [376, 192] width 29 height 12
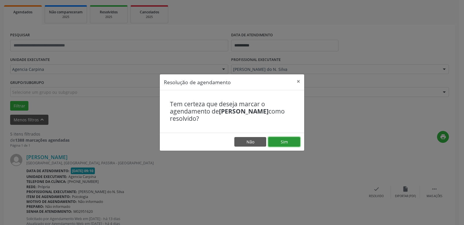
click at [283, 144] on button "Sim" at bounding box center [284, 142] width 32 height 10
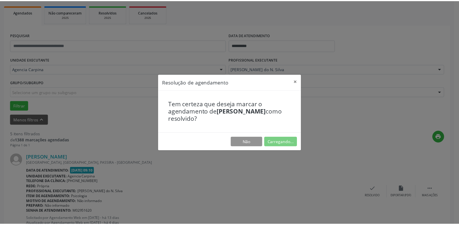
scroll to position [22, 0]
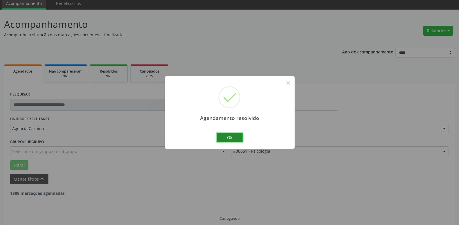
click at [235, 136] on button "Ok" at bounding box center [230, 138] width 26 height 10
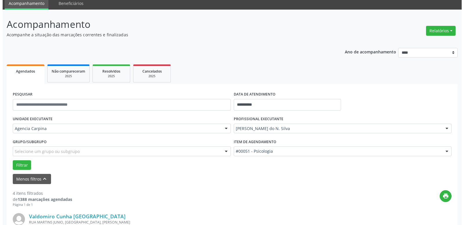
scroll to position [111, 0]
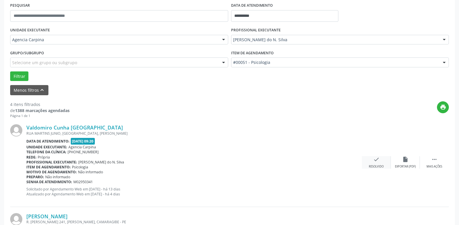
click at [377, 161] on icon "check" at bounding box center [376, 159] width 6 height 6
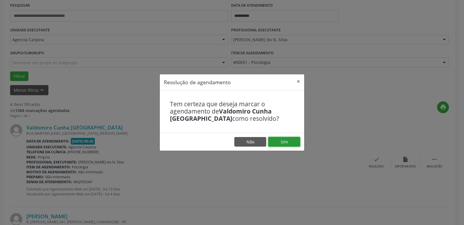
click at [283, 143] on button "Sim" at bounding box center [284, 142] width 32 height 10
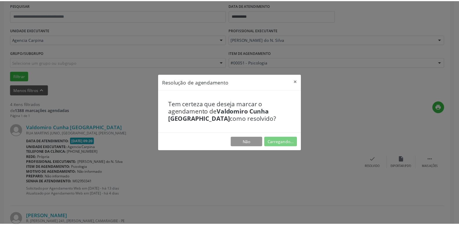
scroll to position [22, 0]
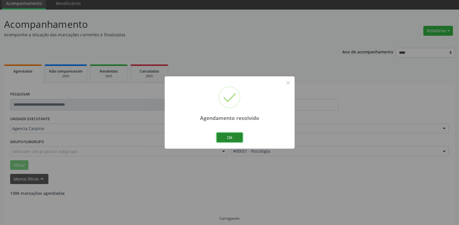
click at [227, 135] on button "Ok" at bounding box center [230, 138] width 26 height 10
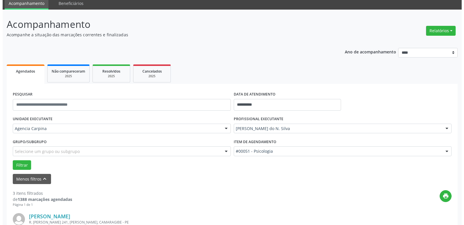
scroll to position [111, 0]
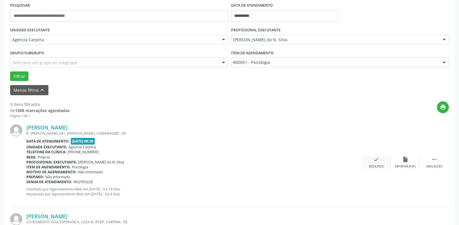
click at [375, 164] on div "check Resolvido" at bounding box center [376, 162] width 29 height 12
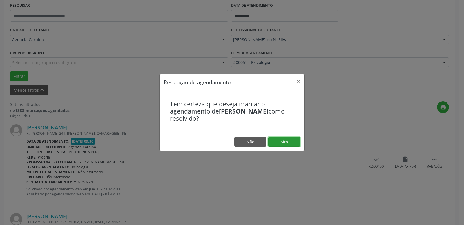
click at [274, 140] on button "Sim" at bounding box center [284, 142] width 32 height 10
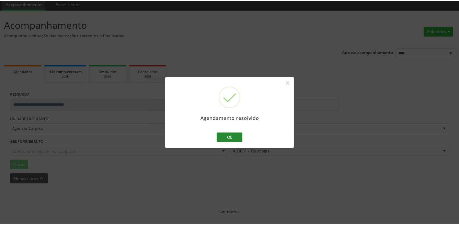
scroll to position [22, 0]
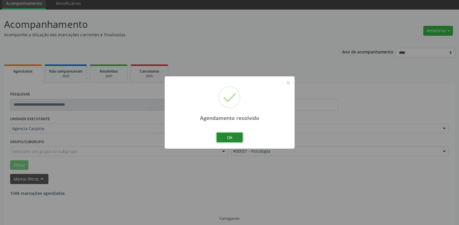
click at [222, 135] on button "Ok" at bounding box center [230, 138] width 26 height 10
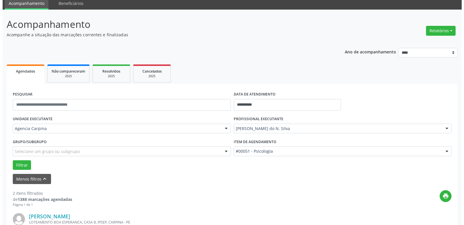
scroll to position [81, 0]
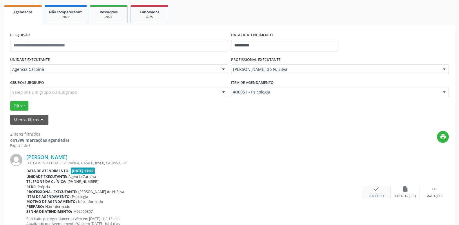
click at [372, 188] on div "check Resolvido" at bounding box center [376, 192] width 29 height 12
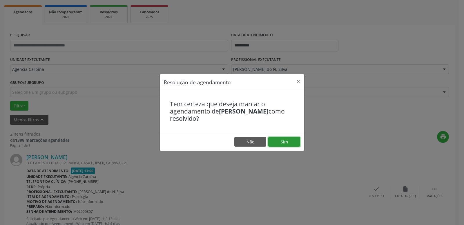
click at [281, 137] on button "Sim" at bounding box center [284, 142] width 32 height 10
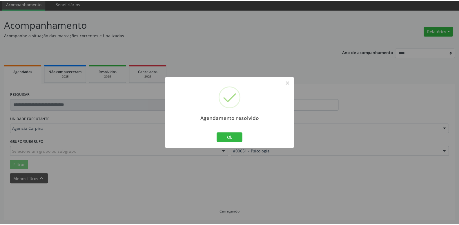
scroll to position [22, 0]
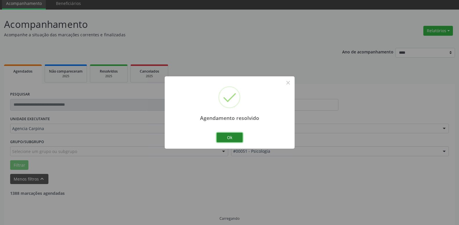
click at [227, 136] on button "Ok" at bounding box center [230, 138] width 26 height 10
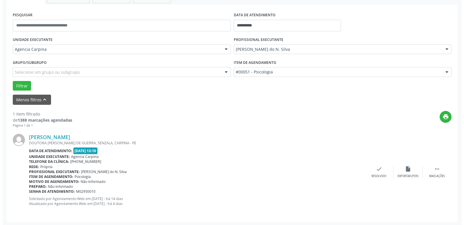
scroll to position [103, 0]
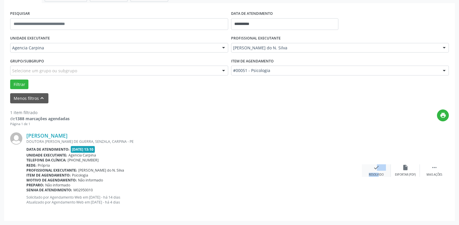
click at [373, 170] on div "check Resolvido" at bounding box center [376, 170] width 29 height 12
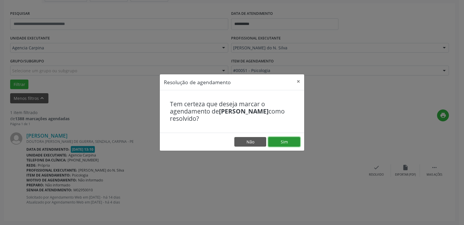
click at [288, 143] on button "Sim" at bounding box center [284, 142] width 32 height 10
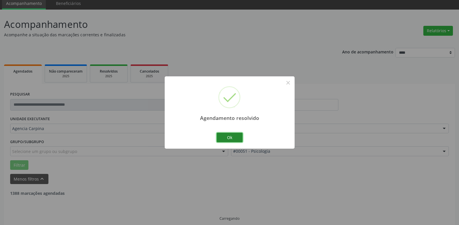
drag, startPoint x: 231, startPoint y: 137, endPoint x: 231, endPoint y: 132, distance: 4.9
click at [231, 137] on button "Ok" at bounding box center [230, 138] width 26 height 10
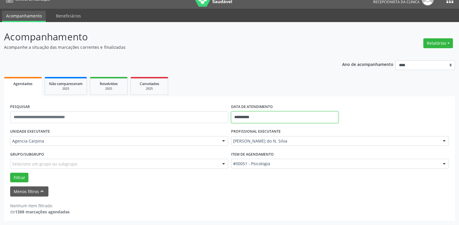
click at [267, 115] on input "**********" at bounding box center [285, 117] width 108 height 12
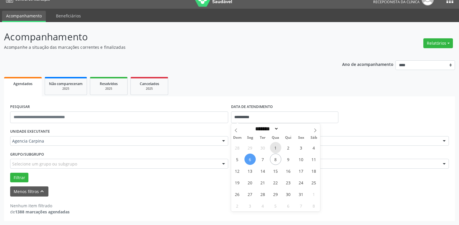
click at [276, 146] on span "1" at bounding box center [275, 147] width 11 height 11
type input "**********"
click at [276, 146] on span "1" at bounding box center [275, 147] width 11 height 11
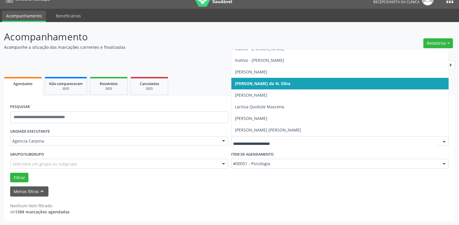
click at [444, 138] on div at bounding box center [444, 141] width 9 height 10
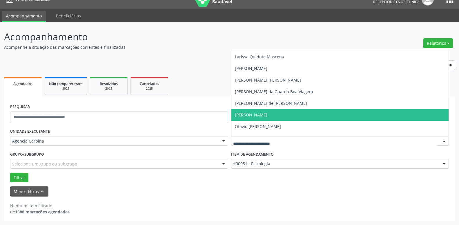
scroll to position [157, 0]
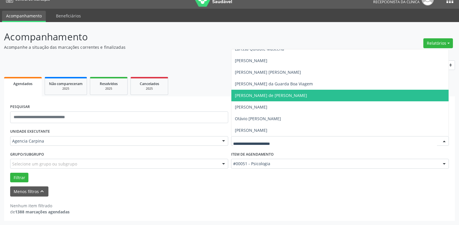
click at [339, 93] on span "[PERSON_NAME] de [PERSON_NAME]" at bounding box center [340, 96] width 218 height 12
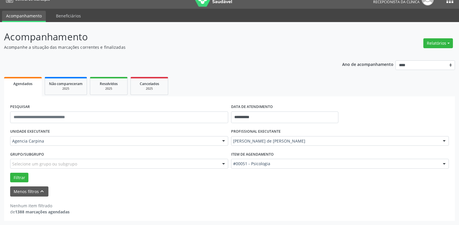
click at [442, 163] on div at bounding box center [444, 164] width 9 height 10
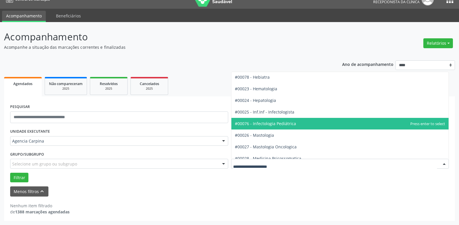
scroll to position [331, 0]
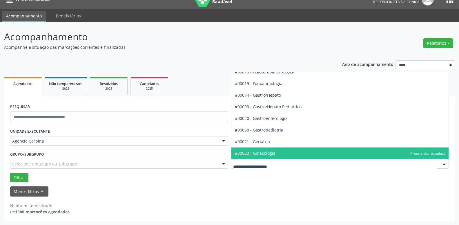
click at [337, 152] on span "#00022 - Ginecologia" at bounding box center [340, 153] width 218 height 12
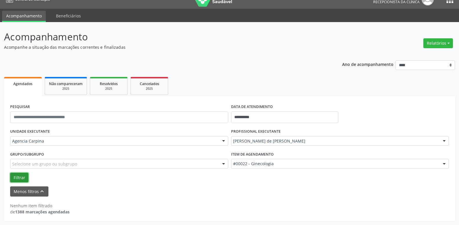
click at [19, 180] on button "Filtrar" at bounding box center [19, 178] width 18 height 10
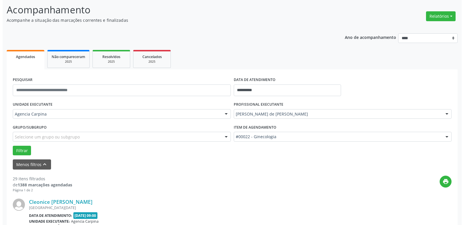
scroll to position [69, 0]
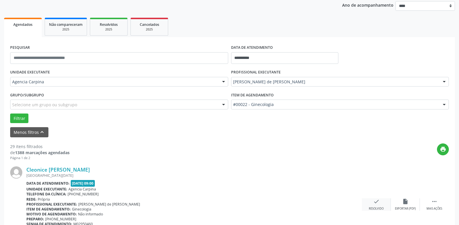
click at [373, 204] on icon "check" at bounding box center [376, 201] width 6 height 6
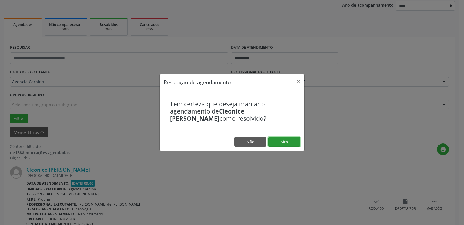
click at [277, 138] on button "Sim" at bounding box center [284, 142] width 32 height 10
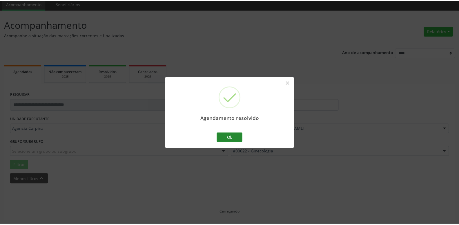
scroll to position [22, 0]
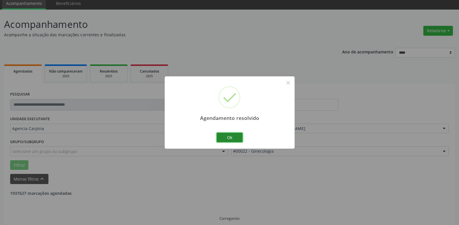
click at [235, 137] on button "Ok" at bounding box center [230, 138] width 26 height 10
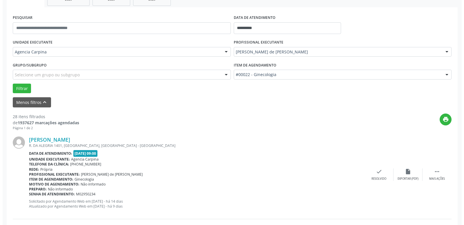
scroll to position [111, 0]
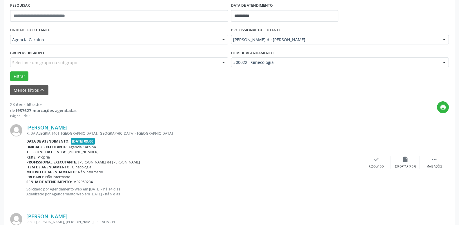
click at [375, 155] on div "[PERSON_NAME] R. DA ALEGRIA 1401, [GEOGRAPHIC_DATA], [GEOGRAPHIC_DATA] - [GEOGR…" at bounding box center [229, 162] width 439 height 88
click at [374, 159] on icon "check" at bounding box center [376, 159] width 6 height 6
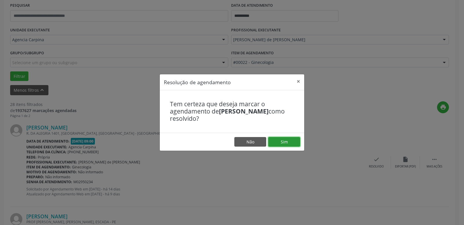
click at [279, 140] on button "Sim" at bounding box center [284, 142] width 32 height 10
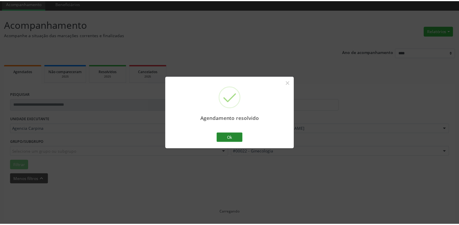
scroll to position [22, 0]
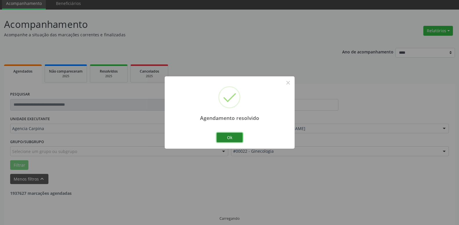
click at [225, 135] on button "Ok" at bounding box center [230, 138] width 26 height 10
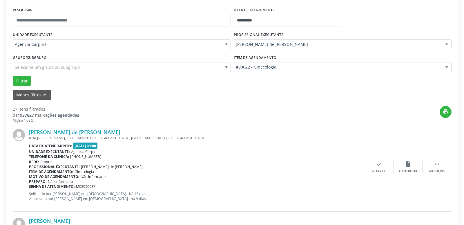
scroll to position [111, 0]
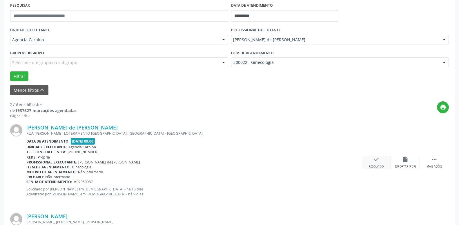
click at [375, 162] on icon "check" at bounding box center [376, 159] width 6 height 6
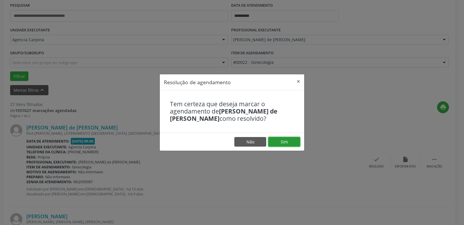
click at [289, 144] on button "Sim" at bounding box center [284, 142] width 32 height 10
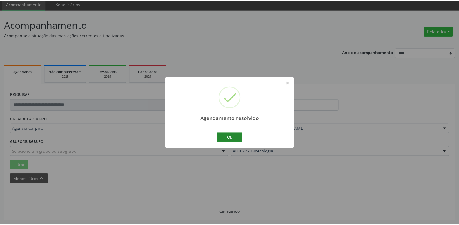
scroll to position [22, 0]
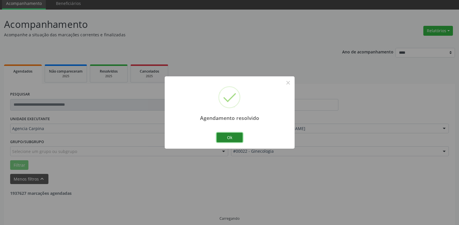
click at [231, 135] on button "Ok" at bounding box center [230, 138] width 26 height 10
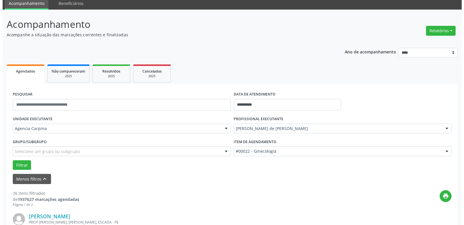
scroll to position [111, 0]
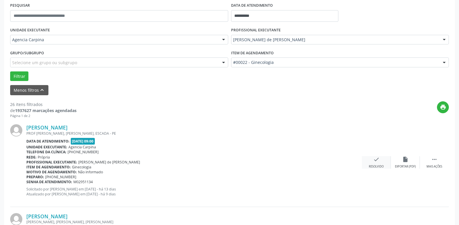
click at [375, 162] on icon "check" at bounding box center [376, 159] width 6 height 6
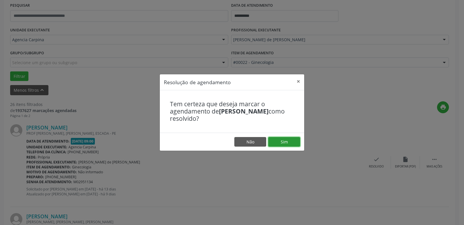
click at [288, 146] on button "Sim" at bounding box center [284, 142] width 32 height 10
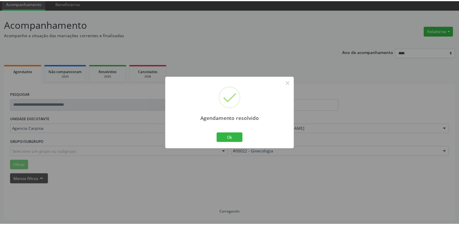
scroll to position [22, 0]
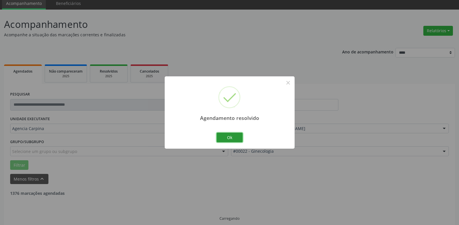
click at [229, 137] on button "Ok" at bounding box center [230, 138] width 26 height 10
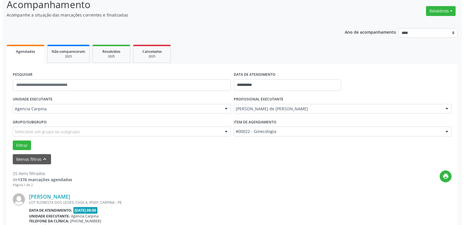
scroll to position [81, 0]
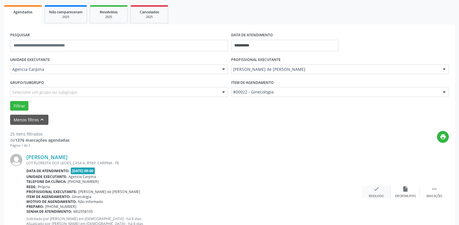
click at [375, 188] on icon "check" at bounding box center [376, 189] width 6 height 6
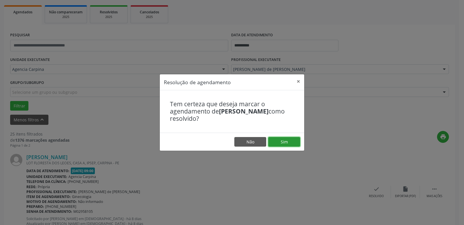
click at [276, 139] on button "Sim" at bounding box center [284, 142] width 32 height 10
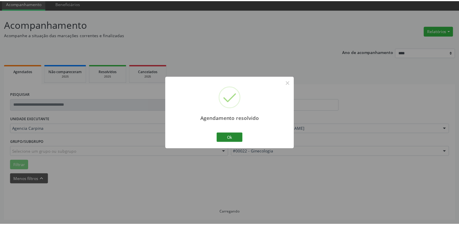
scroll to position [22, 0]
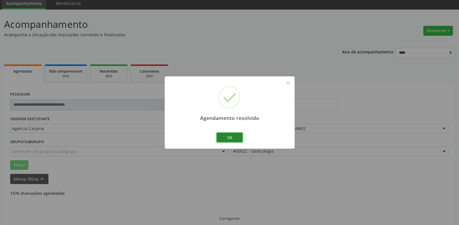
click at [227, 137] on button "Ok" at bounding box center [230, 138] width 26 height 10
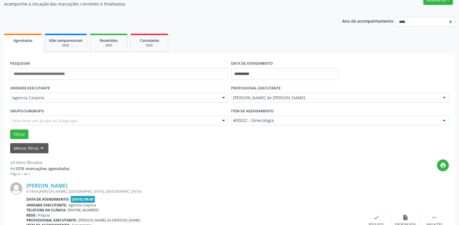
scroll to position [81, 0]
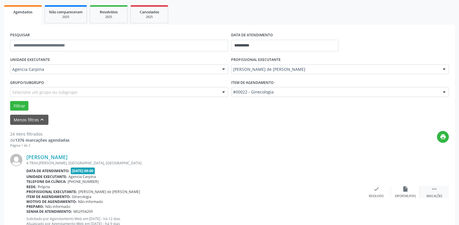
click at [432, 191] on icon "" at bounding box center [434, 189] width 6 height 6
click at [404, 191] on icon "alarm_off" at bounding box center [405, 189] width 6 height 6
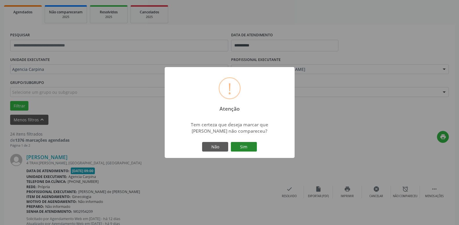
click at [248, 146] on button "Sim" at bounding box center [244, 147] width 26 height 10
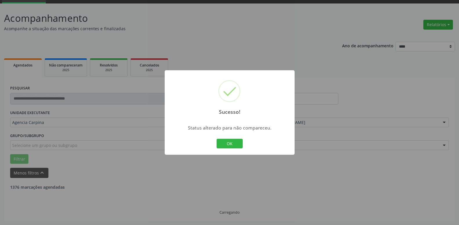
scroll to position [28, 0]
click at [235, 143] on button "OK" at bounding box center [230, 144] width 26 height 10
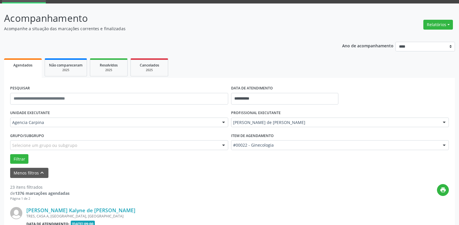
scroll to position [117, 0]
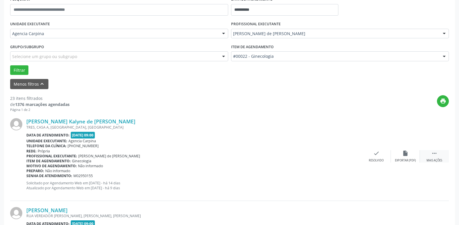
click at [434, 155] on icon "" at bounding box center [434, 153] width 6 height 6
click at [406, 156] on icon "alarm_off" at bounding box center [405, 153] width 6 height 6
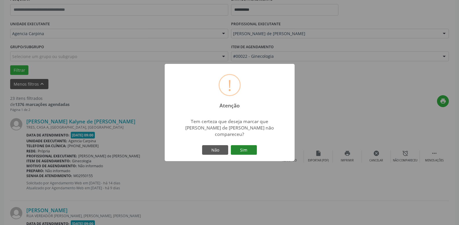
click at [235, 153] on button "Sim" at bounding box center [244, 150] width 26 height 10
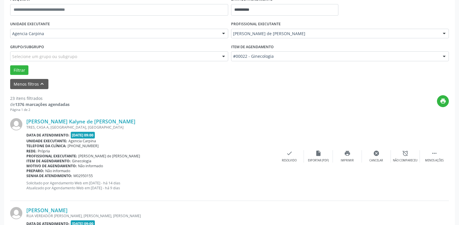
scroll to position [28, 0]
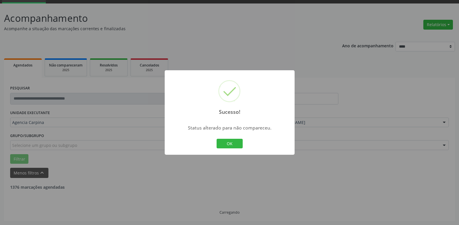
click at [235, 146] on button "OK" at bounding box center [230, 144] width 26 height 10
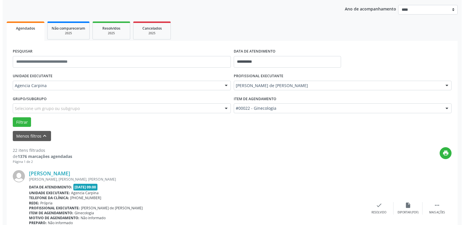
scroll to position [88, 0]
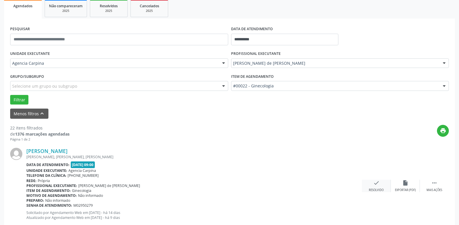
click at [375, 184] on icon "check" at bounding box center [376, 183] width 6 height 6
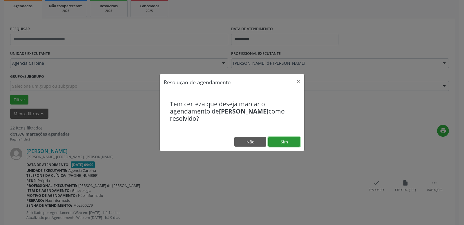
click at [289, 142] on button "Sim" at bounding box center [284, 142] width 32 height 10
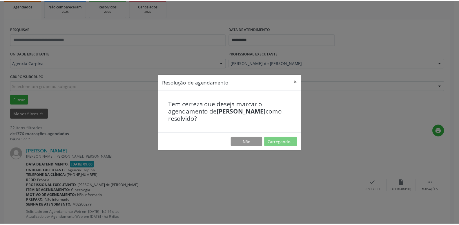
scroll to position [22, 0]
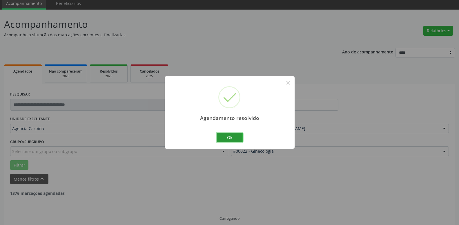
click at [241, 136] on button "Ok" at bounding box center [230, 138] width 26 height 10
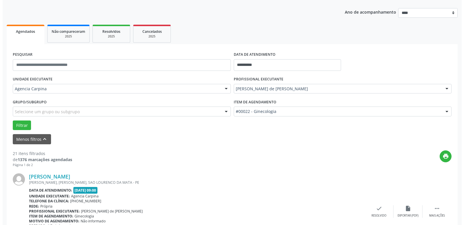
scroll to position [111, 0]
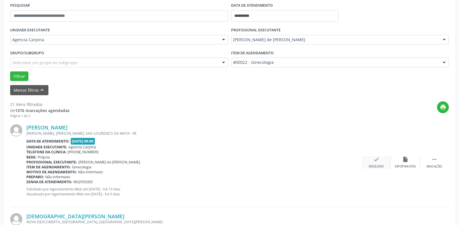
click at [376, 161] on icon "check" at bounding box center [376, 159] width 6 height 6
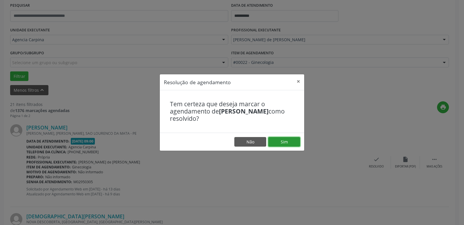
click at [287, 143] on button "Sim" at bounding box center [284, 142] width 32 height 10
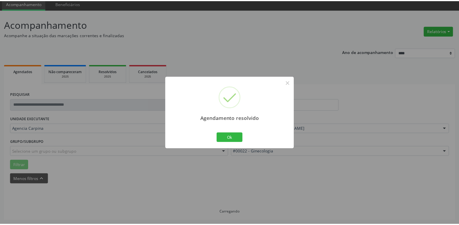
scroll to position [22, 0]
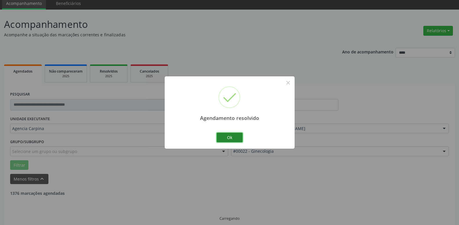
click at [236, 136] on button "Ok" at bounding box center [230, 138] width 26 height 10
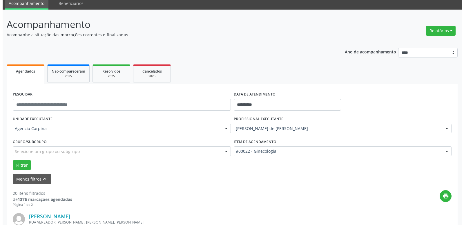
scroll to position [81, 0]
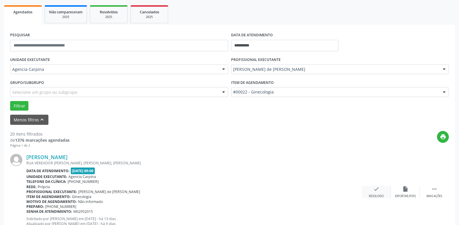
click at [373, 190] on div "check Resolvido" at bounding box center [376, 192] width 29 height 12
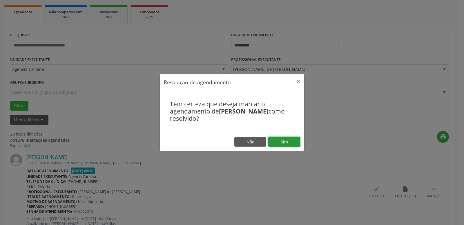
click at [280, 141] on button "Sim" at bounding box center [284, 142] width 32 height 10
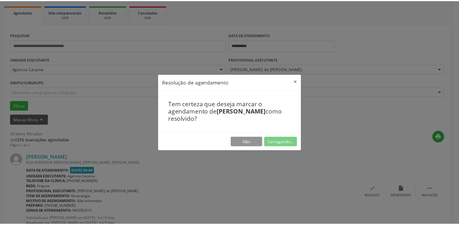
scroll to position [22, 0]
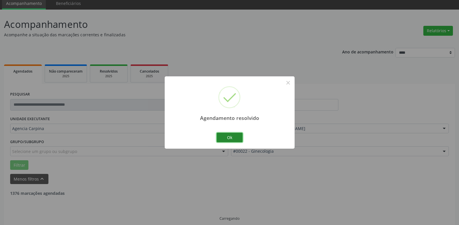
click at [235, 138] on button "Ok" at bounding box center [230, 138] width 26 height 10
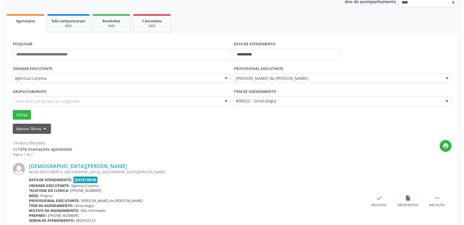
scroll to position [111, 0]
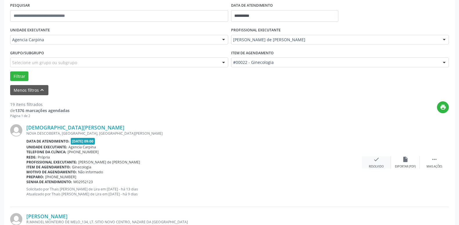
click at [375, 162] on icon "check" at bounding box center [376, 159] width 6 height 6
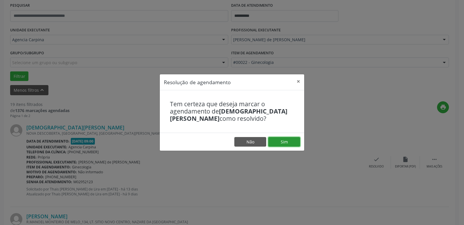
click at [285, 139] on button "Sim" at bounding box center [284, 142] width 32 height 10
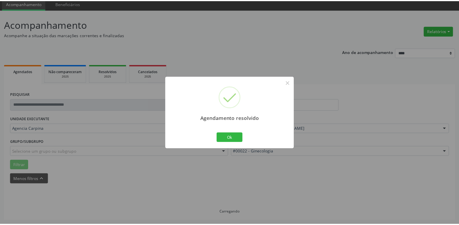
scroll to position [22, 0]
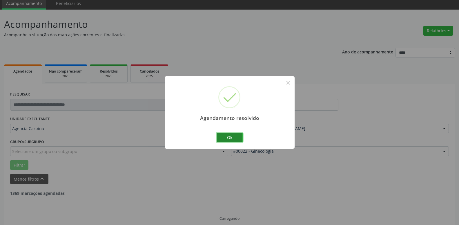
click at [237, 137] on button "Ok" at bounding box center [230, 138] width 26 height 10
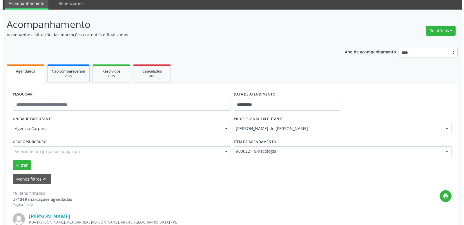
scroll to position [81, 0]
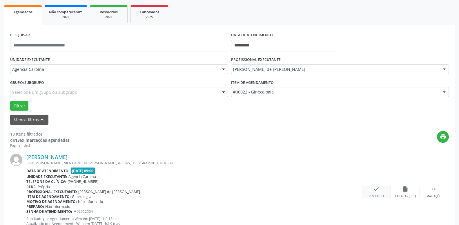
click at [376, 187] on icon "check" at bounding box center [376, 189] width 6 height 6
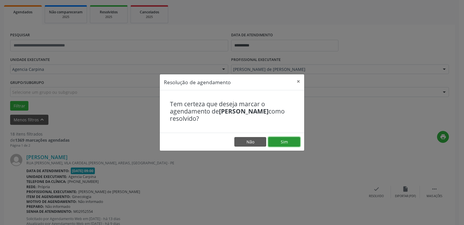
click at [284, 145] on button "Sim" at bounding box center [284, 142] width 32 height 10
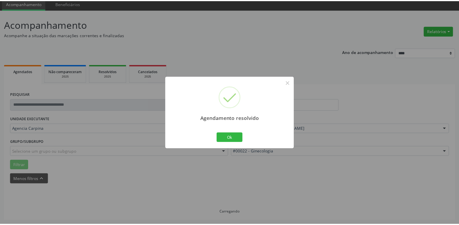
scroll to position [22, 0]
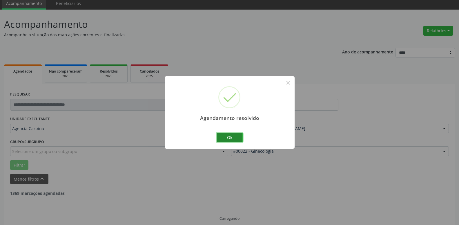
click at [235, 139] on button "Ok" at bounding box center [230, 138] width 26 height 10
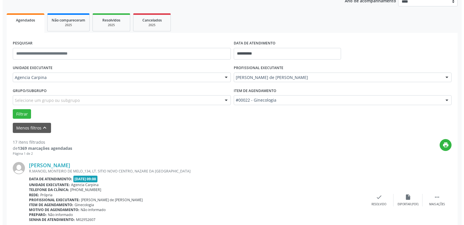
scroll to position [111, 0]
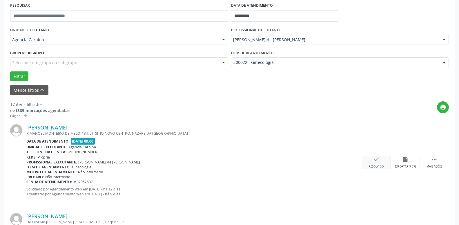
click at [376, 161] on icon "check" at bounding box center [376, 159] width 6 height 6
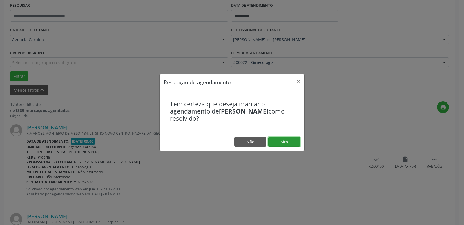
click at [289, 139] on button "Sim" at bounding box center [284, 142] width 32 height 10
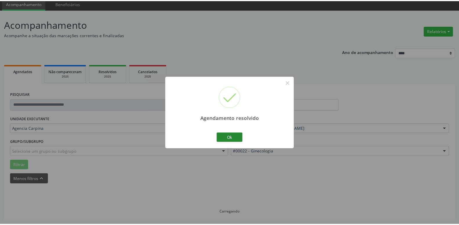
scroll to position [22, 0]
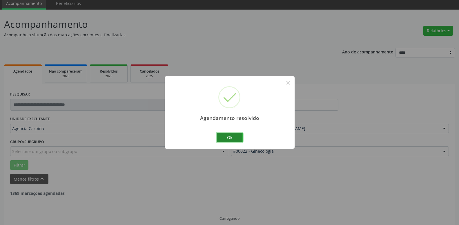
click at [233, 139] on button "Ok" at bounding box center [230, 138] width 26 height 10
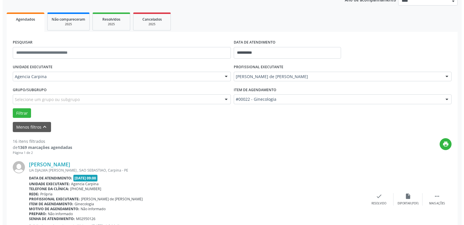
scroll to position [111, 0]
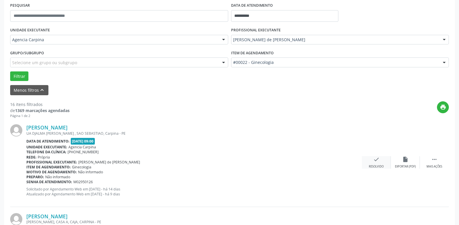
click at [376, 158] on icon "check" at bounding box center [376, 159] width 6 height 6
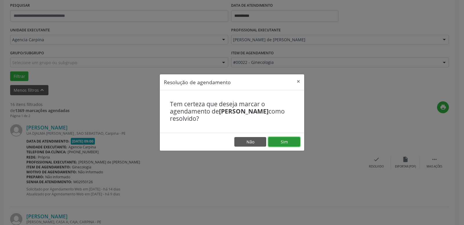
click at [283, 143] on button "Sim" at bounding box center [284, 142] width 32 height 10
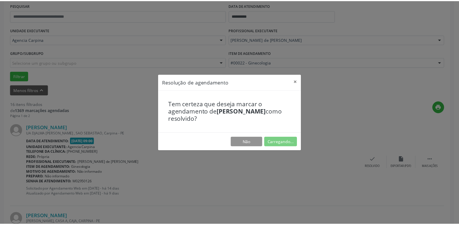
scroll to position [22, 0]
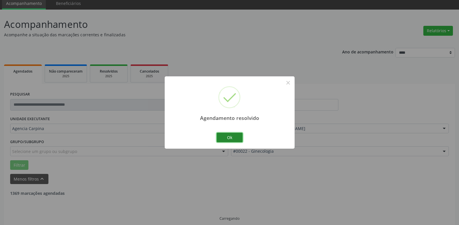
click at [223, 137] on button "Ok" at bounding box center [230, 138] width 26 height 10
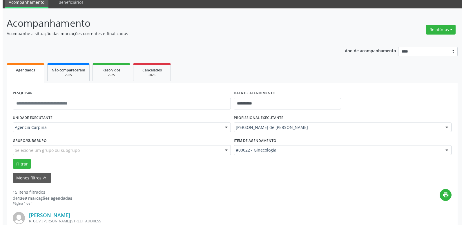
scroll to position [111, 0]
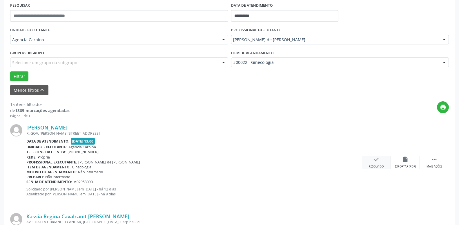
click at [376, 159] on icon "check" at bounding box center [376, 159] width 6 height 6
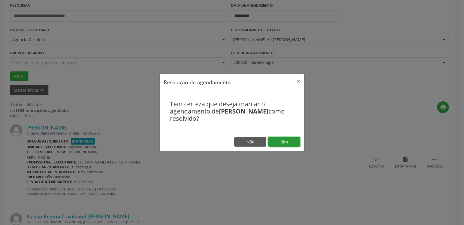
click at [289, 140] on button "Sim" at bounding box center [284, 142] width 32 height 10
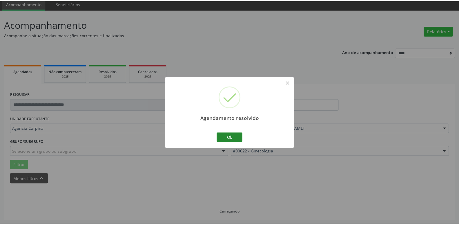
scroll to position [22, 0]
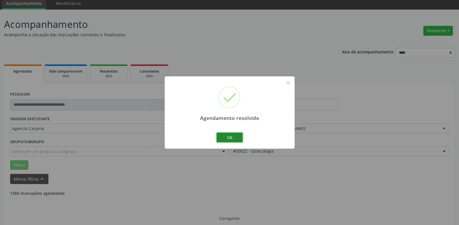
click at [227, 136] on button "Ok" at bounding box center [230, 138] width 26 height 10
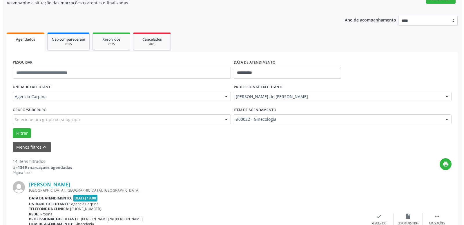
scroll to position [81, 0]
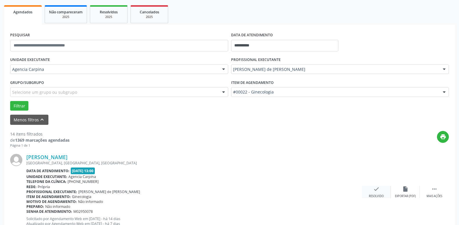
click at [373, 191] on icon "check" at bounding box center [376, 189] width 6 height 6
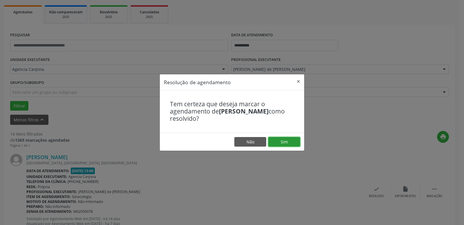
click at [282, 141] on button "Sim" at bounding box center [284, 142] width 32 height 10
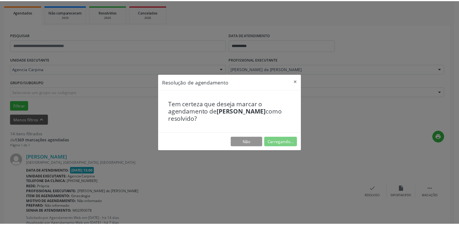
scroll to position [22, 0]
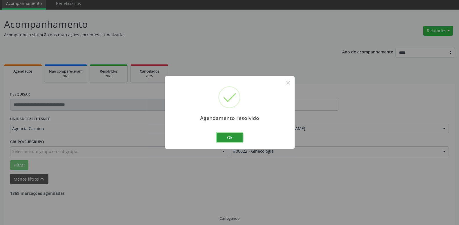
click at [235, 138] on button "Ok" at bounding box center [230, 138] width 26 height 10
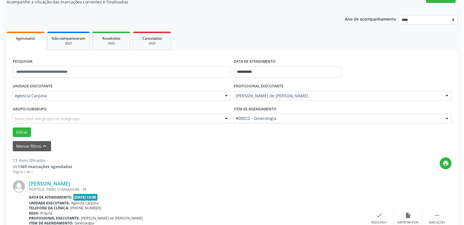
scroll to position [111, 0]
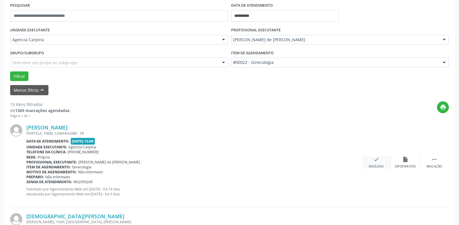
click at [375, 160] on icon "check" at bounding box center [376, 159] width 6 height 6
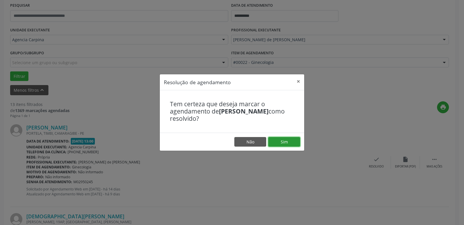
click at [291, 142] on button "Sim" at bounding box center [284, 142] width 32 height 10
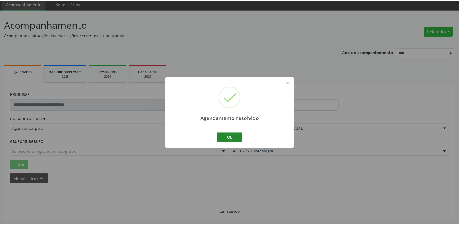
scroll to position [22, 0]
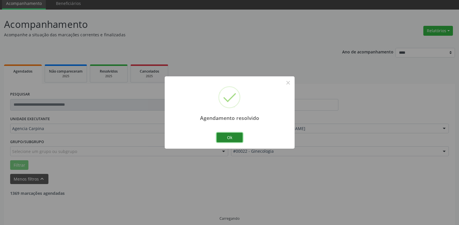
click at [231, 138] on button "Ok" at bounding box center [230, 138] width 26 height 10
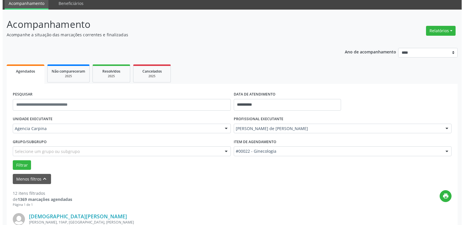
scroll to position [81, 0]
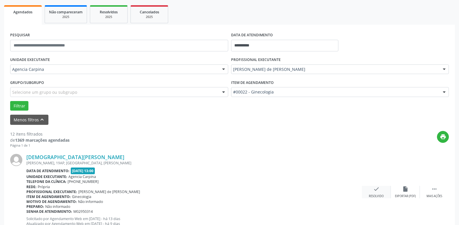
click at [374, 191] on icon "check" at bounding box center [376, 189] width 6 height 6
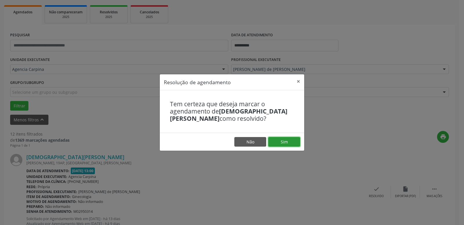
click at [295, 142] on button "Sim" at bounding box center [284, 142] width 32 height 10
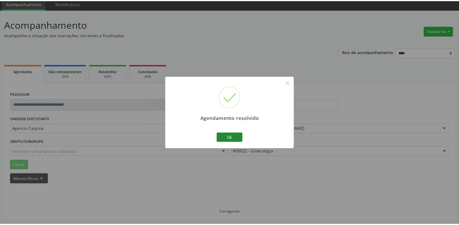
scroll to position [22, 0]
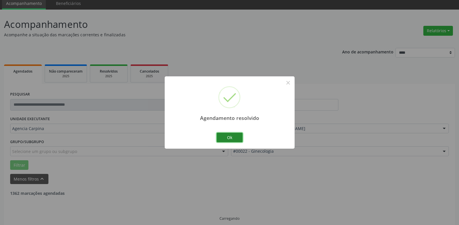
click at [229, 138] on button "Ok" at bounding box center [230, 138] width 26 height 10
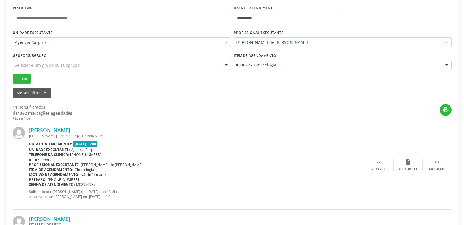
scroll to position [111, 0]
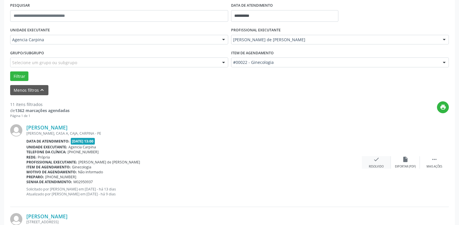
click at [375, 160] on icon "check" at bounding box center [376, 159] width 6 height 6
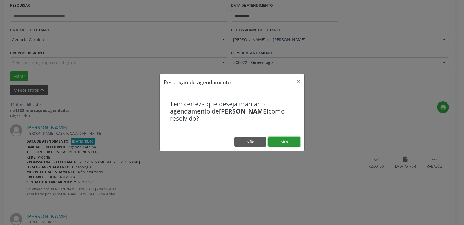
click at [295, 142] on button "Sim" at bounding box center [284, 142] width 32 height 10
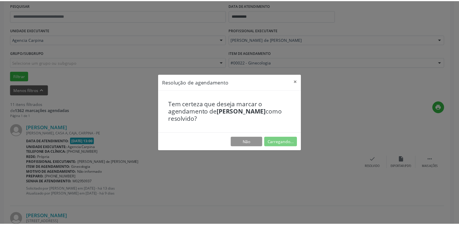
scroll to position [22, 0]
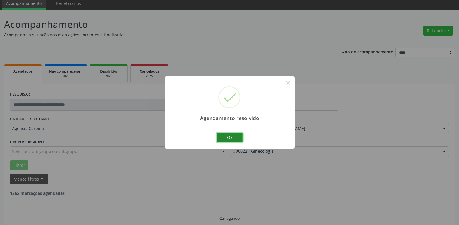
click at [237, 138] on button "Ok" at bounding box center [230, 138] width 26 height 10
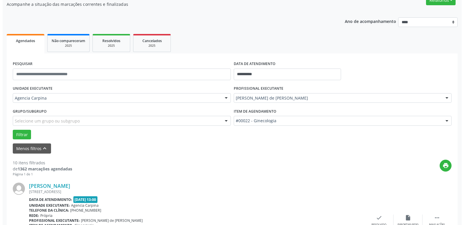
scroll to position [81, 0]
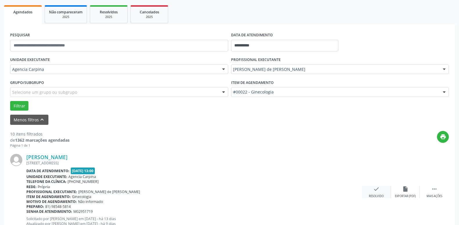
click at [373, 189] on icon "check" at bounding box center [376, 189] width 6 height 6
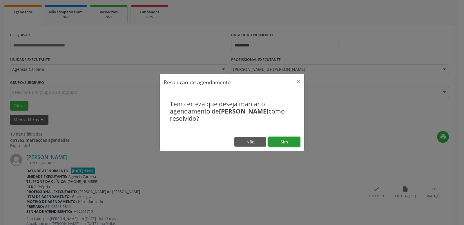
click at [271, 143] on button "Sim" at bounding box center [284, 142] width 32 height 10
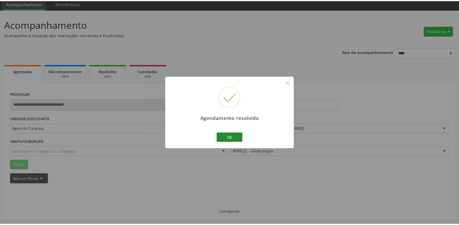
scroll to position [22, 0]
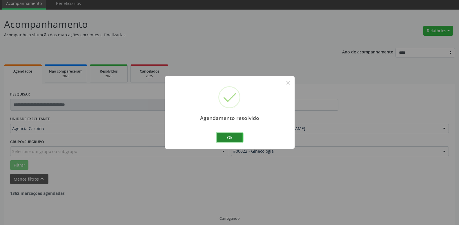
click at [227, 137] on button "Ok" at bounding box center [230, 138] width 26 height 10
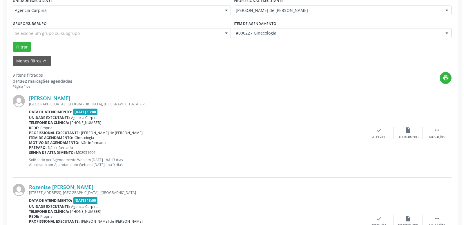
scroll to position [141, 0]
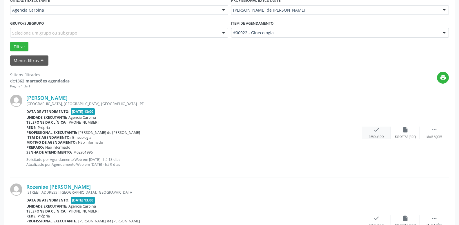
click at [374, 129] on icon "check" at bounding box center [376, 129] width 6 height 6
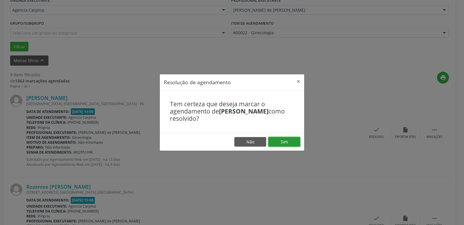
click at [284, 146] on button "Sim" at bounding box center [284, 142] width 32 height 10
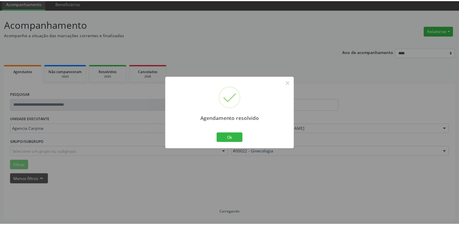
scroll to position [22, 0]
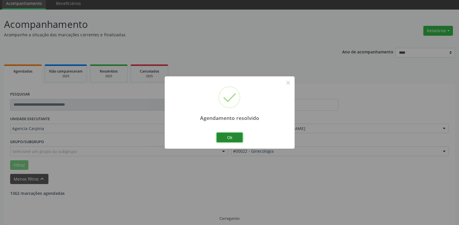
click at [231, 138] on button "Ok" at bounding box center [230, 138] width 26 height 10
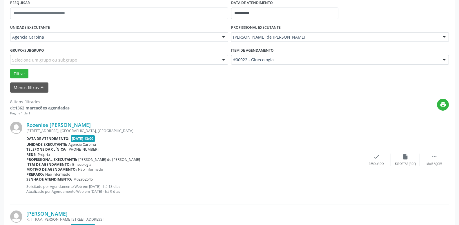
scroll to position [141, 0]
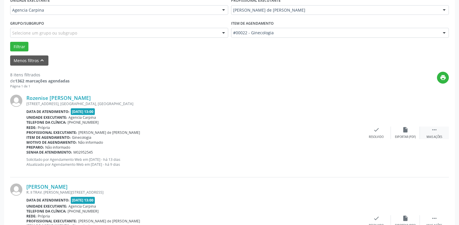
click at [434, 129] on icon "" at bounding box center [434, 129] width 6 height 6
click at [407, 133] on icon "alarm_off" at bounding box center [405, 129] width 6 height 6
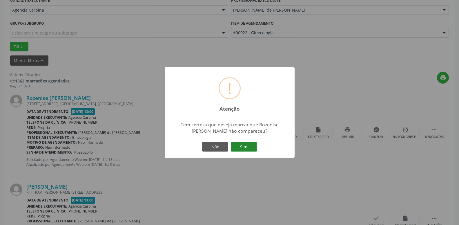
click at [241, 146] on button "Sim" at bounding box center [244, 147] width 26 height 10
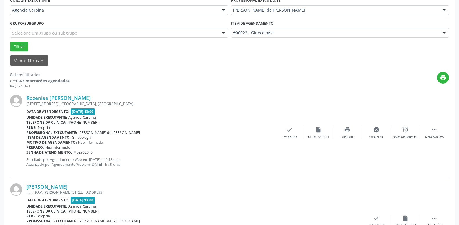
scroll to position [28, 0]
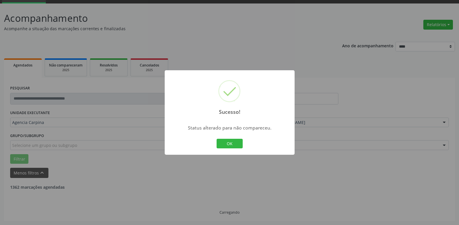
click at [233, 143] on button "OK" at bounding box center [230, 144] width 26 height 10
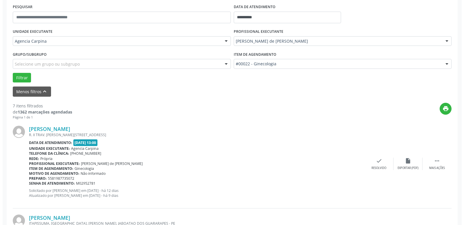
scroll to position [117, 0]
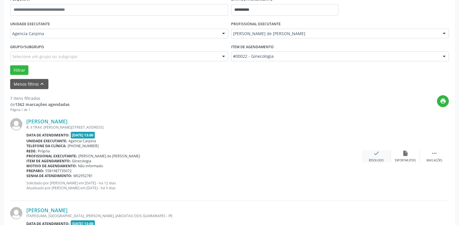
click at [374, 153] on icon "check" at bounding box center [376, 153] width 6 height 6
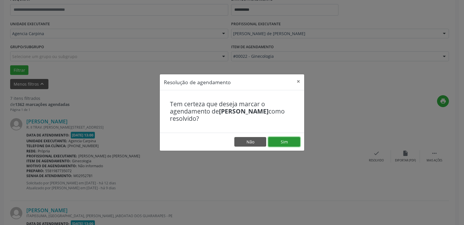
click at [295, 142] on button "Sim" at bounding box center [284, 142] width 32 height 10
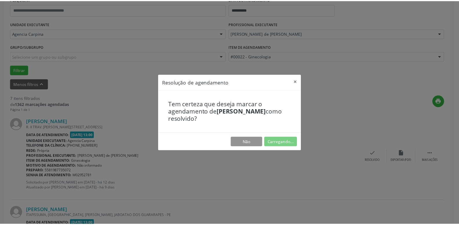
scroll to position [22, 0]
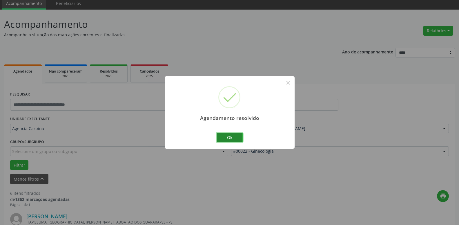
click at [238, 137] on button "Ok" at bounding box center [230, 138] width 26 height 10
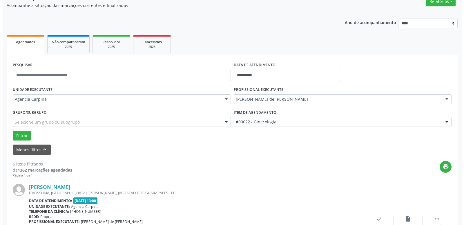
scroll to position [81, 0]
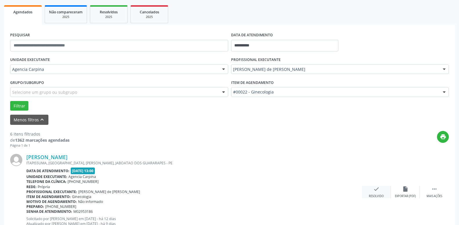
click at [374, 190] on icon "check" at bounding box center [376, 189] width 6 height 6
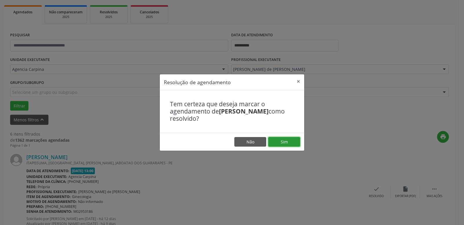
click at [276, 142] on button "Sim" at bounding box center [284, 142] width 32 height 10
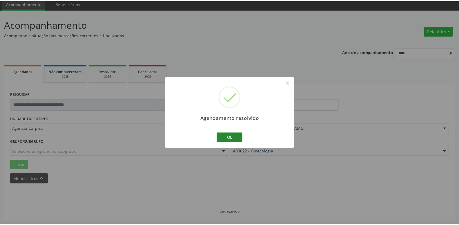
scroll to position [22, 0]
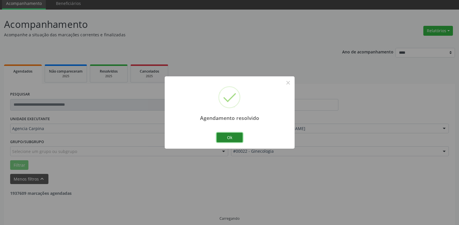
click at [232, 138] on button "Ok" at bounding box center [230, 138] width 26 height 10
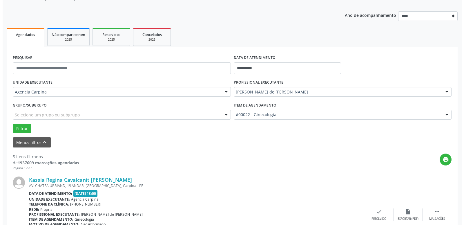
scroll to position [111, 0]
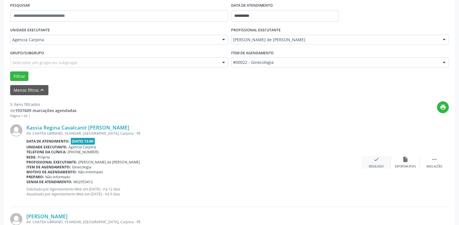
click at [373, 158] on icon "check" at bounding box center [376, 159] width 6 height 6
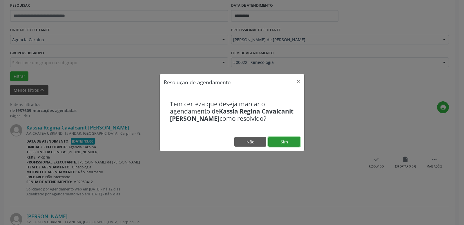
click at [289, 145] on button "Sim" at bounding box center [284, 142] width 32 height 10
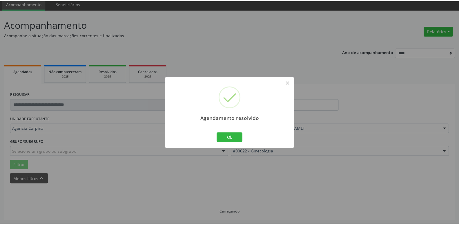
scroll to position [22, 0]
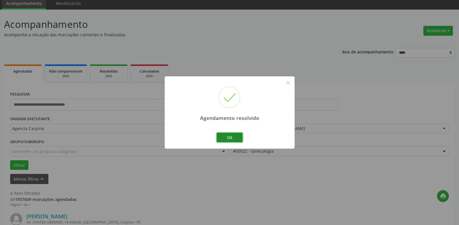
click at [232, 139] on button "Ok" at bounding box center [230, 138] width 26 height 10
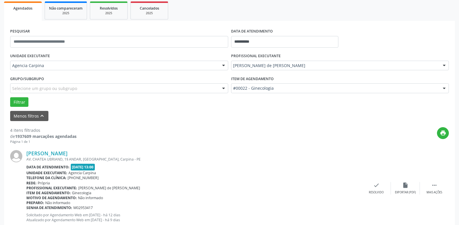
scroll to position [111, 0]
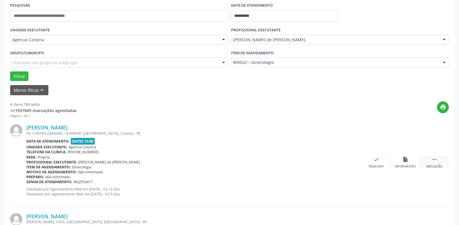
click at [433, 161] on icon "" at bounding box center [434, 159] width 6 height 6
click at [403, 160] on icon "alarm_off" at bounding box center [405, 159] width 6 height 6
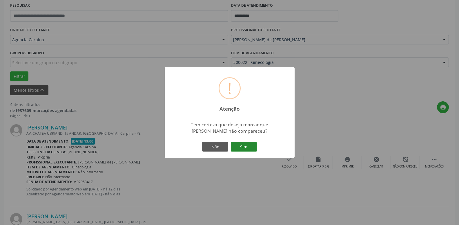
click at [240, 147] on button "Sim" at bounding box center [244, 147] width 26 height 10
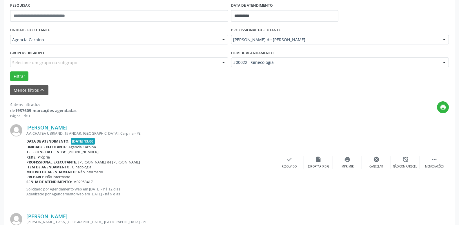
scroll to position [28, 0]
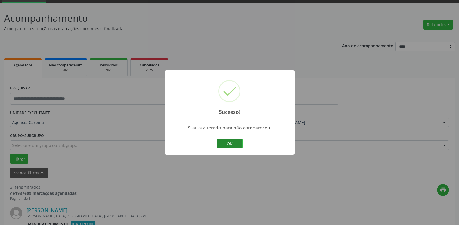
click at [239, 142] on button "OK" at bounding box center [230, 144] width 26 height 10
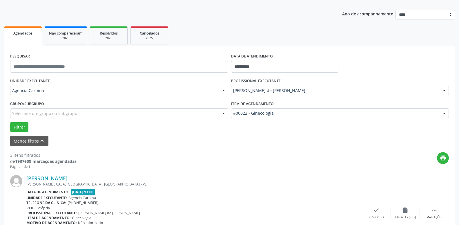
scroll to position [88, 0]
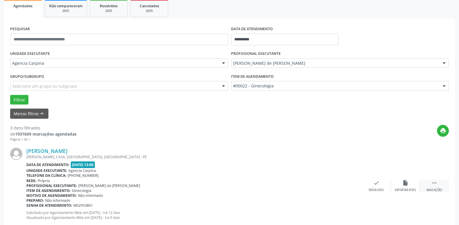
click at [434, 186] on icon "" at bounding box center [434, 183] width 6 height 6
click at [403, 183] on div "alarm_off Não compareceu" at bounding box center [405, 186] width 29 height 12
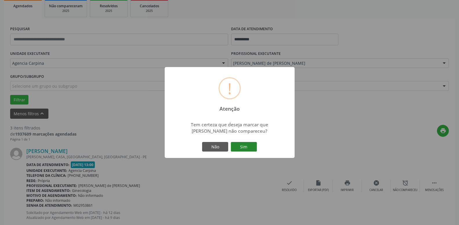
click at [242, 148] on button "Sim" at bounding box center [244, 147] width 26 height 10
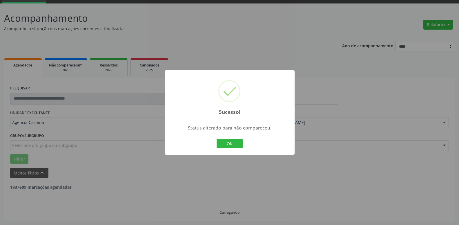
scroll to position [28, 0]
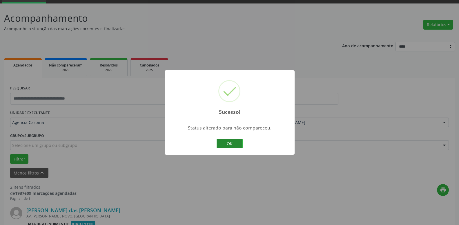
click at [234, 142] on button "OK" at bounding box center [230, 144] width 26 height 10
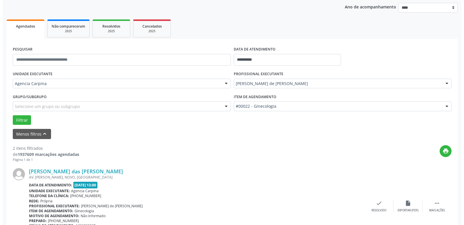
scroll to position [88, 0]
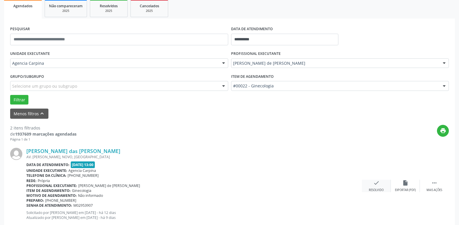
click at [376, 185] on icon "check" at bounding box center [376, 183] width 6 height 6
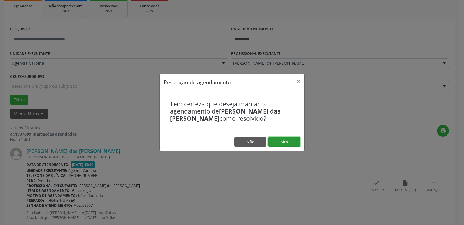
click at [275, 139] on button "Sim" at bounding box center [284, 142] width 32 height 10
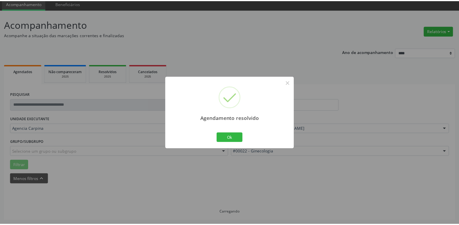
scroll to position [22, 0]
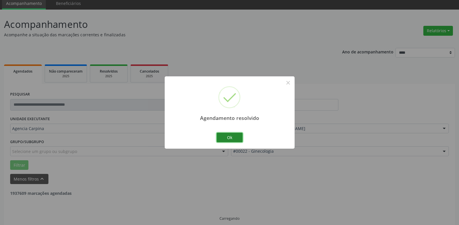
click at [233, 136] on button "Ok" at bounding box center [230, 138] width 26 height 10
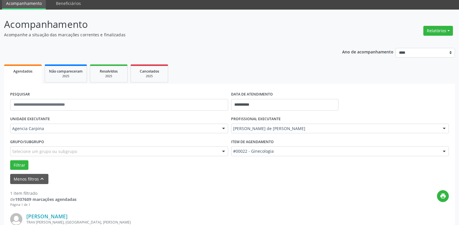
scroll to position [103, 0]
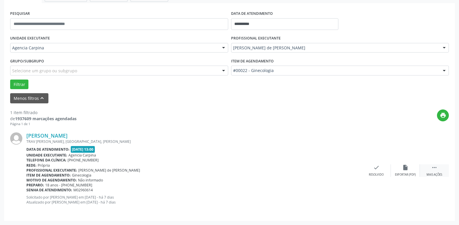
click at [436, 169] on icon "" at bounding box center [434, 167] width 6 height 6
click at [404, 169] on icon "alarm_off" at bounding box center [405, 167] width 6 height 6
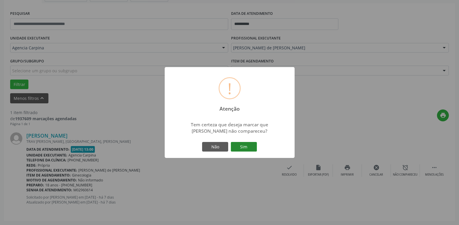
click at [243, 144] on button "Sim" at bounding box center [244, 147] width 26 height 10
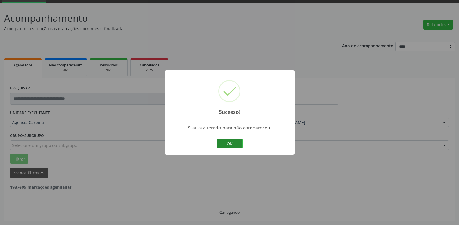
scroll to position [10, 0]
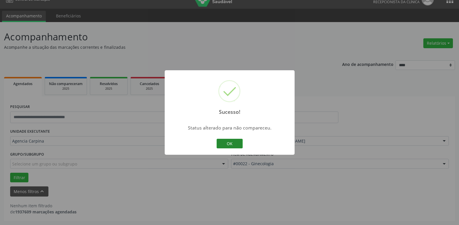
click at [226, 143] on button "OK" at bounding box center [230, 144] width 26 height 10
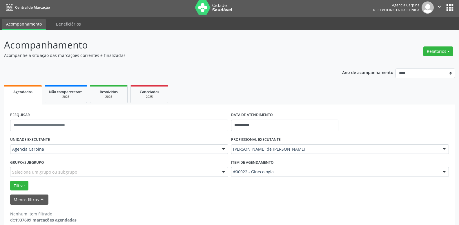
scroll to position [0, 0]
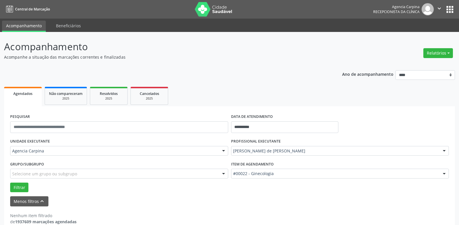
click at [439, 8] on icon "" at bounding box center [439, 8] width 6 height 6
click at [413, 34] on link "Sair" at bounding box center [425, 35] width 40 height 8
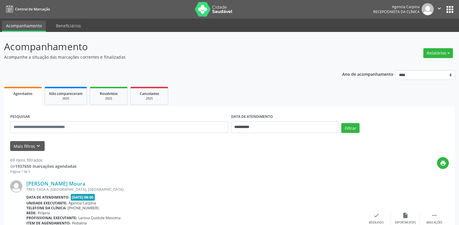
select select "*"
click at [40, 146] on icon "keyboard_arrow_down" at bounding box center [38, 146] width 6 height 6
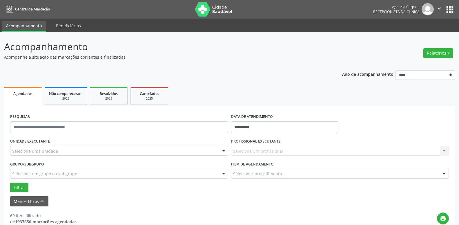
click at [225, 151] on div at bounding box center [223, 151] width 9 height 10
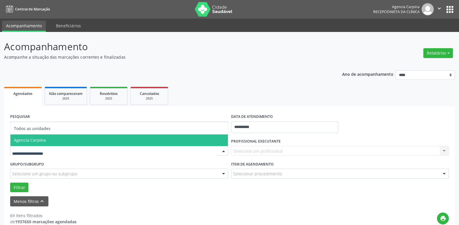
click at [102, 137] on span "Agencia Carpina" at bounding box center [119, 140] width 218 height 12
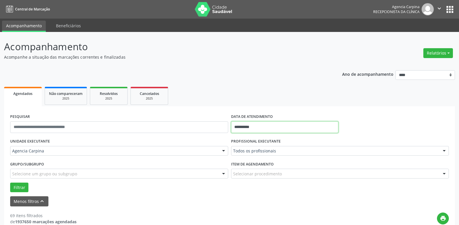
click at [251, 123] on input "**********" at bounding box center [285, 127] width 108 height 12
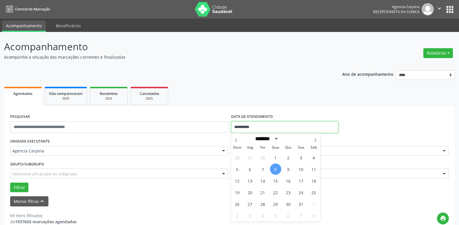
click at [350, 189] on div "Filtrar" at bounding box center [230, 187] width 442 height 10
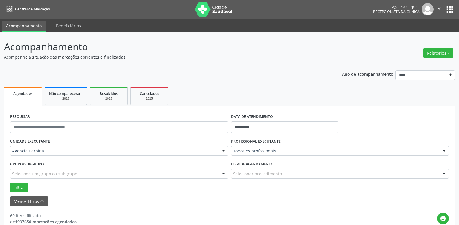
click at [443, 151] on div at bounding box center [444, 151] width 9 height 10
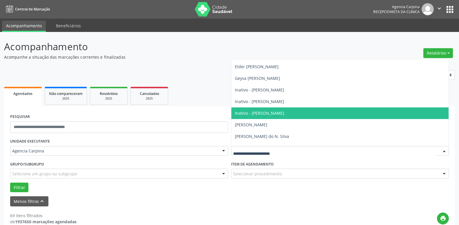
scroll to position [66, 0]
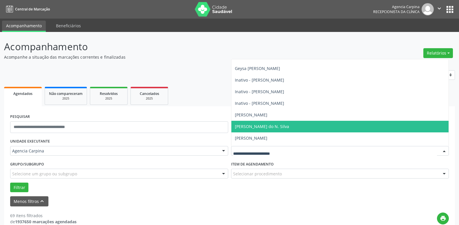
click at [324, 126] on span "[PERSON_NAME] do N. Silva" at bounding box center [340, 127] width 218 height 12
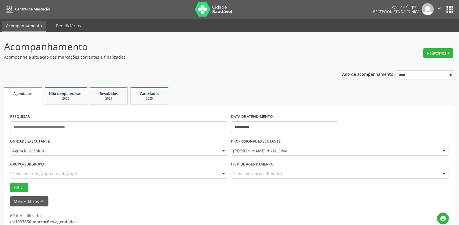
click at [442, 172] on div at bounding box center [444, 174] width 9 height 10
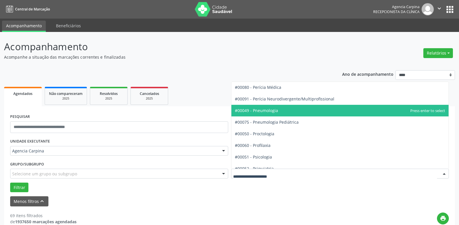
scroll to position [926, 0]
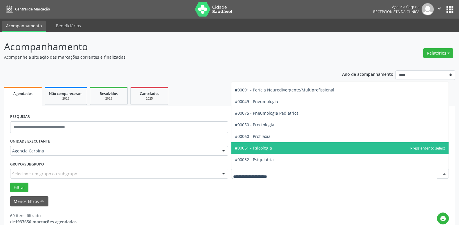
click at [315, 147] on span "#00051 - Psicologia" at bounding box center [340, 148] width 218 height 12
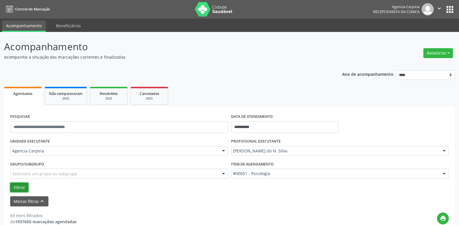
click at [22, 189] on button "Filtrar" at bounding box center [19, 187] width 18 height 10
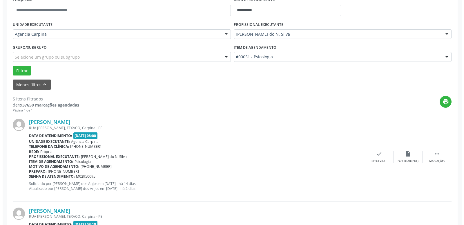
scroll to position [118, 0]
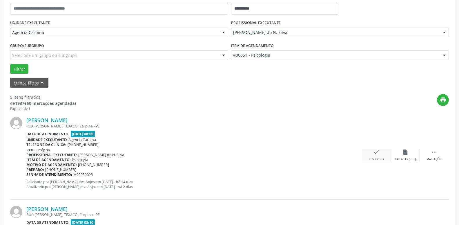
click at [373, 153] on icon "check" at bounding box center [376, 152] width 6 height 6
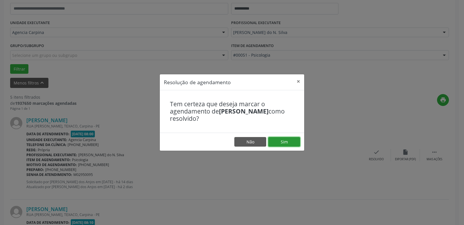
click at [290, 138] on button "Sim" at bounding box center [284, 142] width 32 height 10
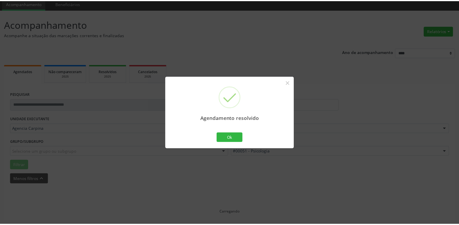
scroll to position [22, 0]
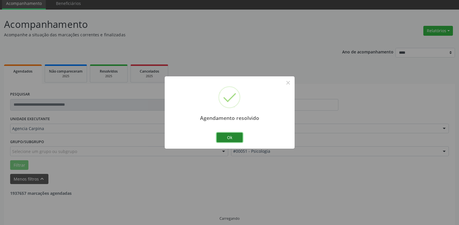
click at [239, 137] on button "Ok" at bounding box center [230, 138] width 26 height 10
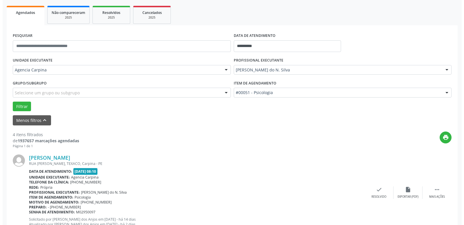
scroll to position [81, 0]
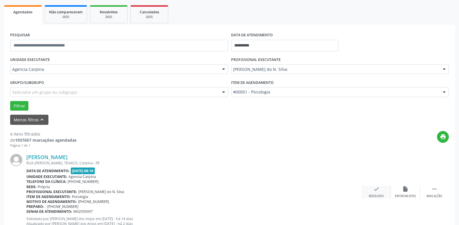
click at [375, 190] on icon "check" at bounding box center [376, 189] width 6 height 6
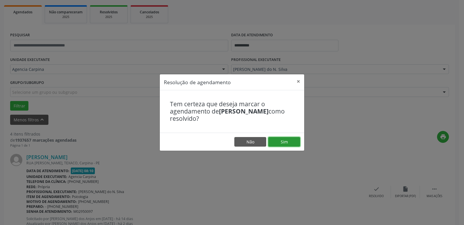
click at [293, 141] on button "Sim" at bounding box center [284, 142] width 32 height 10
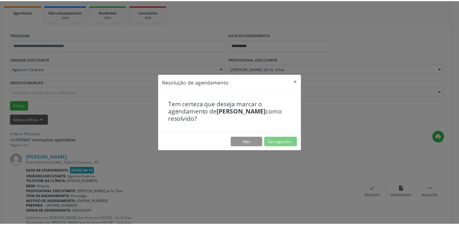
scroll to position [22, 0]
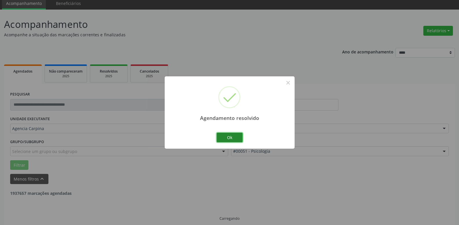
click at [242, 136] on button "Ok" at bounding box center [230, 138] width 26 height 10
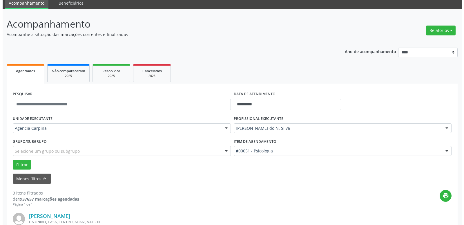
scroll to position [111, 0]
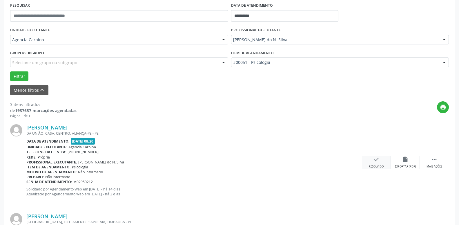
click at [372, 164] on div "check Resolvido" at bounding box center [376, 162] width 29 height 12
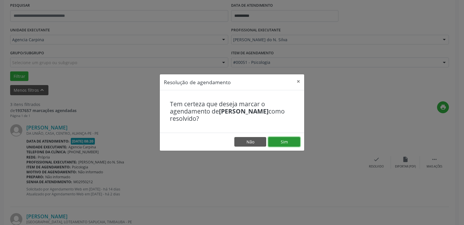
click at [284, 140] on button "Sim" at bounding box center [284, 142] width 32 height 10
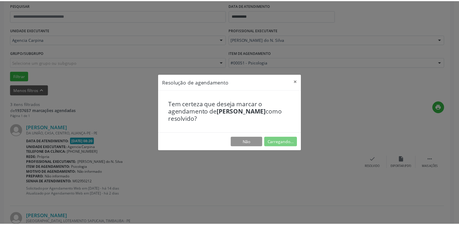
scroll to position [22, 0]
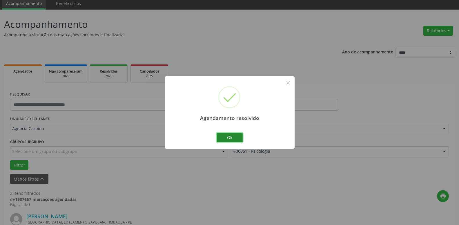
click at [230, 135] on button "Ok" at bounding box center [230, 138] width 26 height 10
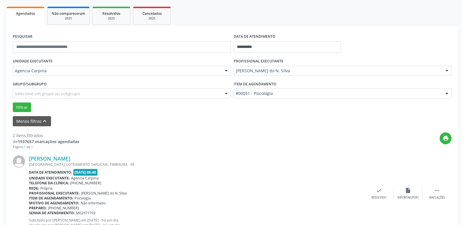
scroll to position [81, 0]
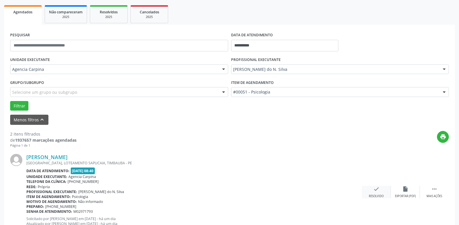
click at [374, 190] on icon "check" at bounding box center [376, 189] width 6 height 6
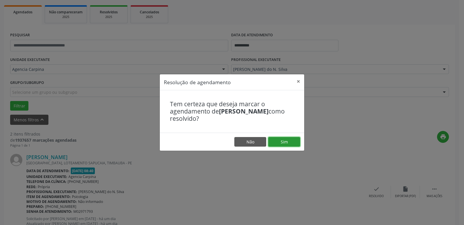
click at [281, 140] on button "Sim" at bounding box center [284, 142] width 32 height 10
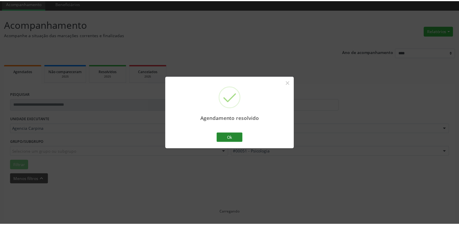
scroll to position [22, 0]
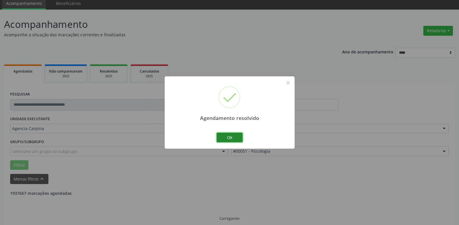
click at [223, 136] on button "Ok" at bounding box center [230, 138] width 26 height 10
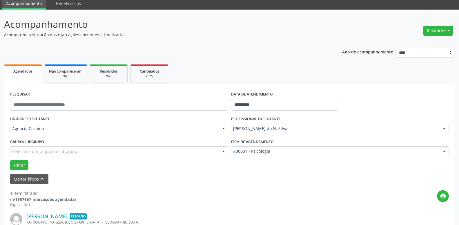
scroll to position [81, 0]
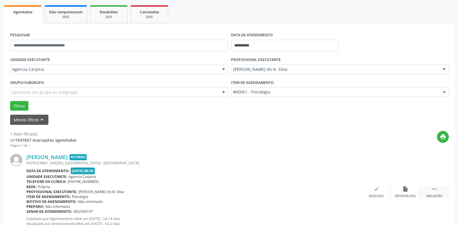
click at [435, 191] on icon "" at bounding box center [434, 189] width 6 height 6
click at [406, 189] on icon "alarm_off" at bounding box center [405, 189] width 6 height 6
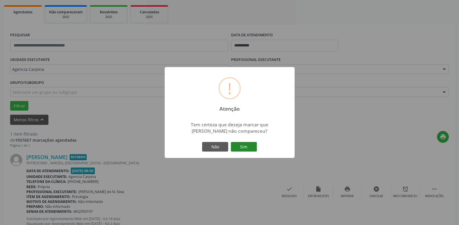
click at [249, 148] on button "Sim" at bounding box center [244, 147] width 26 height 10
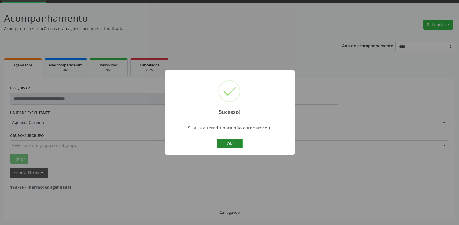
scroll to position [10, 0]
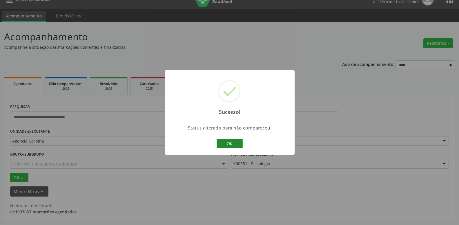
click at [229, 147] on button "OK" at bounding box center [230, 144] width 26 height 10
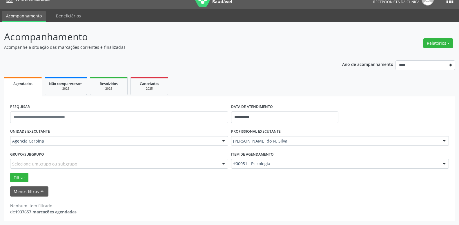
click at [445, 141] on div at bounding box center [444, 141] width 9 height 10
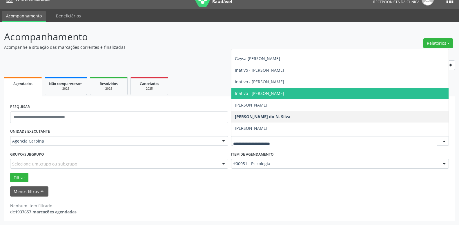
scroll to position [0, 0]
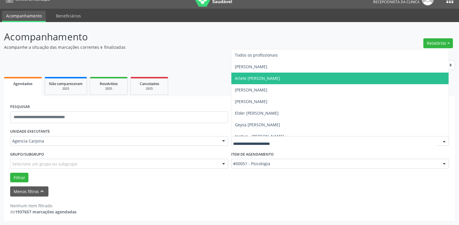
click at [280, 76] on span "Arlete [PERSON_NAME]" at bounding box center [257, 78] width 45 height 6
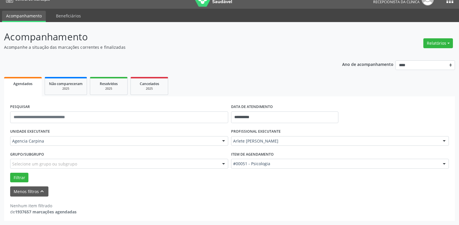
scroll to position [926, 0]
click at [444, 165] on div at bounding box center [444, 164] width 9 height 10
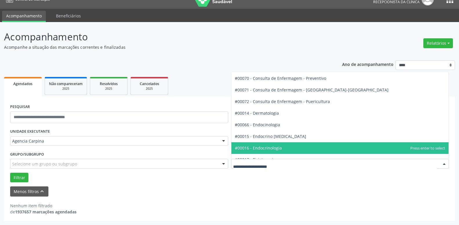
scroll to position [298, 0]
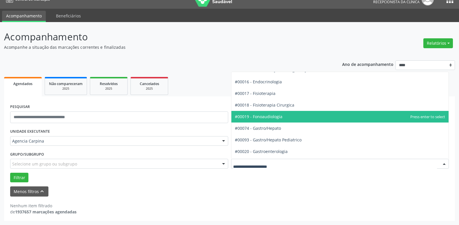
click at [317, 117] on span "#00019 - Fonoaudiologia" at bounding box center [340, 117] width 218 height 12
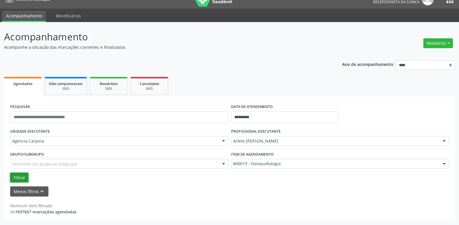
click at [21, 177] on button "Filtrar" at bounding box center [19, 178] width 18 height 10
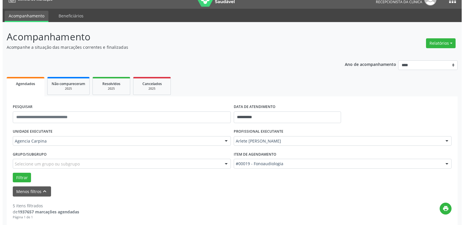
scroll to position [99, 0]
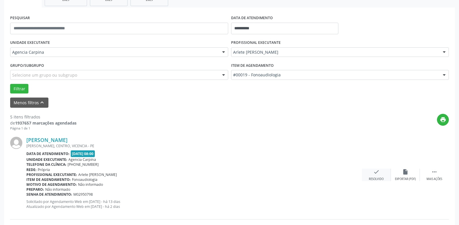
click at [374, 174] on icon "check" at bounding box center [376, 172] width 6 height 6
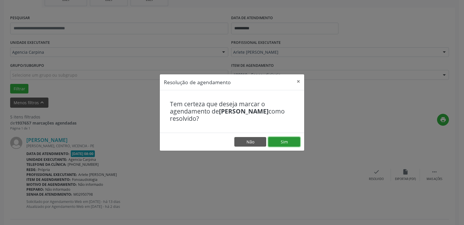
click at [288, 139] on button "Sim" at bounding box center [284, 142] width 32 height 10
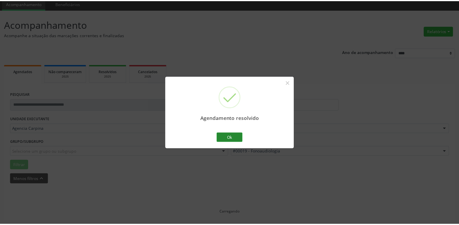
scroll to position [22, 0]
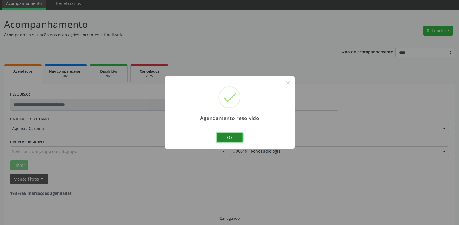
click at [235, 134] on button "Ok" at bounding box center [230, 138] width 26 height 10
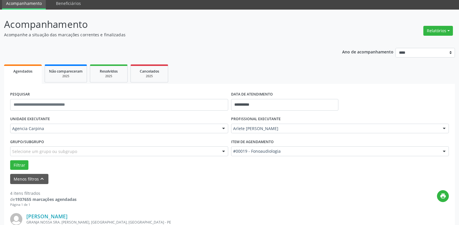
scroll to position [81, 0]
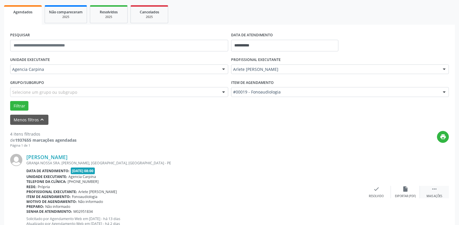
click at [433, 190] on icon "" at bounding box center [434, 189] width 6 height 6
click at [404, 191] on icon "alarm_off" at bounding box center [405, 189] width 6 height 6
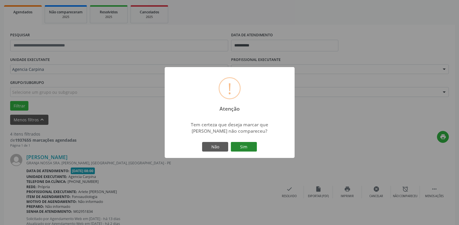
click at [234, 148] on button "Sim" at bounding box center [244, 147] width 26 height 10
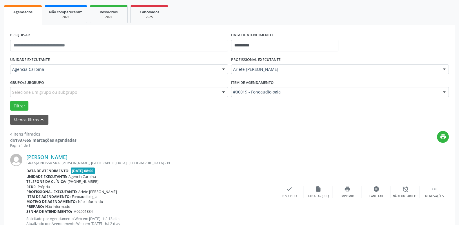
scroll to position [28, 0]
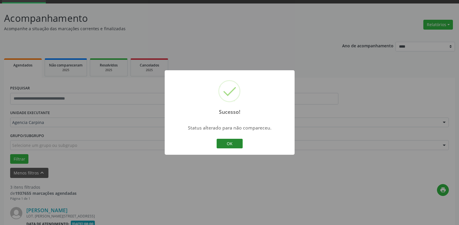
click at [232, 144] on button "OK" at bounding box center [230, 144] width 26 height 10
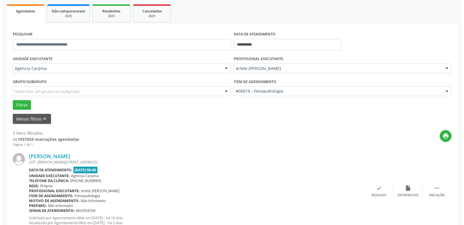
scroll to position [117, 0]
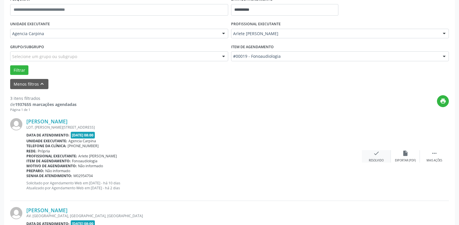
click at [377, 155] on icon "check" at bounding box center [376, 153] width 6 height 6
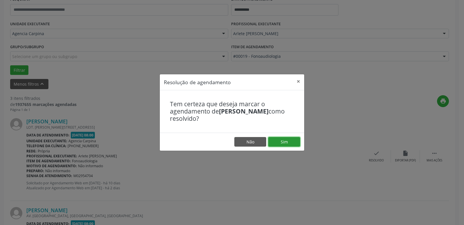
click at [289, 141] on button "Sim" at bounding box center [284, 142] width 32 height 10
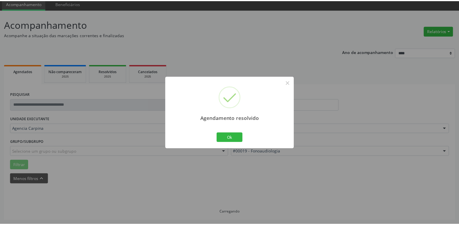
scroll to position [22, 0]
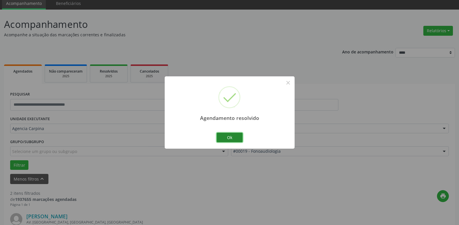
click at [227, 138] on button "Ok" at bounding box center [230, 138] width 26 height 10
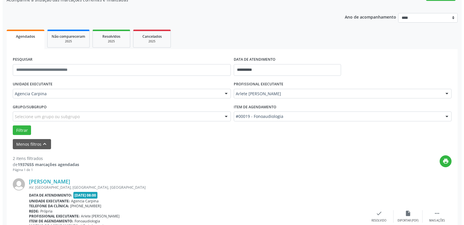
scroll to position [111, 0]
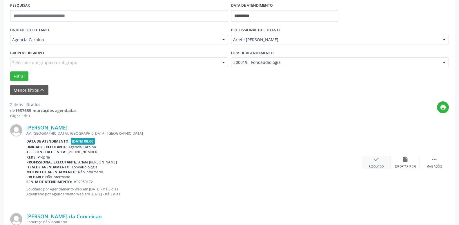
click at [378, 165] on div "Resolvido" at bounding box center [376, 166] width 15 height 4
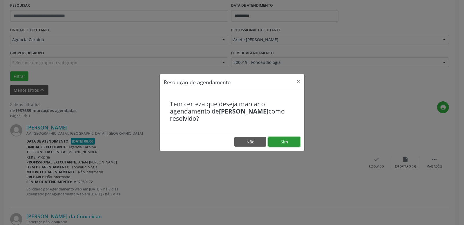
click at [292, 140] on button "Sim" at bounding box center [284, 142] width 32 height 10
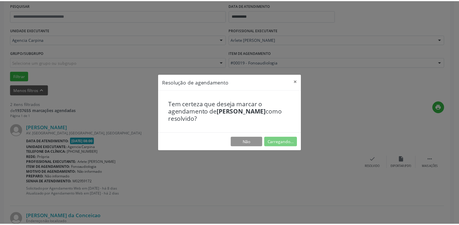
scroll to position [22, 0]
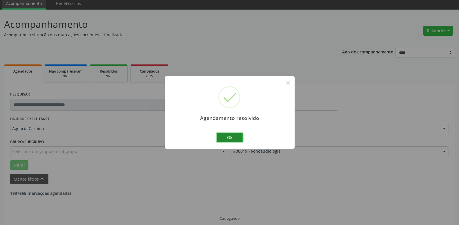
click at [235, 136] on button "Ok" at bounding box center [230, 138] width 26 height 10
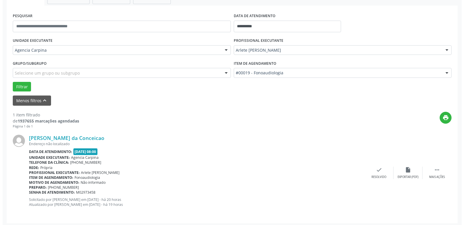
scroll to position [103, 0]
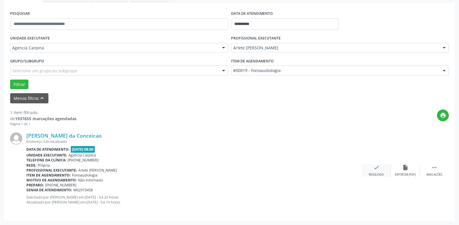
click at [374, 169] on icon "check" at bounding box center [376, 167] width 6 height 6
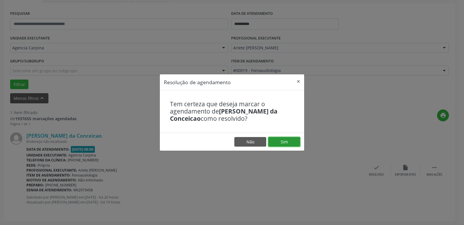
drag, startPoint x: 290, startPoint y: 141, endPoint x: 288, endPoint y: 139, distance: 3.3
click at [290, 141] on button "Sim" at bounding box center [284, 142] width 32 height 10
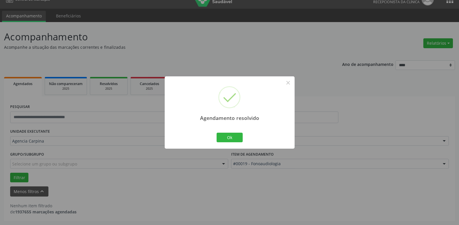
scroll to position [10, 0]
click at [229, 137] on button "Ok" at bounding box center [230, 138] width 26 height 10
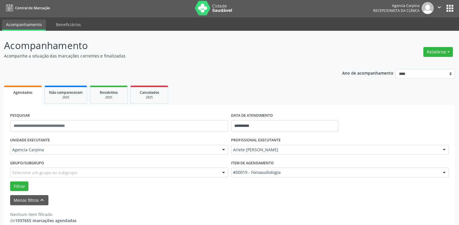
scroll to position [0, 0]
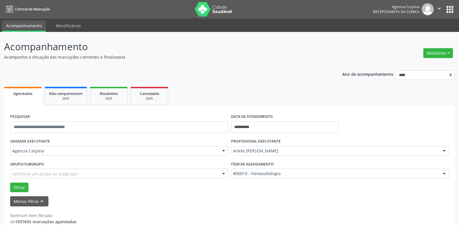
click at [438, 8] on icon "" at bounding box center [439, 8] width 6 height 6
click at [415, 35] on link "Sair" at bounding box center [425, 35] width 40 height 8
